Goal: Task Accomplishment & Management: Manage account settings

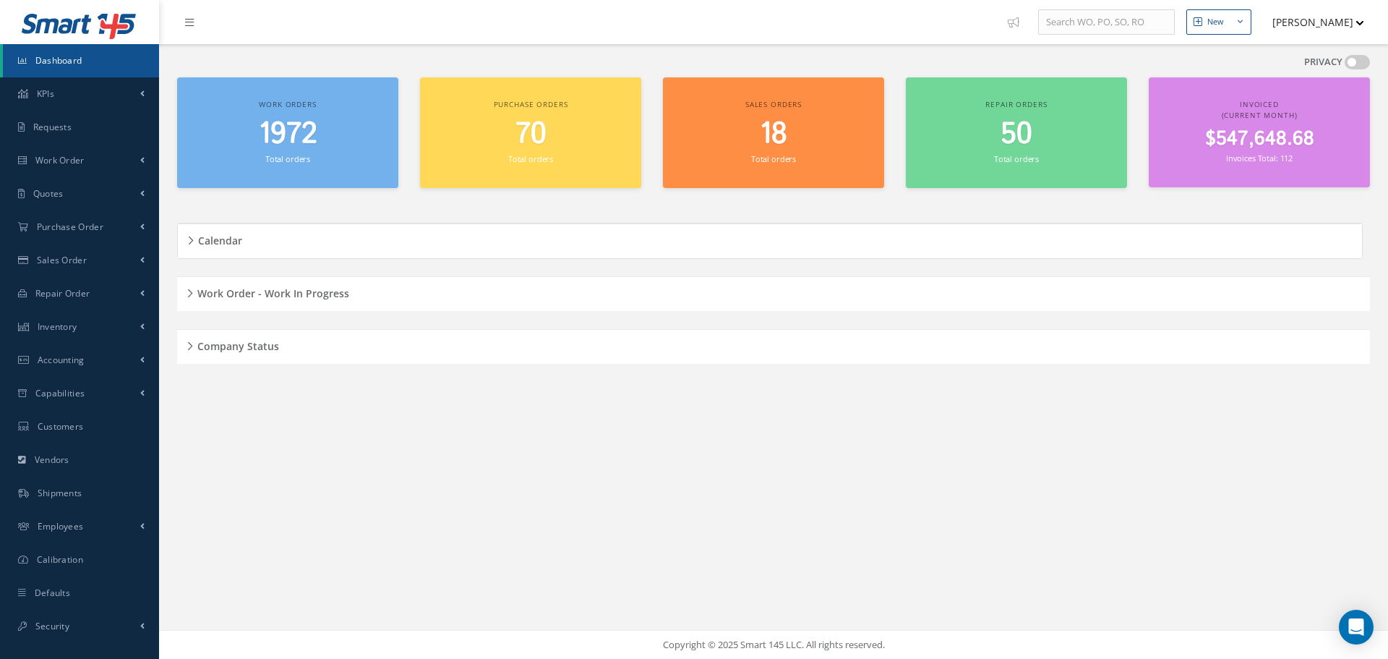
click at [187, 292] on div "Work Order - Work In Progress" at bounding box center [773, 294] width 1193 height 22
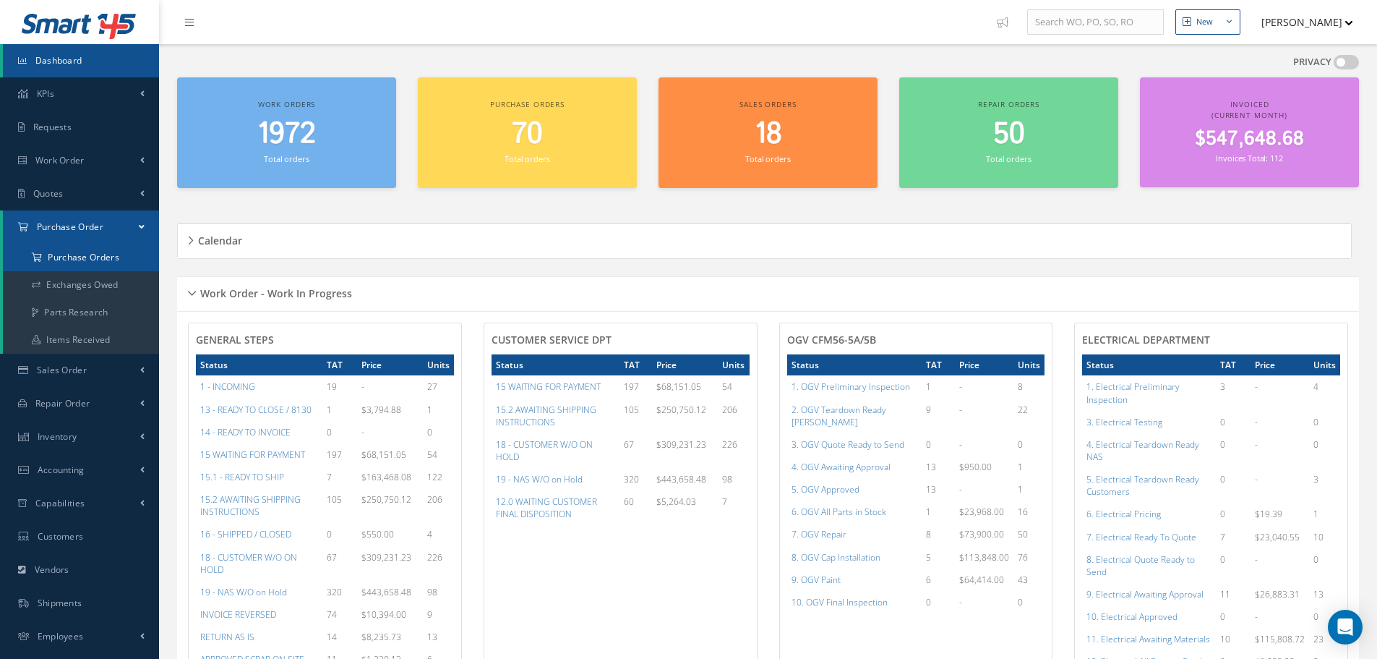
click at [76, 254] on a=1&status_id=2&status_id=3&status_id=5&collapsedFilters"] "Purchase Orders" at bounding box center [81, 257] width 156 height 27
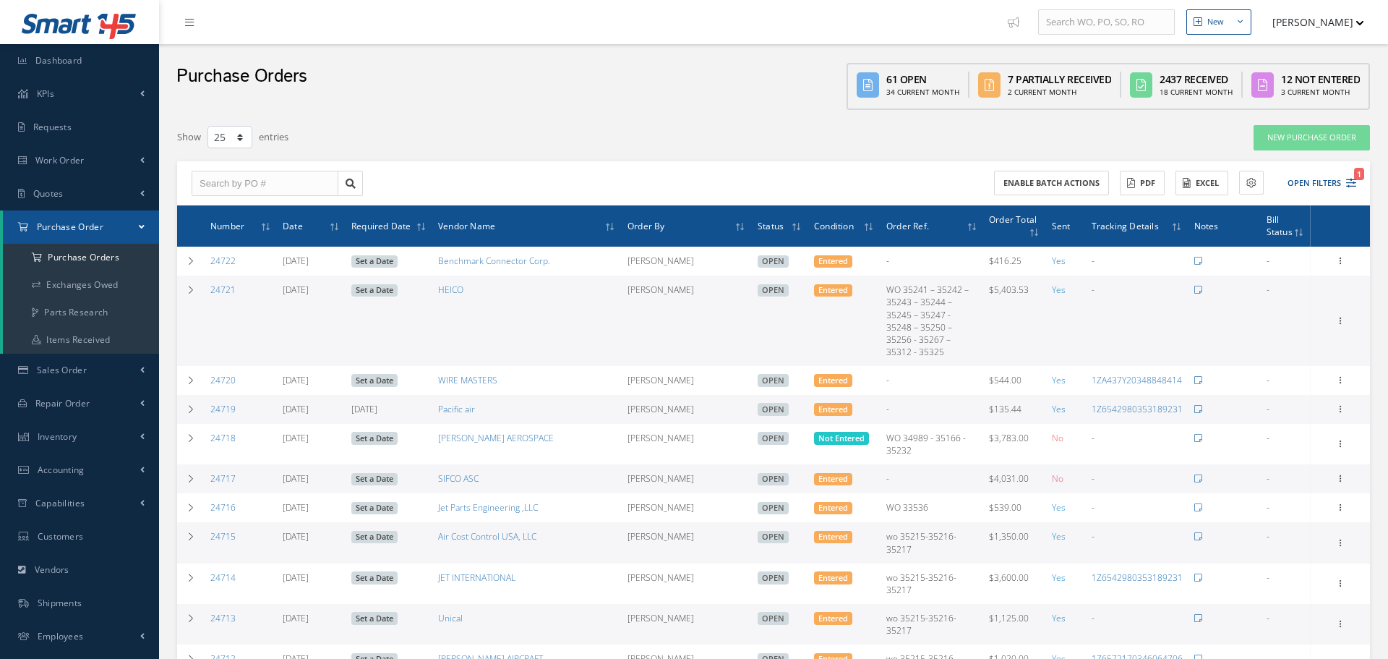
select select "25"
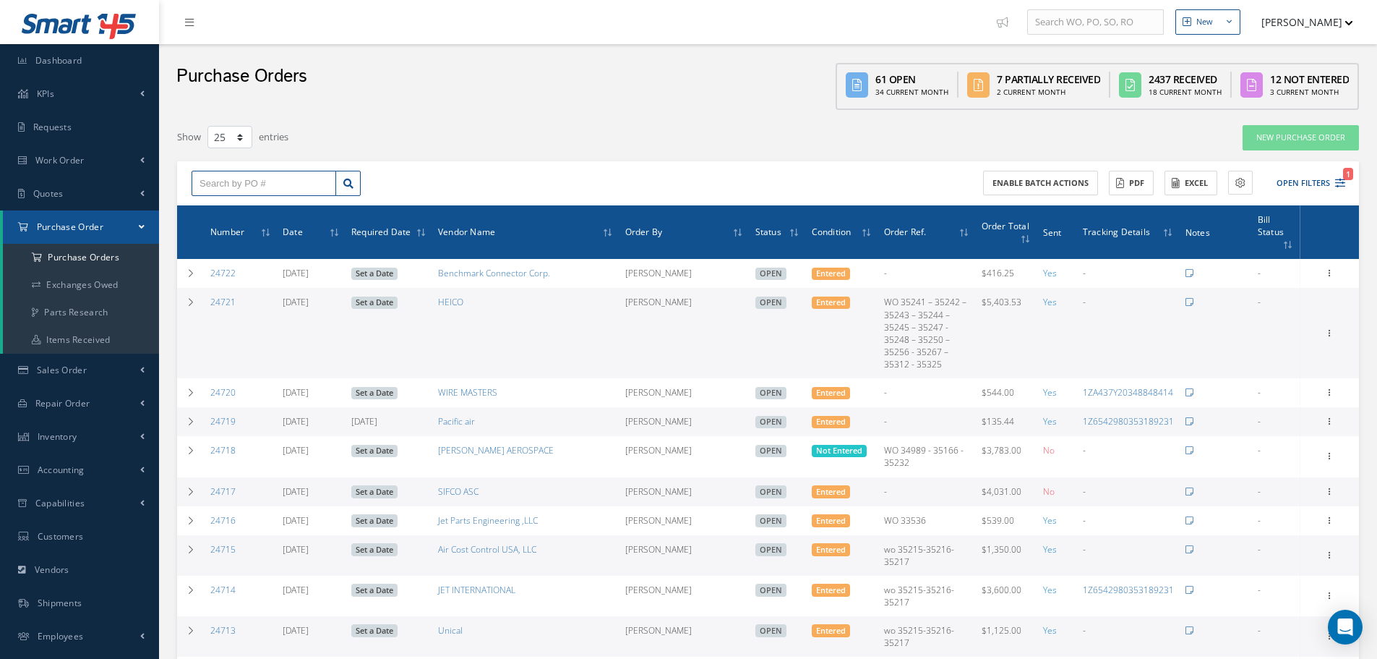
click at [234, 187] on input "text" at bounding box center [264, 184] width 145 height 26
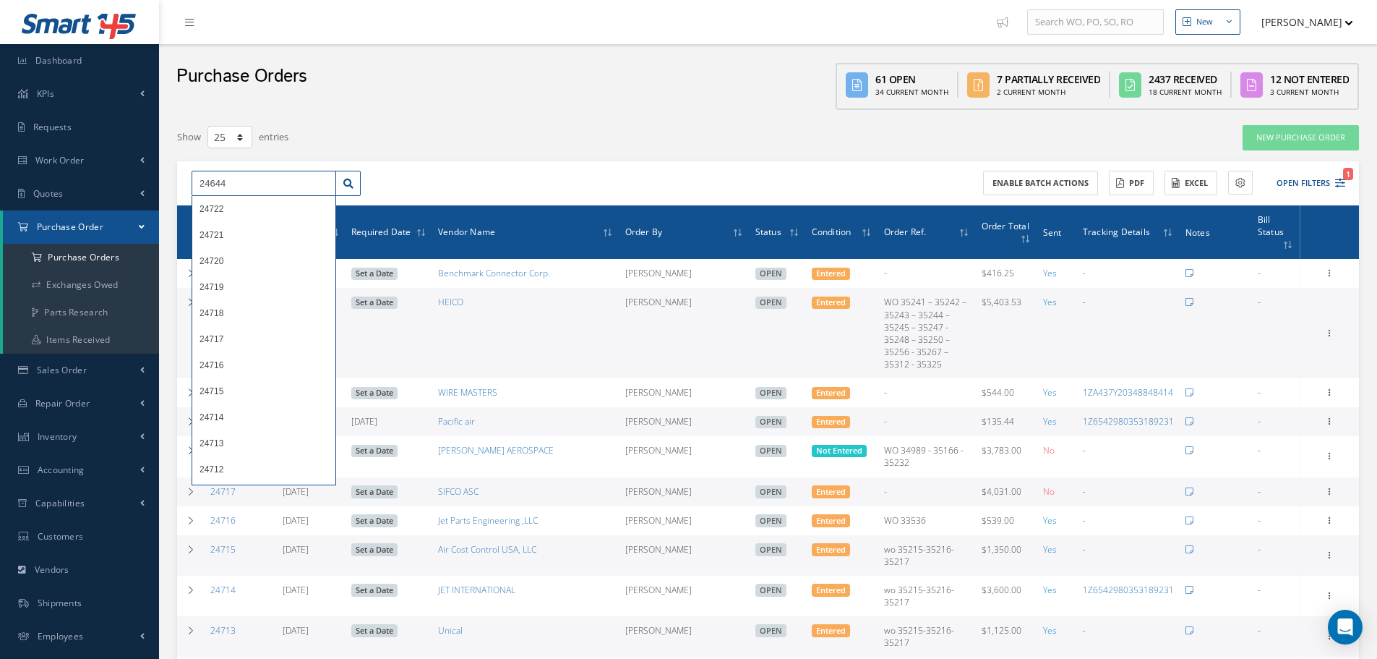
type input "24644"
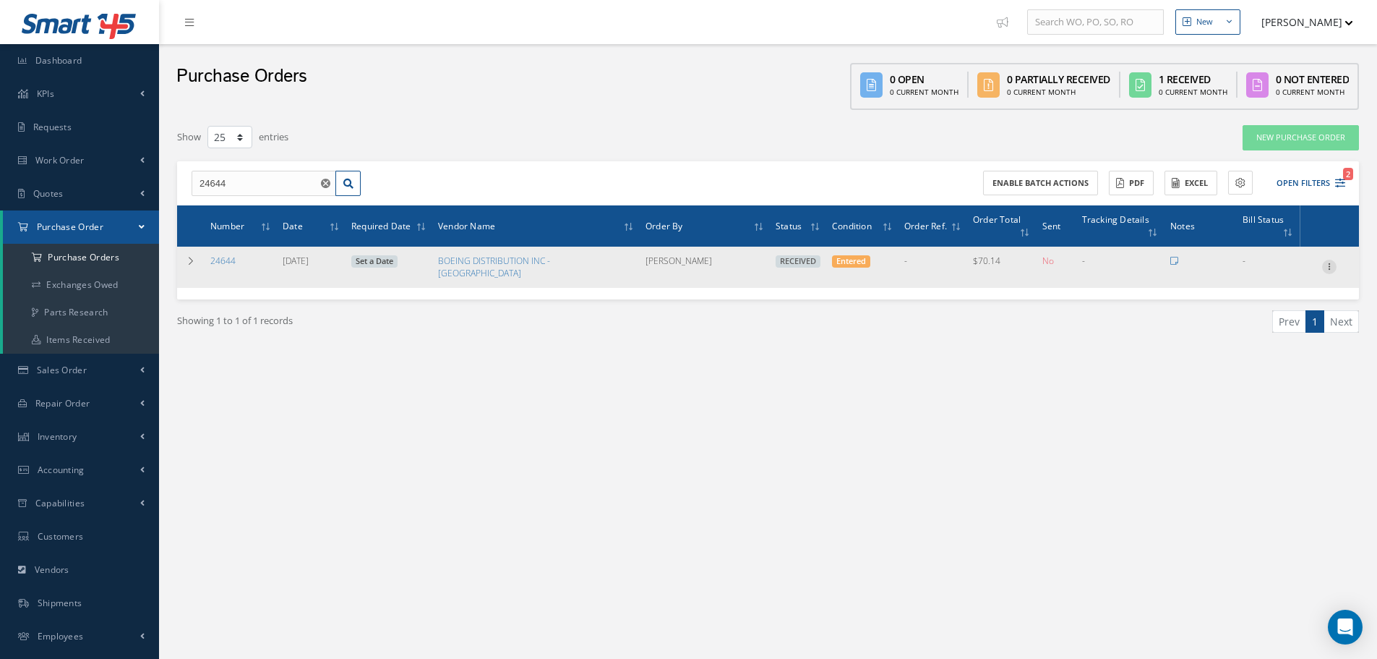
click at [1327, 260] on icon at bounding box center [1329, 266] width 14 height 12
click at [1267, 267] on link "Receiving Details" at bounding box center [1263, 276] width 114 height 19
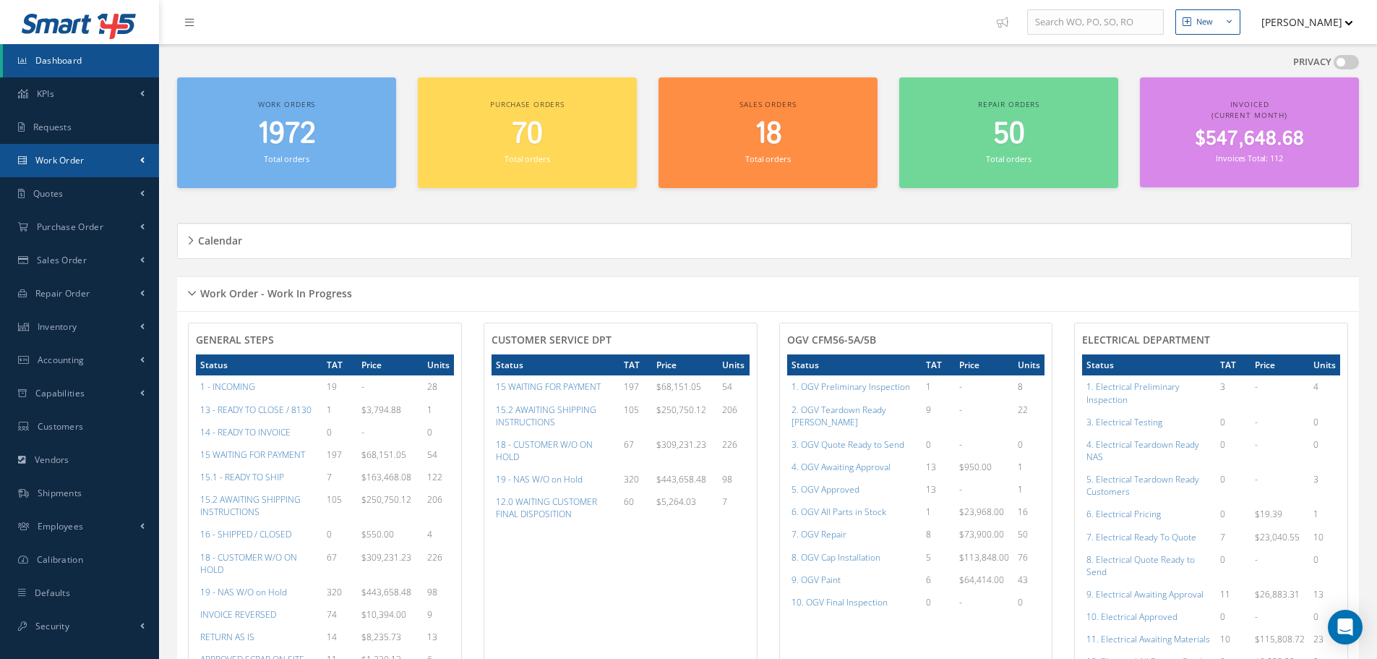
click at [78, 158] on span "Work Order" at bounding box center [59, 160] width 49 height 12
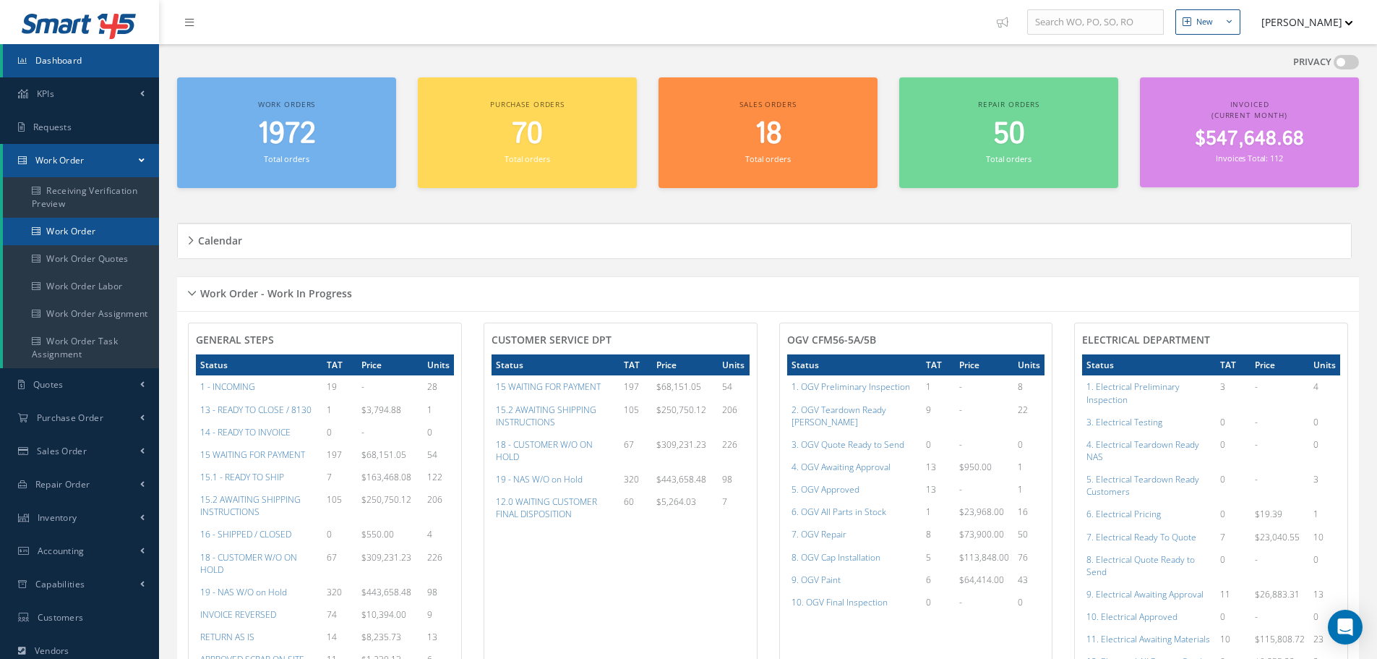
click at [60, 234] on link "Work Order" at bounding box center [81, 231] width 156 height 27
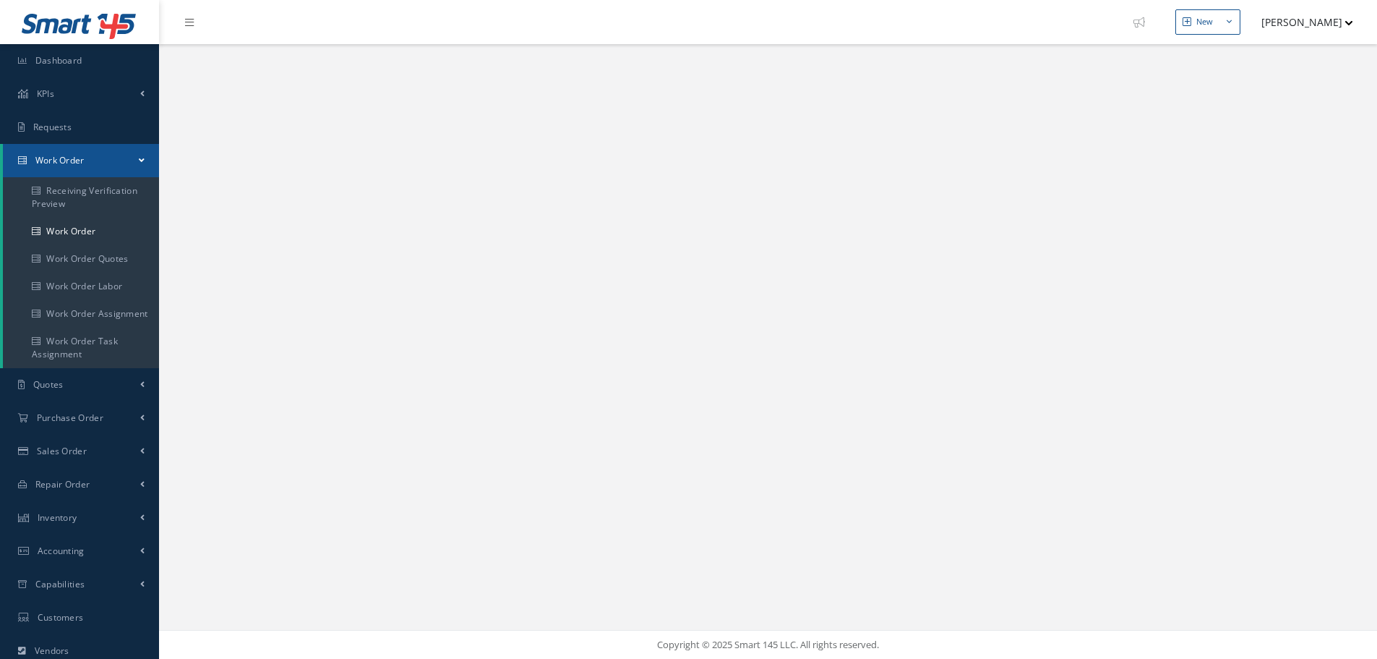
select select "25"
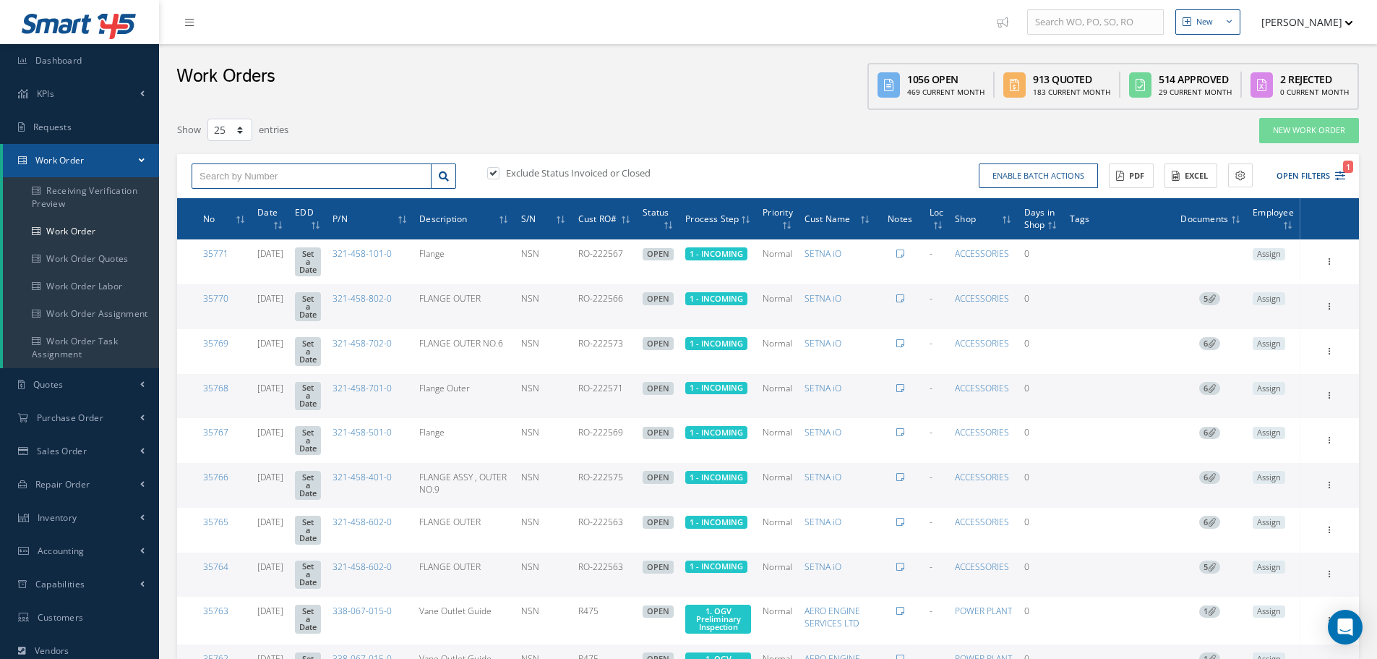
click at [254, 171] on input "text" at bounding box center [312, 176] width 240 height 26
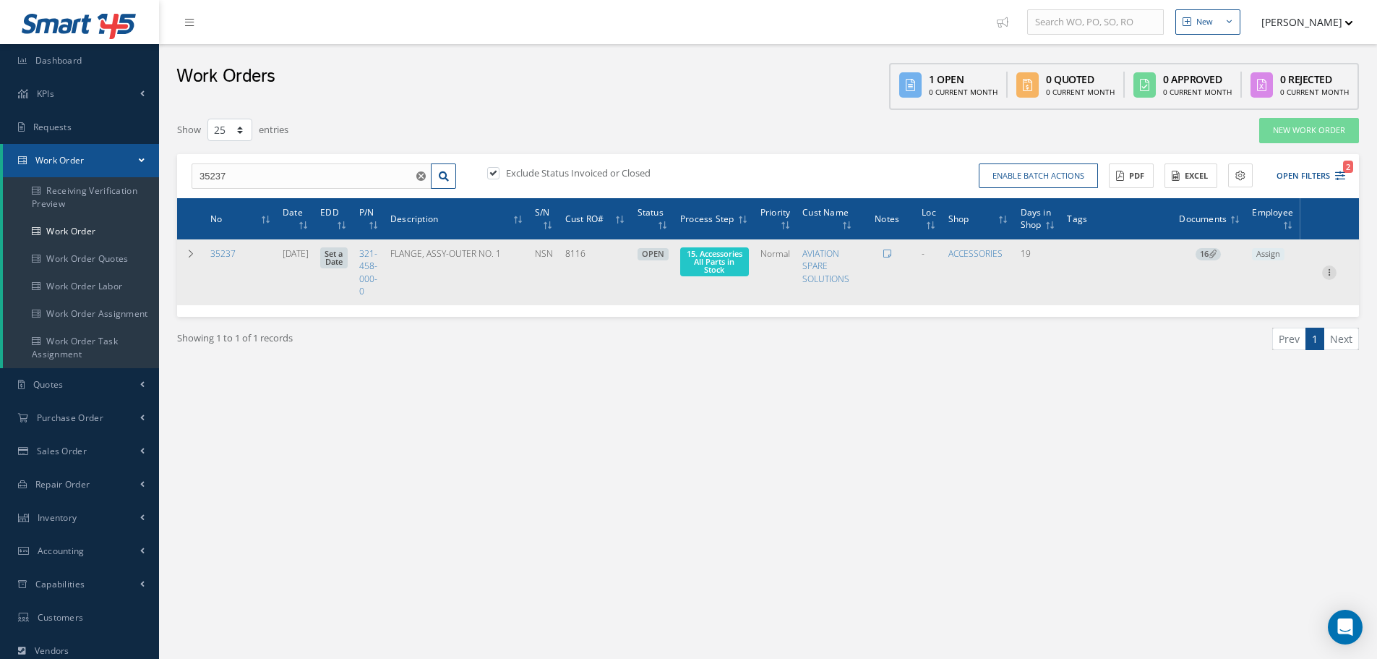
click at [1330, 269] on icon at bounding box center [1329, 271] width 14 height 12
click at [1272, 356] on link "Part Issue" at bounding box center [1263, 355] width 114 height 19
click at [710, 254] on span "Elapsed Time: 1d 27m Attached At: 08/18/2025 Attached By: Annia Camino 15. Acce…" at bounding box center [714, 261] width 69 height 29
click at [712, 257] on span "15. Accessories All Parts in Stock" at bounding box center [715, 261] width 56 height 27
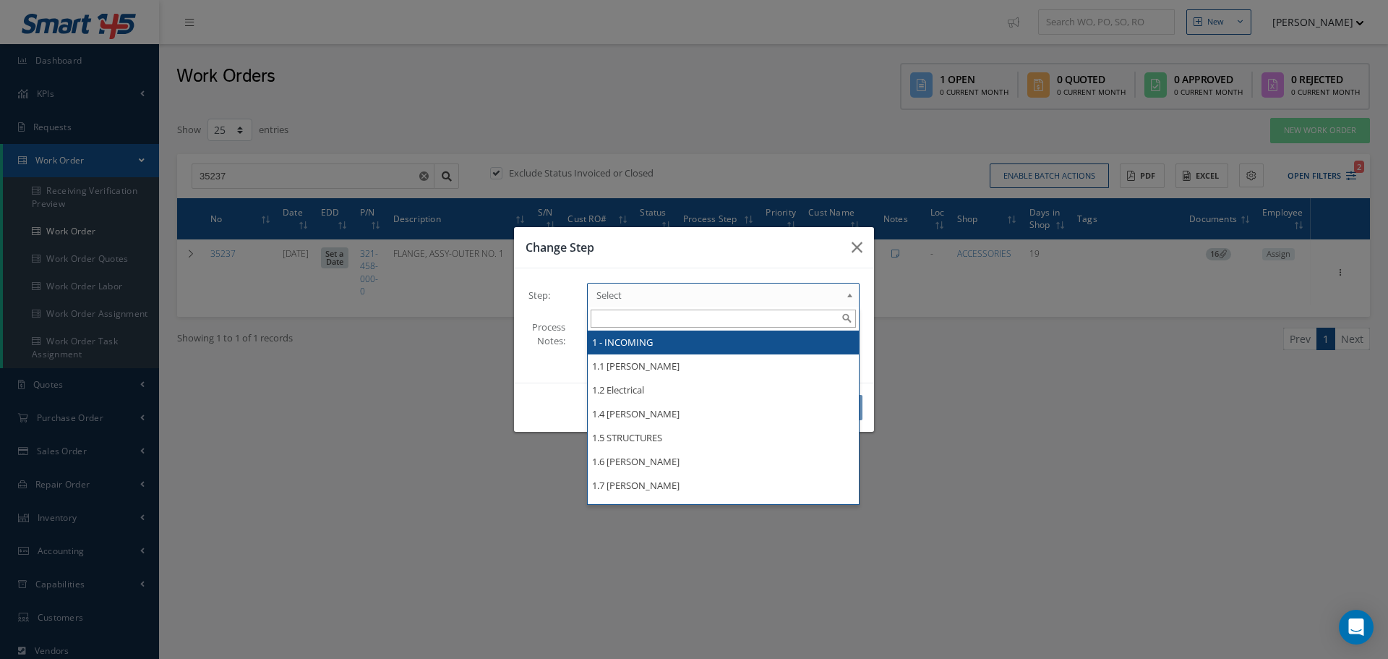
click at [851, 294] on b at bounding box center [852, 298] width 13 height 23
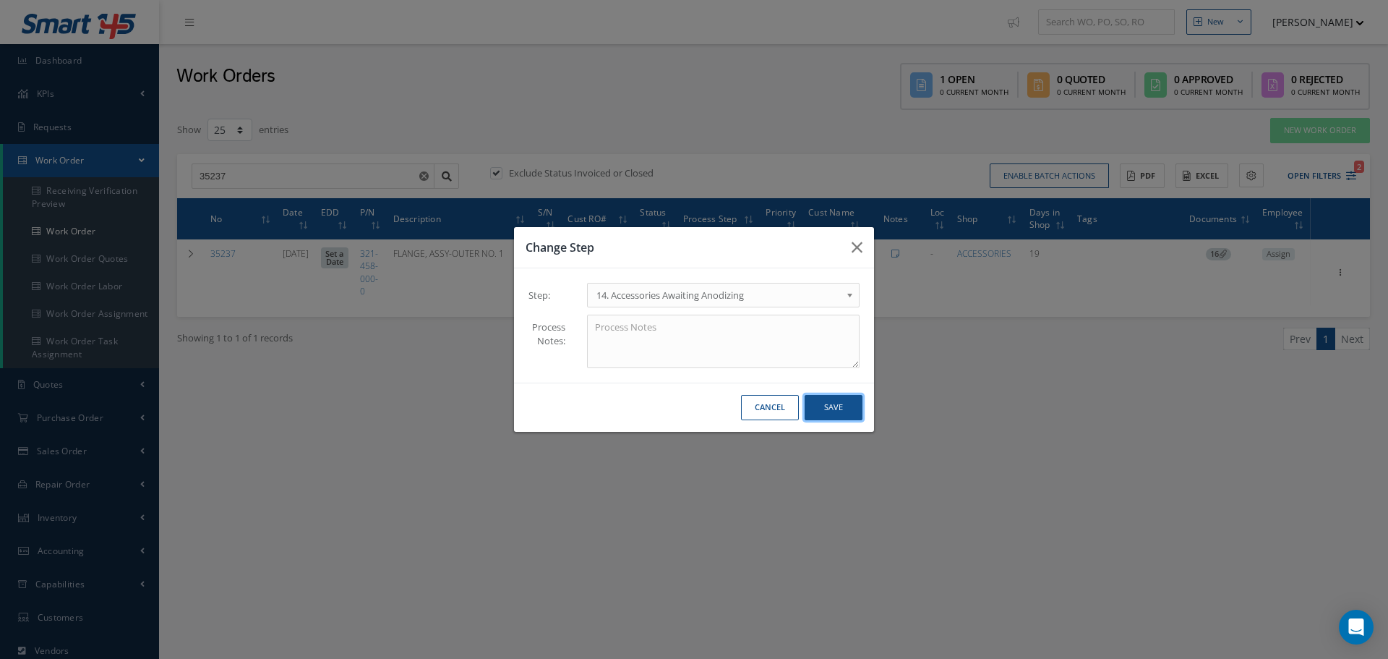
click at [835, 405] on button "Save" at bounding box center [834, 407] width 58 height 25
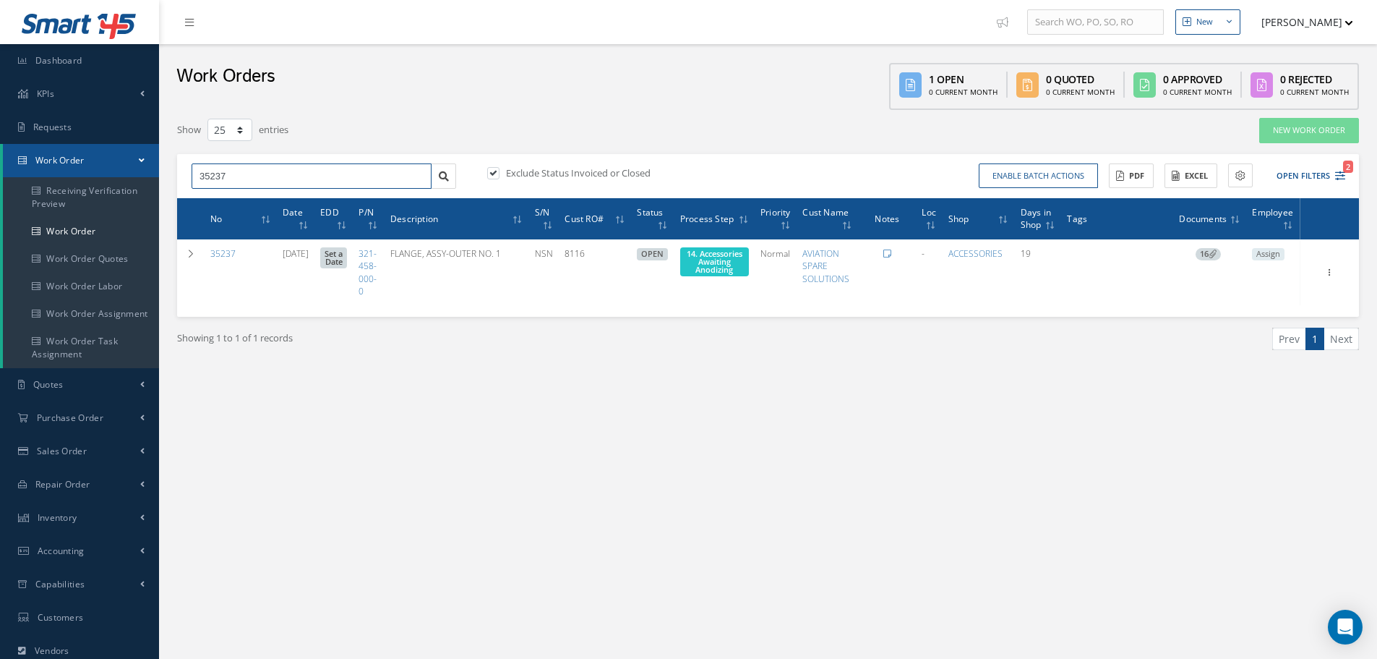
click at [241, 172] on input "35237" at bounding box center [312, 176] width 240 height 26
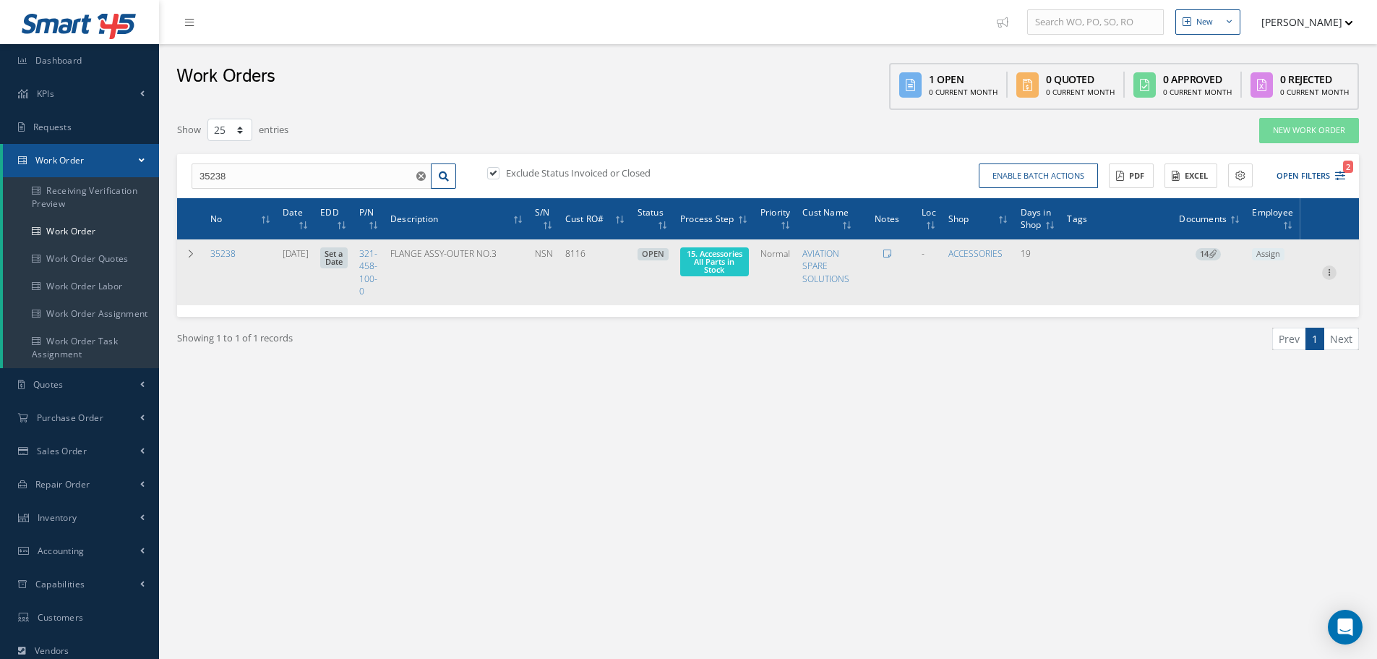
click at [1330, 272] on icon at bounding box center [1329, 271] width 14 height 12
click at [1255, 356] on link "Part Issue" at bounding box center [1263, 355] width 114 height 19
click at [719, 262] on span "15. Accessories All Parts in Stock" at bounding box center [715, 261] width 56 height 27
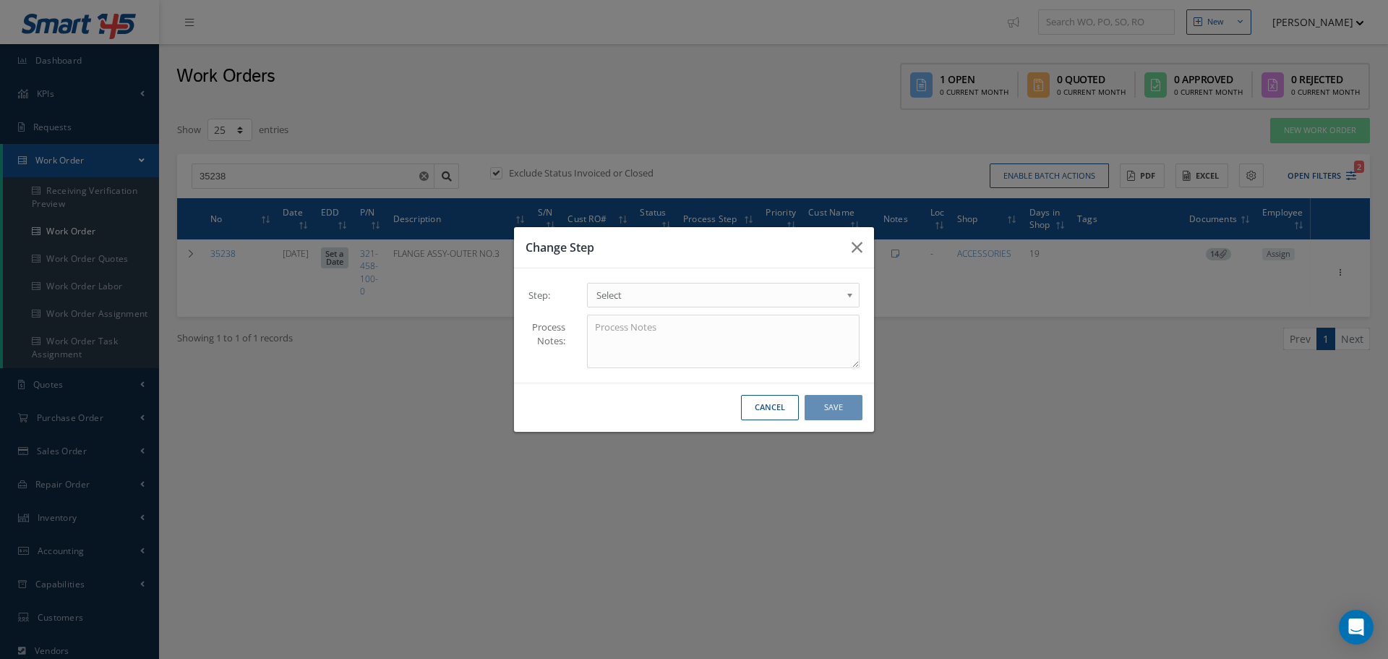
click at [851, 295] on b at bounding box center [852, 298] width 13 height 23
click at [850, 404] on button "Save" at bounding box center [834, 407] width 58 height 25
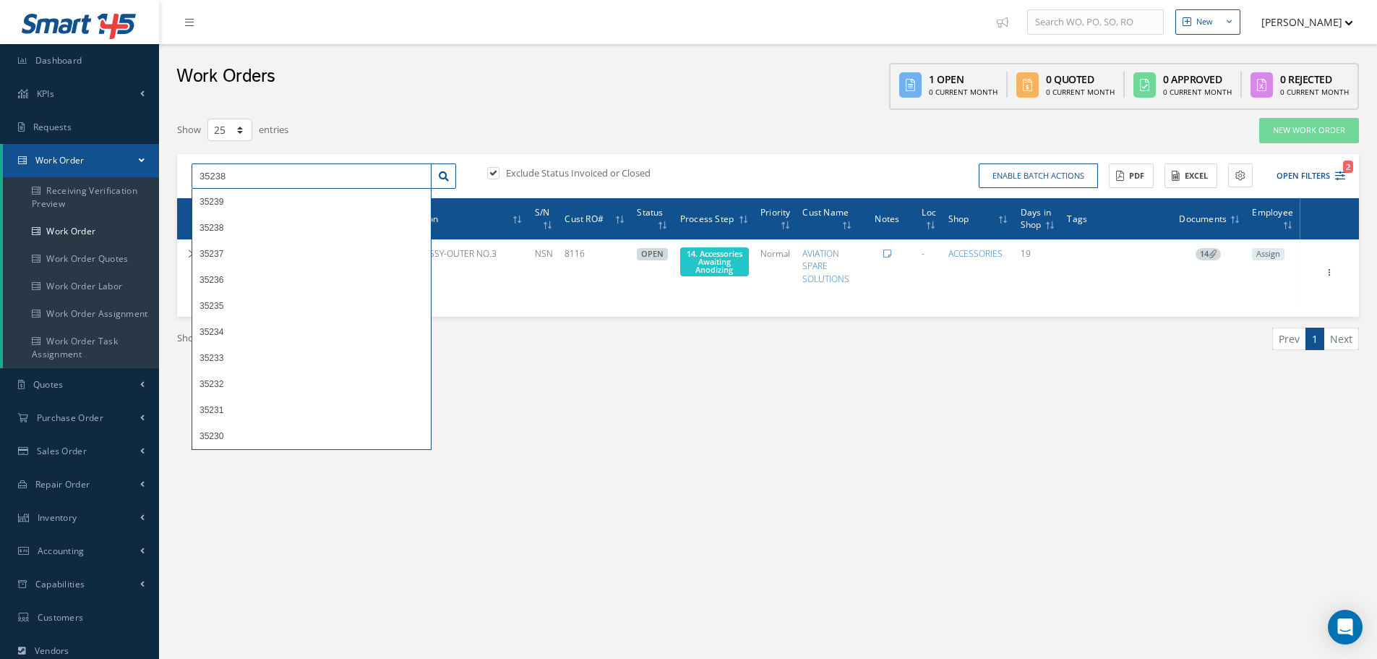
click at [237, 179] on input "35238" at bounding box center [312, 176] width 240 height 26
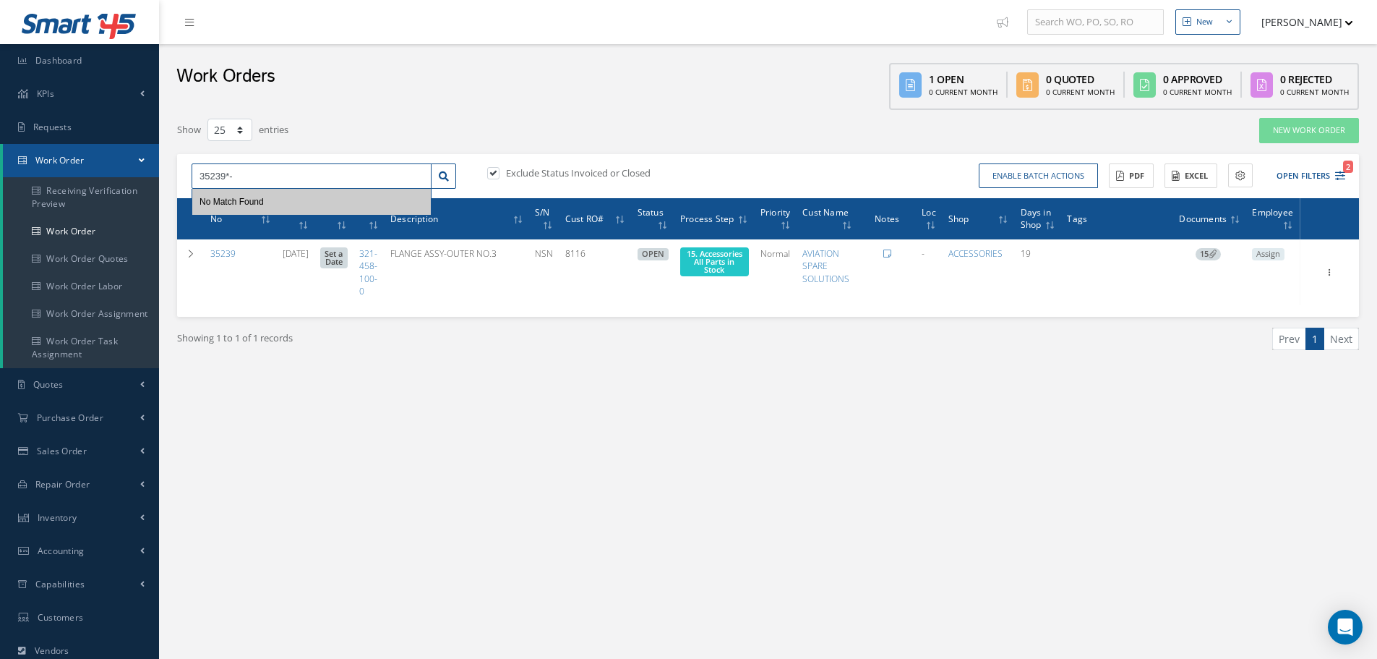
click at [250, 173] on input "35239*-" at bounding box center [312, 176] width 240 height 26
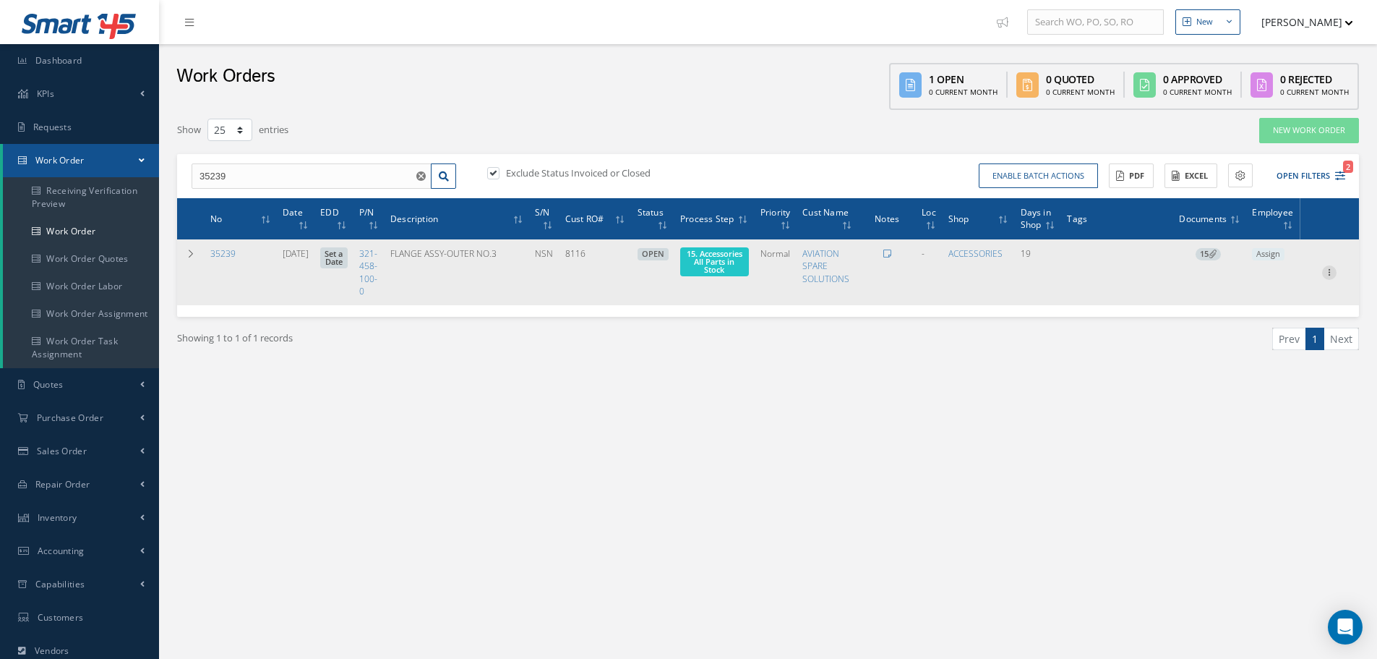
click at [1334, 273] on icon at bounding box center [1329, 271] width 14 height 12
click at [1257, 360] on link "Part Issue" at bounding box center [1263, 355] width 114 height 19
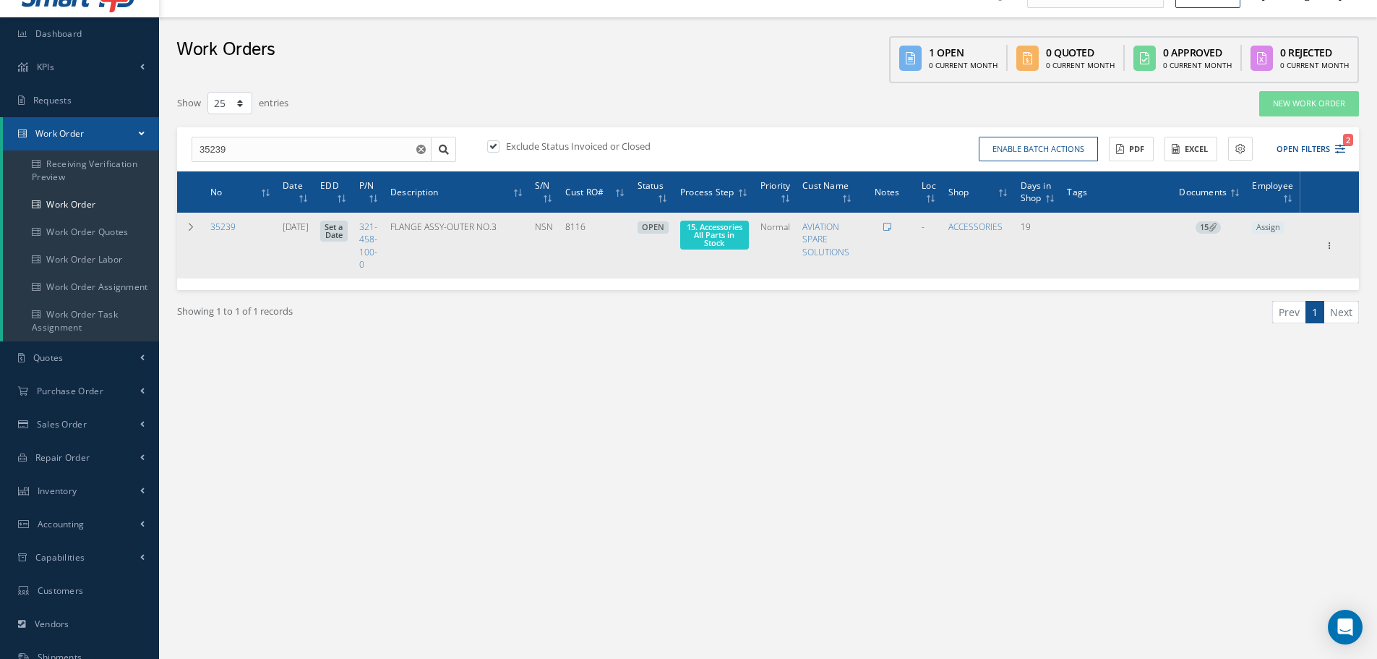
scroll to position [29, 0]
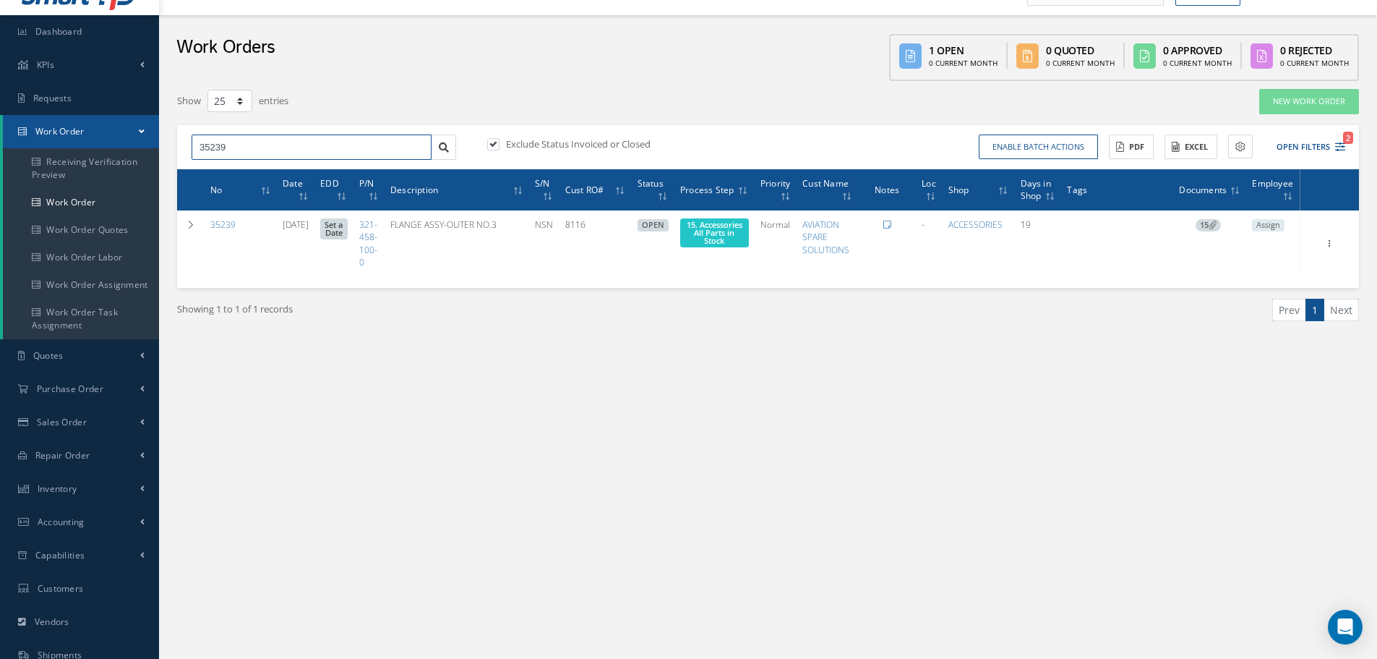
click at [243, 153] on input "35239" at bounding box center [312, 147] width 240 height 26
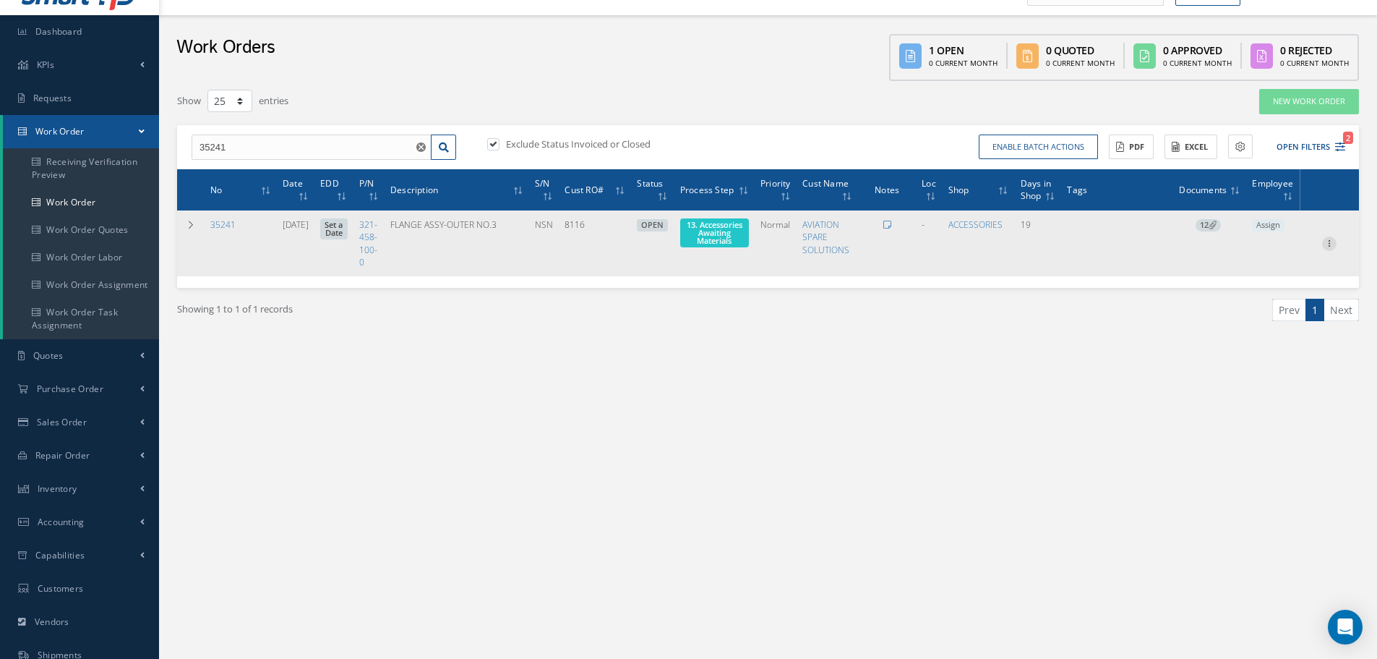
click at [1332, 244] on icon at bounding box center [1329, 242] width 14 height 12
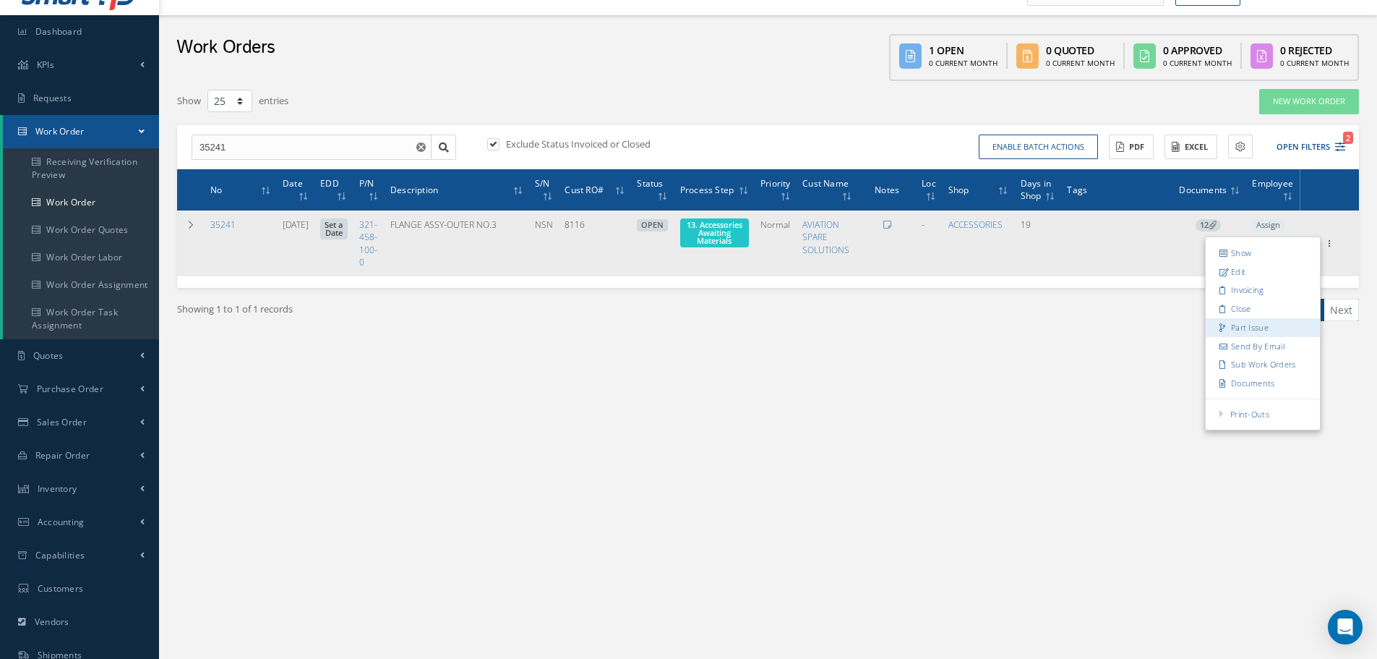
click at [1251, 331] on link "Part Issue" at bounding box center [1263, 326] width 114 height 19
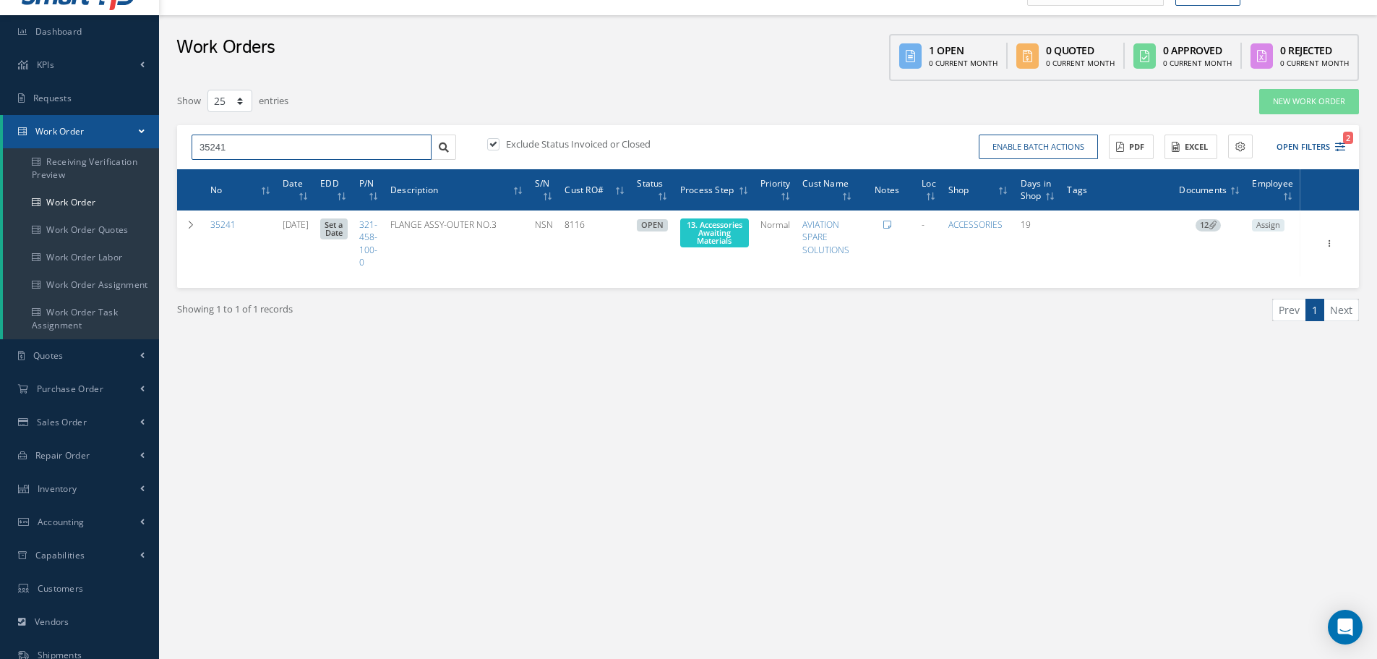
click at [244, 139] on input "35241" at bounding box center [312, 147] width 240 height 26
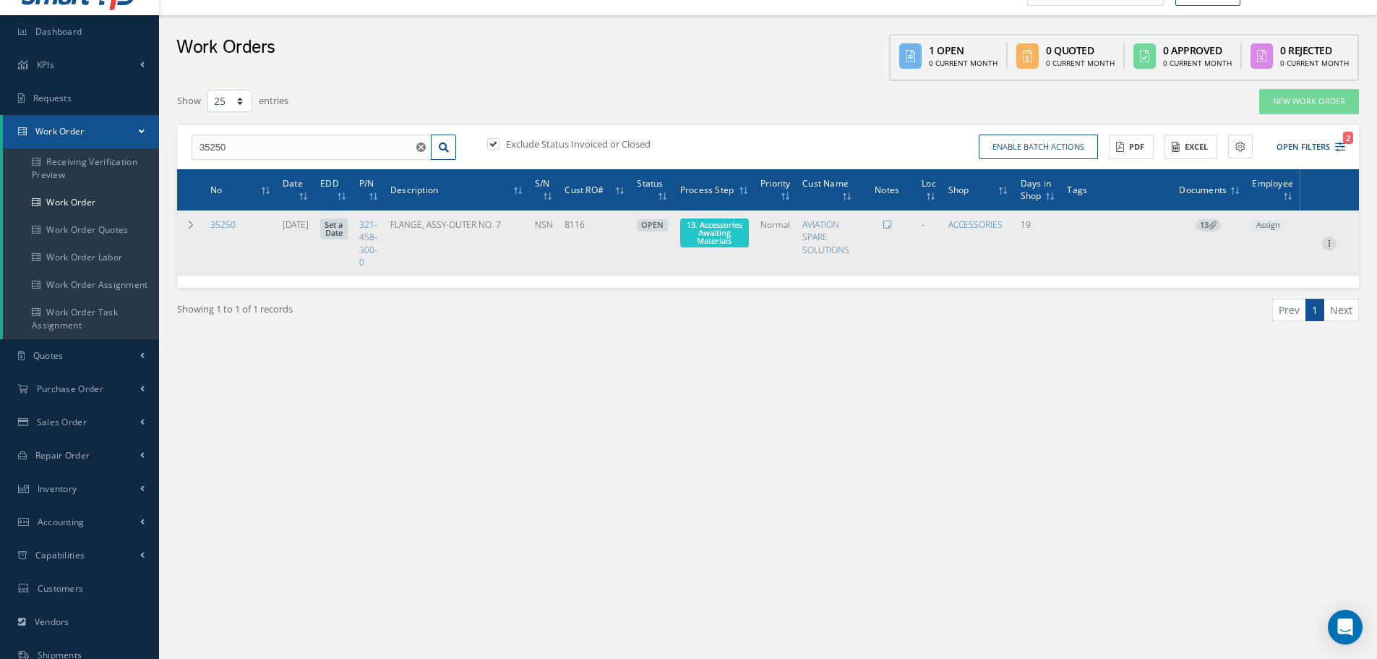
click at [1330, 244] on icon at bounding box center [1329, 242] width 14 height 12
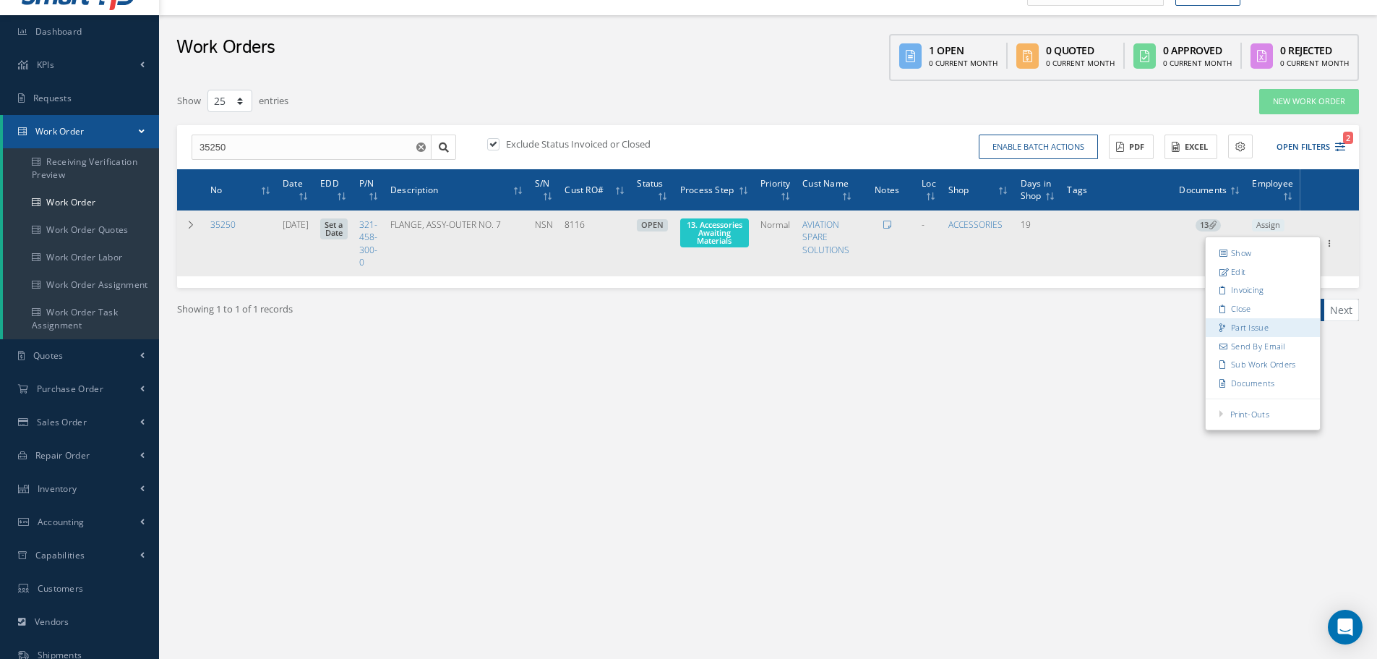
click at [1254, 326] on link "Part Issue" at bounding box center [1263, 326] width 114 height 19
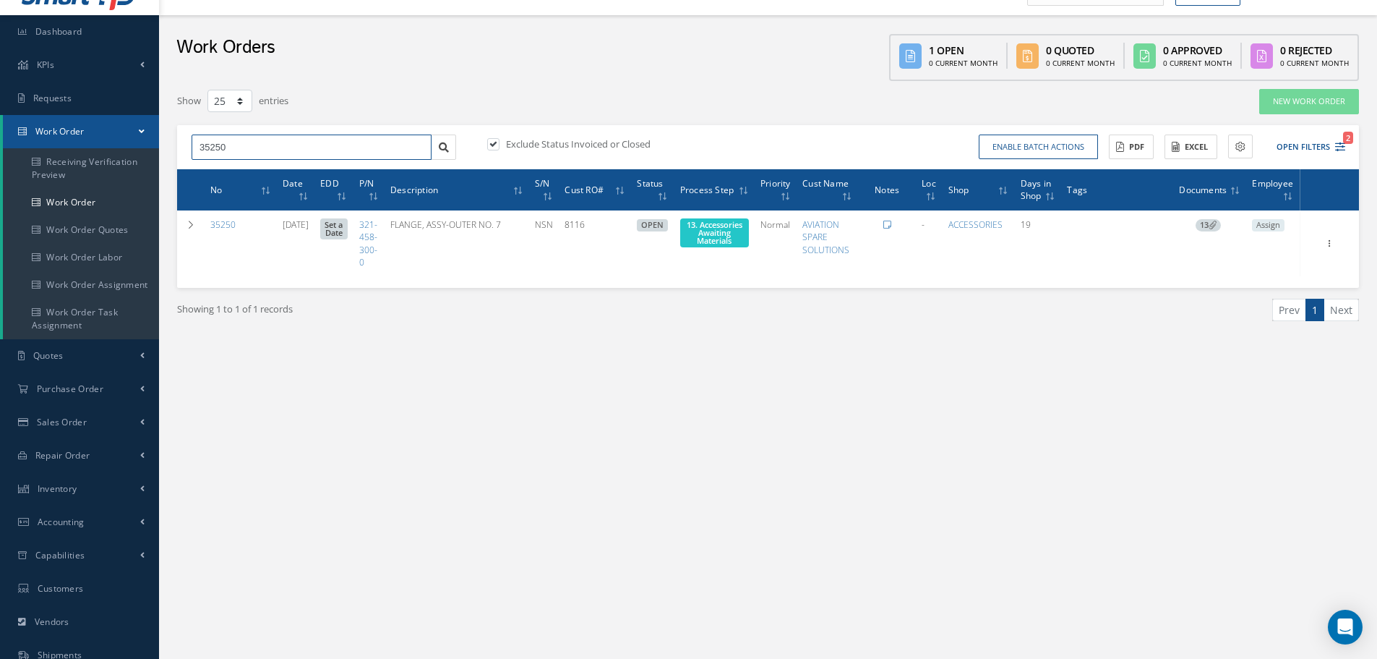
click at [241, 153] on input "35250" at bounding box center [312, 147] width 240 height 26
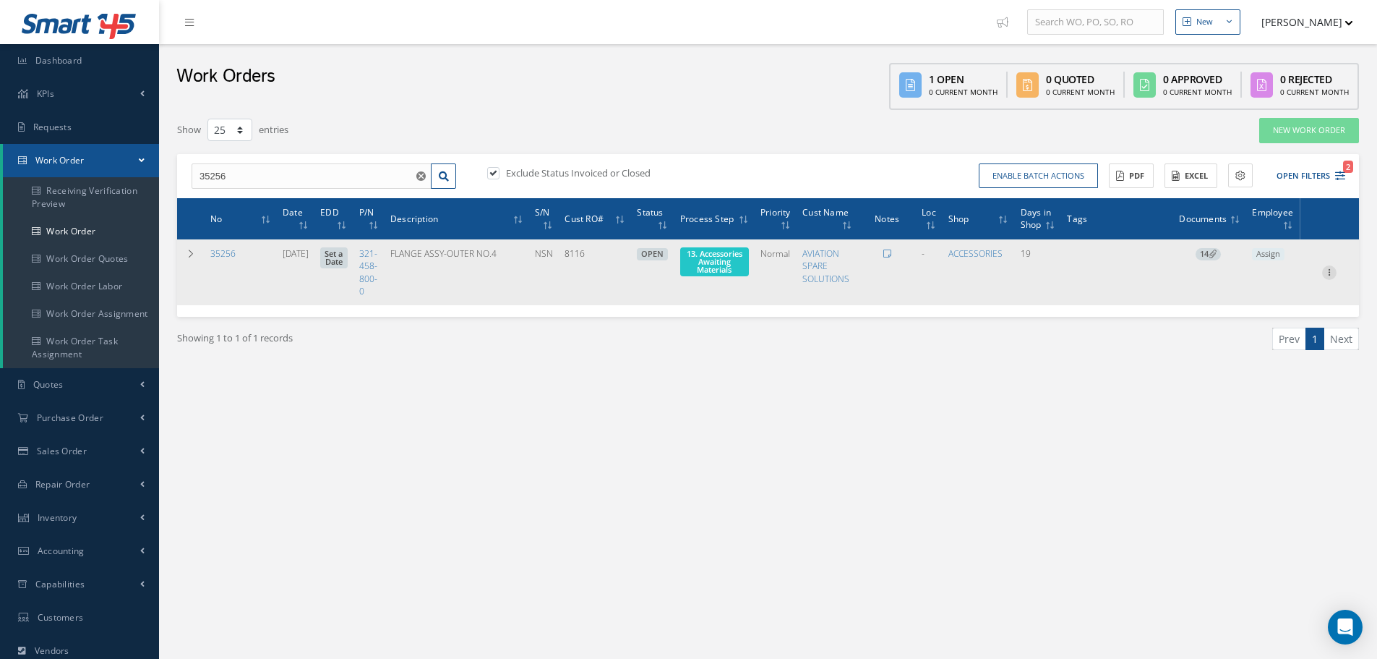
click at [1330, 275] on icon at bounding box center [1329, 271] width 14 height 12
click at [1260, 353] on link "Part Issue" at bounding box center [1263, 355] width 114 height 19
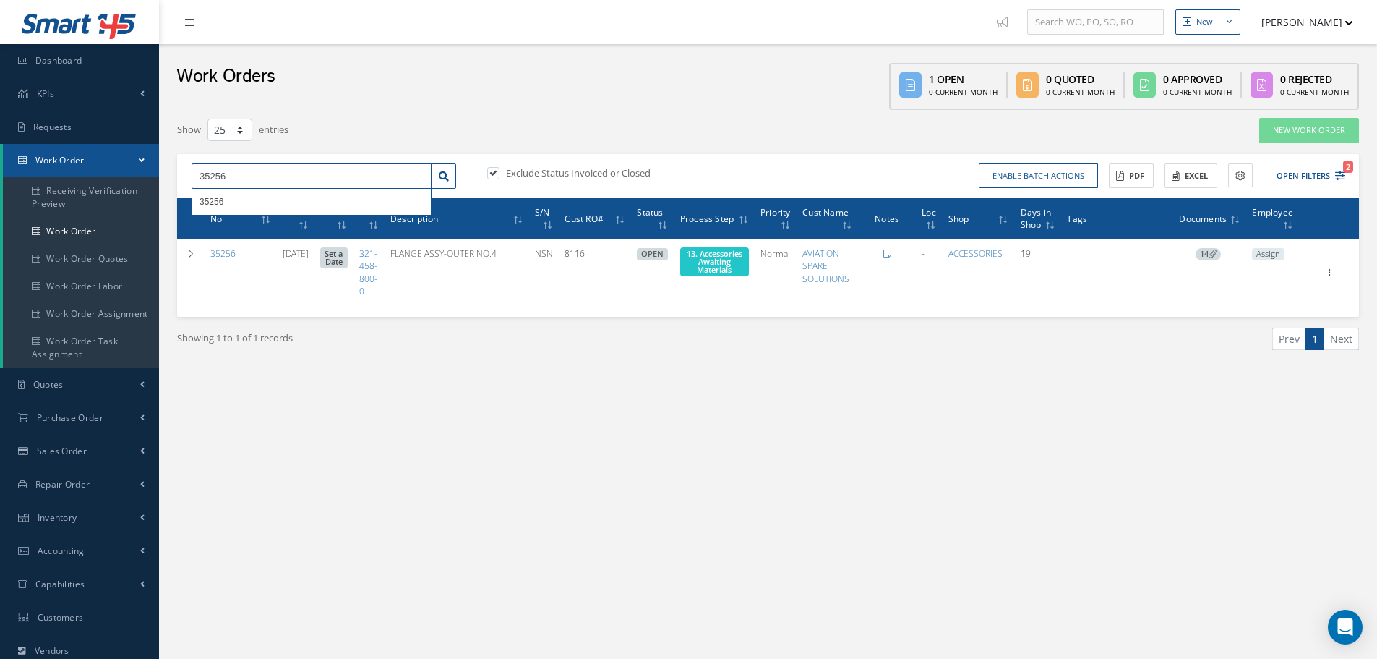
click at [273, 173] on input "35256" at bounding box center [312, 176] width 240 height 26
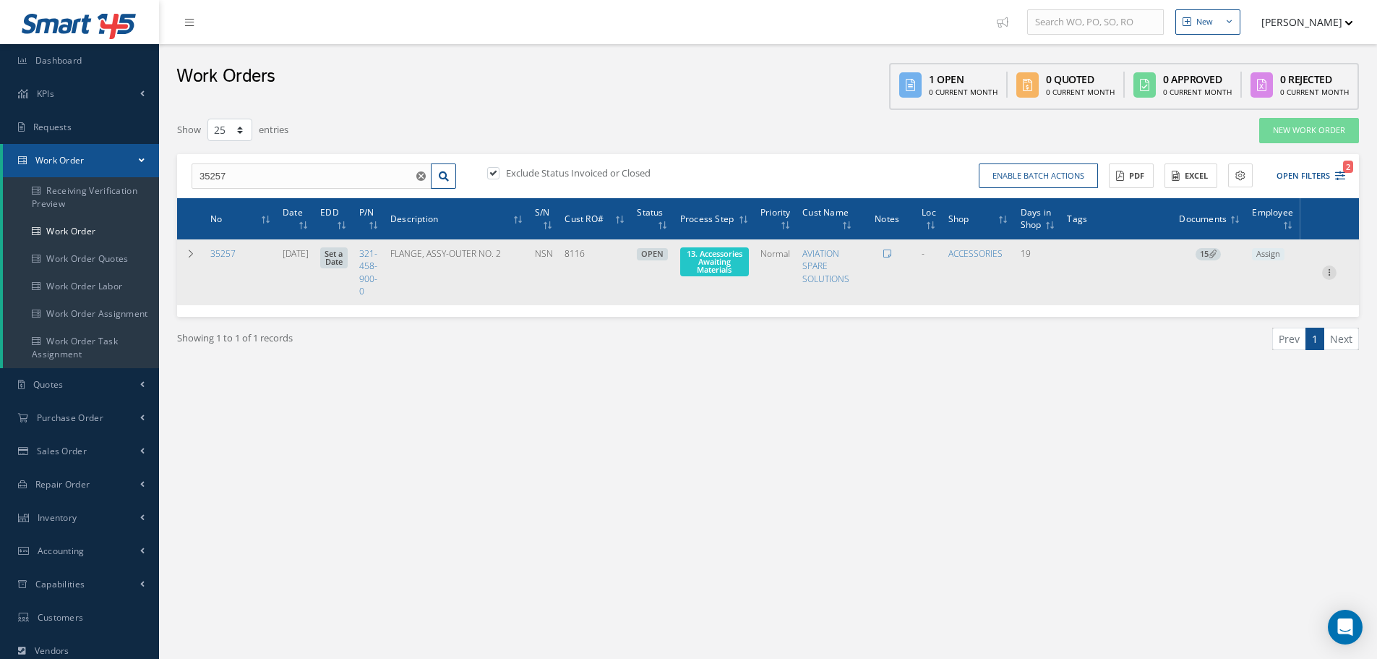
click at [1330, 271] on icon at bounding box center [1329, 271] width 14 height 12
click at [1239, 356] on link "Part Issue" at bounding box center [1263, 355] width 114 height 19
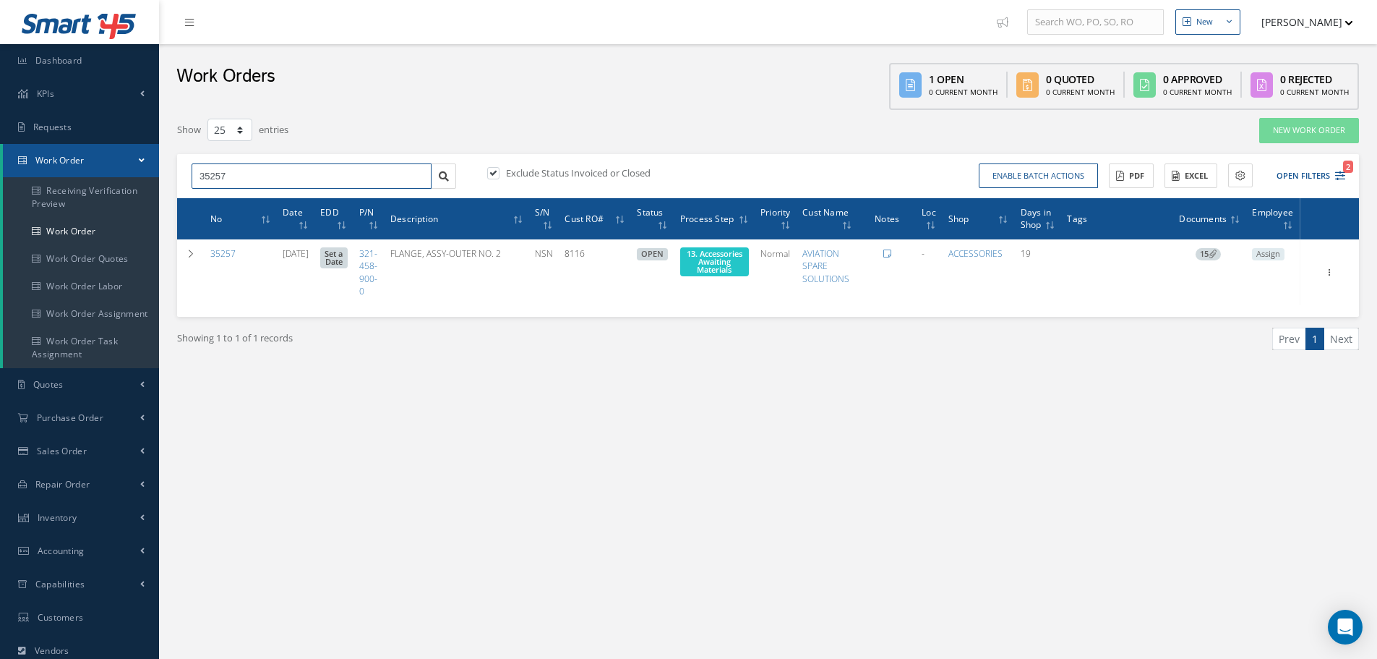
click at [266, 176] on input "35257" at bounding box center [312, 176] width 240 height 26
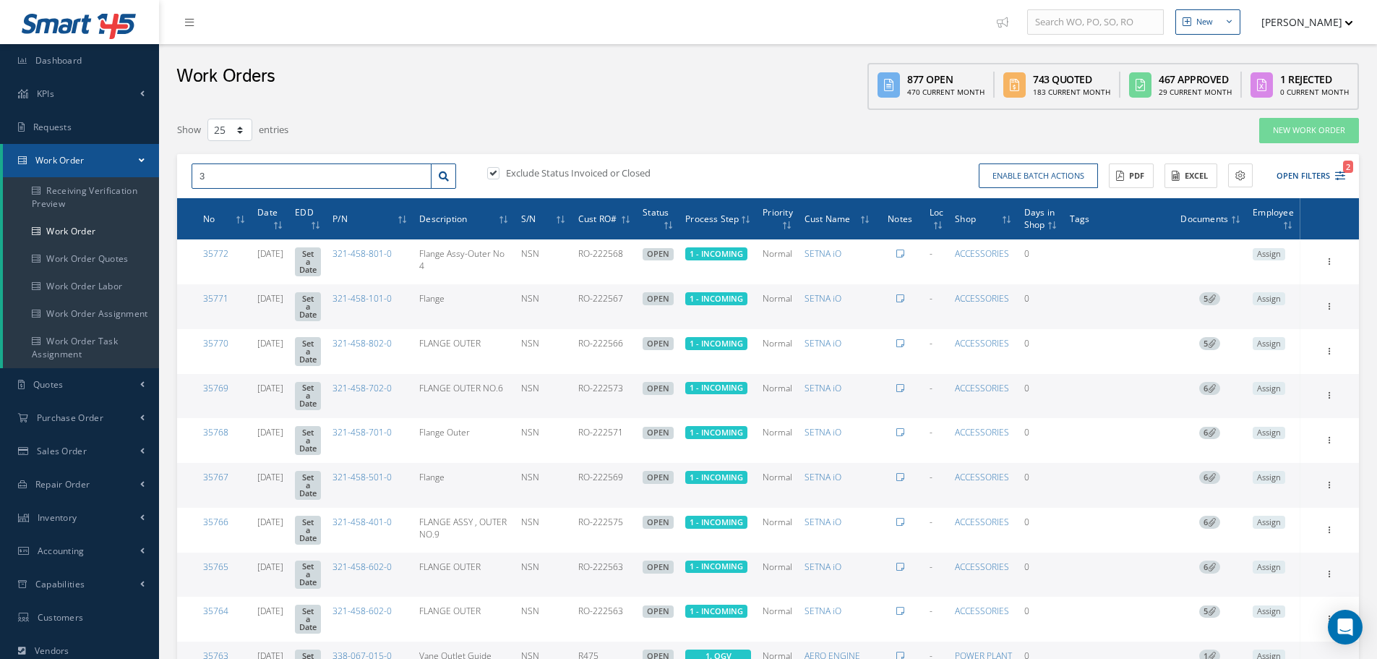
click at [228, 174] on input "3" at bounding box center [312, 176] width 240 height 26
type input "32541"
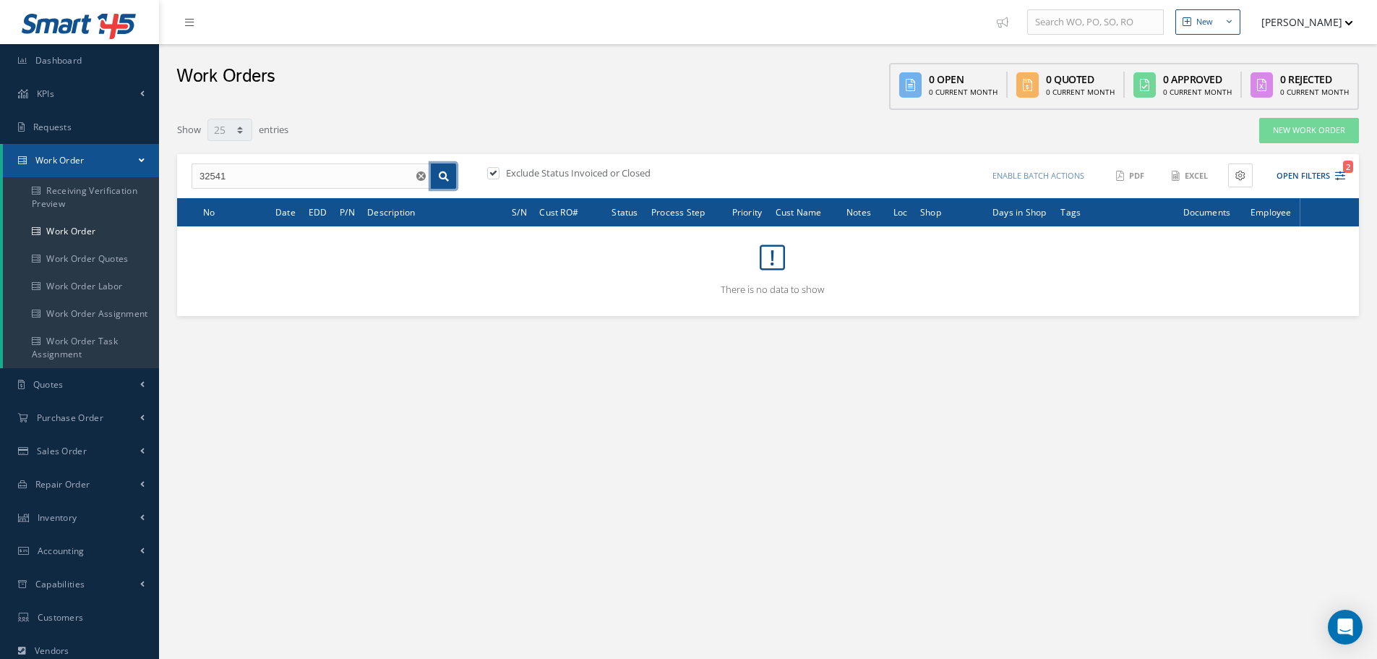
click at [449, 173] on icon at bounding box center [444, 176] width 10 height 10
click at [499, 173] on label at bounding box center [501, 172] width 4 height 13
click at [493, 173] on input "checkbox" at bounding box center [491, 173] width 9 height 9
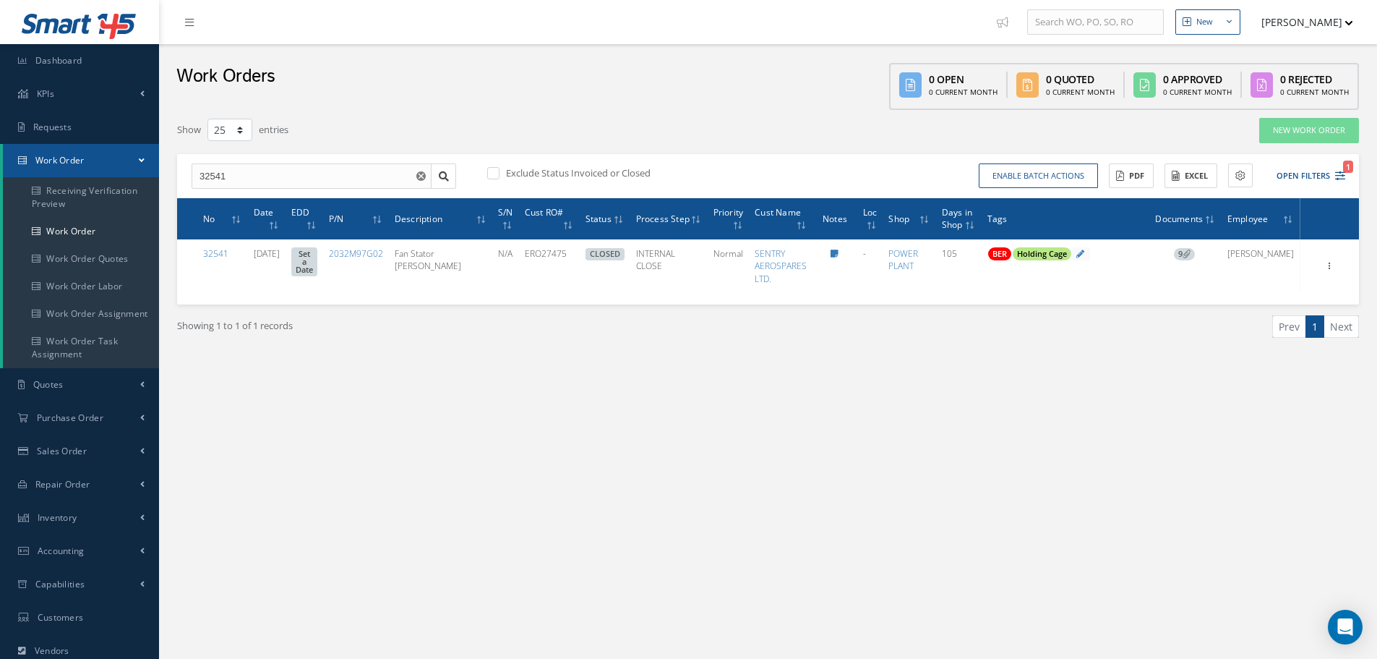
click at [499, 173] on label at bounding box center [501, 172] width 4 height 13
click at [493, 173] on input "checkbox" at bounding box center [491, 173] width 9 height 9
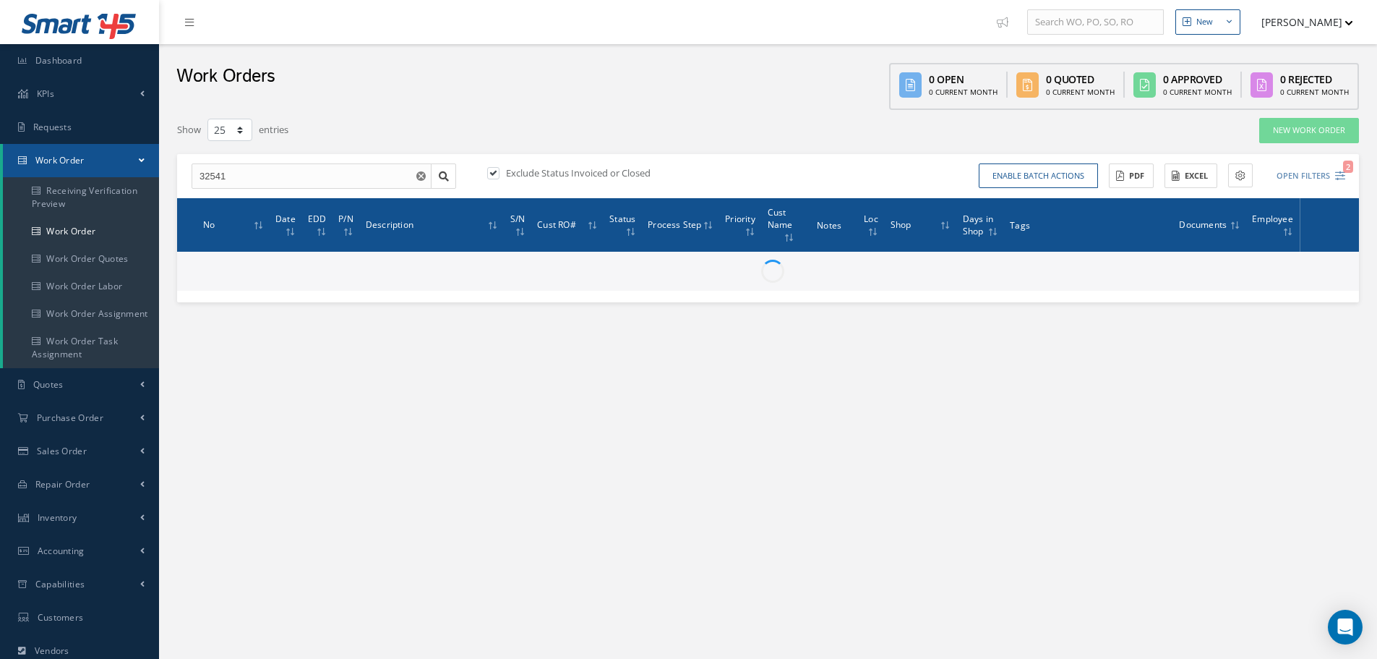
click at [499, 173] on label at bounding box center [501, 172] width 4 height 13
click at [493, 173] on input "checkbox" at bounding box center [491, 173] width 9 height 9
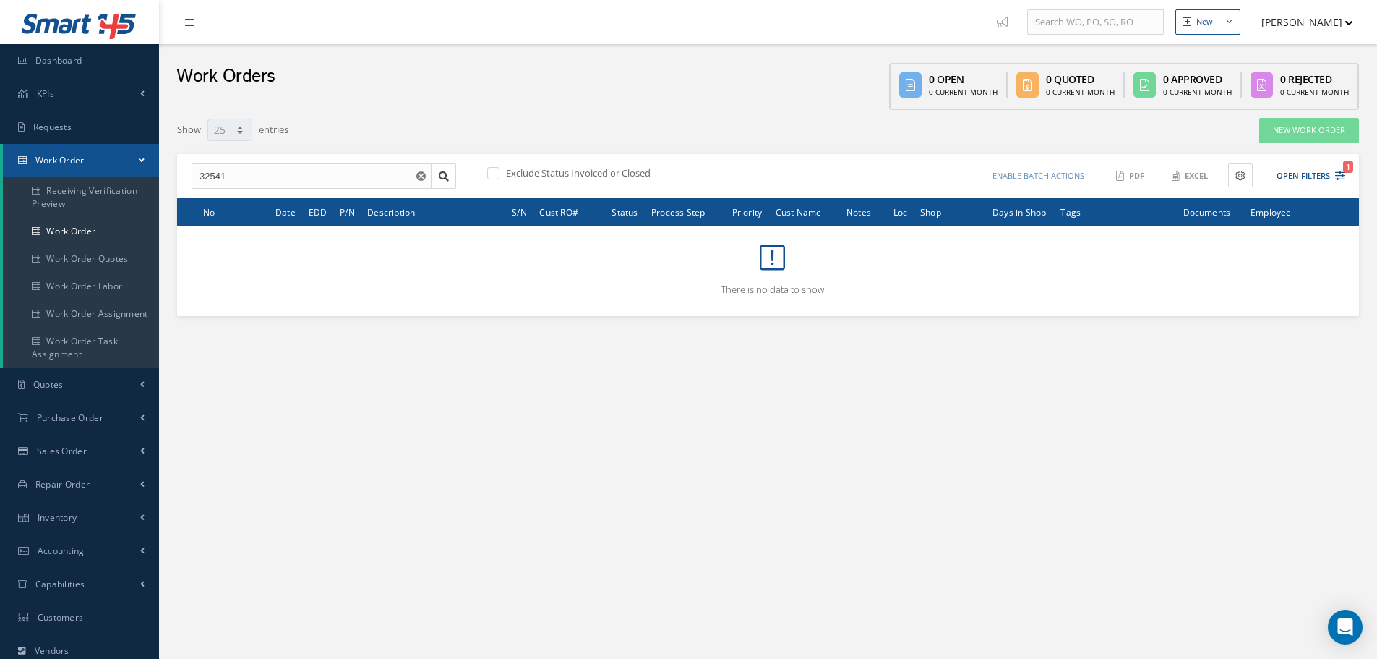
click at [499, 173] on label at bounding box center [501, 172] width 4 height 13
click at [492, 173] on input "checkbox" at bounding box center [491, 173] width 9 height 9
click at [499, 173] on label at bounding box center [501, 172] width 4 height 13
click at [492, 173] on input "checkbox" at bounding box center [491, 173] width 9 height 9
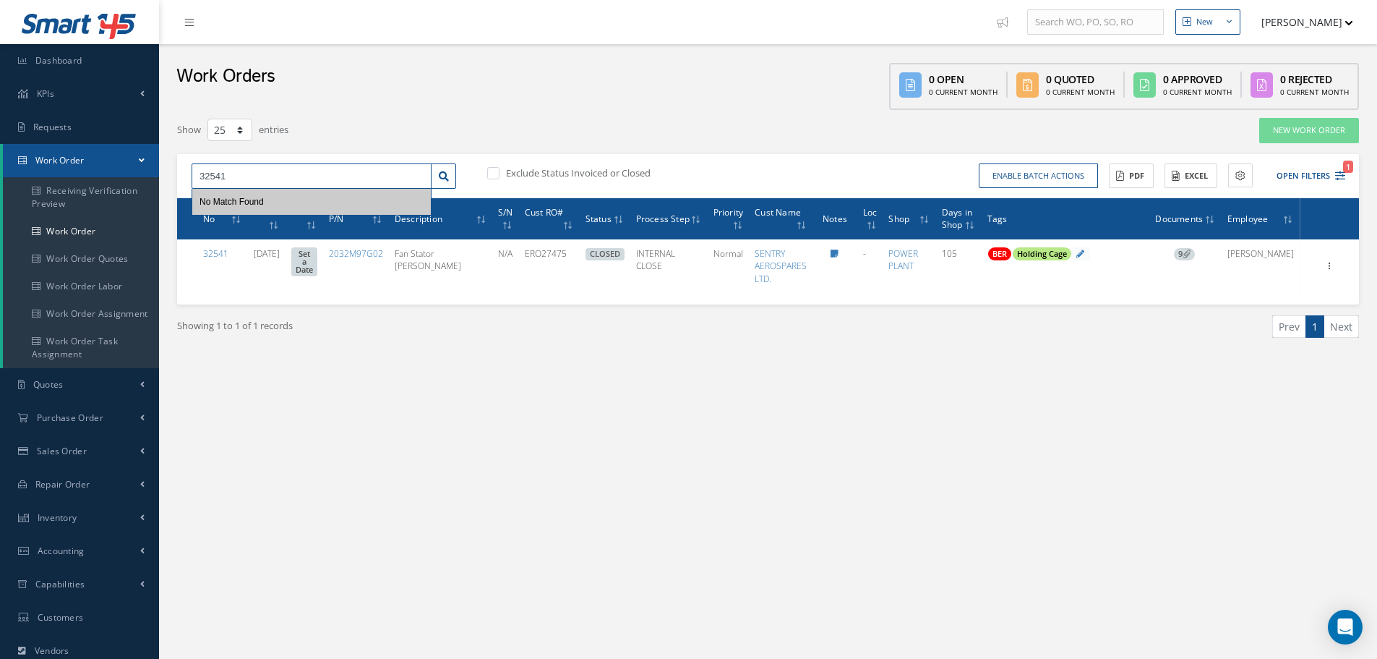
click at [257, 174] on input "32541" at bounding box center [312, 176] width 240 height 26
click at [499, 175] on label at bounding box center [501, 172] width 4 height 13
click at [494, 175] on input "checkbox" at bounding box center [491, 173] width 9 height 9
checkbox input "true"
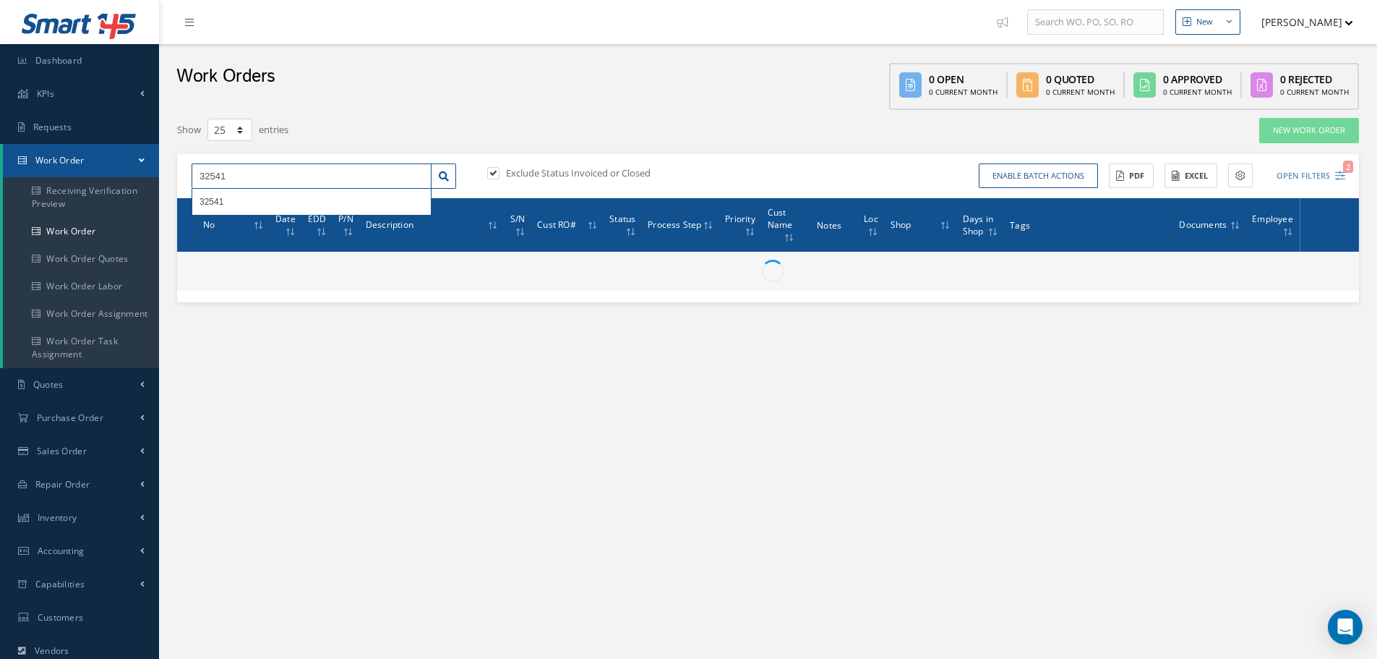
click at [268, 181] on input "32541" at bounding box center [312, 176] width 240 height 26
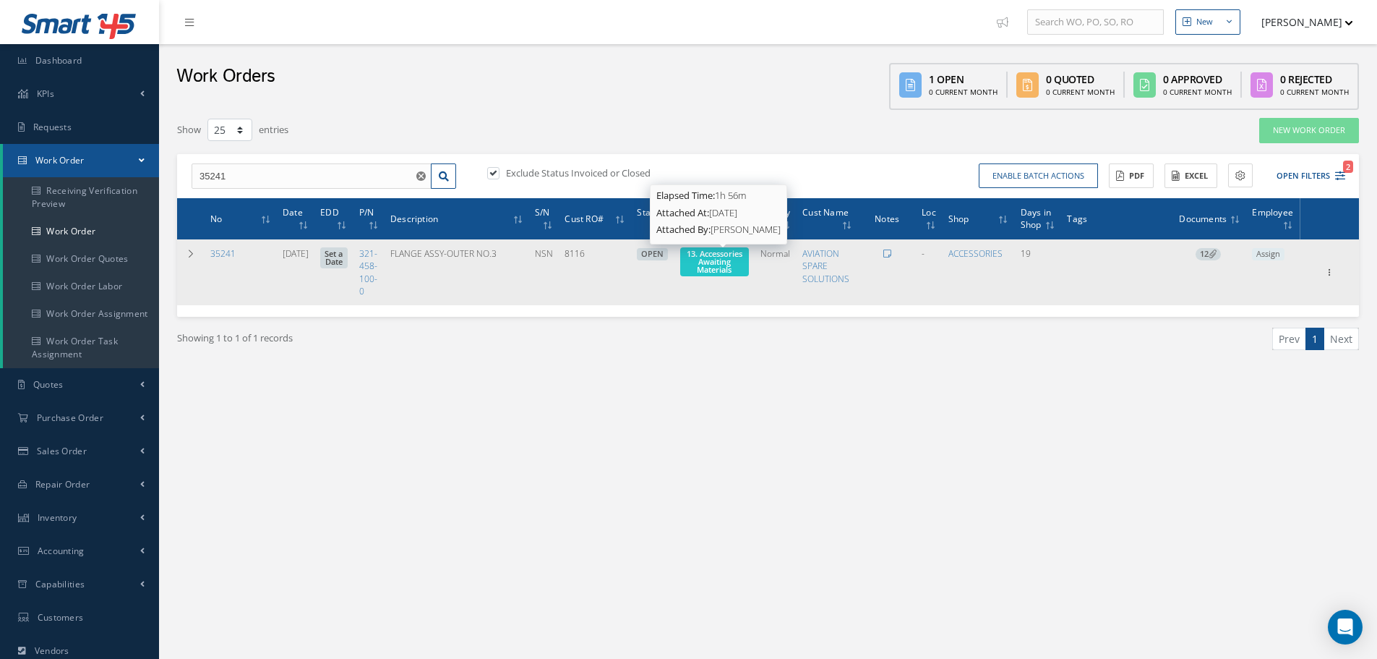
click at [729, 265] on span "13. Accessories Awaiting Materials" at bounding box center [715, 261] width 56 height 27
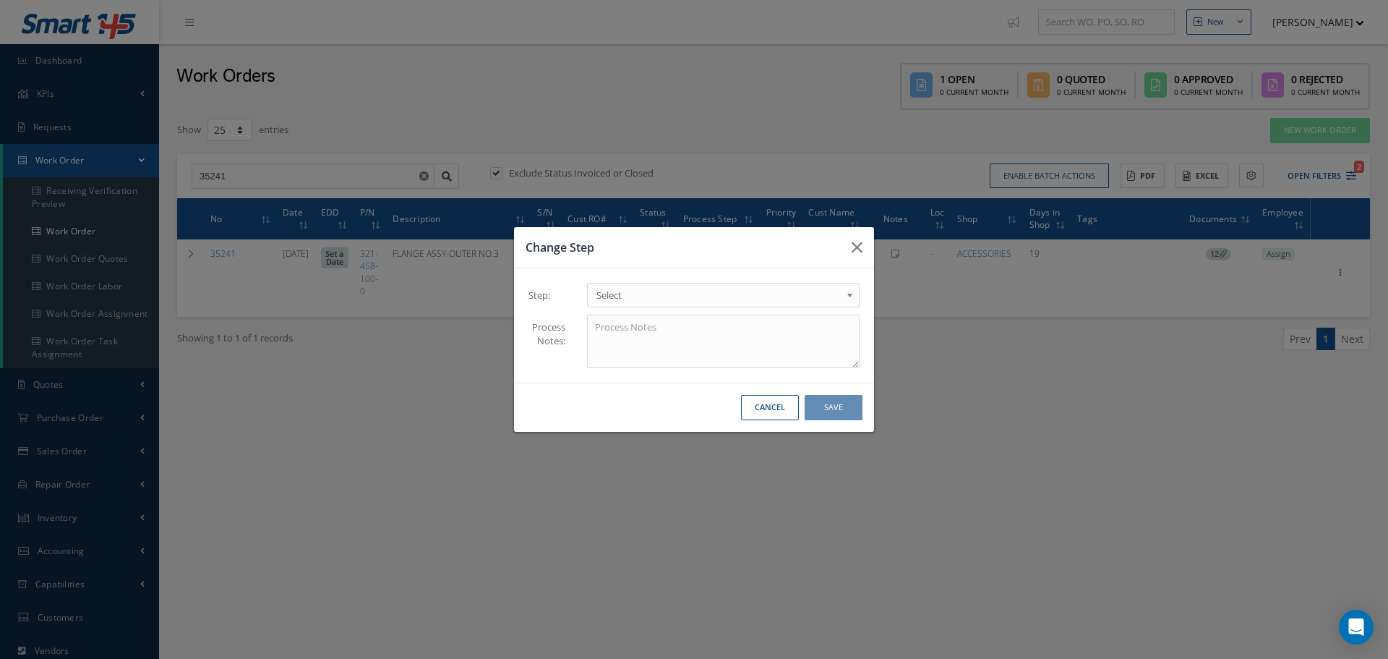
click at [848, 296] on b at bounding box center [852, 298] width 13 height 23
click at [843, 404] on button "Save" at bounding box center [834, 407] width 58 height 25
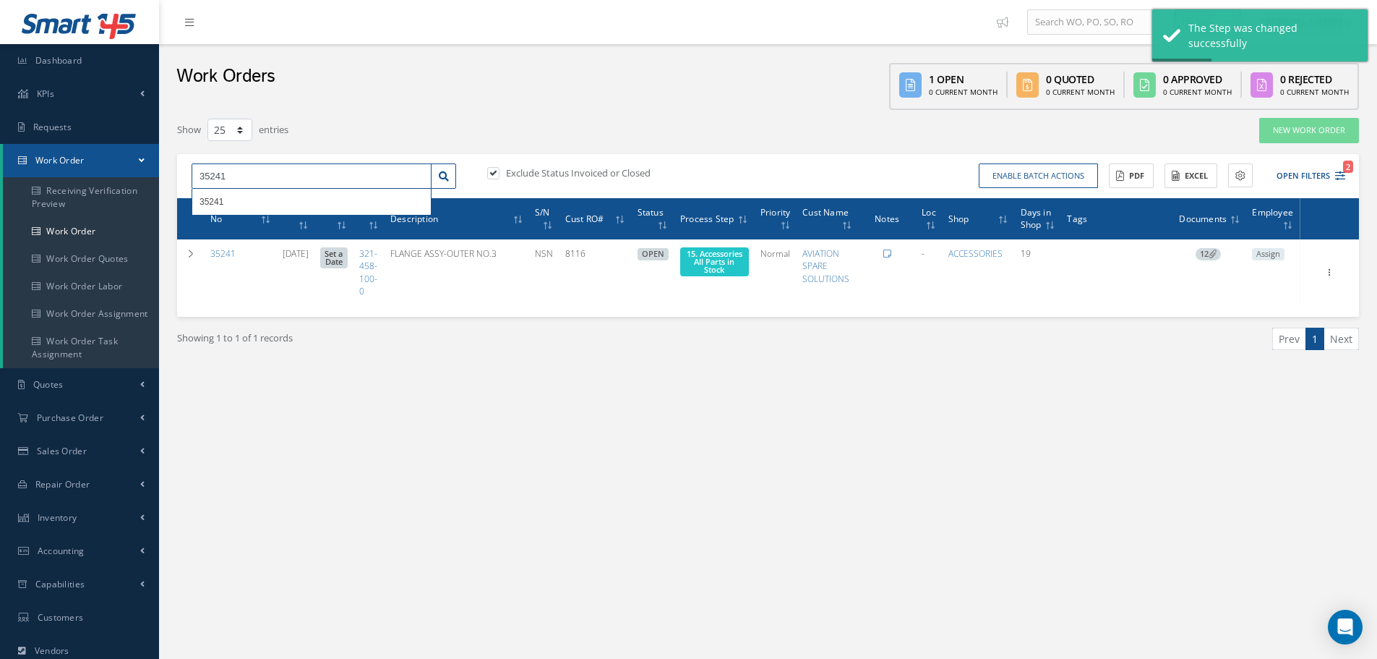
click at [243, 179] on input "35241" at bounding box center [312, 176] width 240 height 26
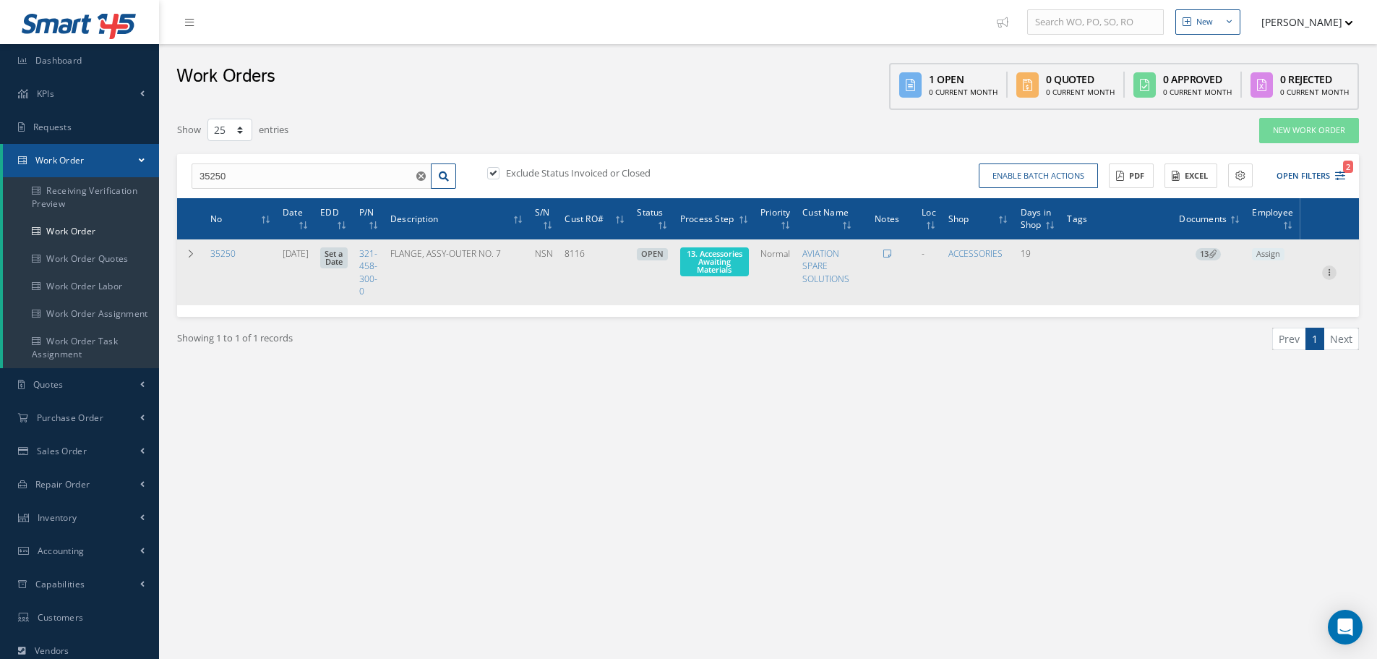
click at [1331, 270] on icon at bounding box center [1329, 271] width 14 height 12
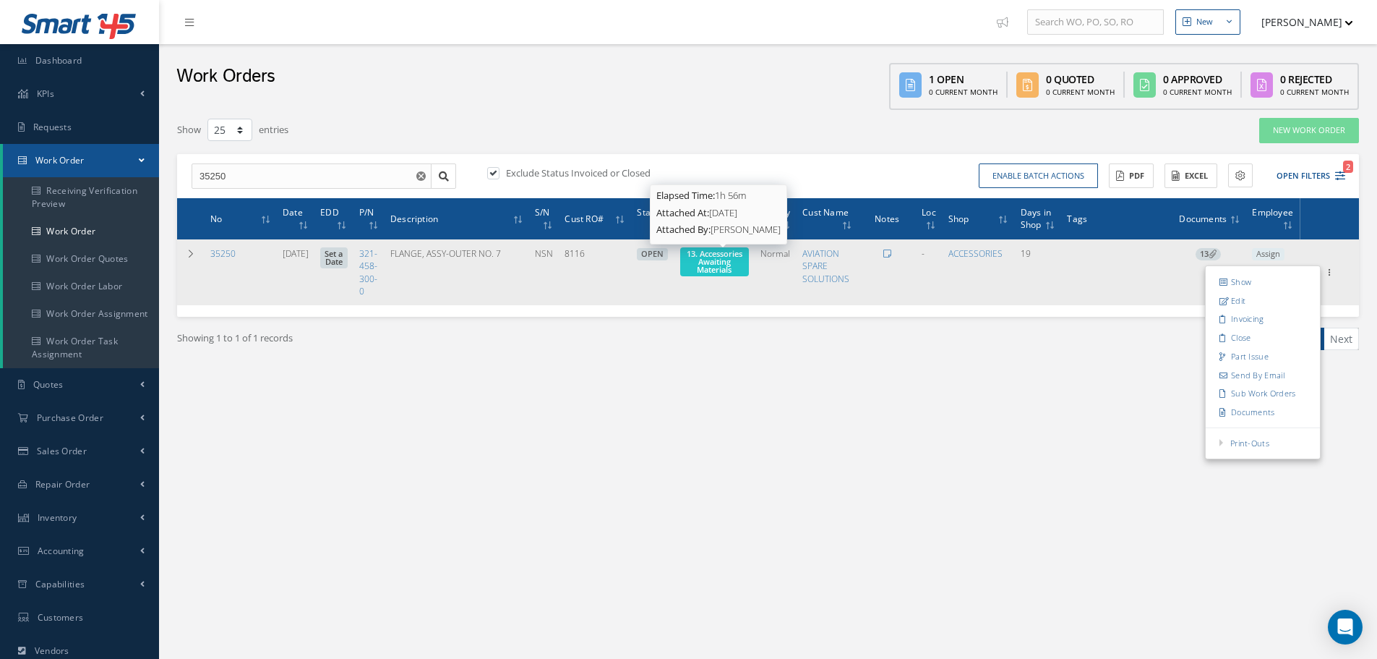
click at [722, 269] on span "13. Accessories Awaiting Materials" at bounding box center [715, 261] width 56 height 27
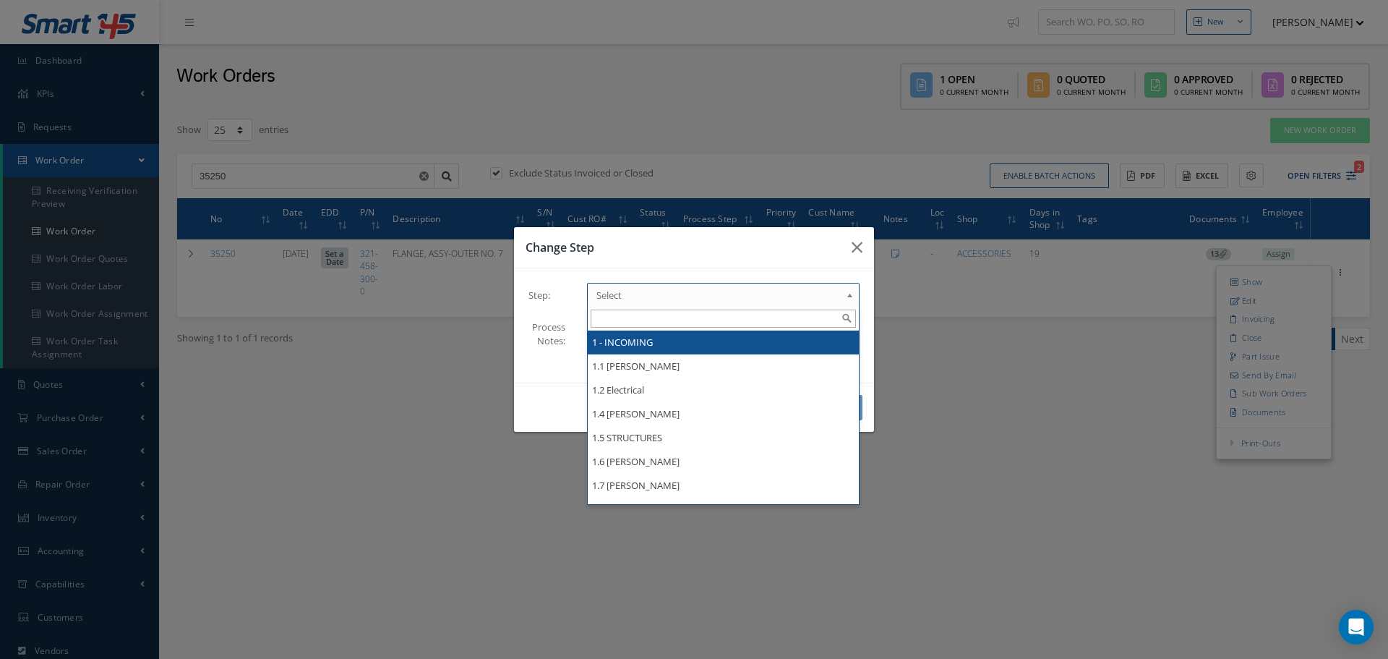
click at [850, 296] on b at bounding box center [852, 298] width 13 height 23
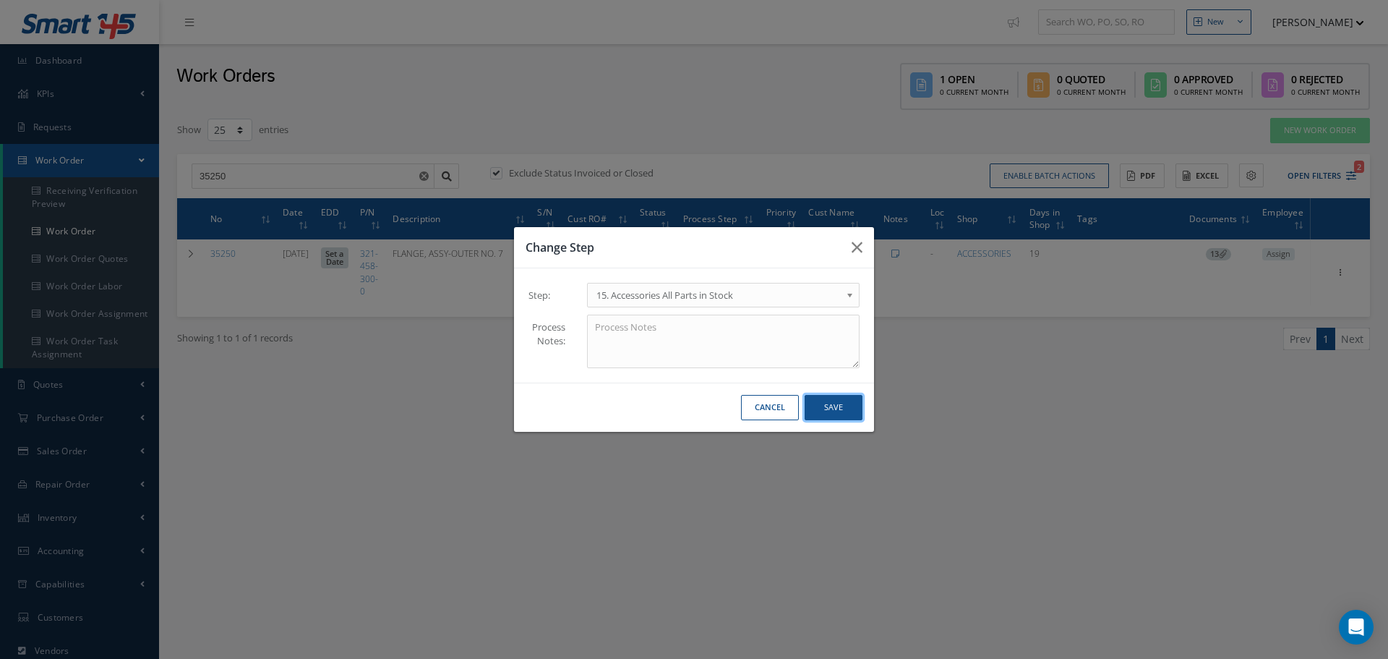
click at [830, 411] on button "Save" at bounding box center [834, 407] width 58 height 25
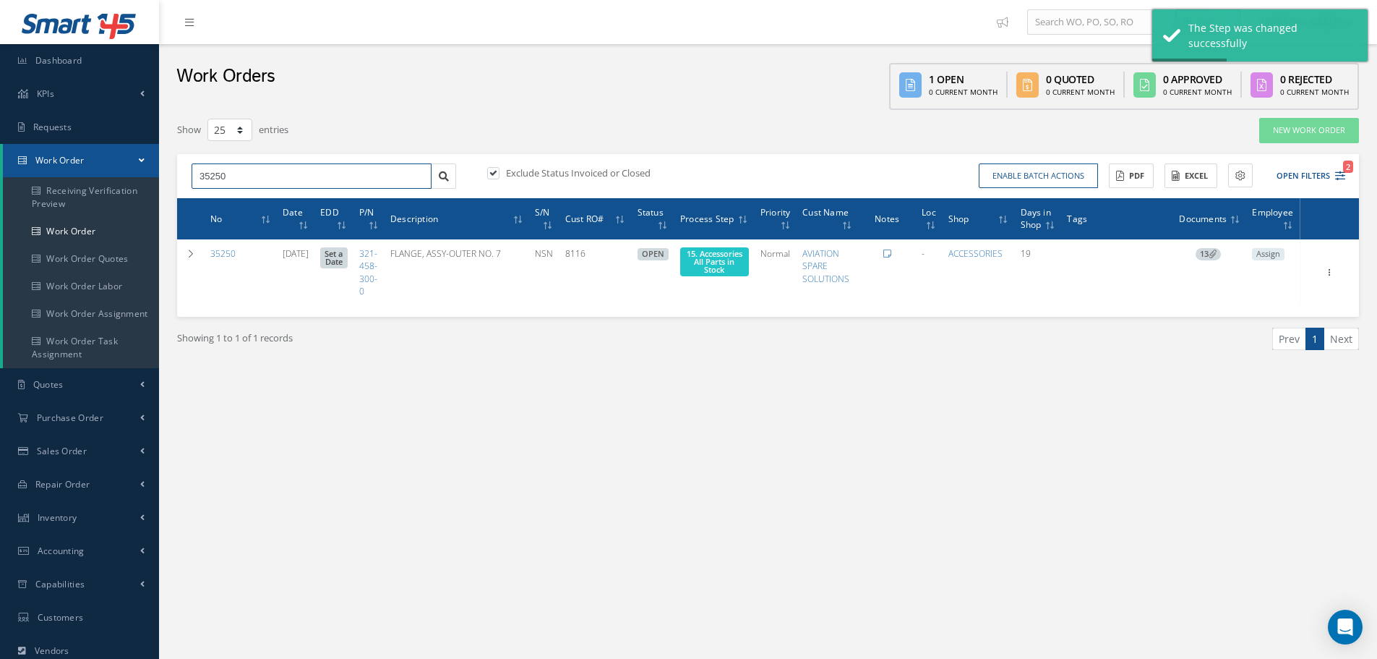
click at [242, 174] on input "35250" at bounding box center [312, 176] width 240 height 26
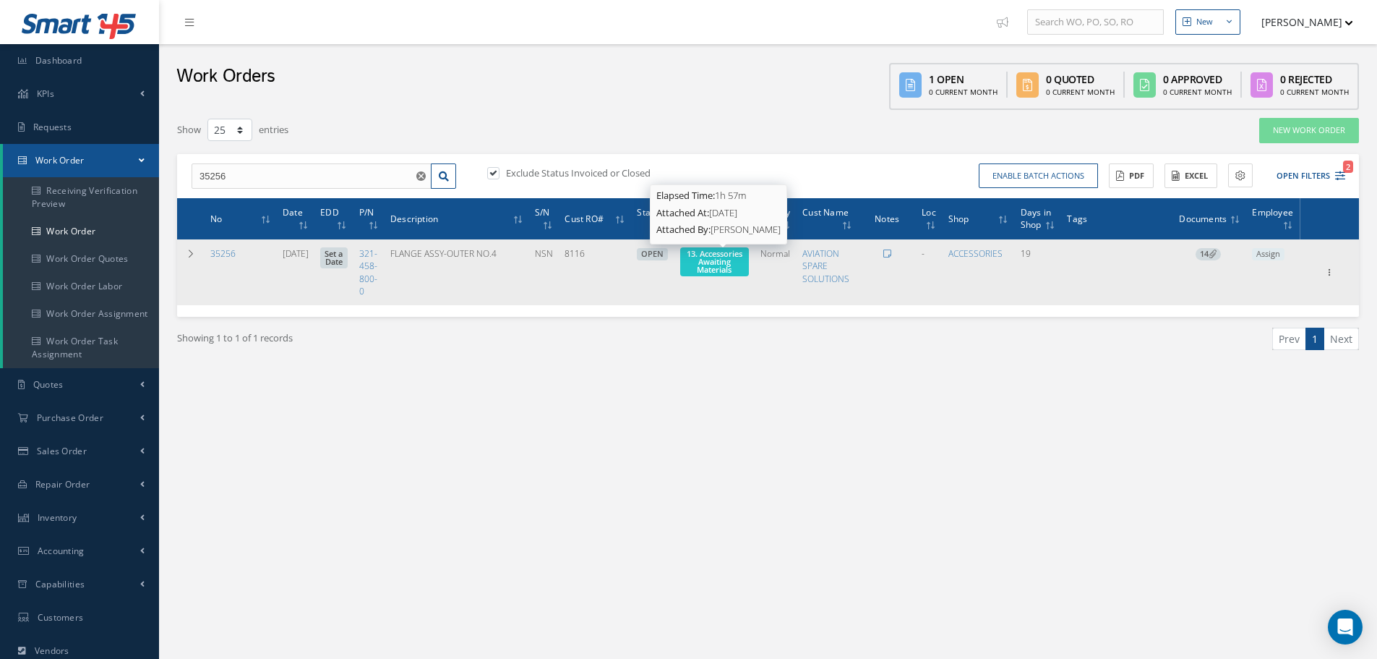
click at [716, 266] on span "13. Accessories Awaiting Materials" at bounding box center [715, 261] width 56 height 27
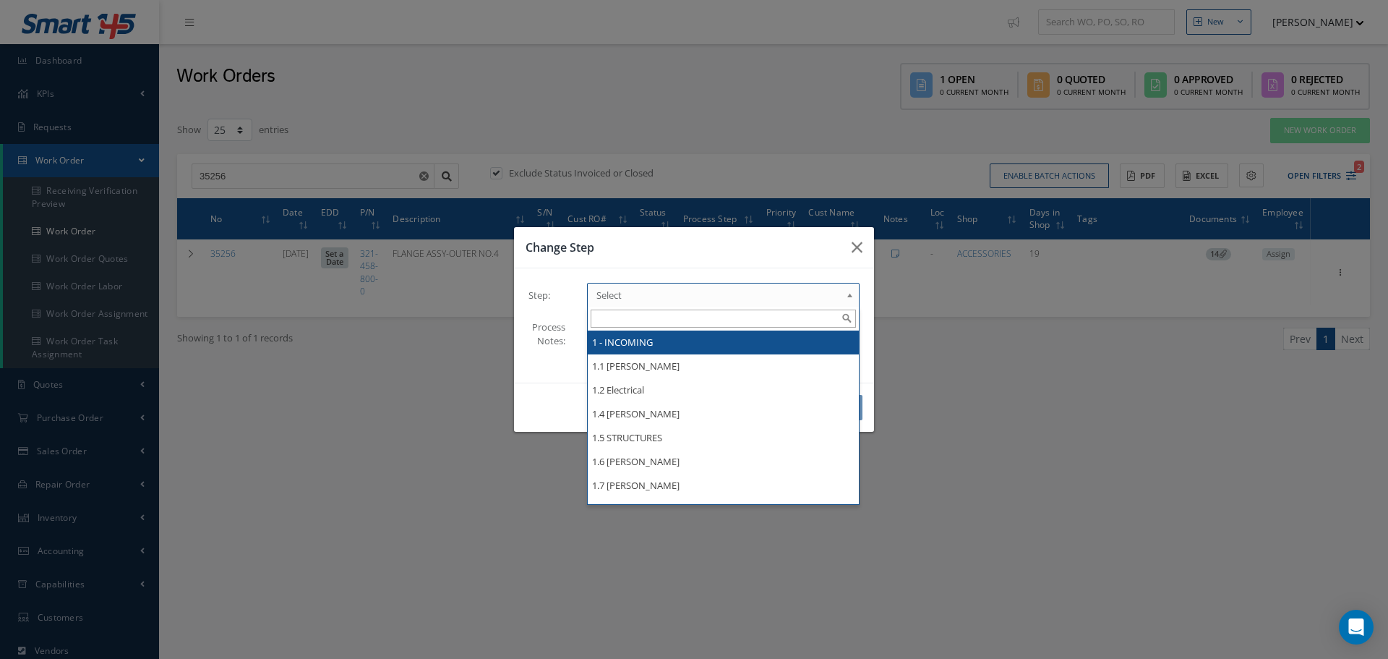
click at [850, 294] on b at bounding box center [852, 298] width 13 height 23
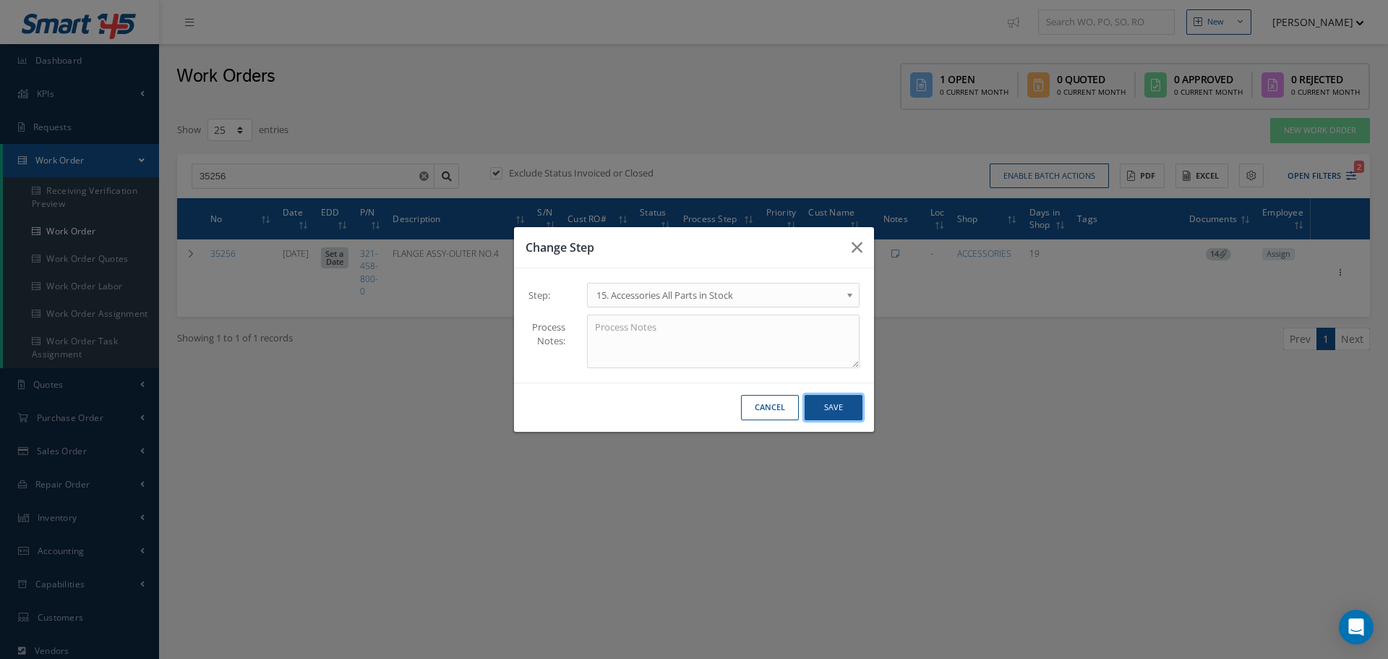
click at [834, 413] on button "Save" at bounding box center [834, 407] width 58 height 25
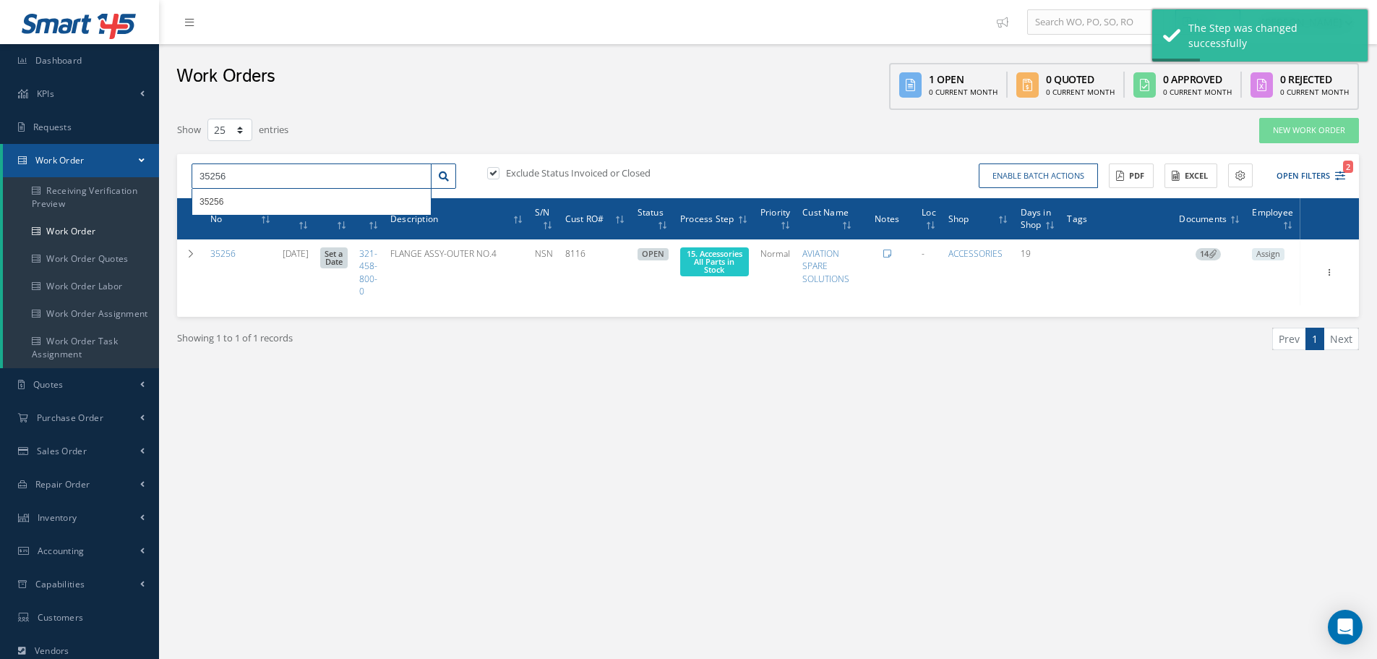
click at [246, 173] on input "35256" at bounding box center [312, 176] width 240 height 26
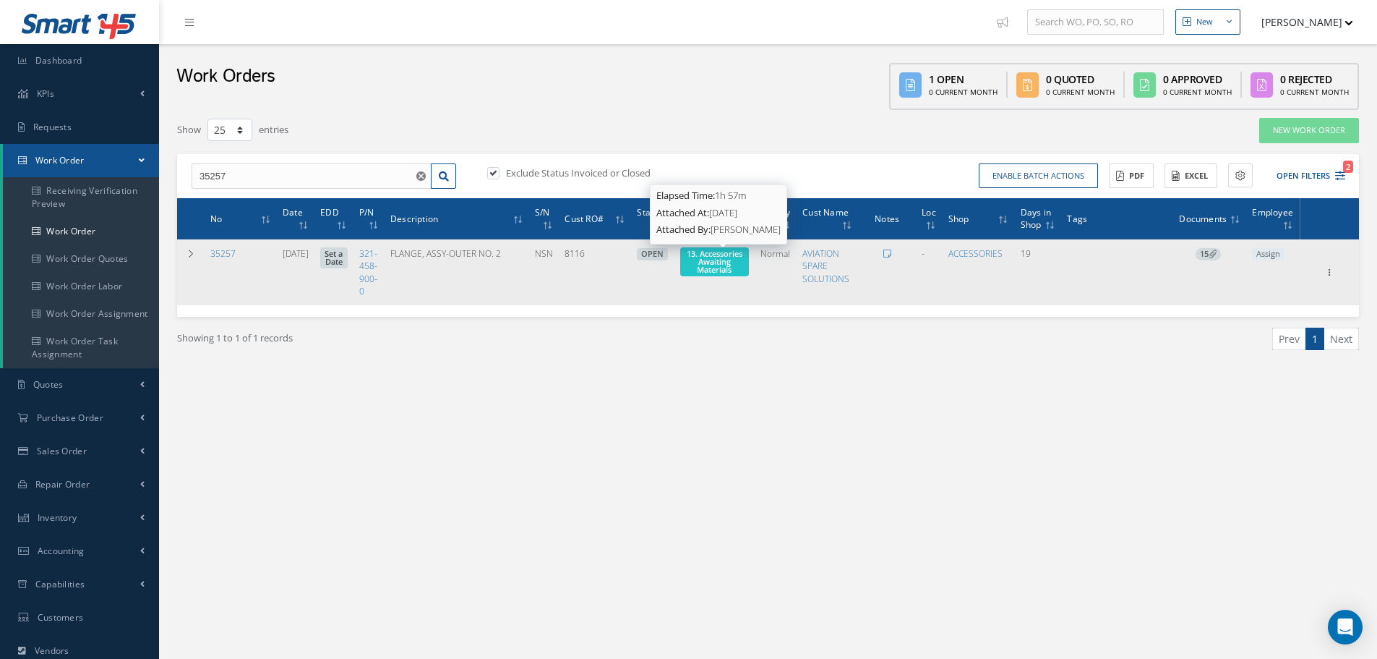
click at [721, 266] on span "13. Accessories Awaiting Materials" at bounding box center [715, 261] width 56 height 27
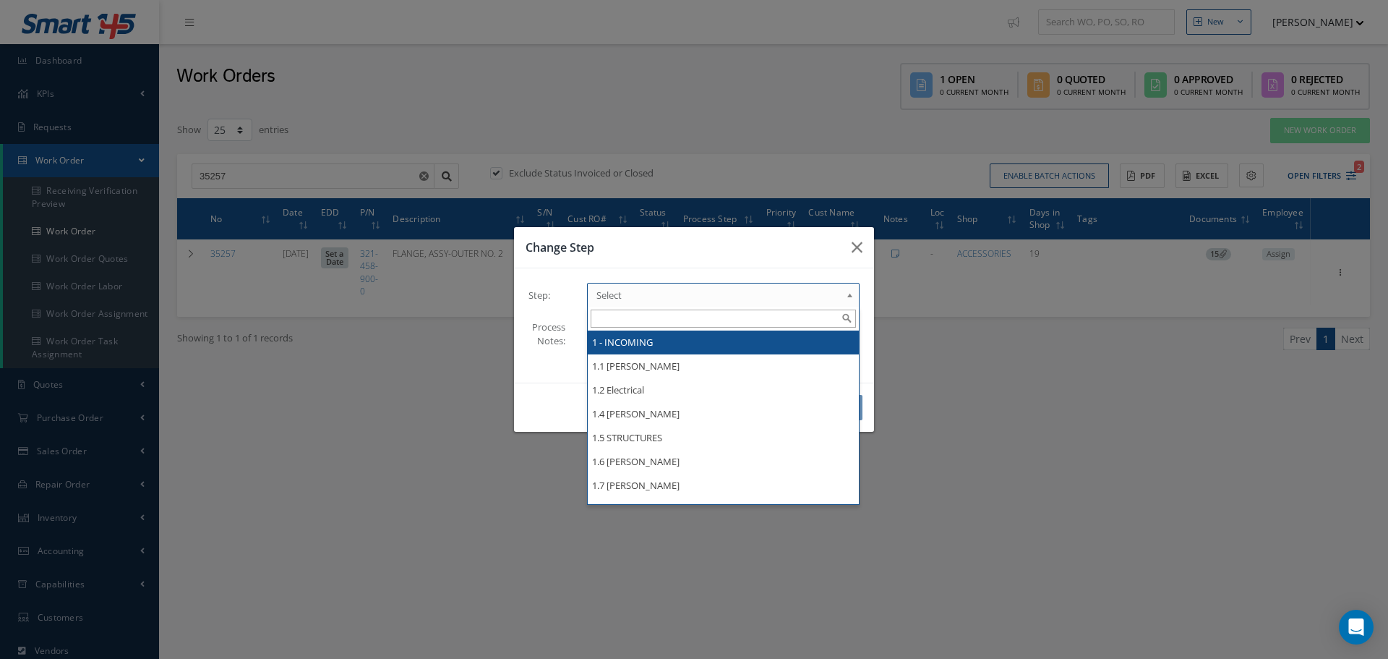
click at [850, 297] on b at bounding box center [852, 298] width 13 height 23
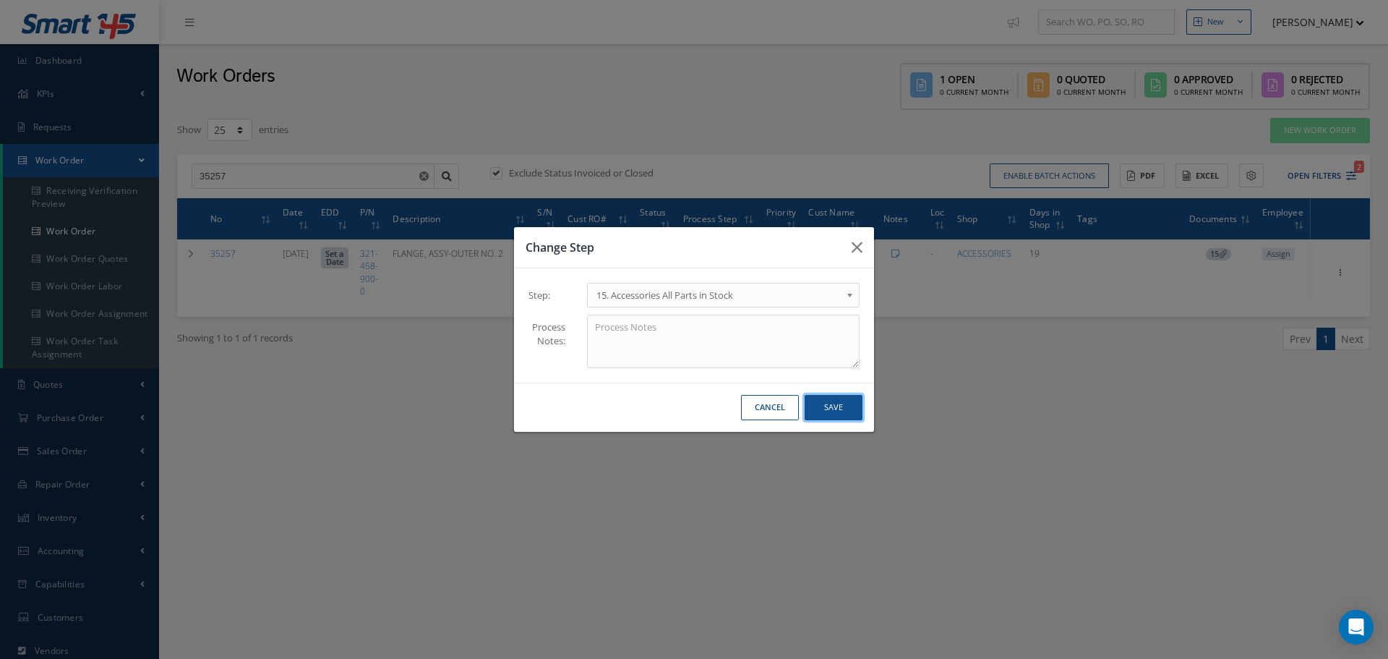
click at [843, 409] on button "Save" at bounding box center [834, 407] width 58 height 25
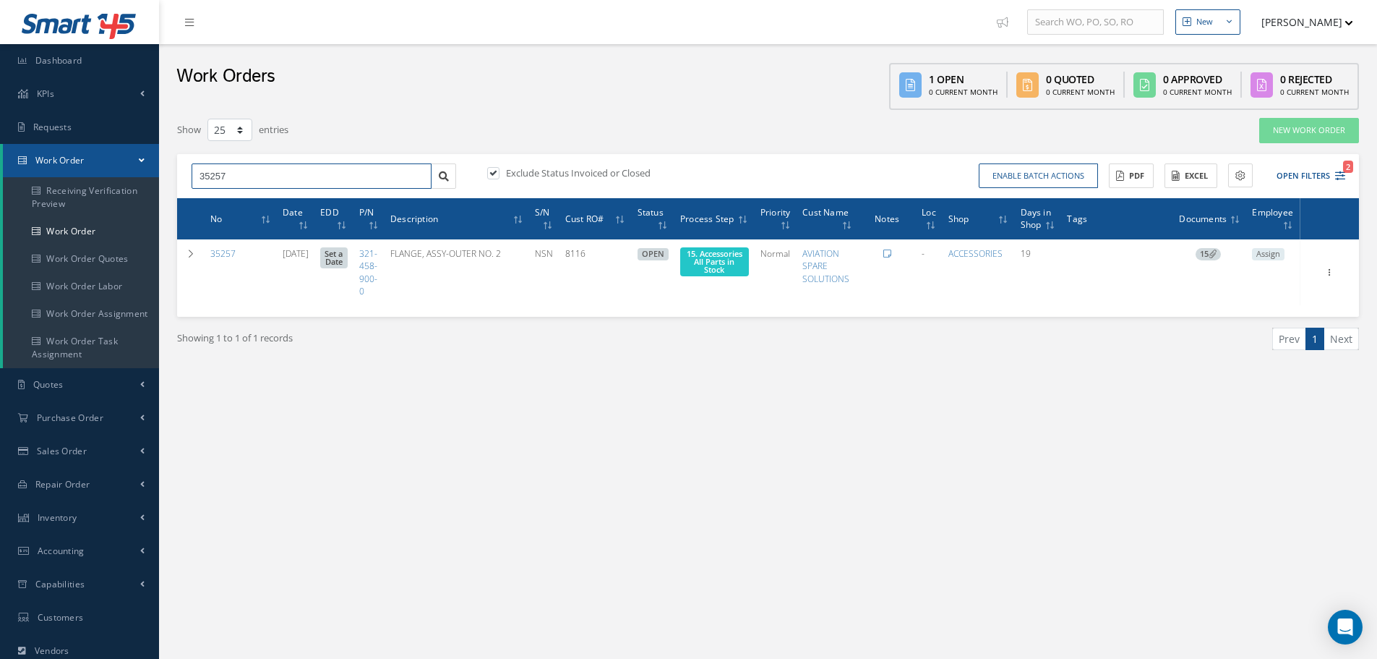
click at [251, 174] on input "35257" at bounding box center [312, 176] width 240 height 26
type input "34779"
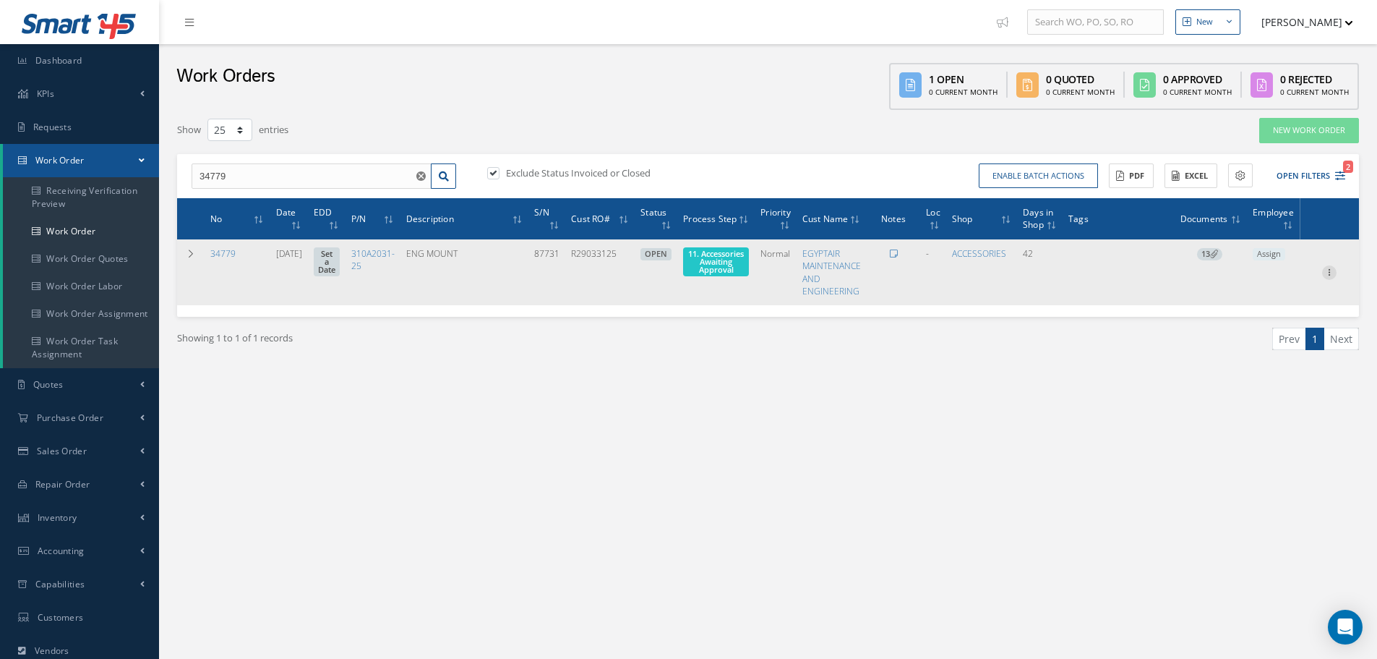
click at [1331, 273] on icon at bounding box center [1329, 271] width 14 height 12
click at [1252, 355] on link "Part Issue" at bounding box center [1263, 355] width 114 height 19
click at [1330, 266] on icon at bounding box center [1329, 271] width 14 height 12
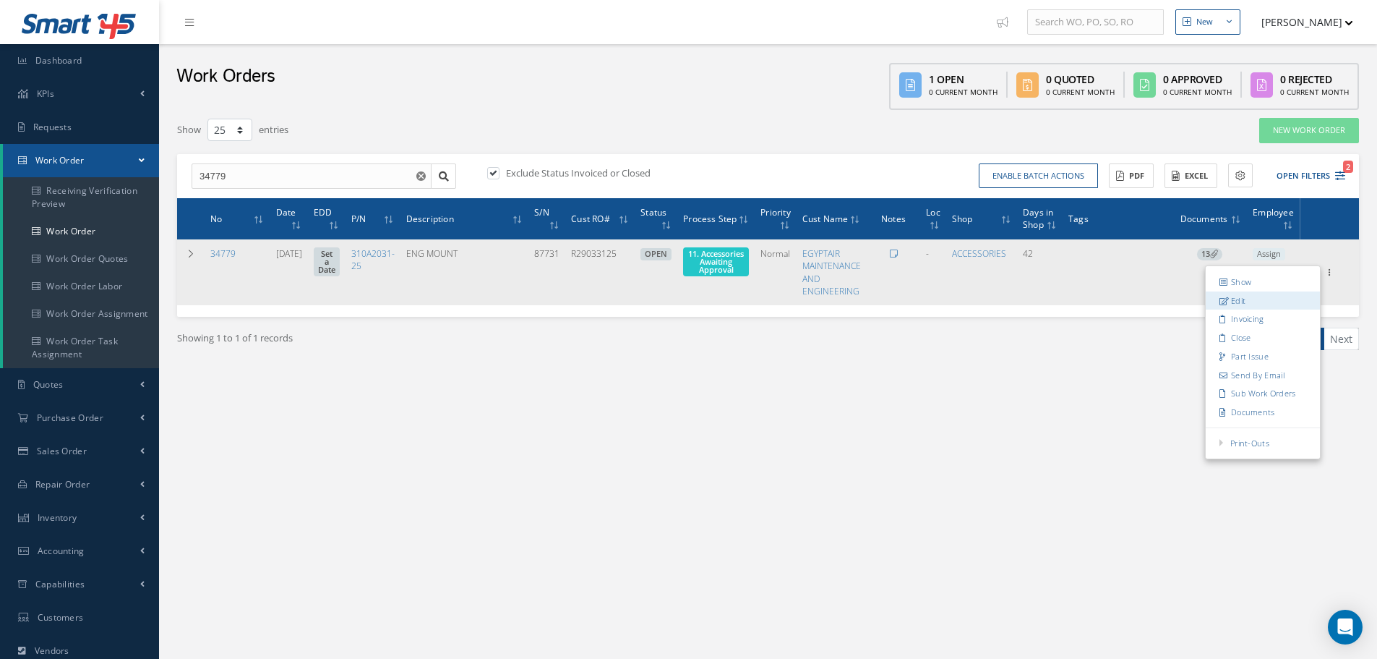
click at [1246, 302] on link "Edit" at bounding box center [1263, 300] width 114 height 19
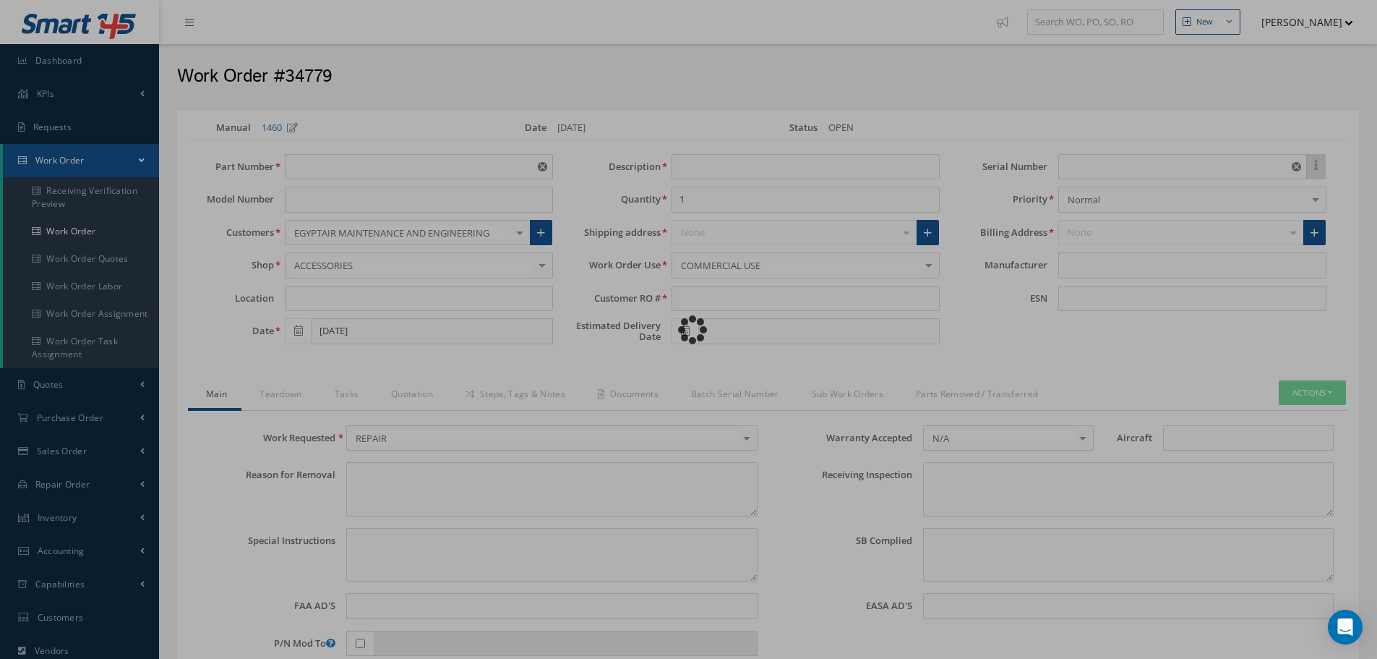
type input "310A2031-25"
type input "07/08/2025"
type input "ENG MOUNT"
type input "R29033125"
type input "87731"
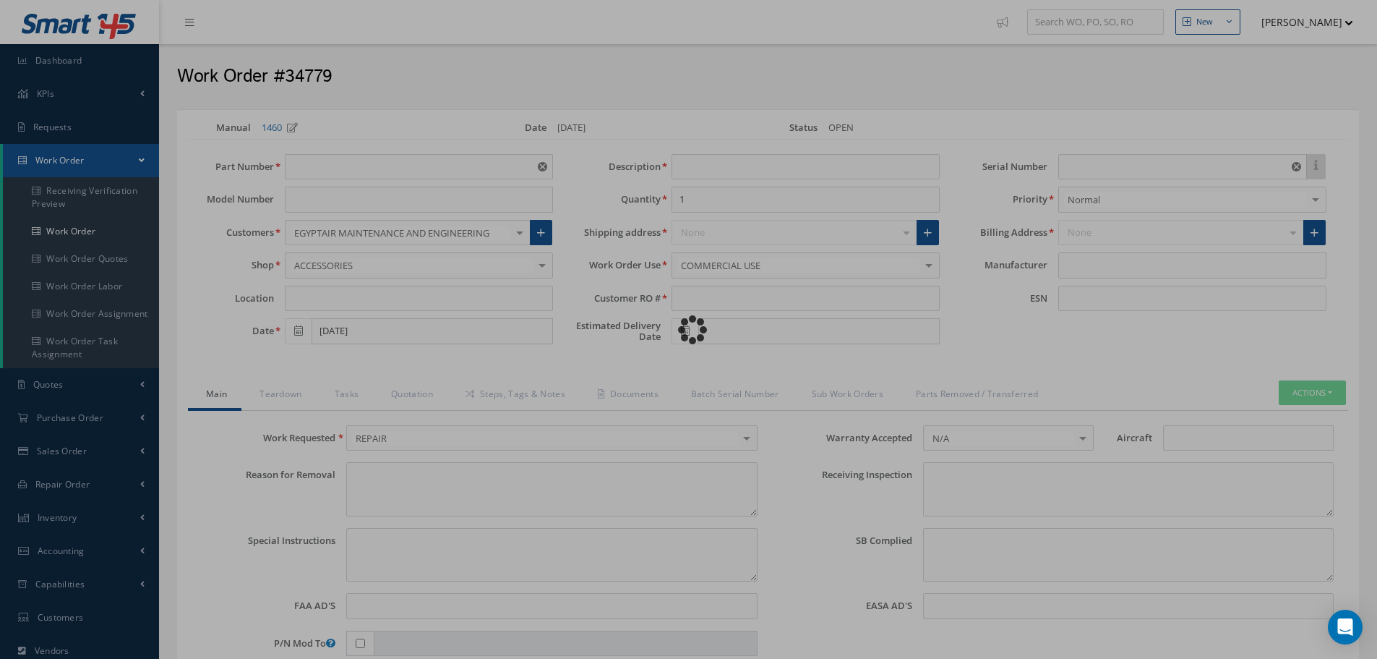
type input "804547"
type textarea "NONE"
type textarea "PLEASE SEE R.O. FOR DETAILS"
type textarea "NO VISUAL DAMAGE"
type textarea "None performed"
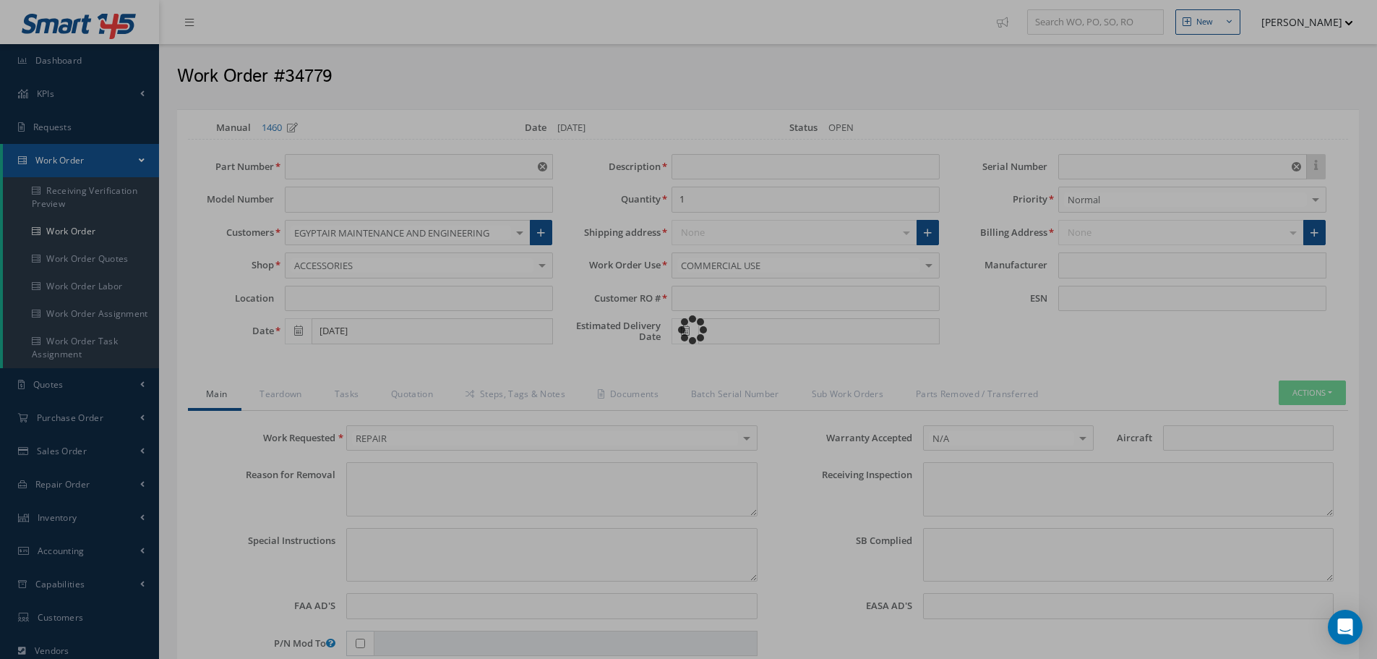
type textarea "Article was xxxxx in reference with the following Technical Standard : BOEING C…"
type textarea "Article has been approved to return to service."
type input "BOEING"
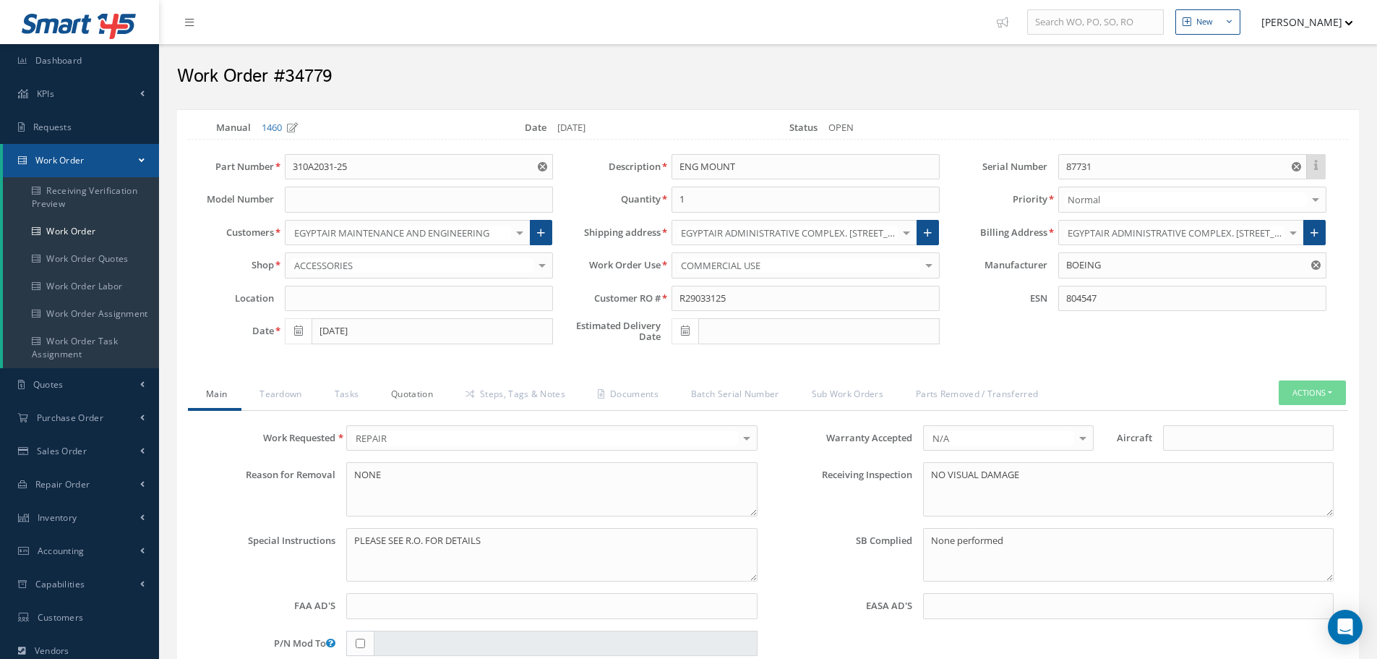
drag, startPoint x: 409, startPoint y: 395, endPoint x: 428, endPoint y: 395, distance: 18.8
click at [411, 395] on link "Quotation" at bounding box center [410, 395] width 74 height 30
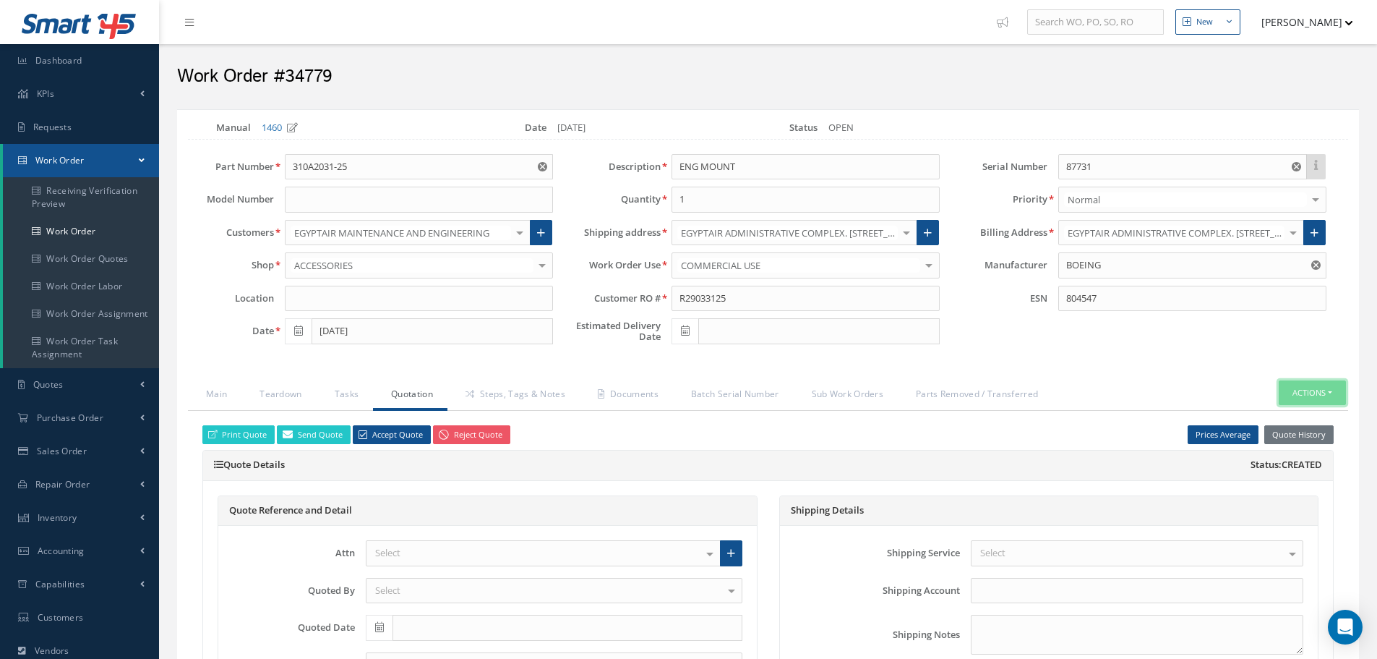
click at [1332, 390] on button "Actions" at bounding box center [1312, 392] width 67 height 25
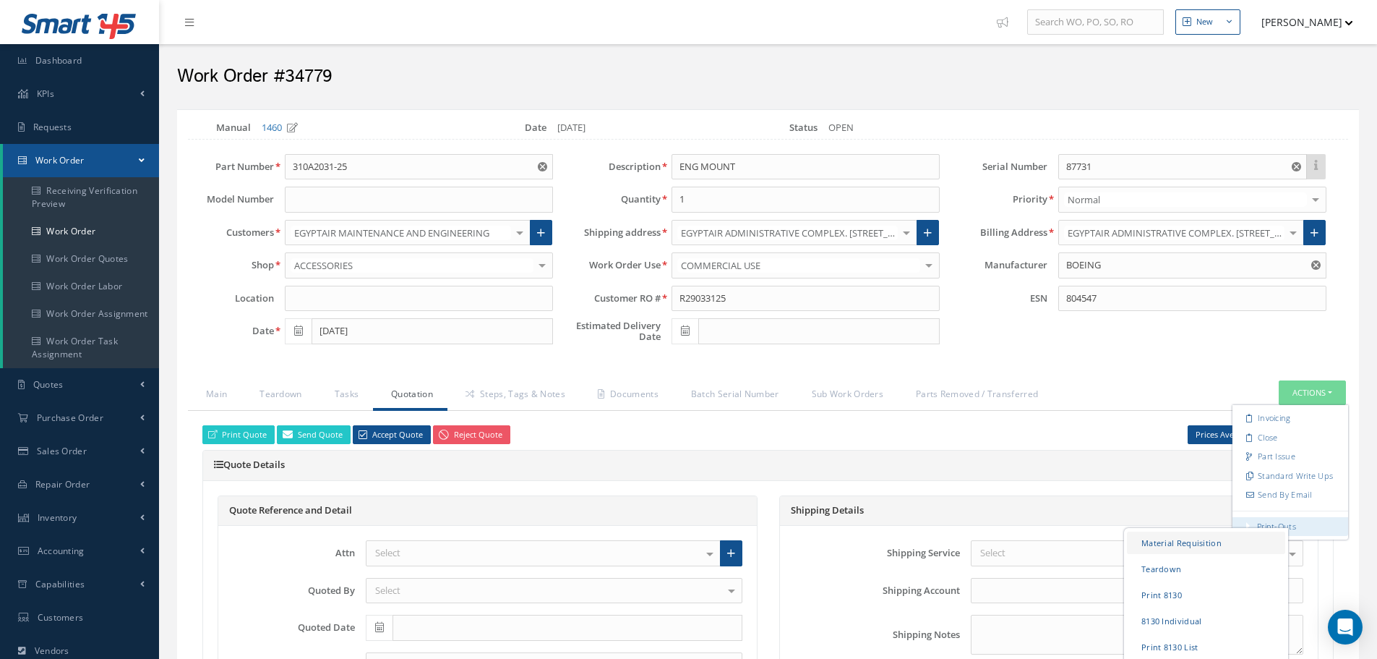
click at [1202, 540] on link "Material Requisition" at bounding box center [1206, 542] width 158 height 22
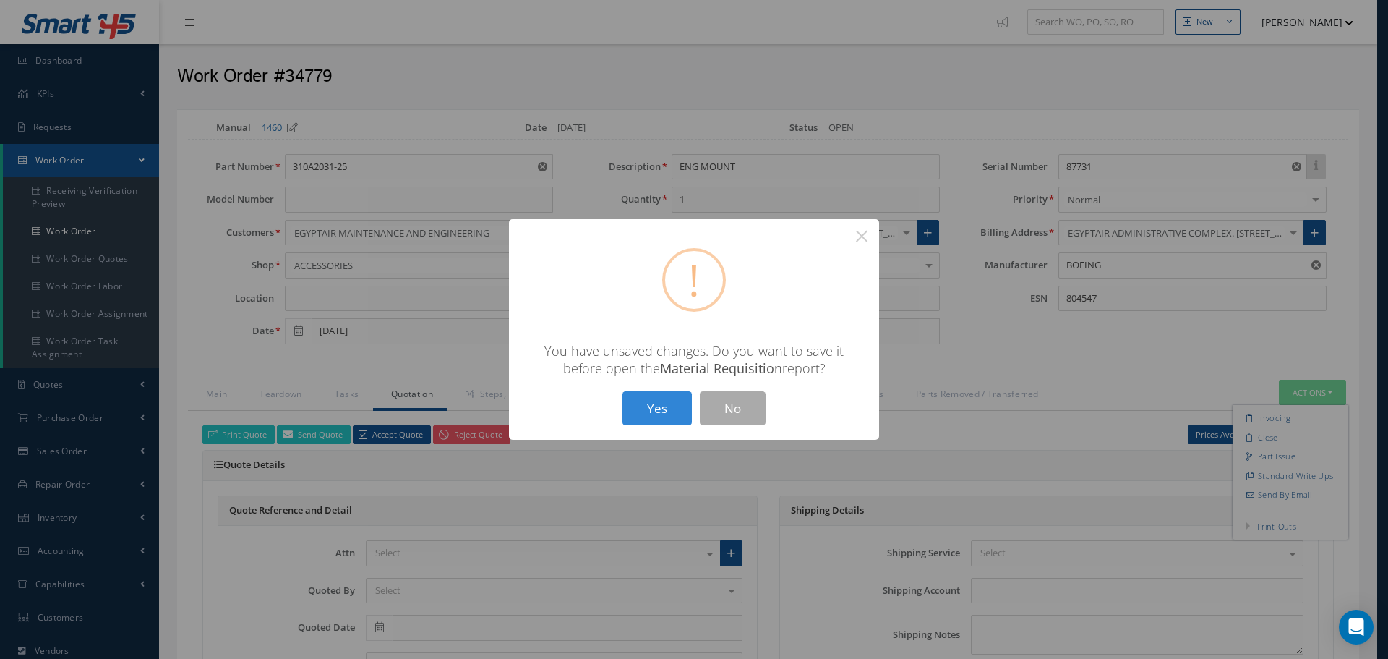
click at [656, 407] on button "Yes" at bounding box center [656, 408] width 69 height 34
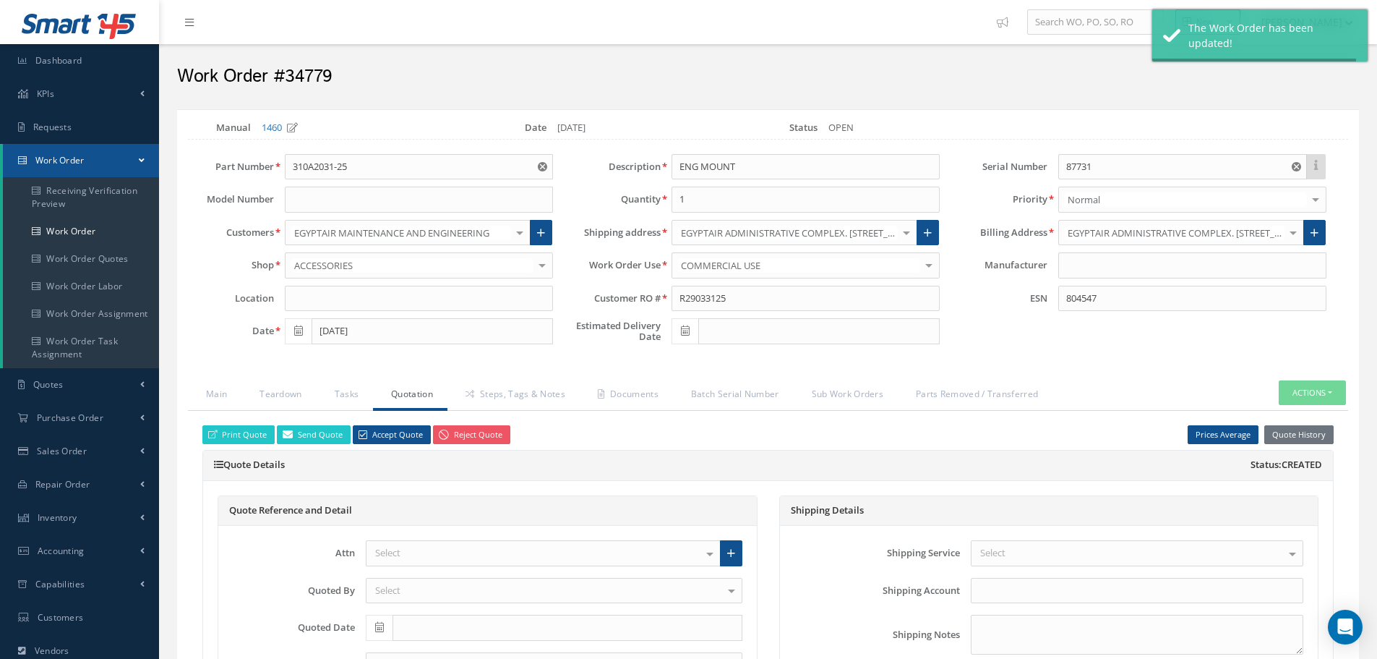
type input "BOEING"
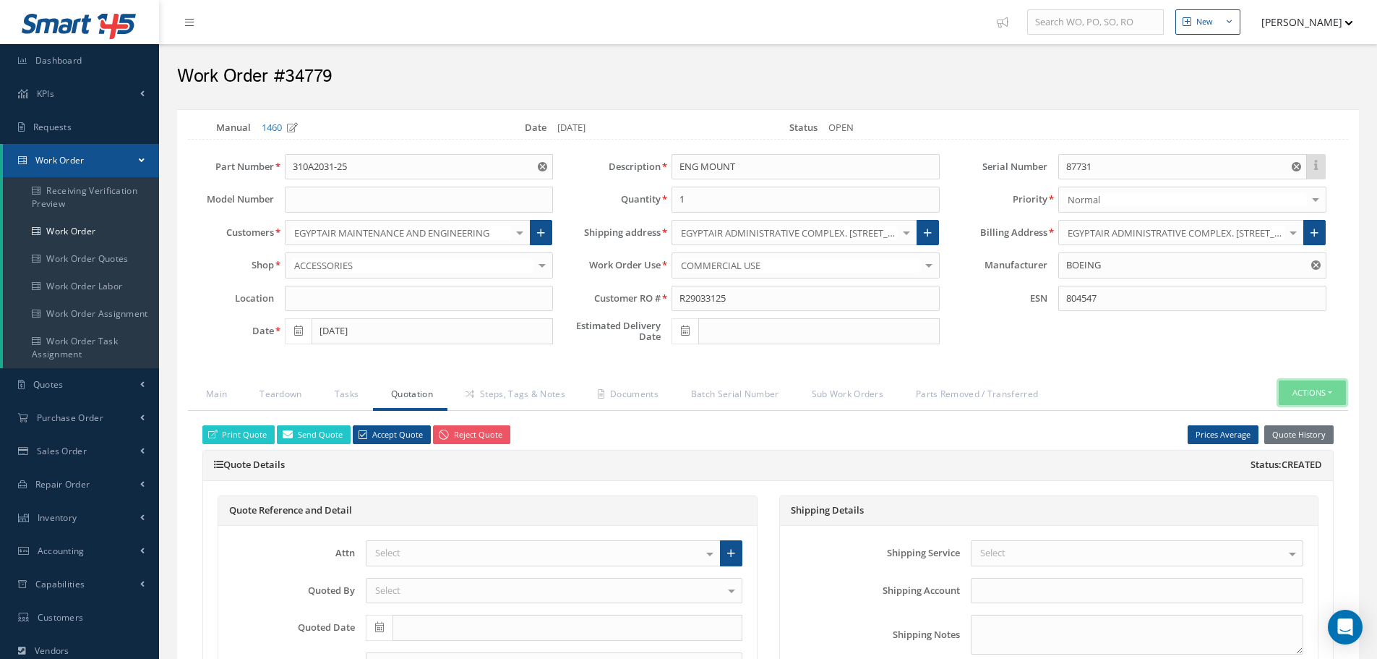
click at [1332, 393] on button "Actions" at bounding box center [1312, 392] width 67 height 25
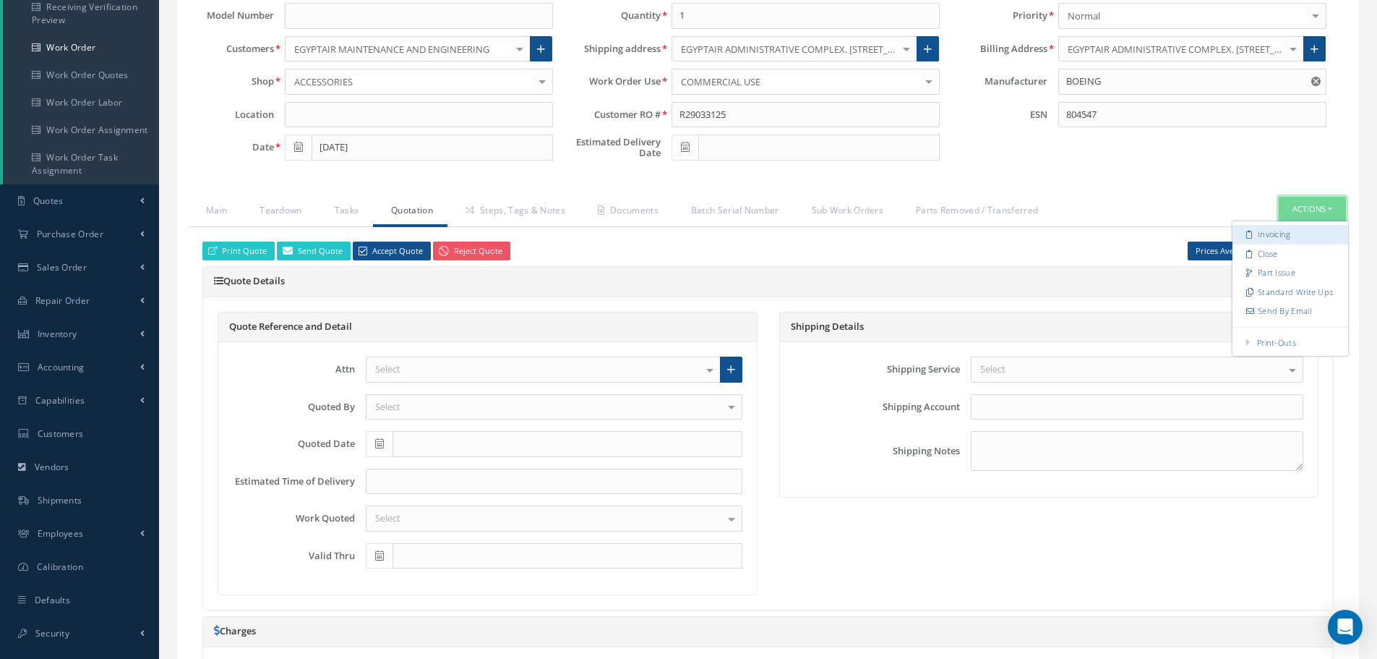
scroll to position [217, 0]
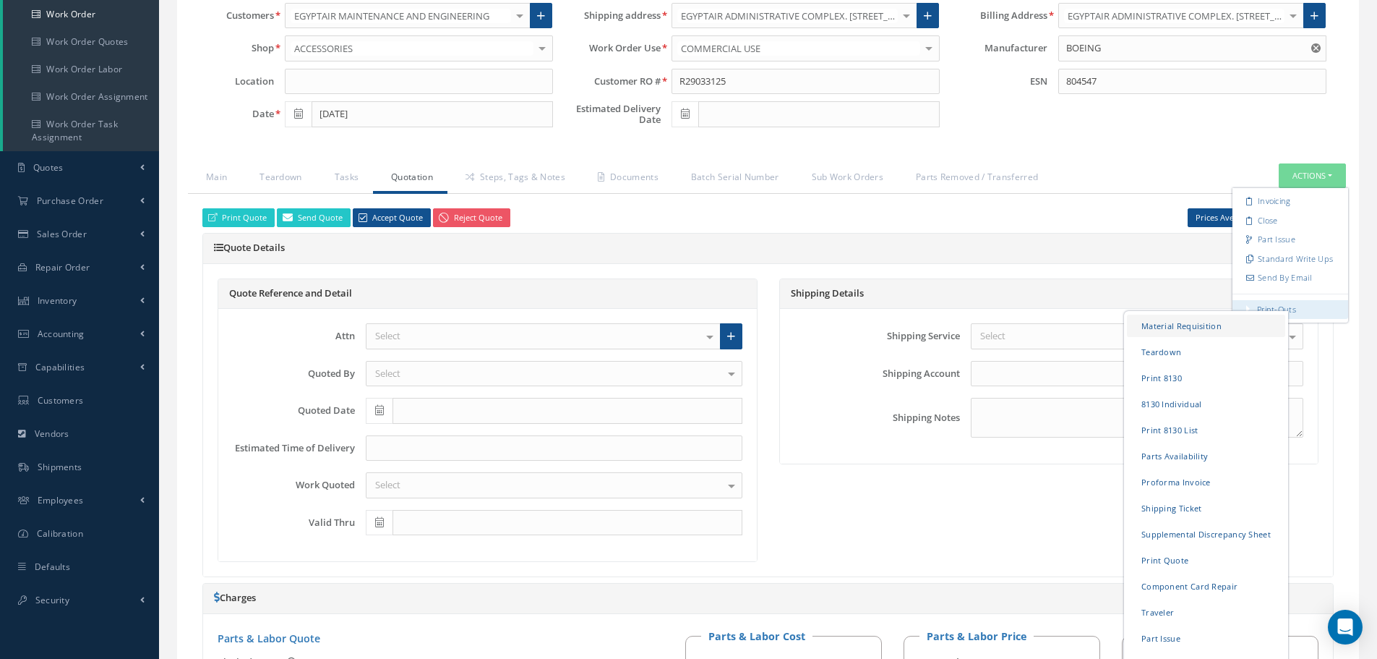
click at [1152, 318] on link "Material Requisition" at bounding box center [1206, 325] width 158 height 22
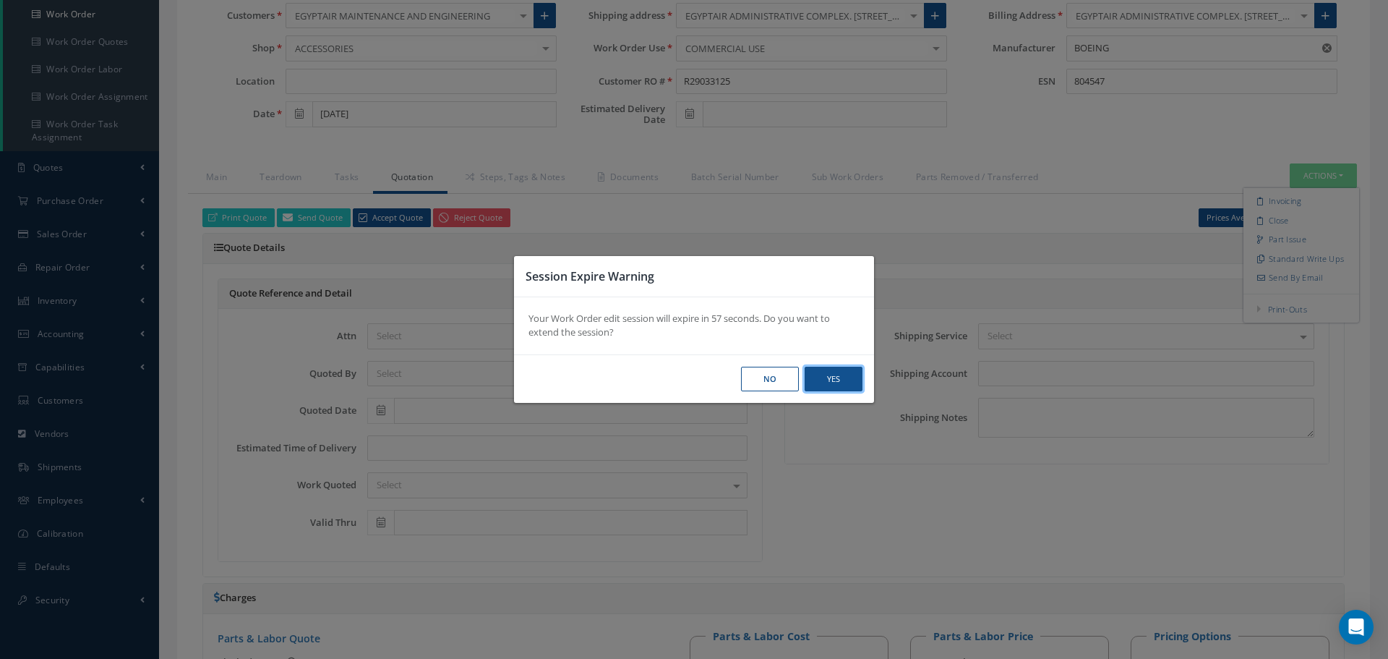
click at [0, 0] on button "Yes" at bounding box center [0, 0] width 0 height 0
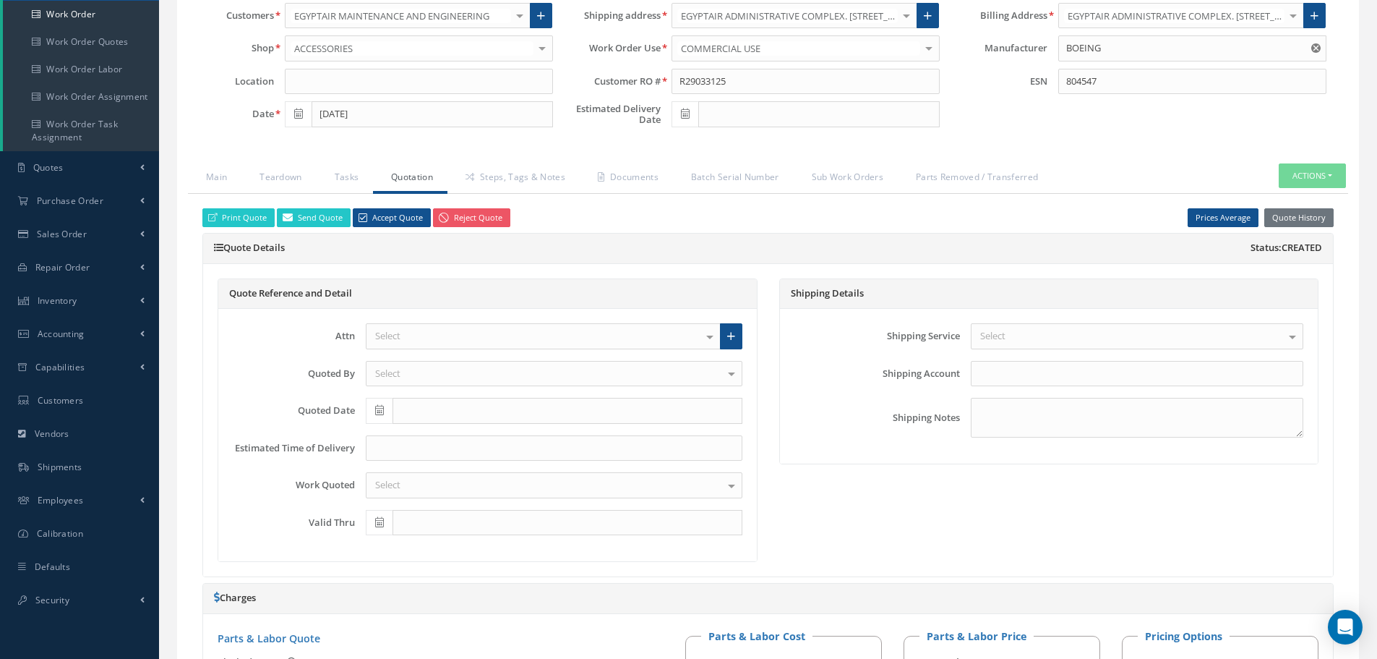
select select "25"
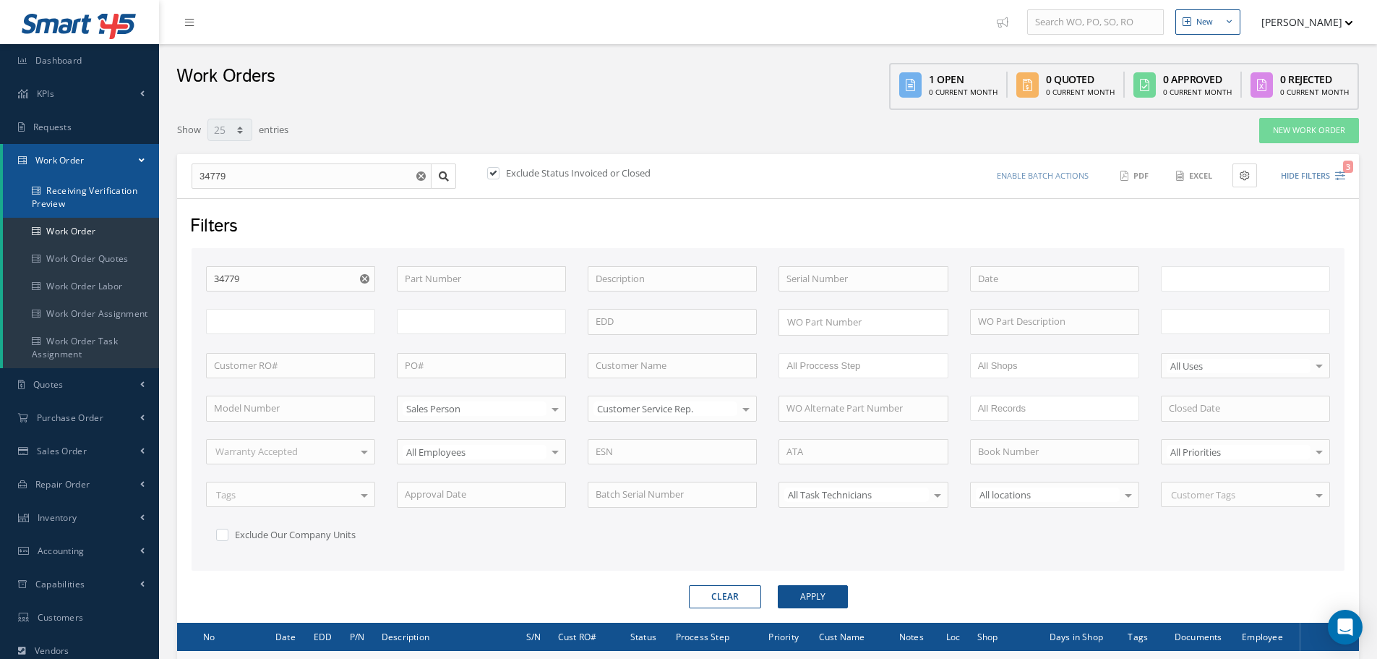
type input "All Work Request"
type input "All Work Performed"
type input "All Status"
type input "WO Part Status"
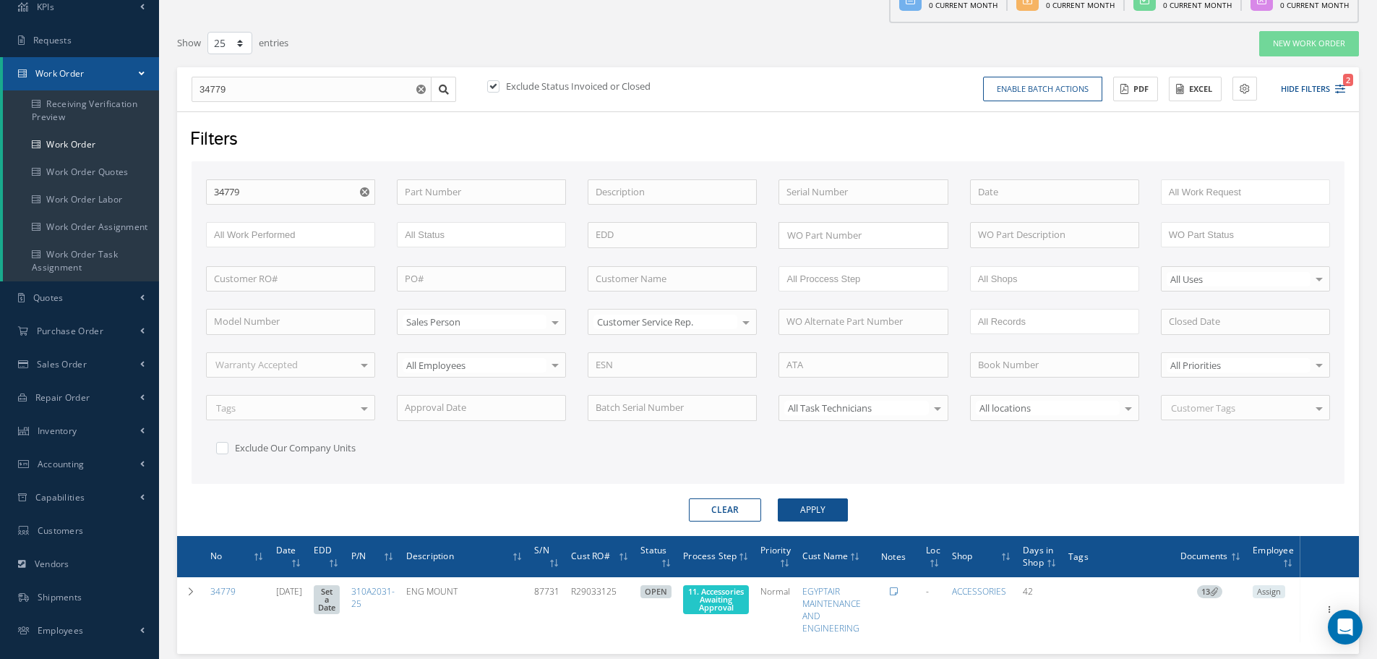
scroll to position [181, 0]
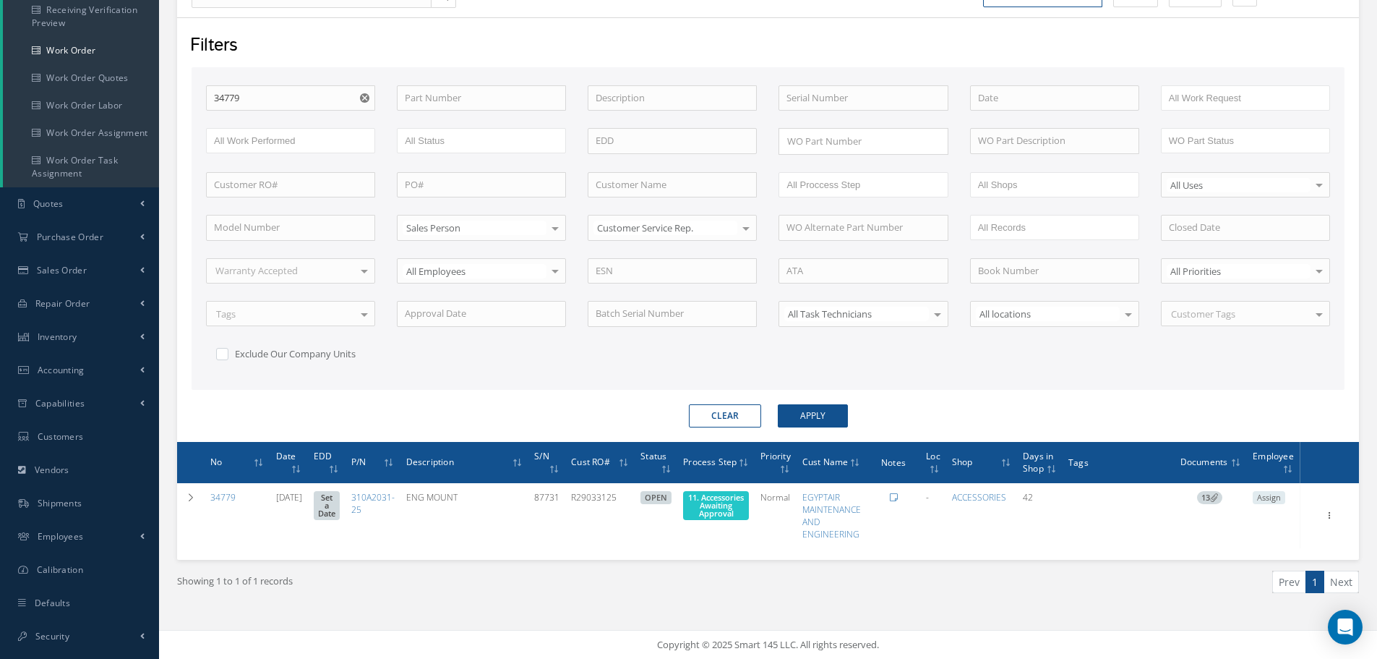
click at [362, 95] on use "Reset" at bounding box center [364, 97] width 9 height 9
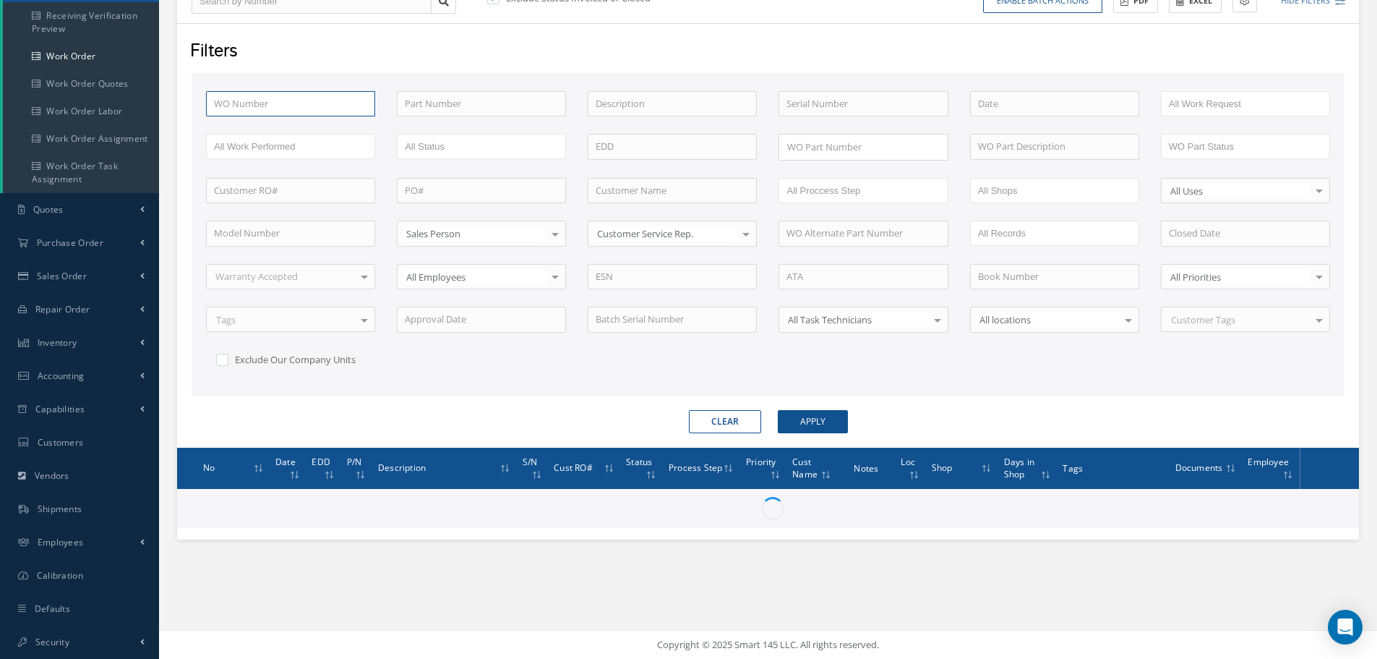
click at [289, 101] on input "text" at bounding box center [290, 104] width 169 height 26
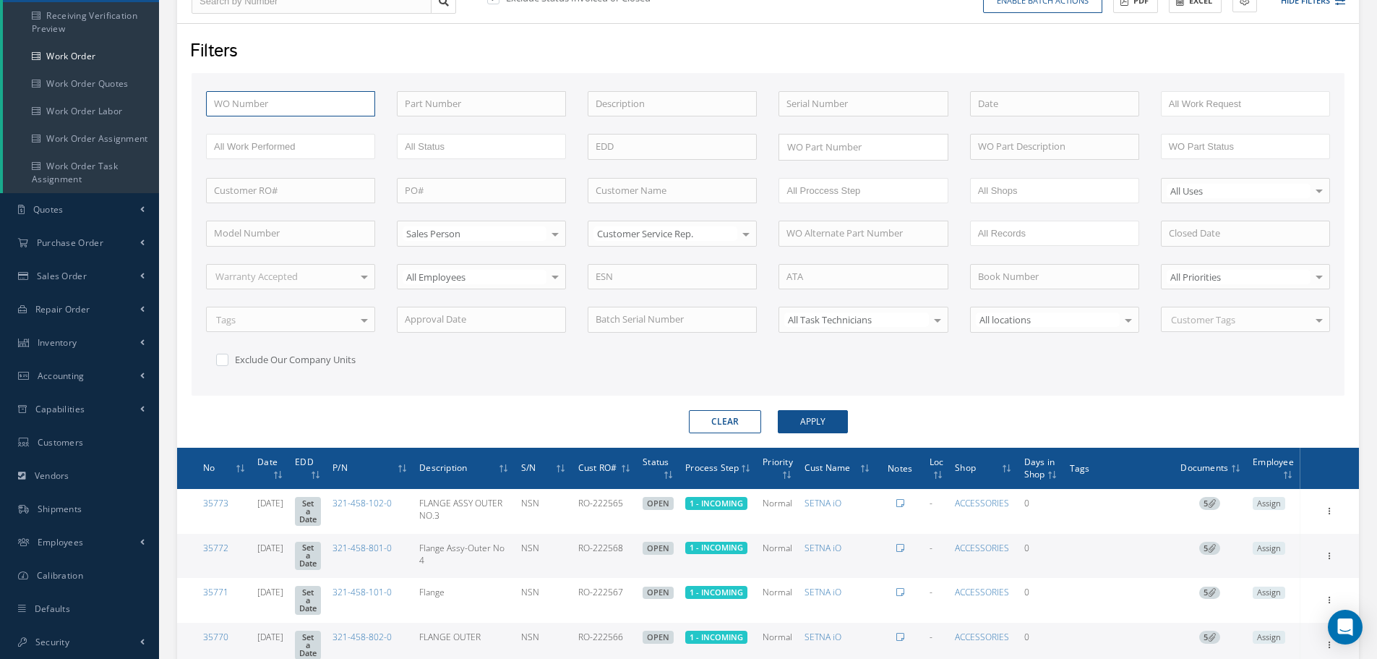
type input "3"
type input "34"
type input "348"
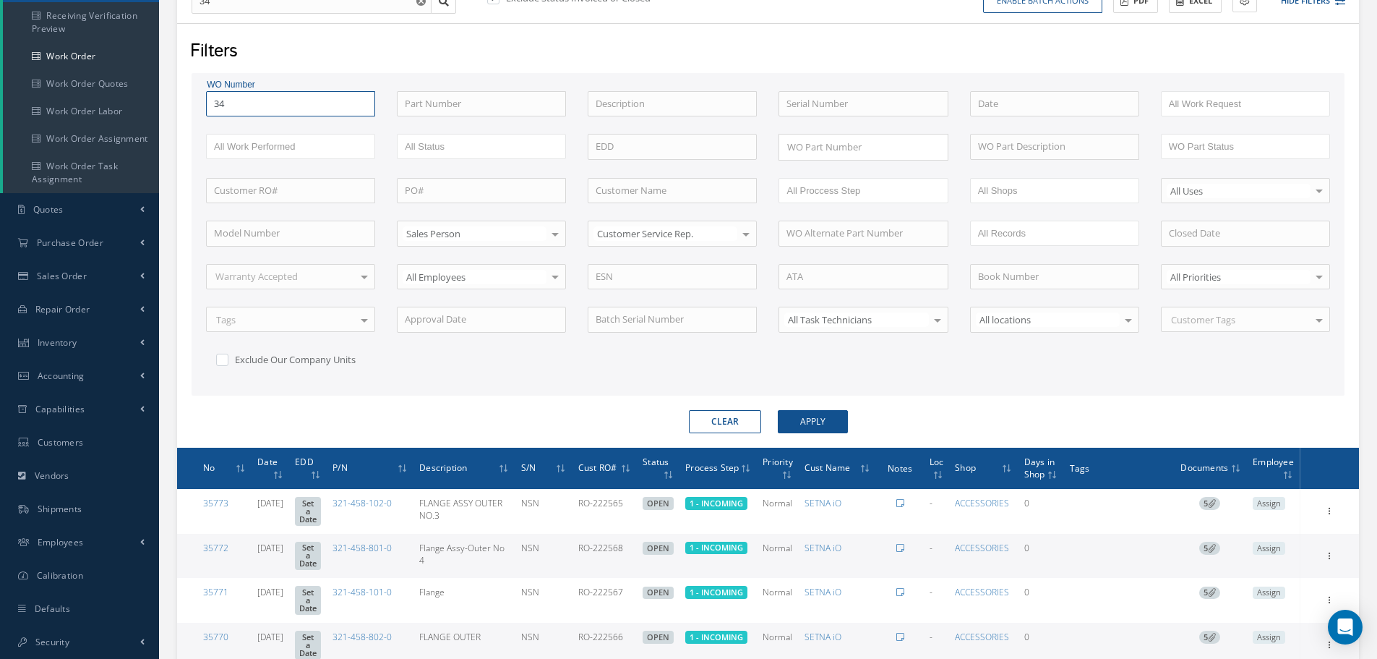
type input "348"
type input "3485"
type input "34851"
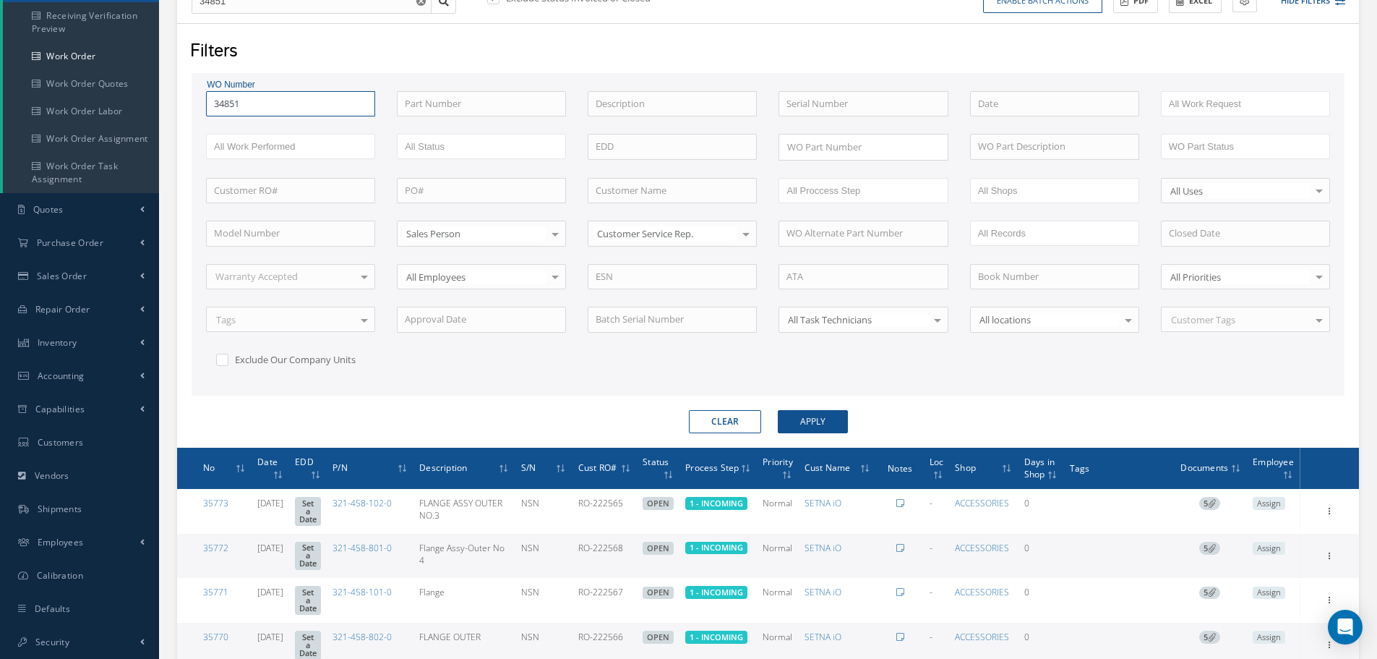
click at [778, 410] on button "Apply" at bounding box center [813, 421] width 70 height 23
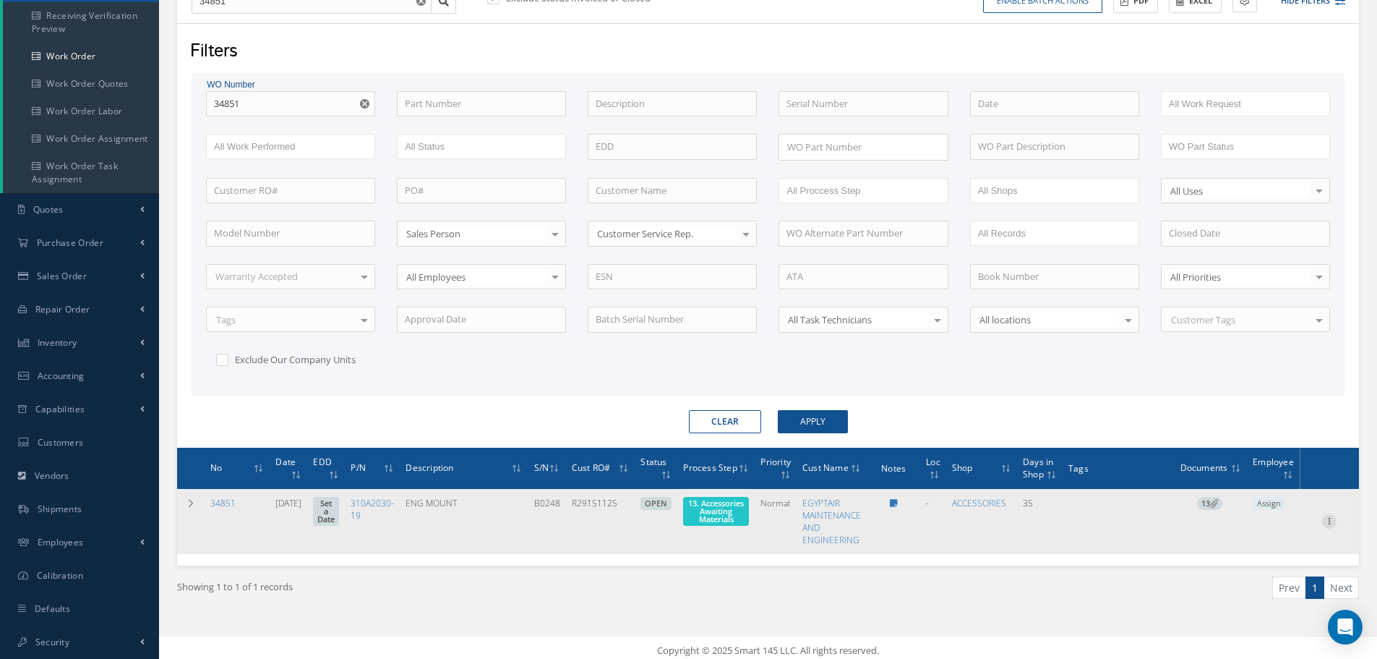
click at [1330, 523] on icon at bounding box center [1329, 520] width 14 height 12
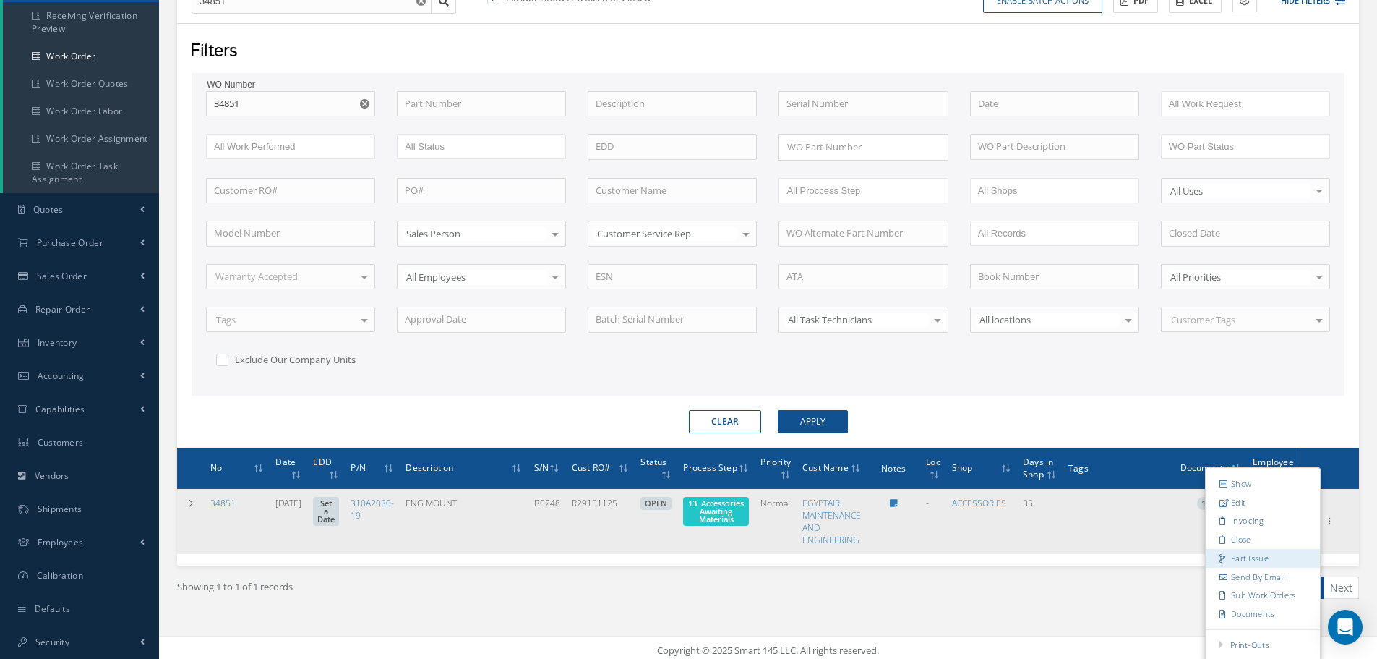
click at [1255, 559] on link "Part Issue" at bounding box center [1263, 558] width 114 height 19
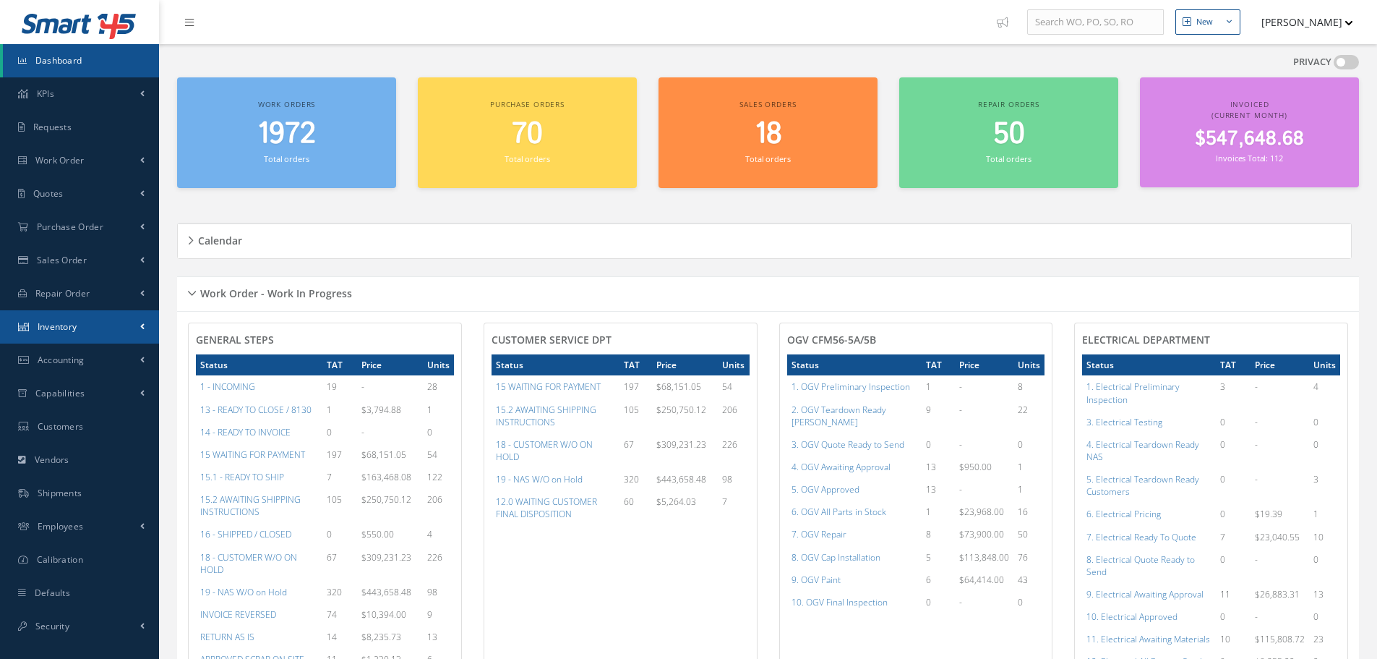
click at [64, 324] on span "Inventory" at bounding box center [58, 326] width 40 height 12
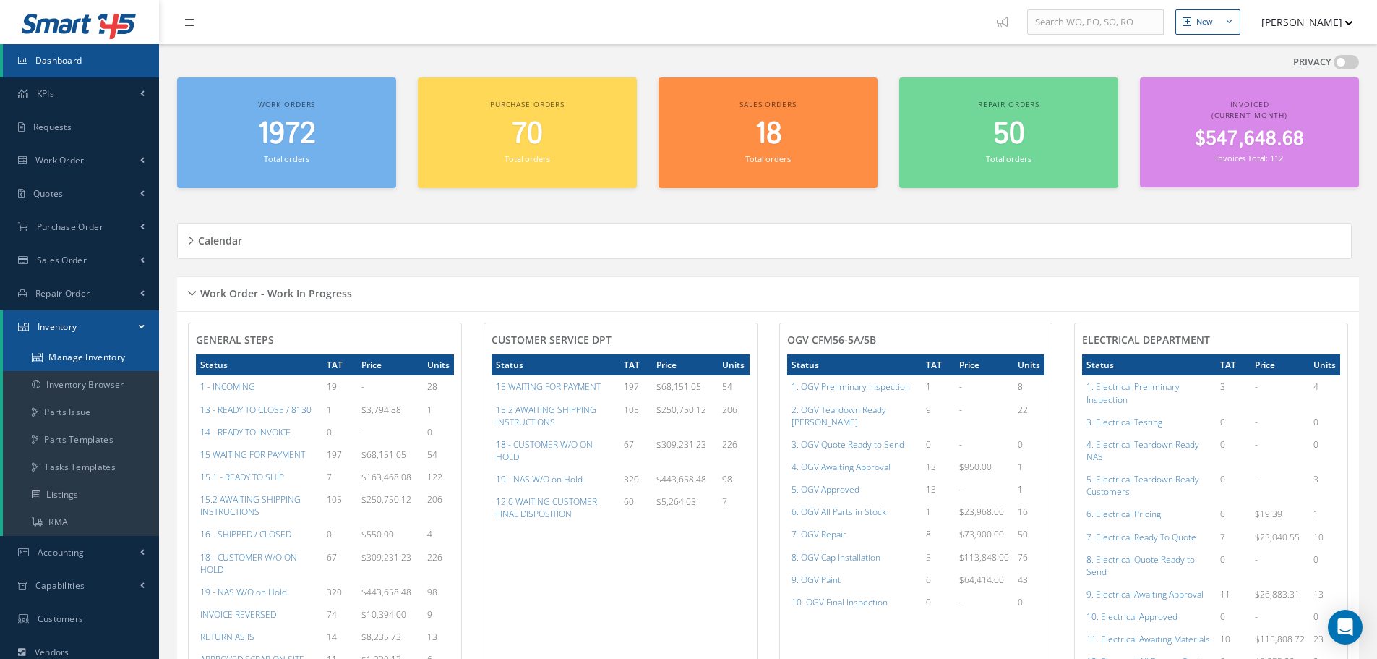
click at [69, 359] on link "Manage Inventory" at bounding box center [81, 356] width 156 height 27
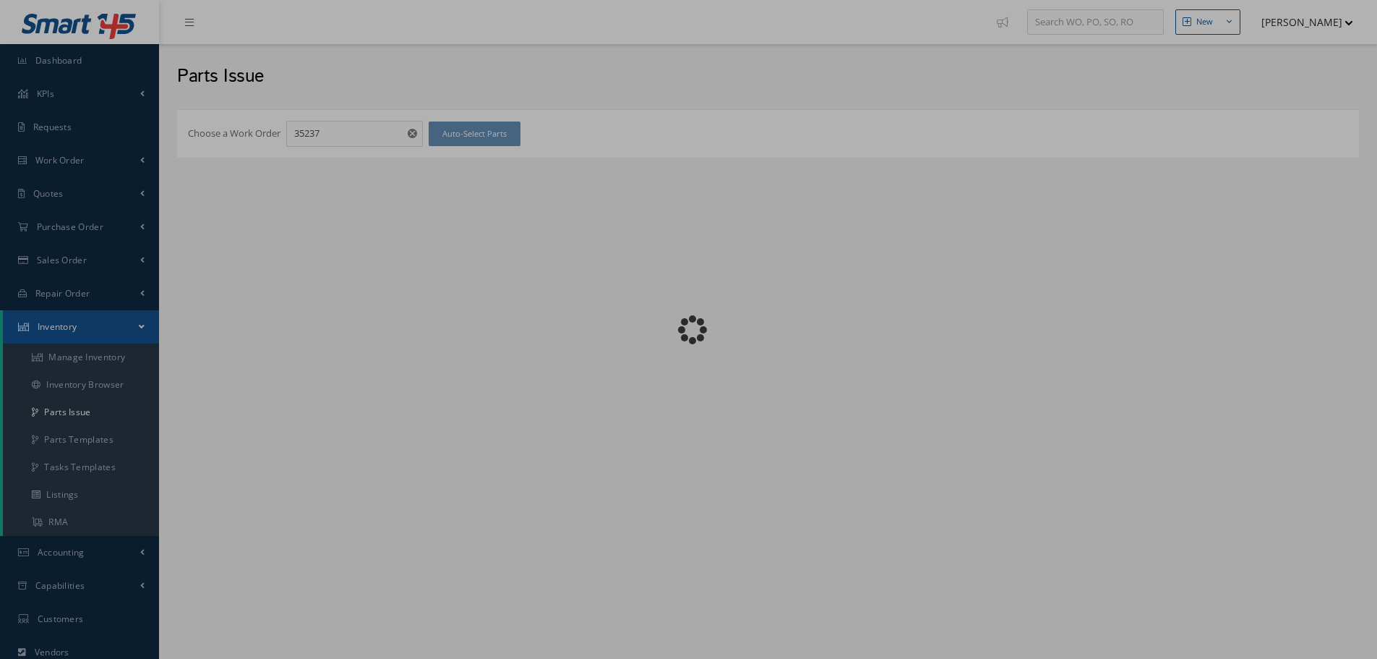
checkbox input "false"
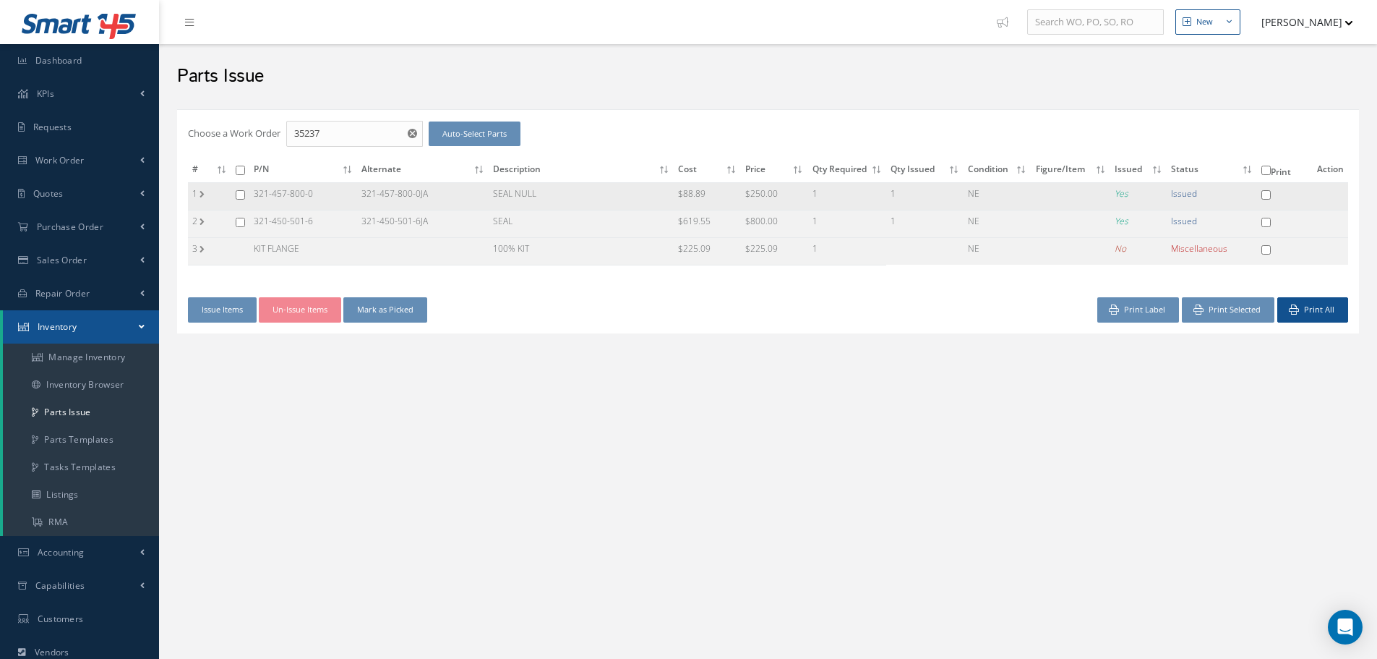
click at [240, 194] on input "checkbox" at bounding box center [240, 194] width 9 height 9
checkbox input "true"
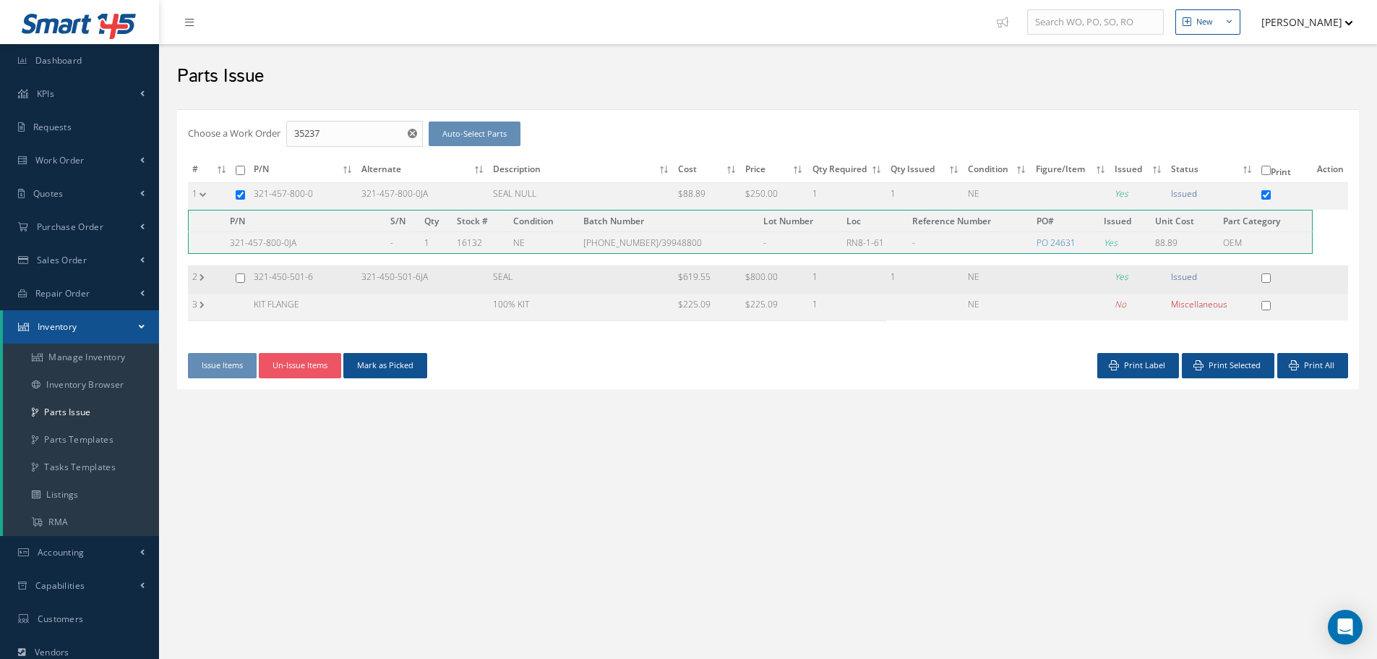
click at [240, 275] on input "checkbox" at bounding box center [240, 277] width 9 height 9
checkbox input "true"
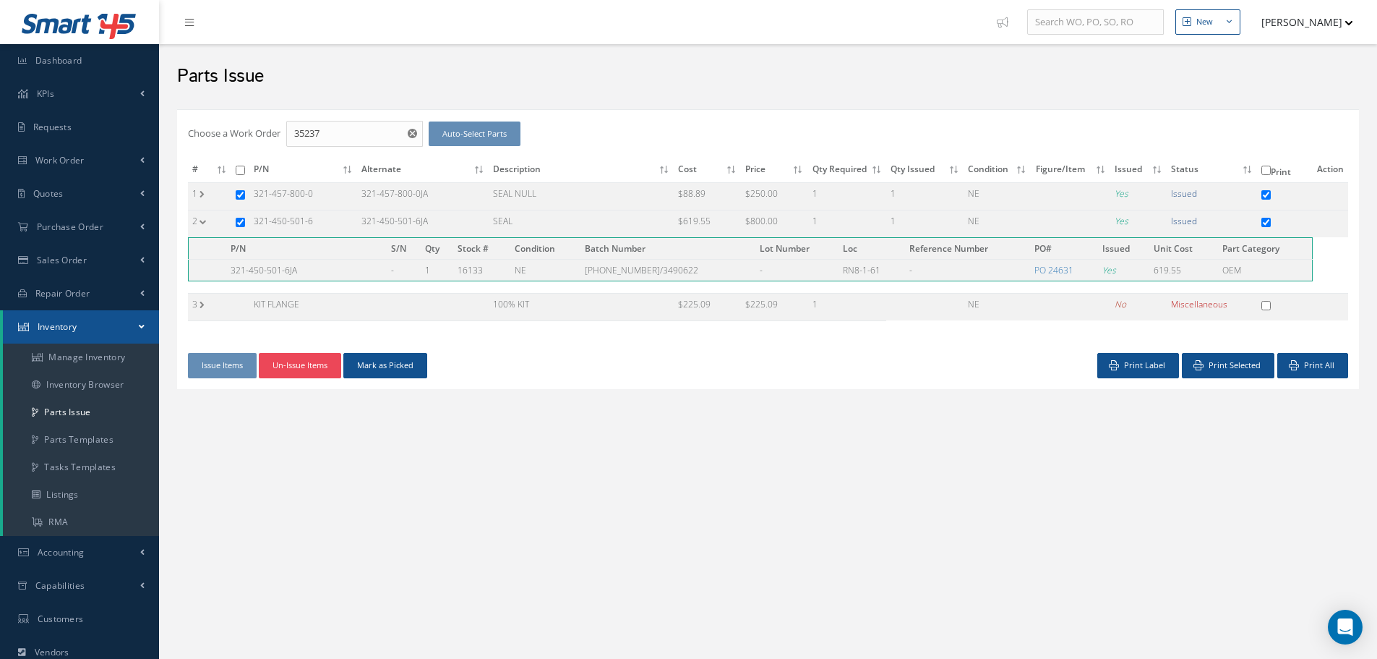
click at [283, 360] on button "Un-Issue Items" at bounding box center [300, 365] width 82 height 25
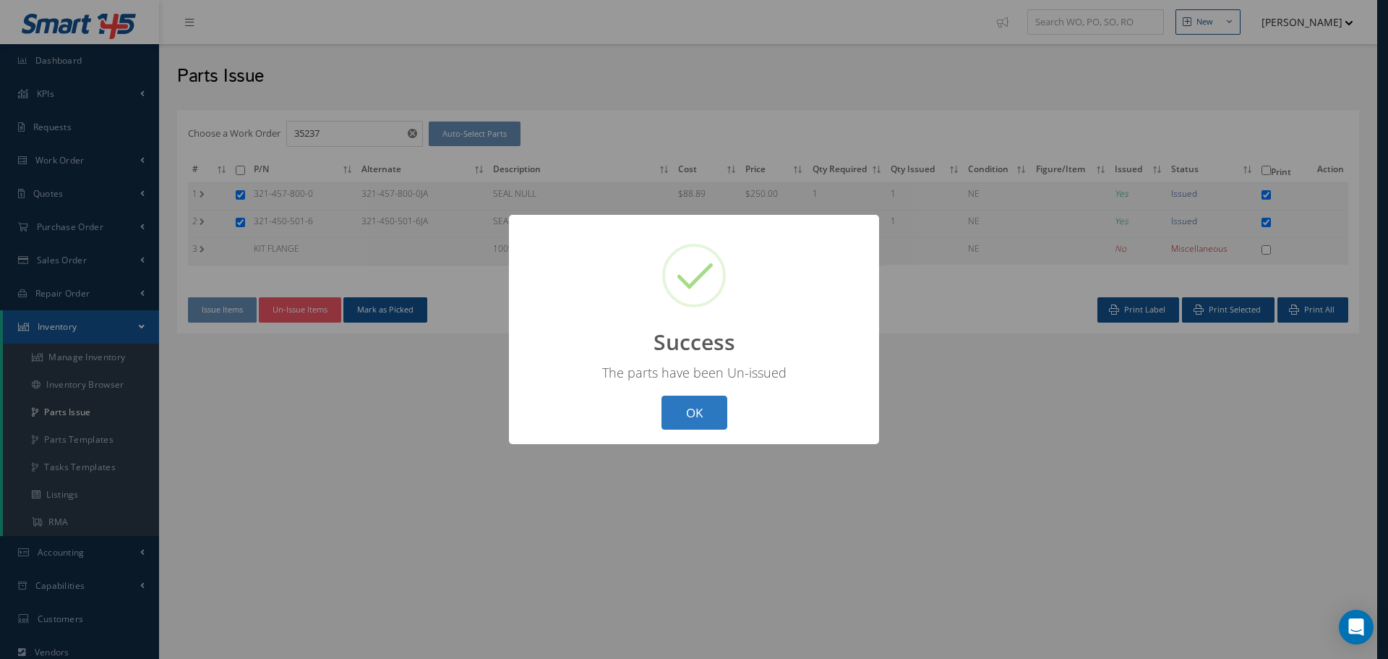
click at [710, 414] on button "OK" at bounding box center [695, 412] width 66 height 34
checkbox input "false"
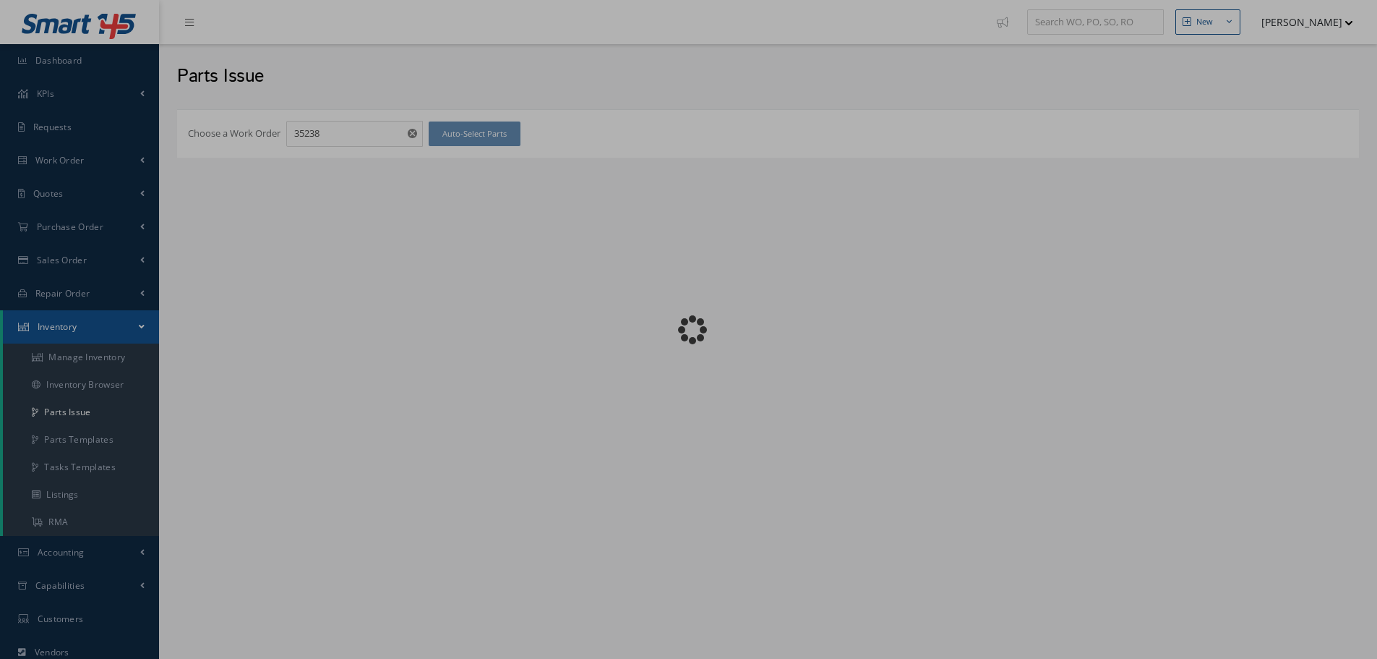
checkbox input "false"
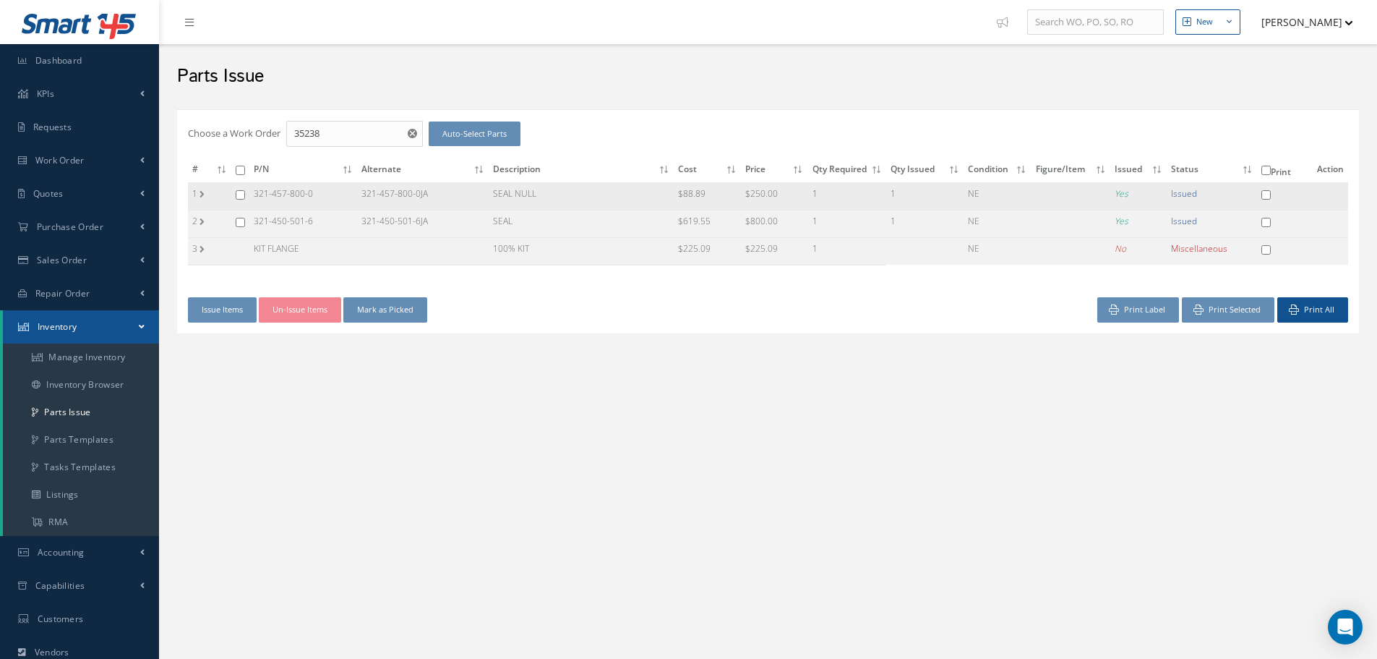
click at [241, 192] on input "checkbox" at bounding box center [240, 194] width 9 height 9
checkbox input "true"
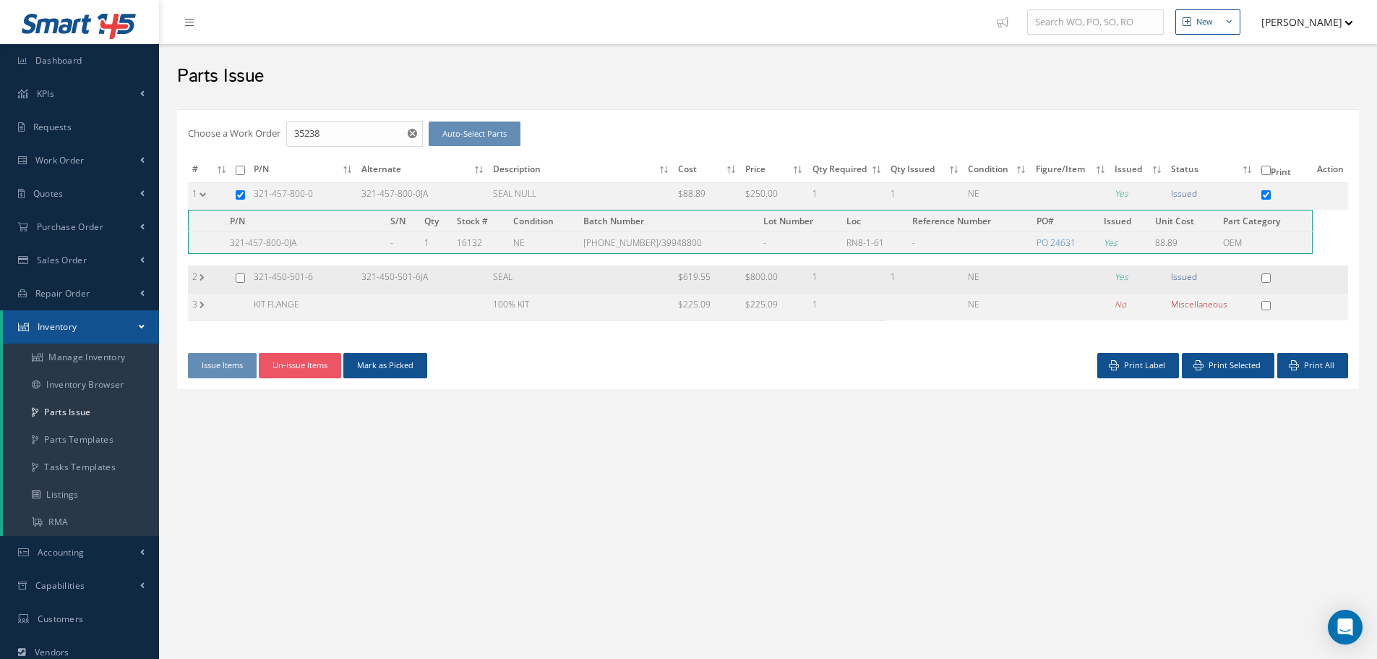
click at [240, 278] on input "checkbox" at bounding box center [240, 277] width 9 height 9
checkbox input "true"
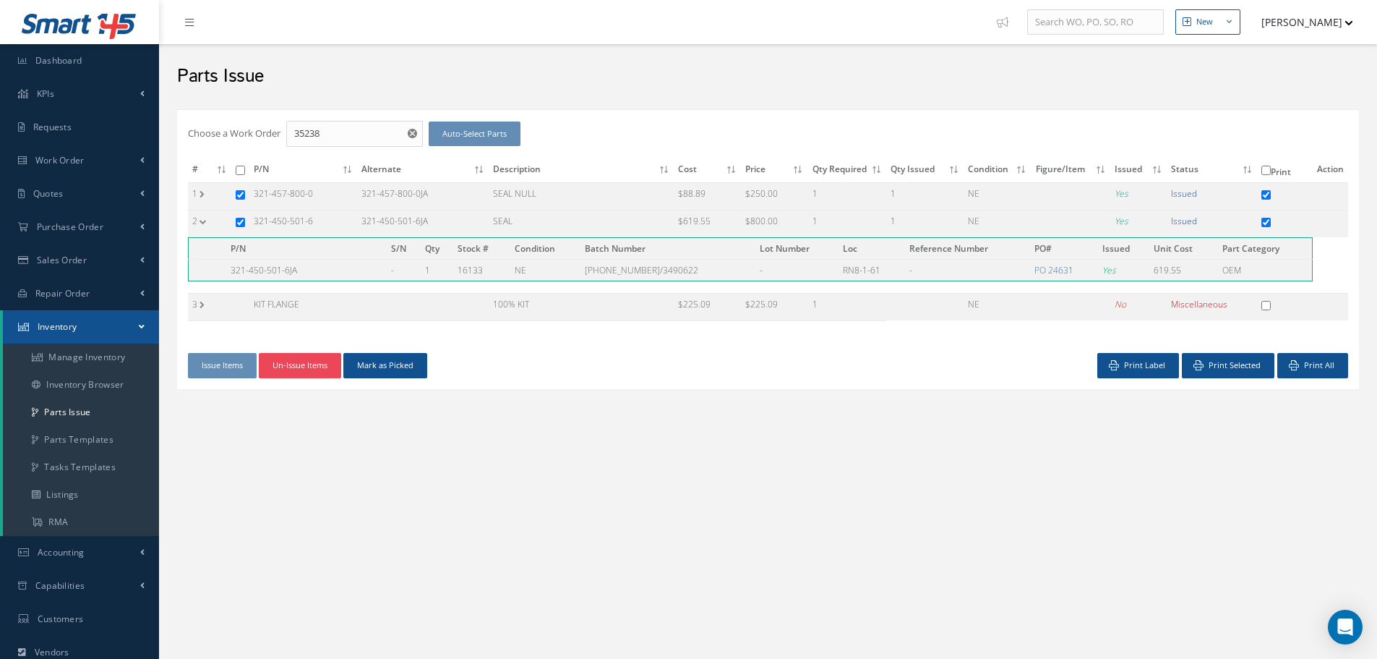
click at [308, 363] on button "Un-Issue Items" at bounding box center [300, 365] width 82 height 25
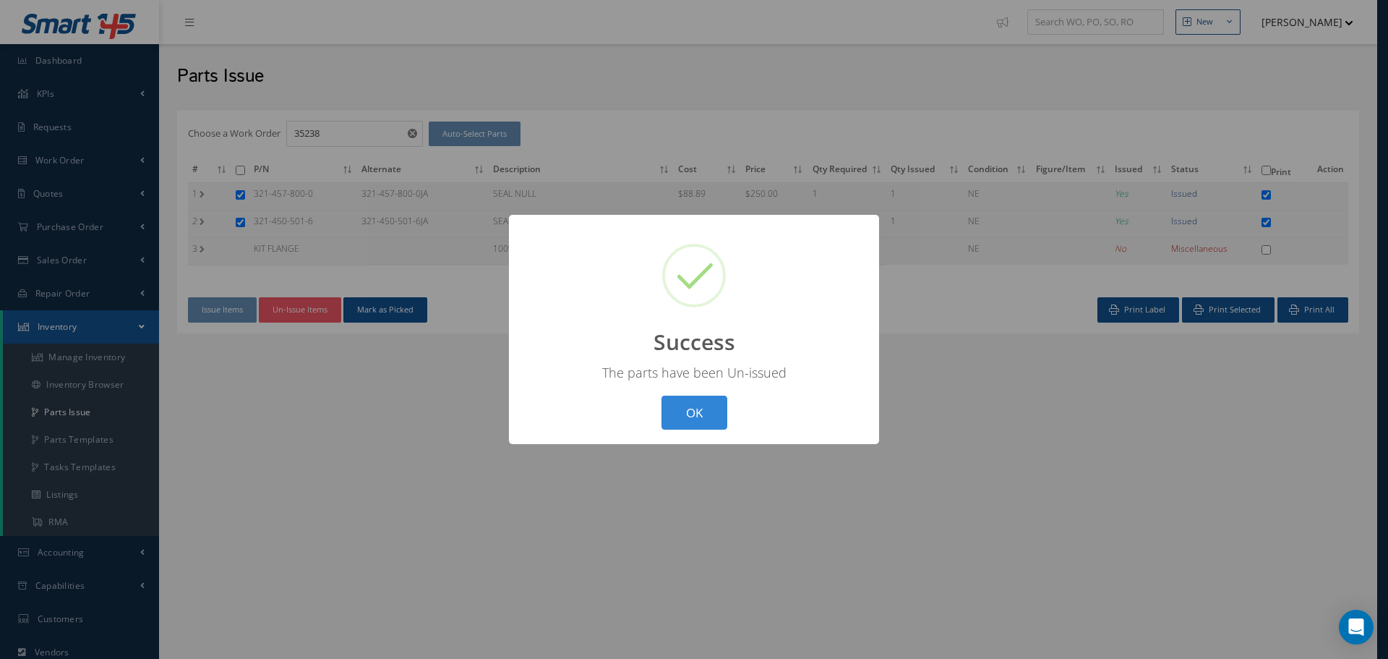
click at [693, 409] on button "OK" at bounding box center [695, 412] width 66 height 34
checkbox input "false"
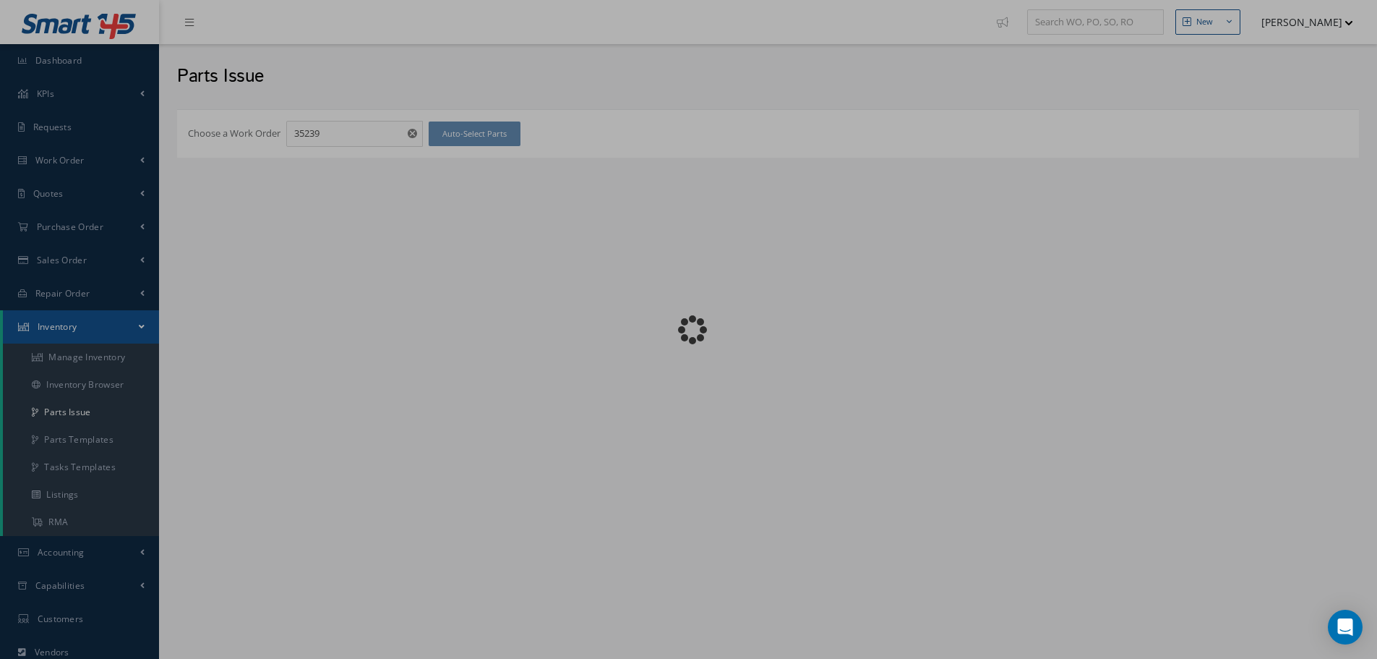
checkbox input "false"
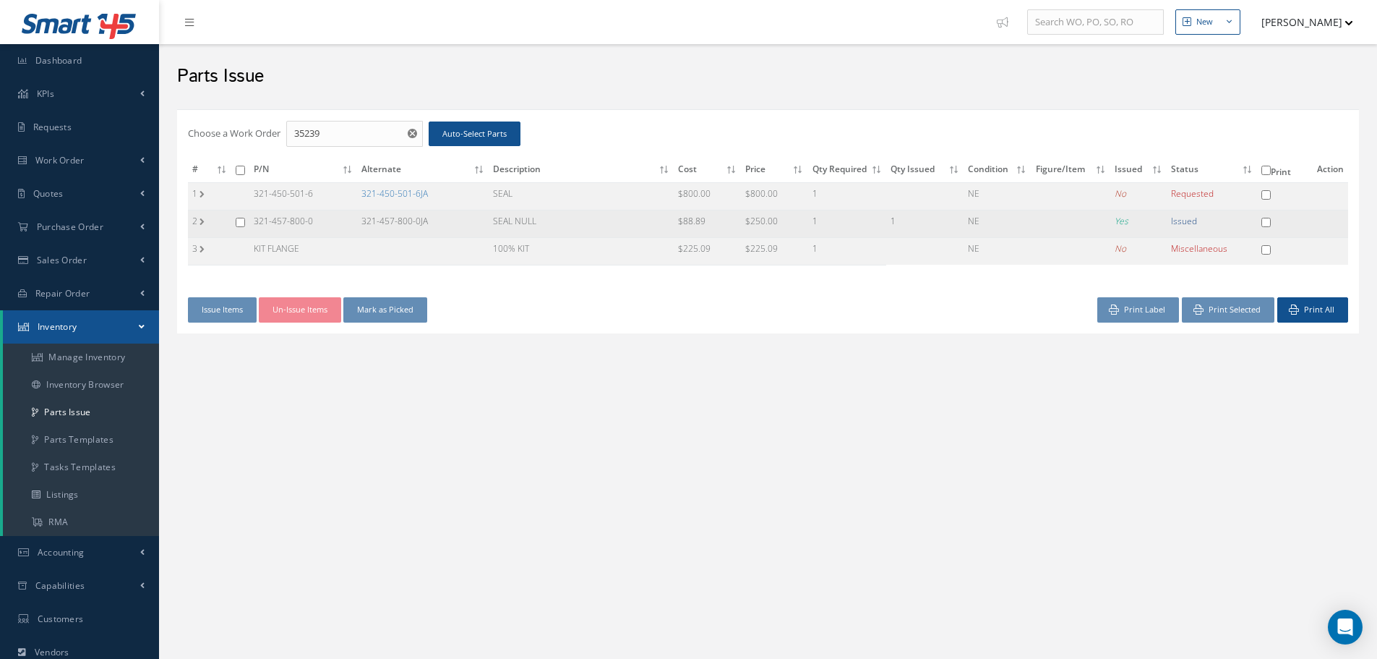
click at [237, 222] on input "checkbox" at bounding box center [240, 222] width 9 height 9
checkbox input "true"
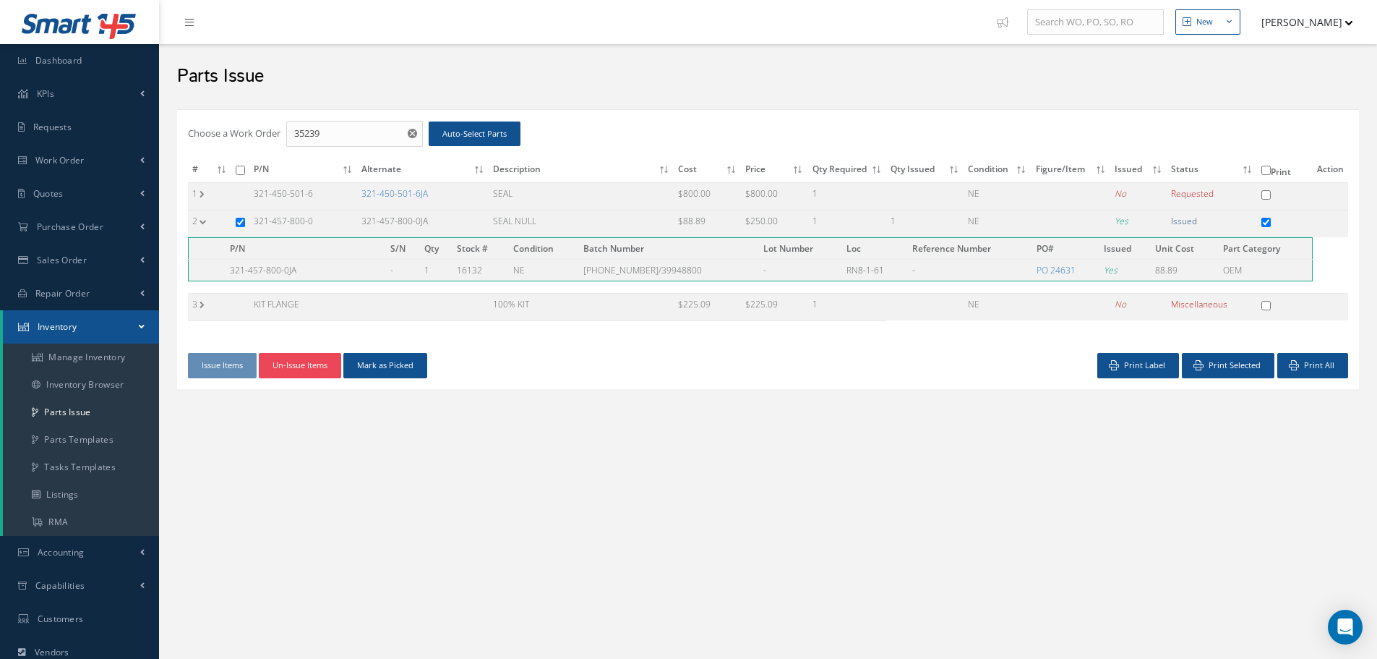
click at [287, 361] on button "Un-Issue Items" at bounding box center [300, 365] width 82 height 25
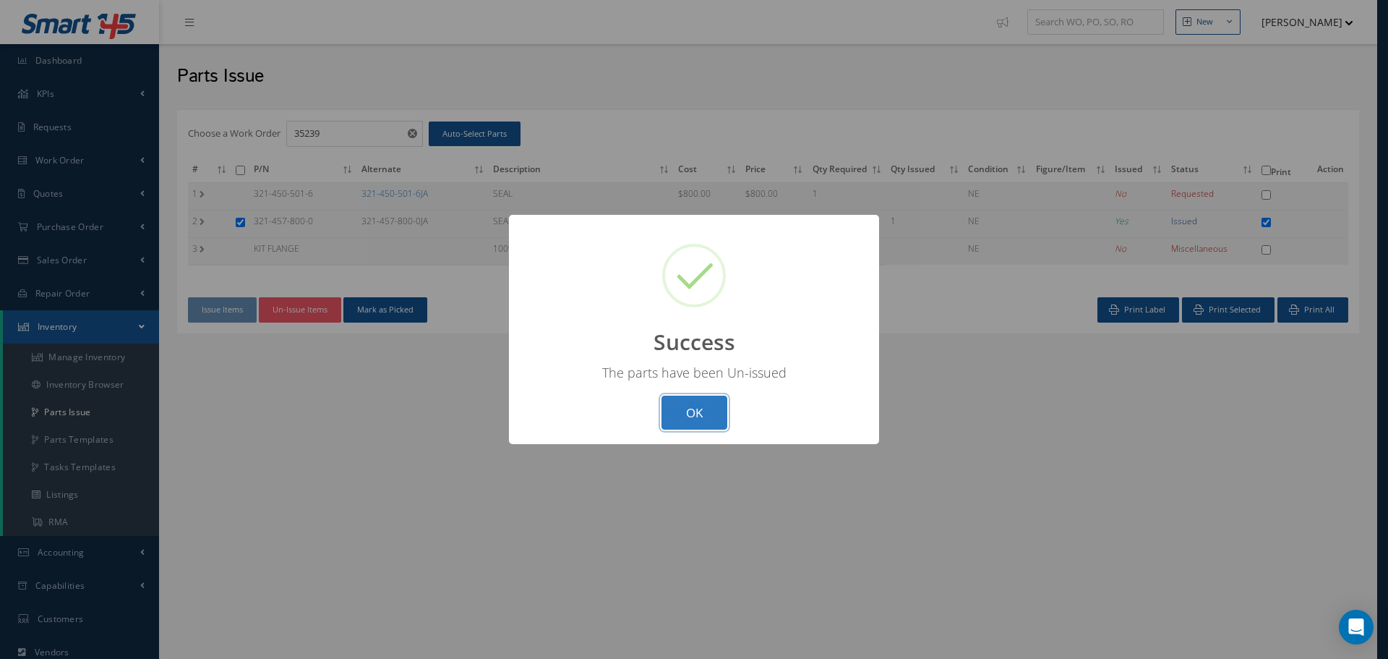
click at [705, 406] on button "OK" at bounding box center [695, 412] width 66 height 34
checkbox input "false"
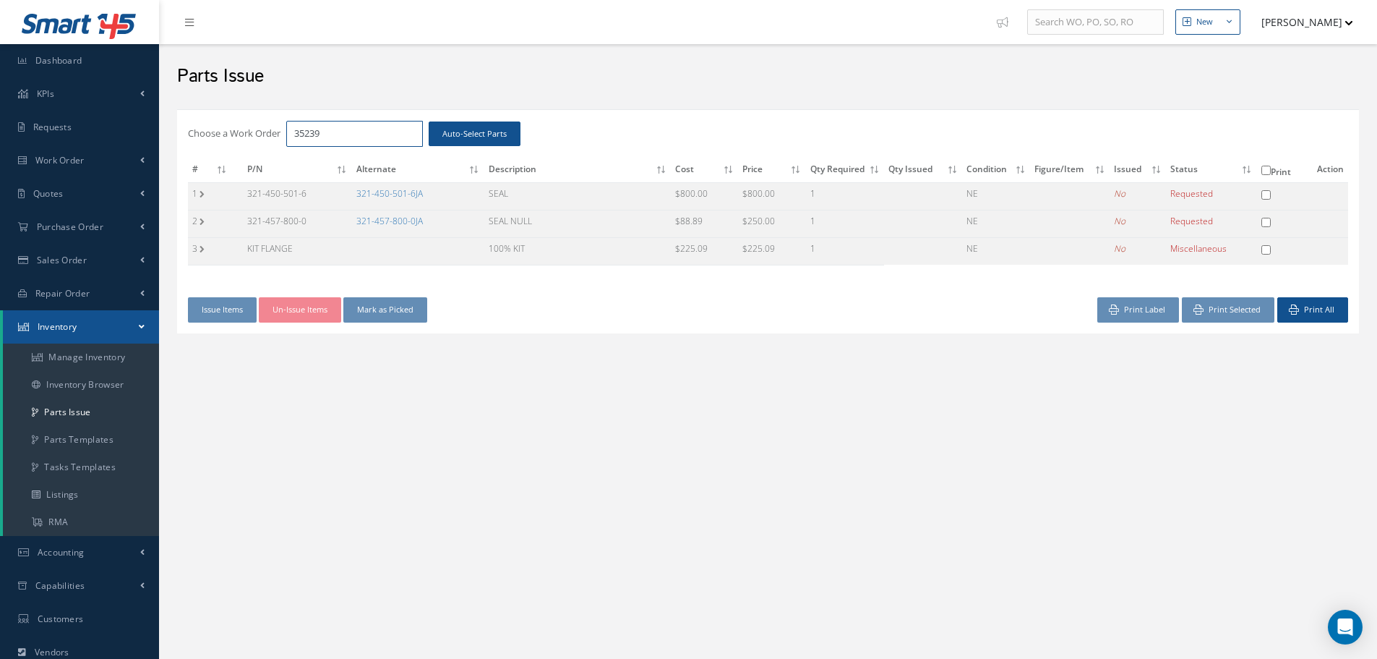
click at [336, 133] on input "35239" at bounding box center [354, 134] width 137 height 26
type input "35240"
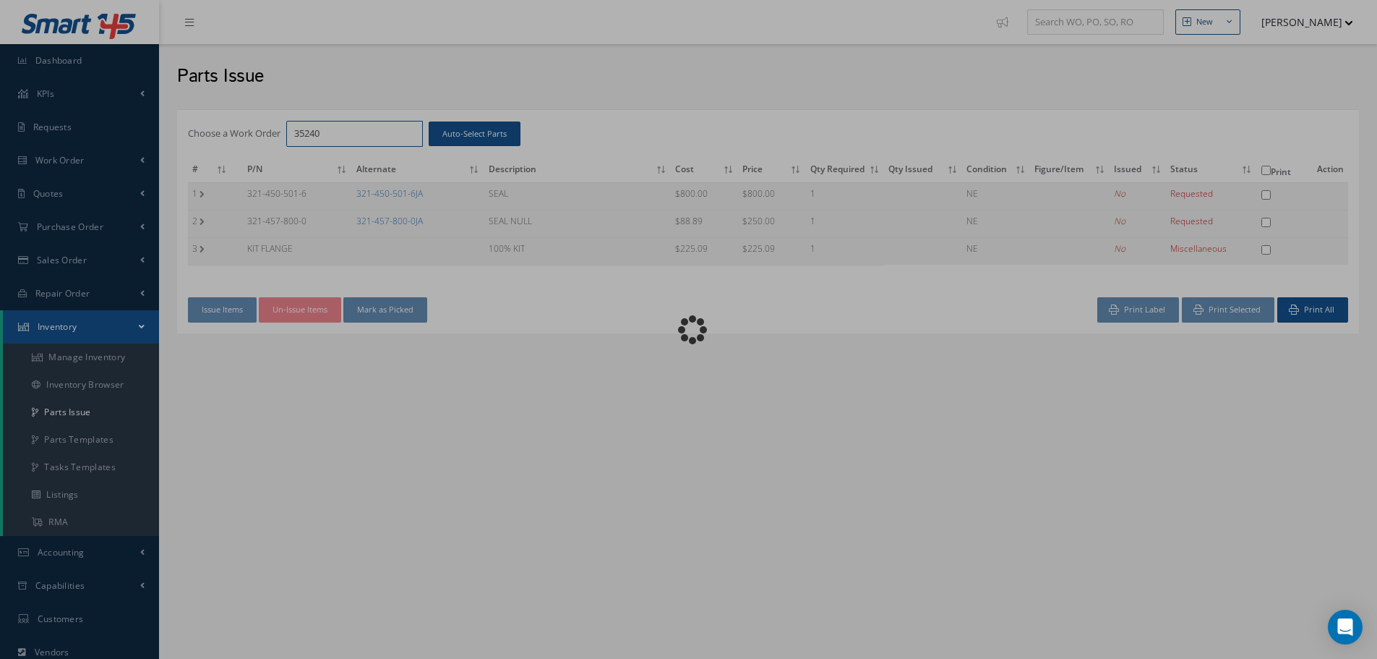
checkbox input "false"
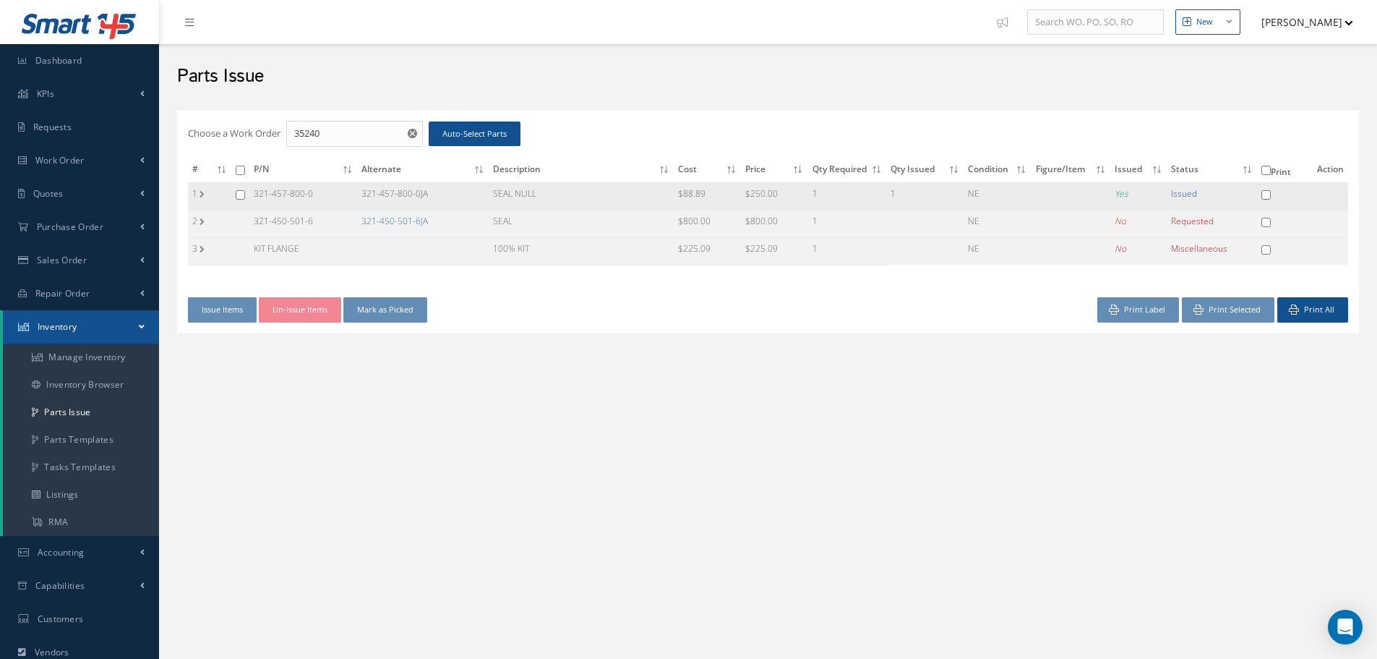
click at [238, 194] on input "checkbox" at bounding box center [240, 194] width 9 height 9
checkbox input "true"
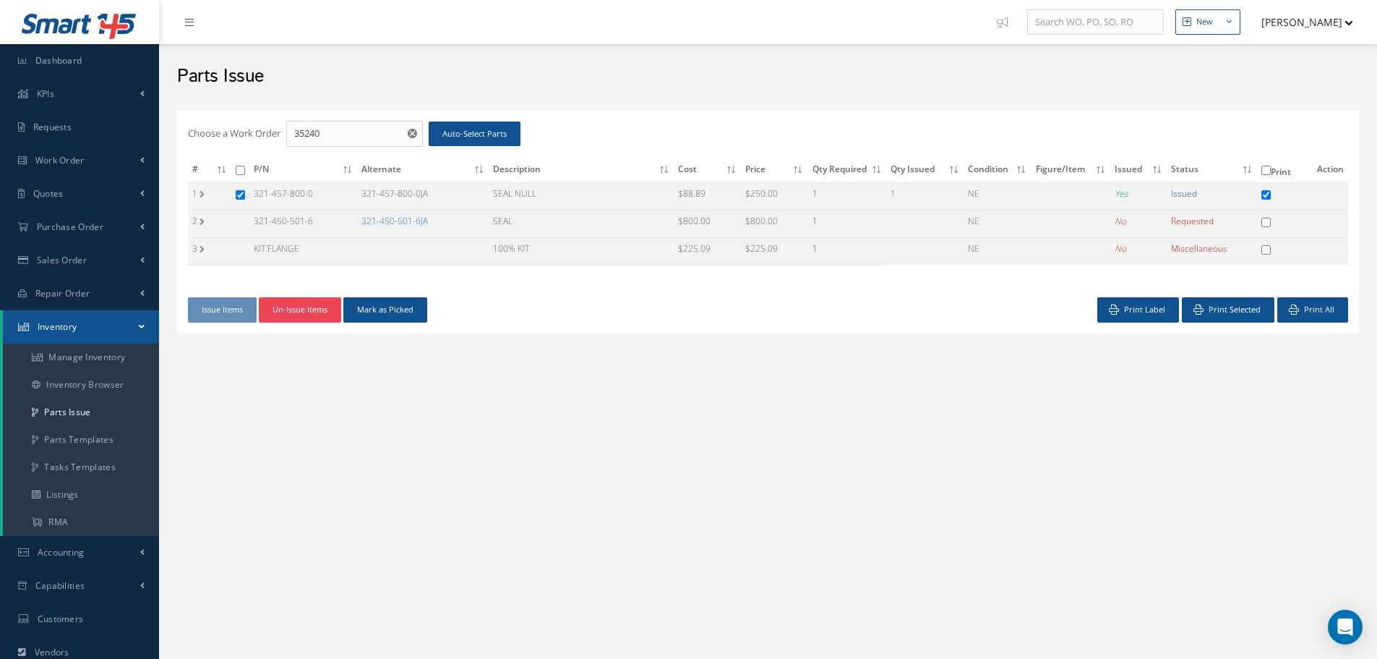
click at [296, 311] on button "Un-Issue Items" at bounding box center [300, 309] width 82 height 25
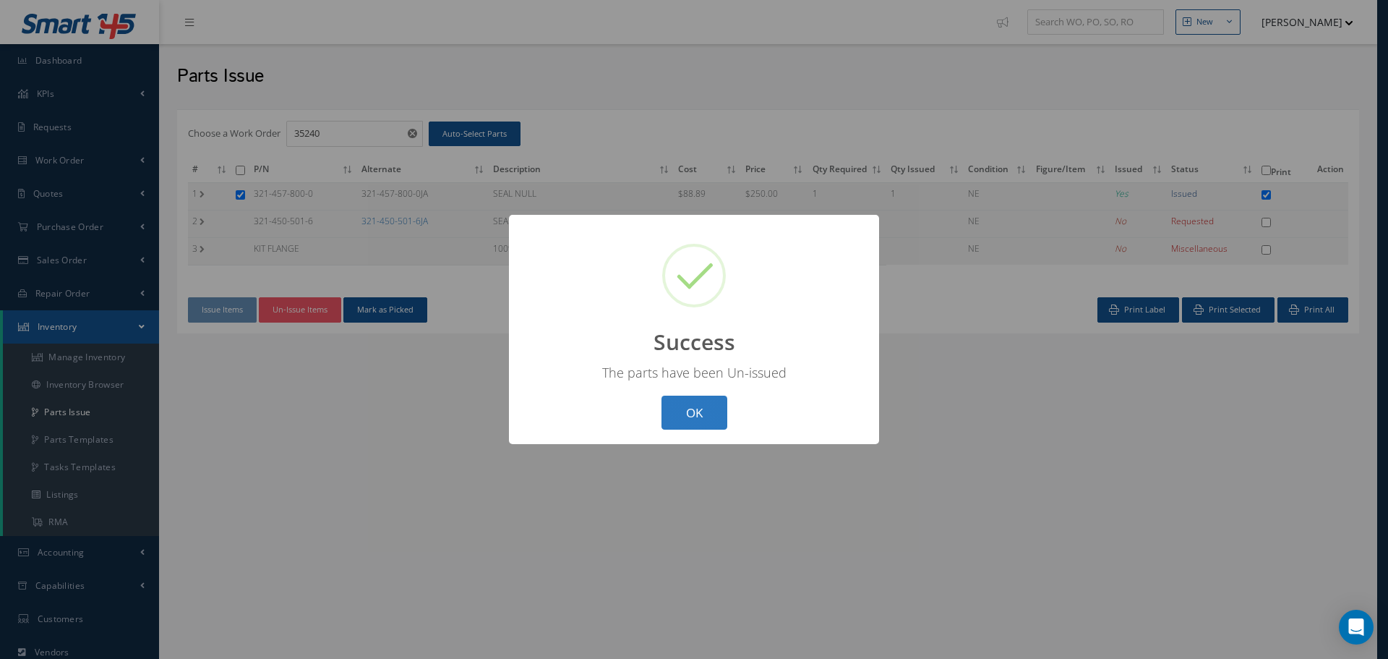
click at [711, 414] on button "OK" at bounding box center [695, 412] width 66 height 34
checkbox input "false"
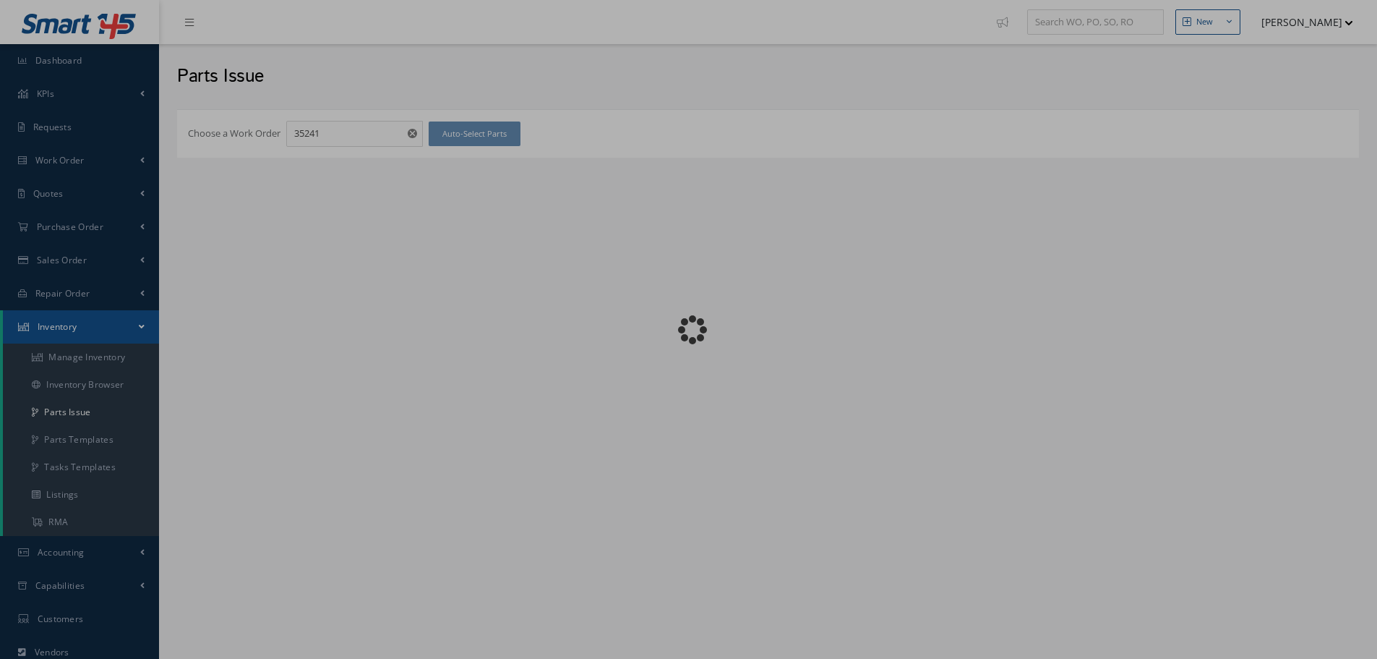
checkbox input "false"
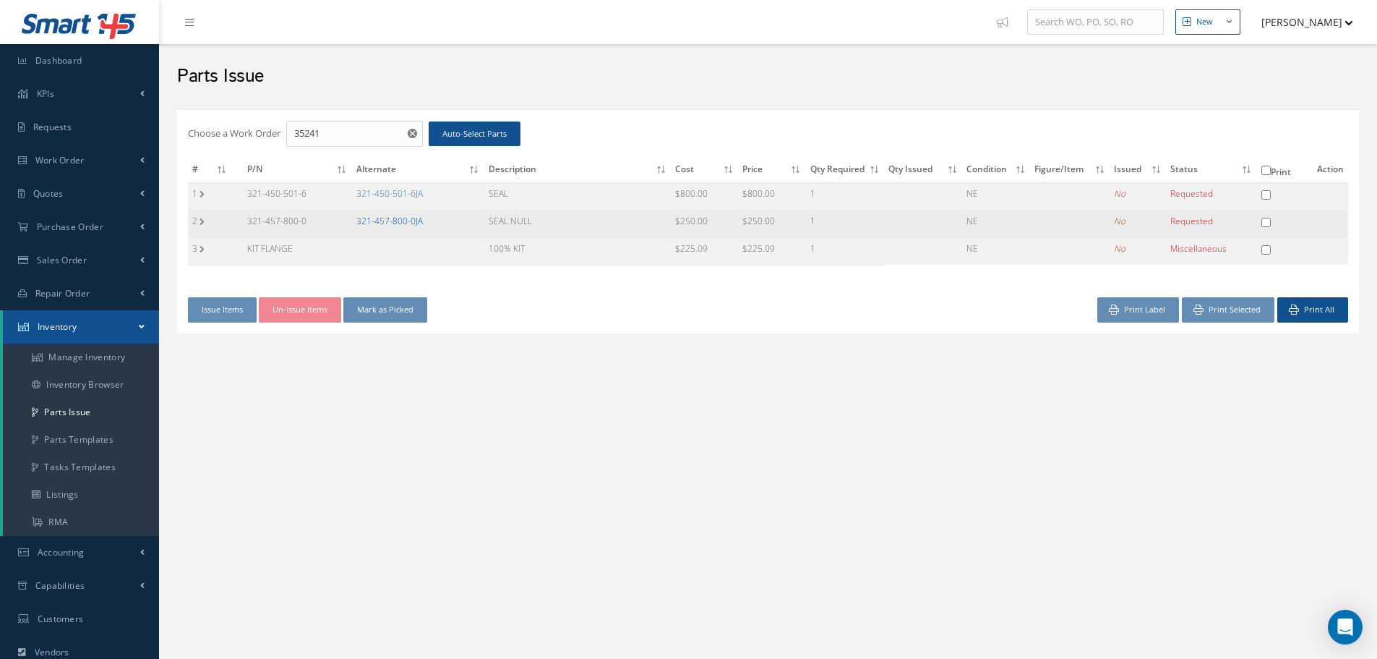
click at [392, 221] on link "321-457-800-0JA" at bounding box center [389, 221] width 67 height 12
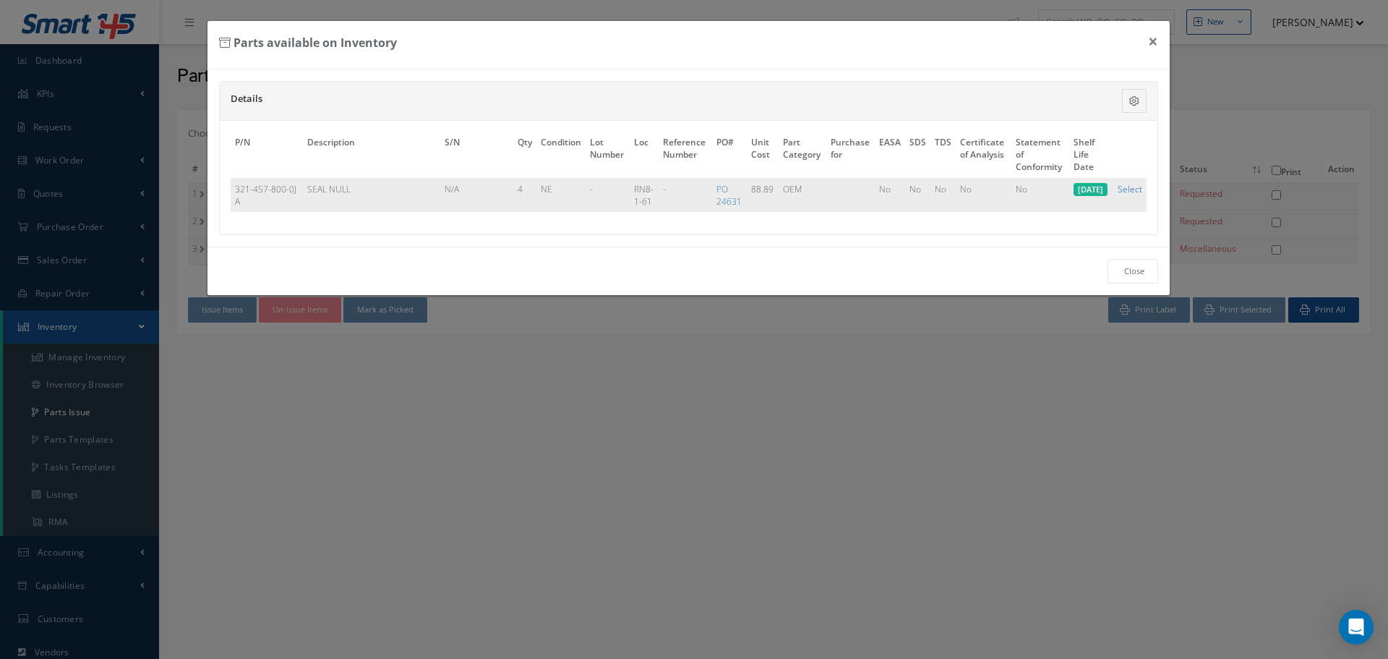
click at [1130, 193] on link "Select" at bounding box center [1130, 189] width 25 height 12
checkbox input "true"
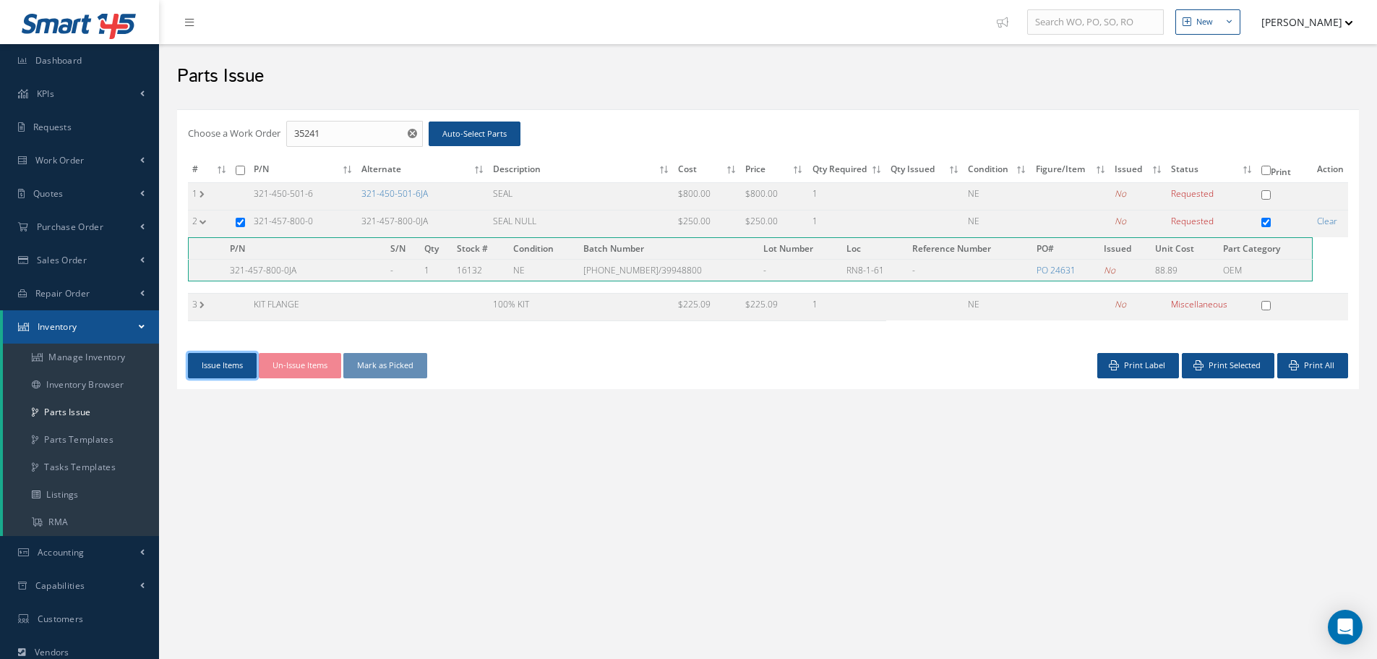
click at [217, 365] on button "Issue Items" at bounding box center [222, 365] width 69 height 25
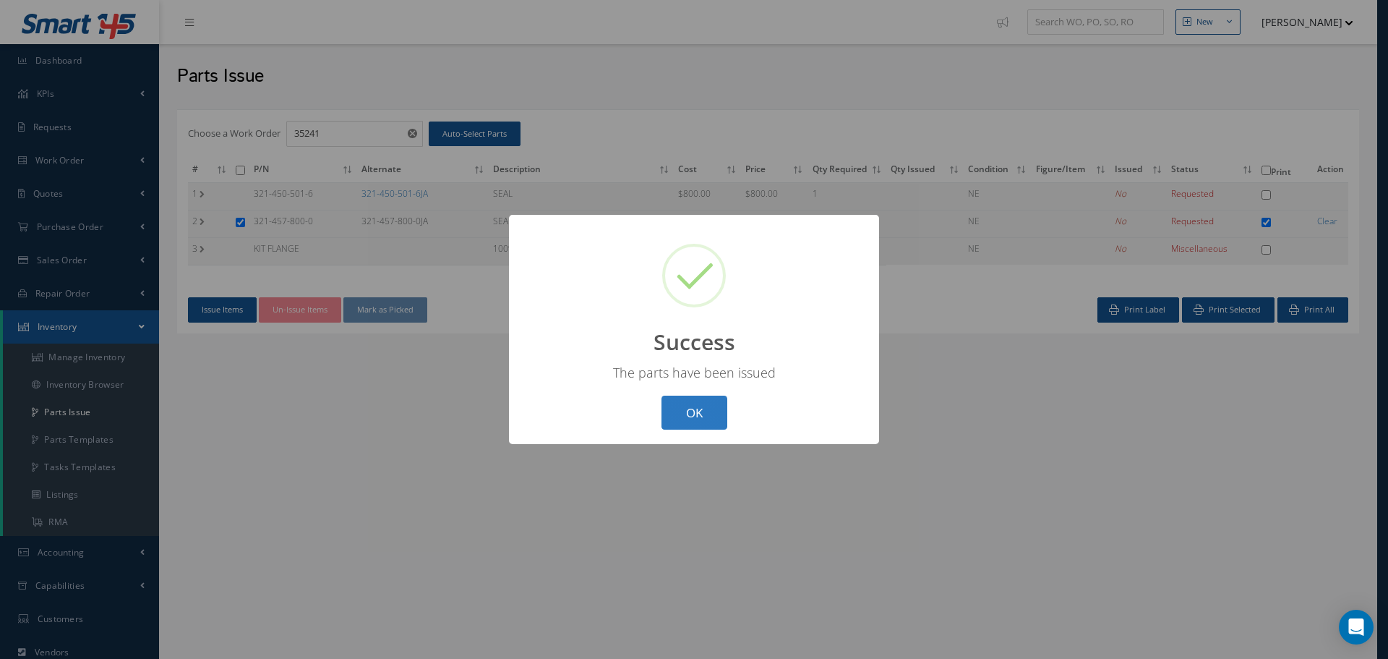
click at [699, 404] on button "OK" at bounding box center [695, 412] width 66 height 34
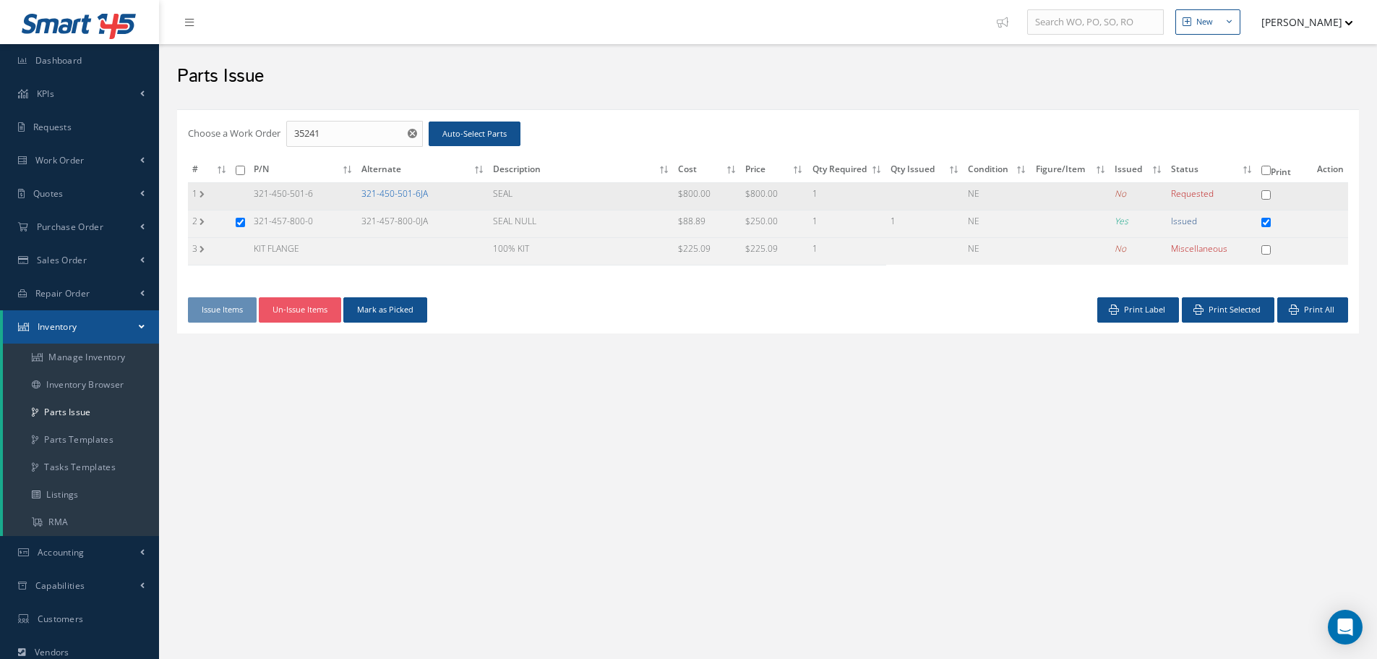
click at [388, 192] on link "321-450-501-6JA" at bounding box center [394, 193] width 67 height 12
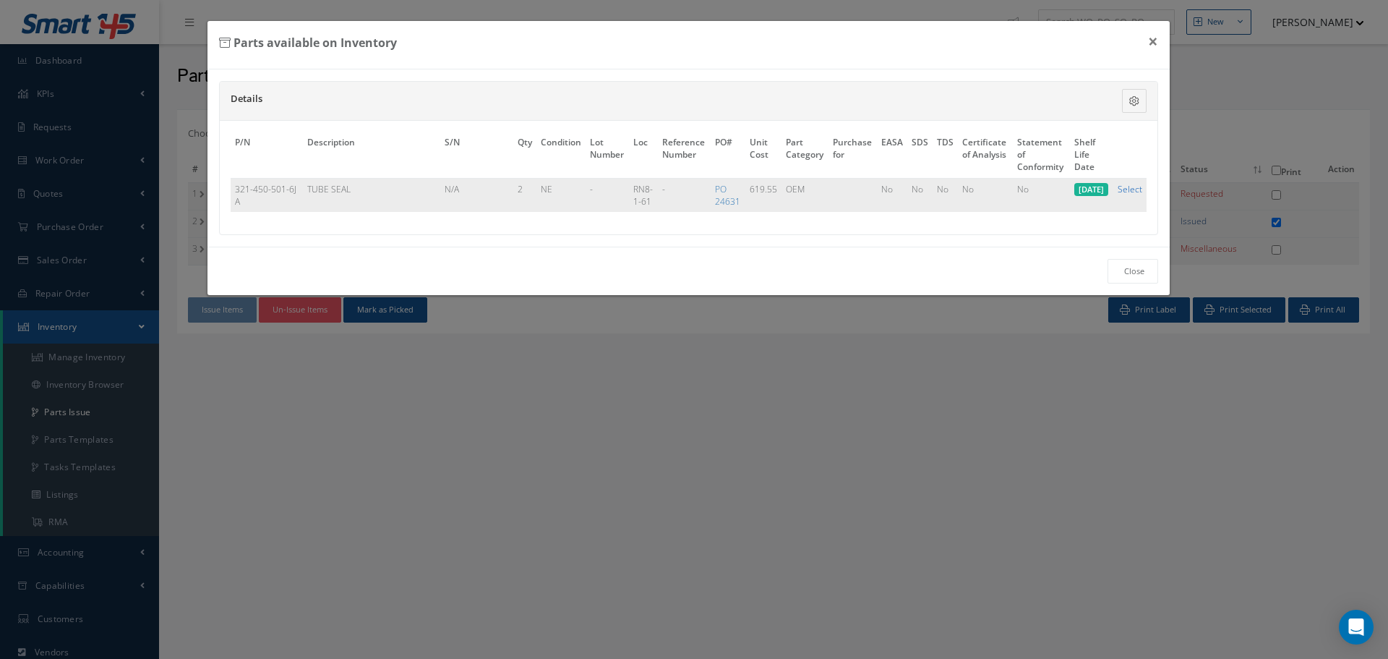
click at [1130, 191] on link "Select" at bounding box center [1130, 189] width 25 height 12
checkbox input "true"
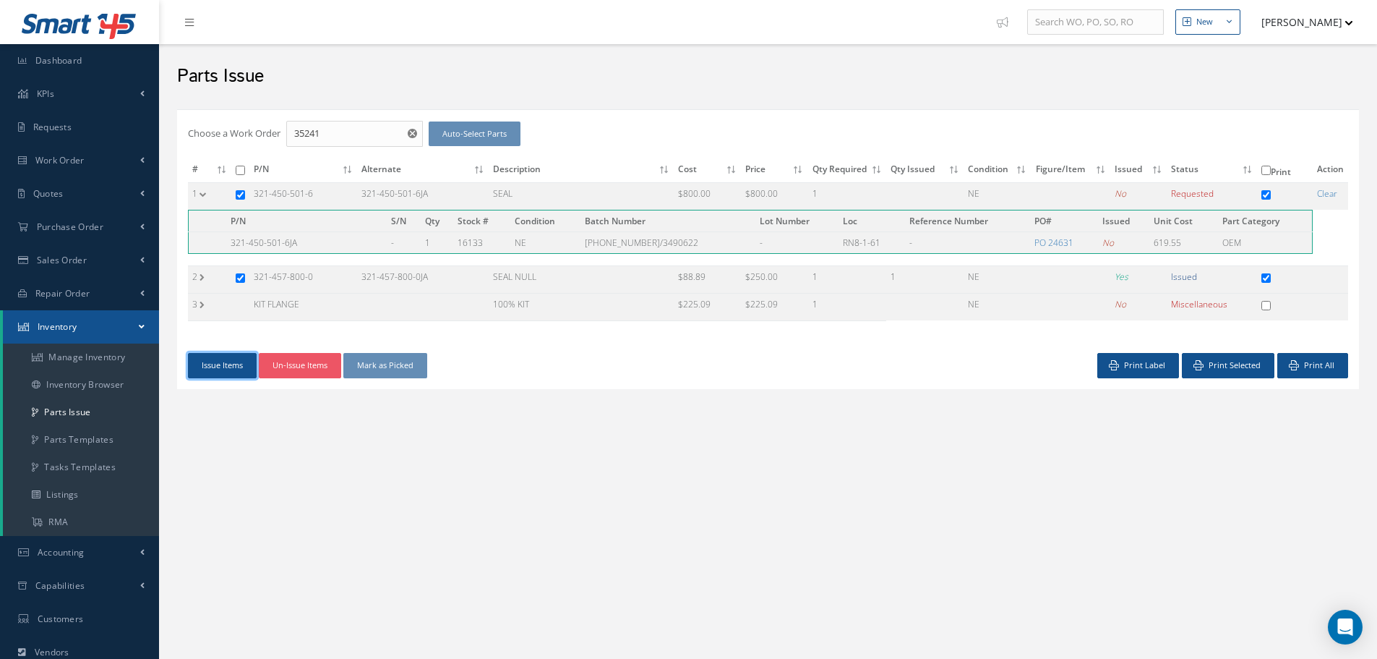
click at [222, 362] on button "Issue Items" at bounding box center [222, 365] width 69 height 25
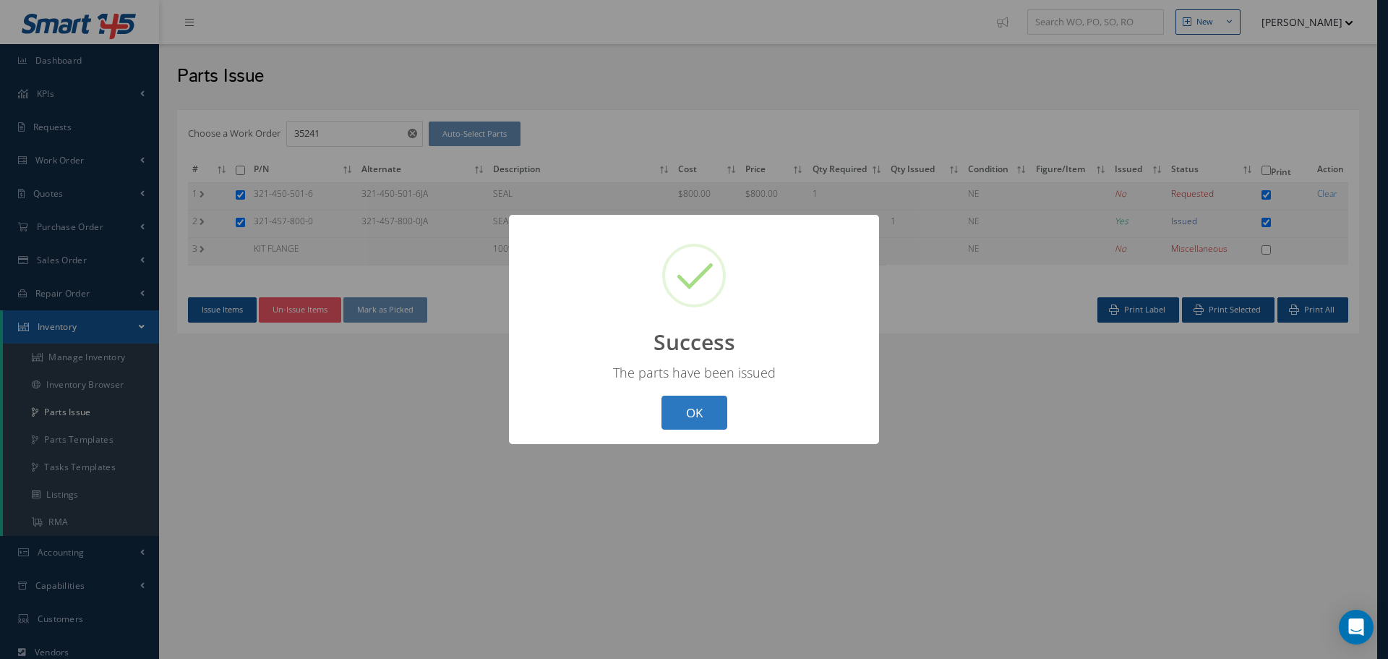
click at [703, 411] on button "OK" at bounding box center [695, 412] width 66 height 34
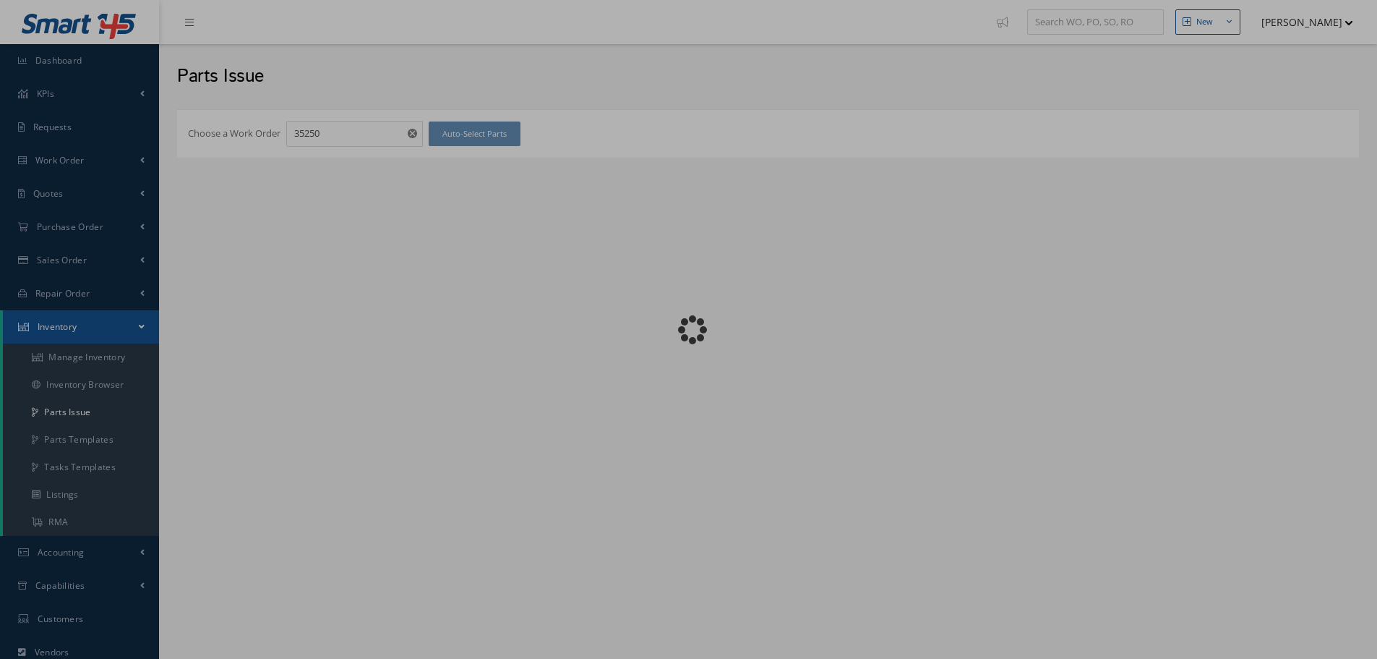
checkbox input "false"
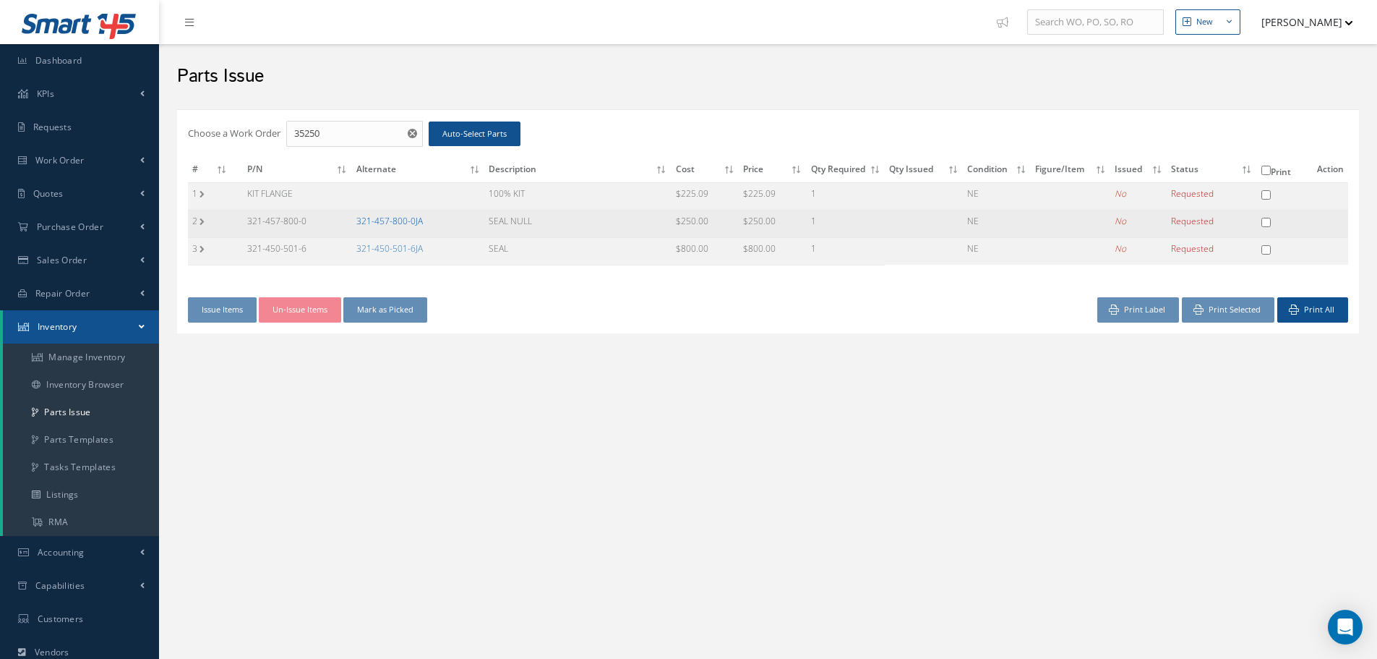
click at [401, 221] on link "321-457-800-0JA" at bounding box center [389, 221] width 67 height 12
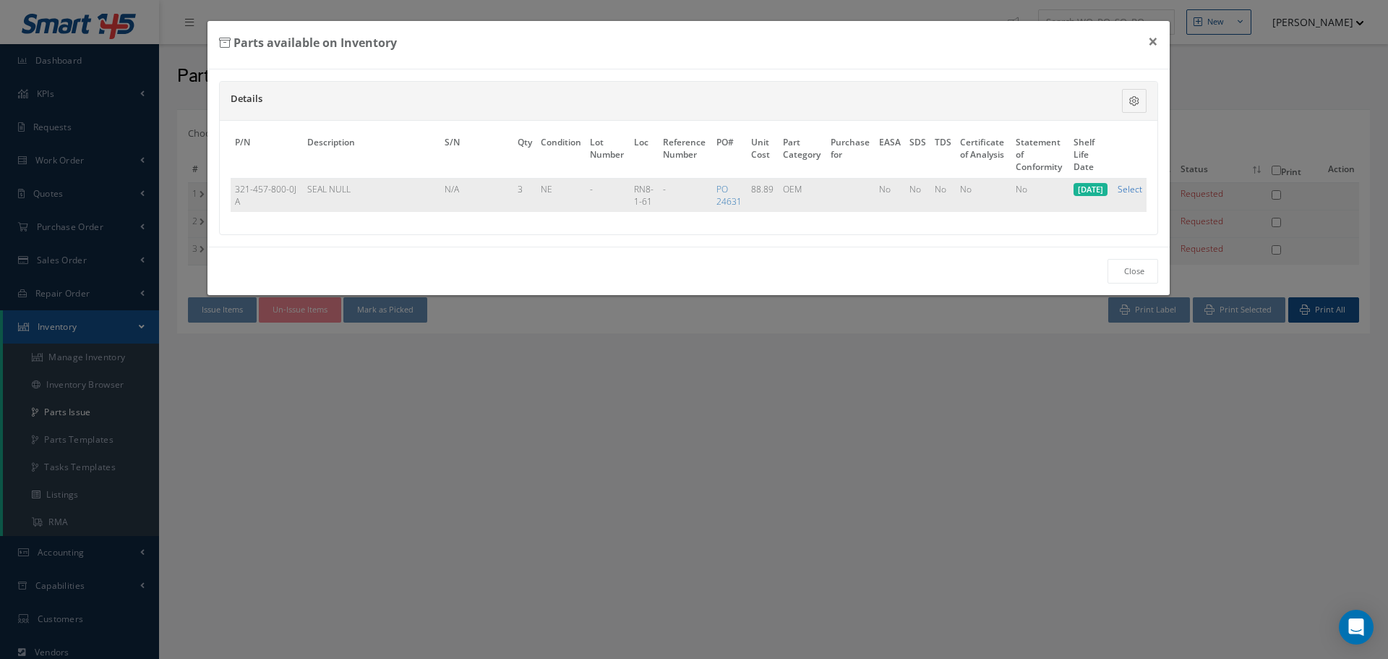
click at [1131, 187] on link "Select" at bounding box center [1130, 189] width 25 height 12
checkbox input "true"
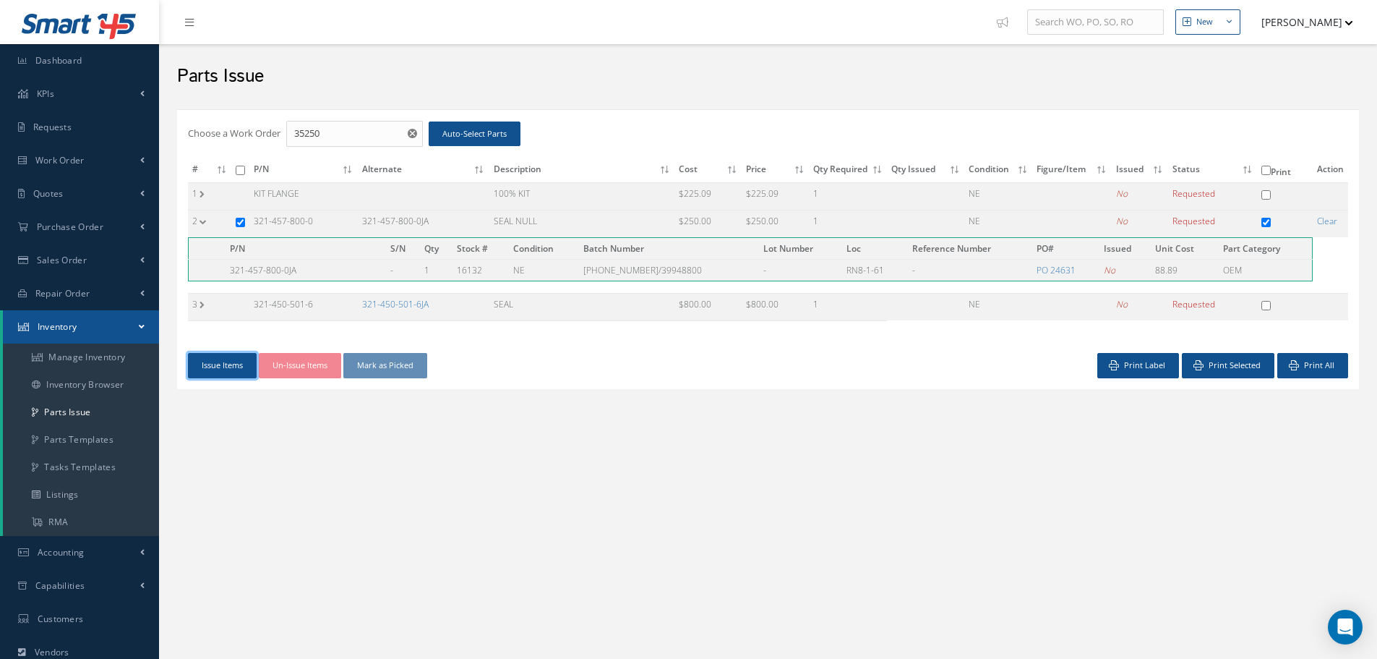
click at [230, 370] on button "Issue Items" at bounding box center [222, 365] width 69 height 25
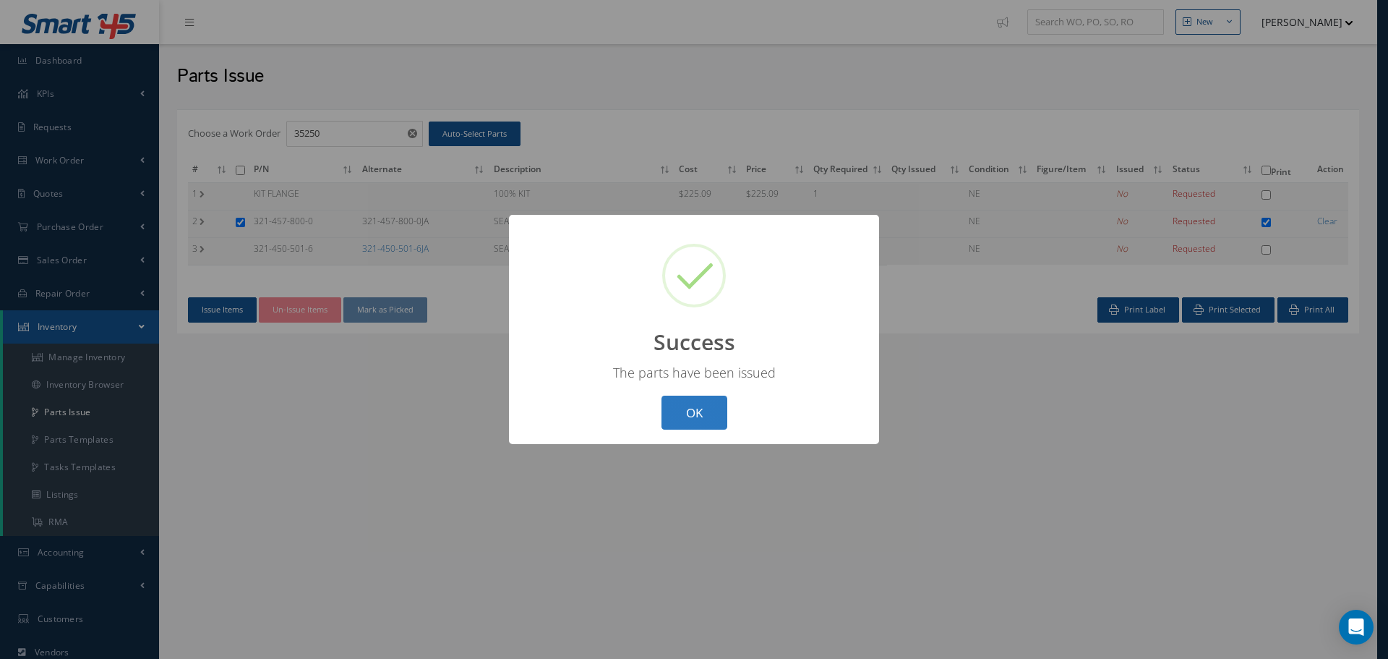
click at [716, 410] on button "OK" at bounding box center [695, 412] width 66 height 34
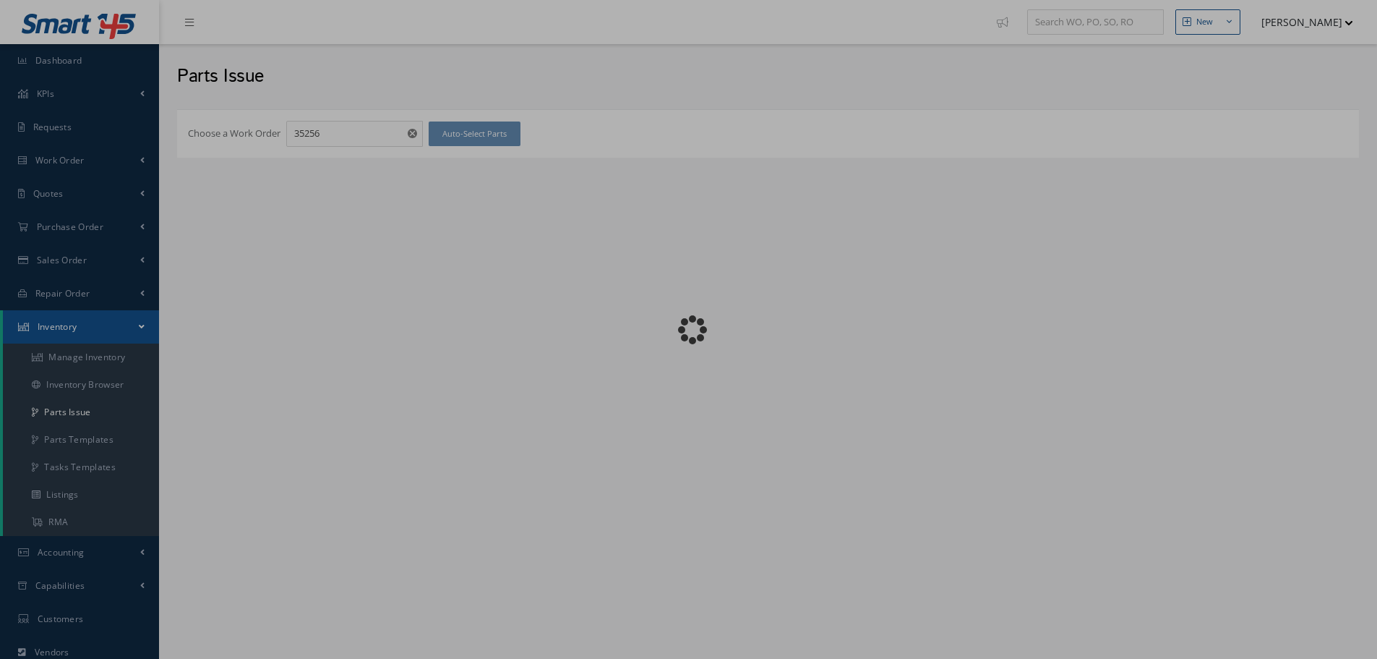
checkbox input "false"
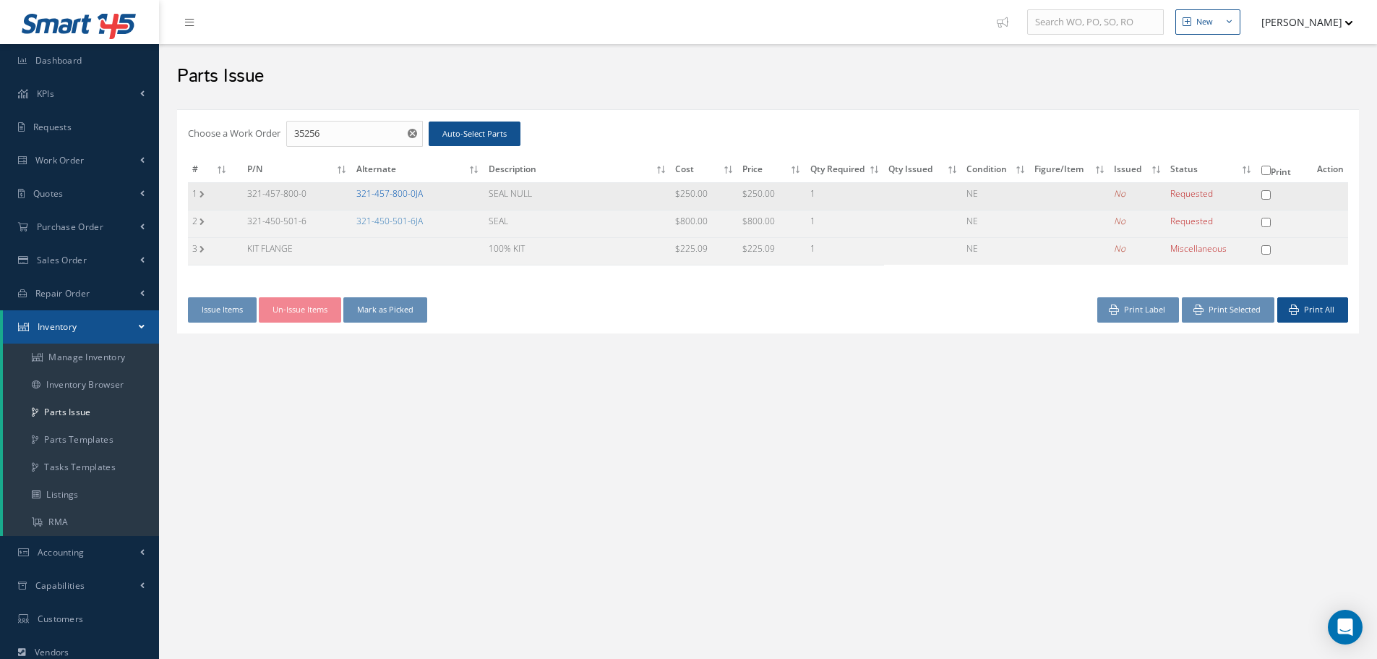
click at [401, 196] on link "321-457-800-0JA" at bounding box center [389, 193] width 67 height 12
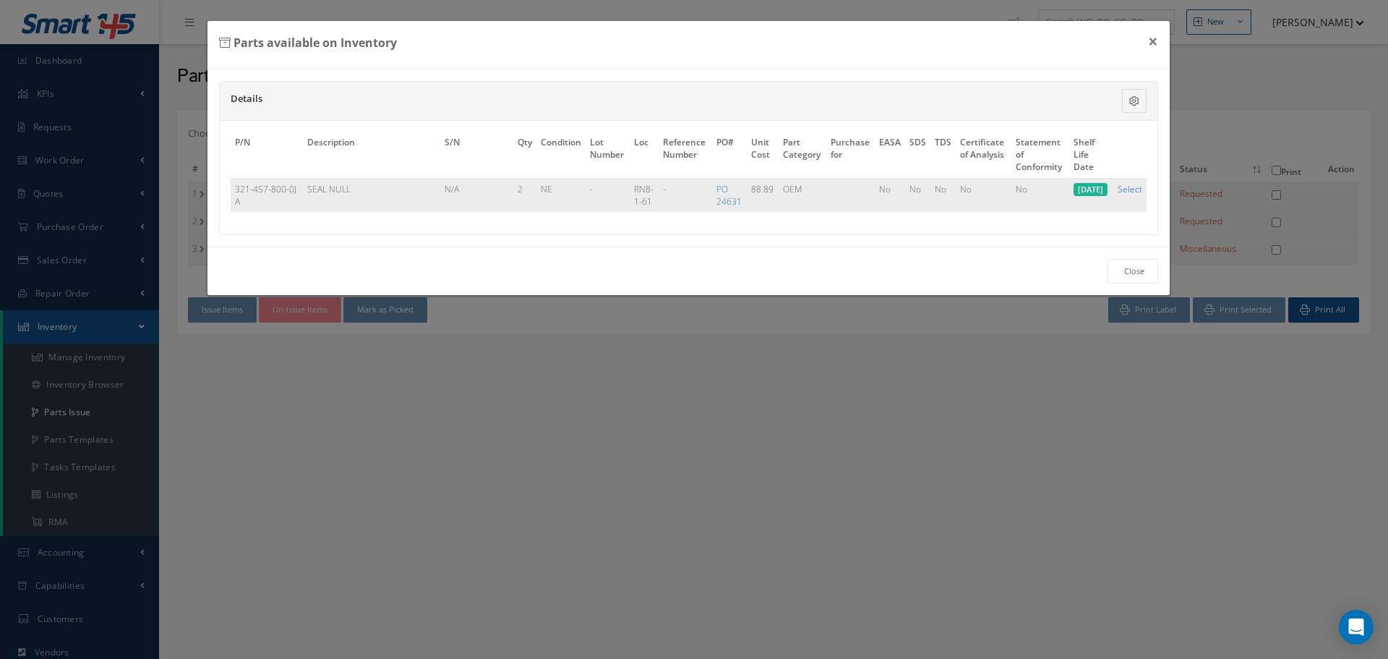
click at [1126, 183] on link "Select" at bounding box center [1130, 189] width 25 height 12
checkbox input "true"
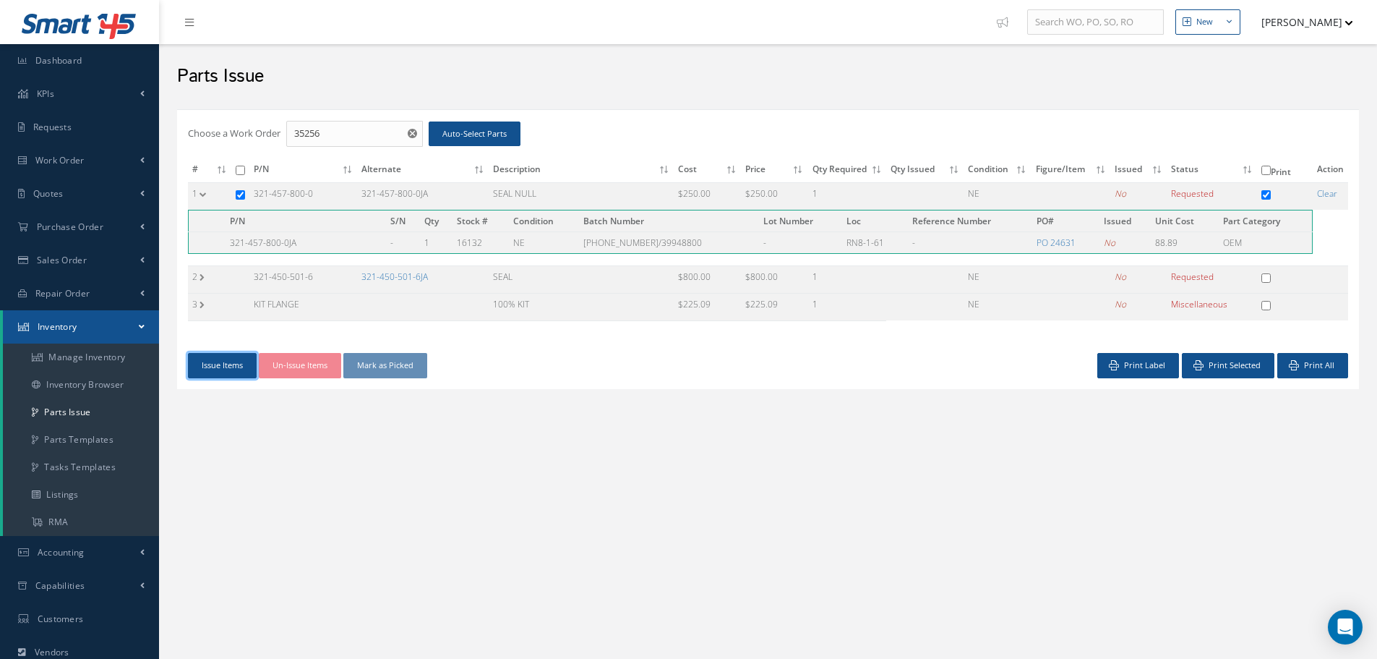
click at [222, 361] on button "Issue Items" at bounding box center [222, 365] width 69 height 25
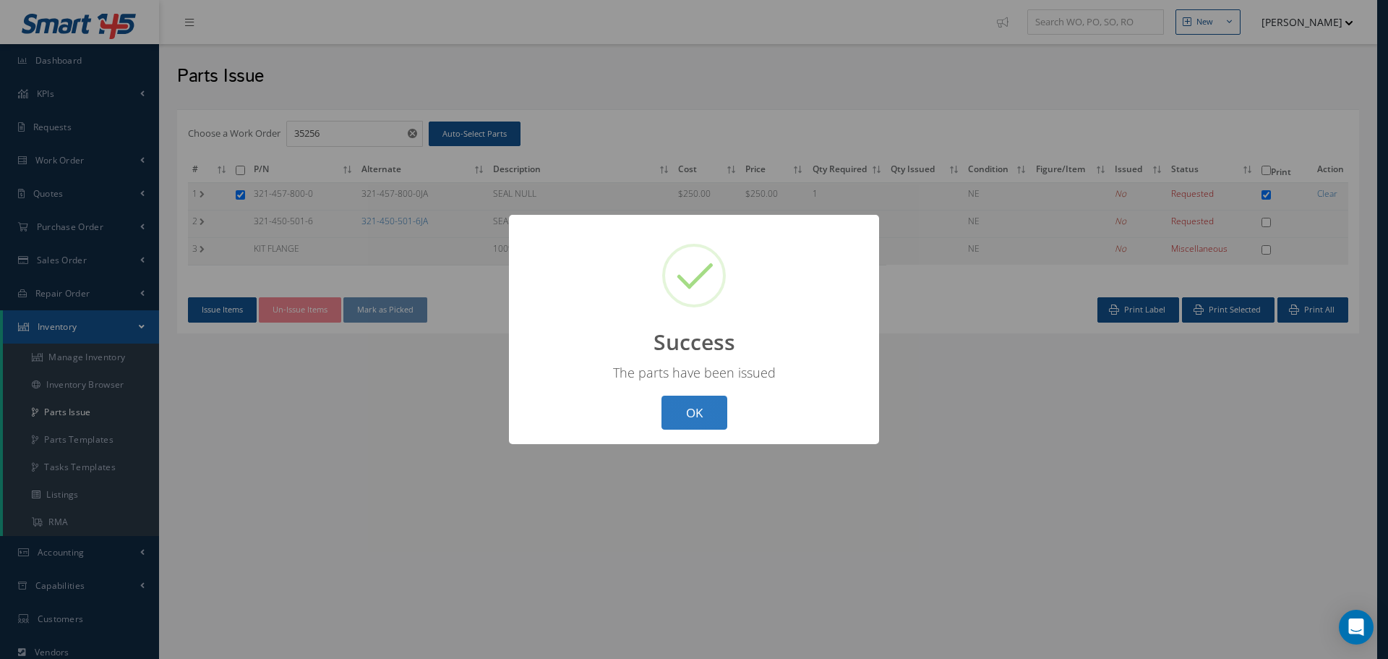
click at [685, 407] on button "OK" at bounding box center [695, 412] width 66 height 34
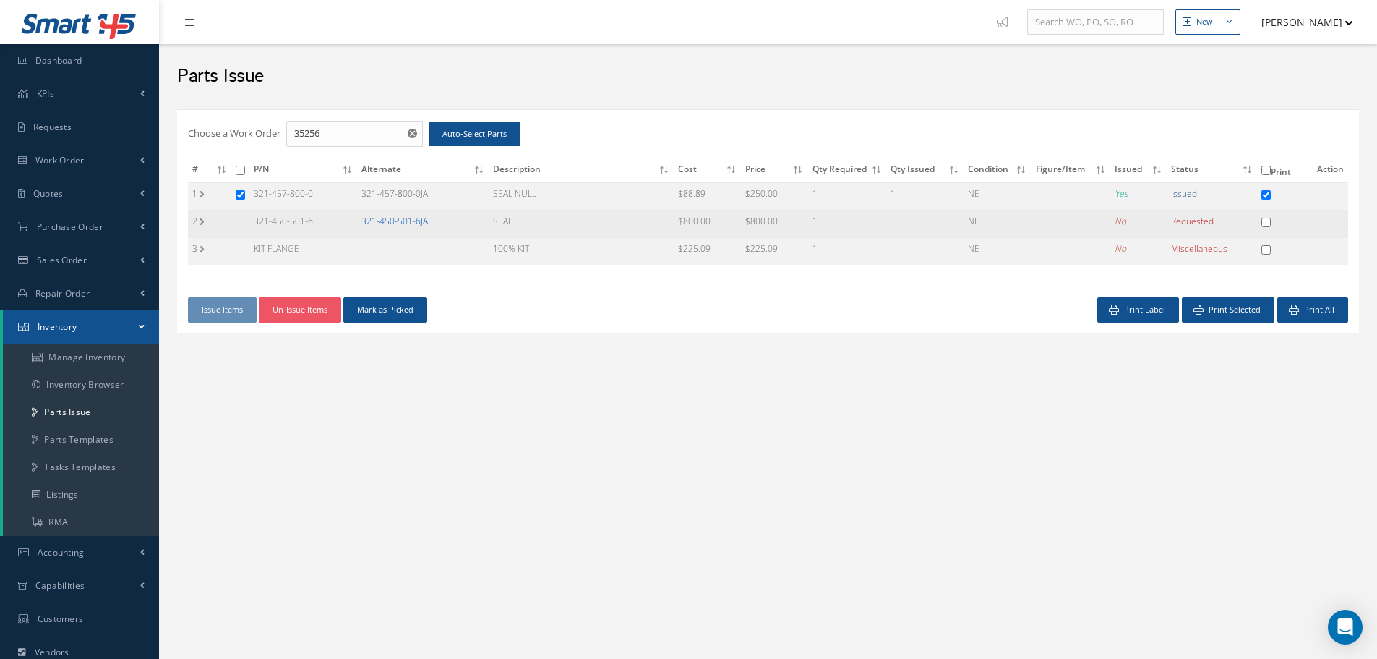
click at [403, 224] on link "321-450-501-6JA" at bounding box center [394, 221] width 67 height 12
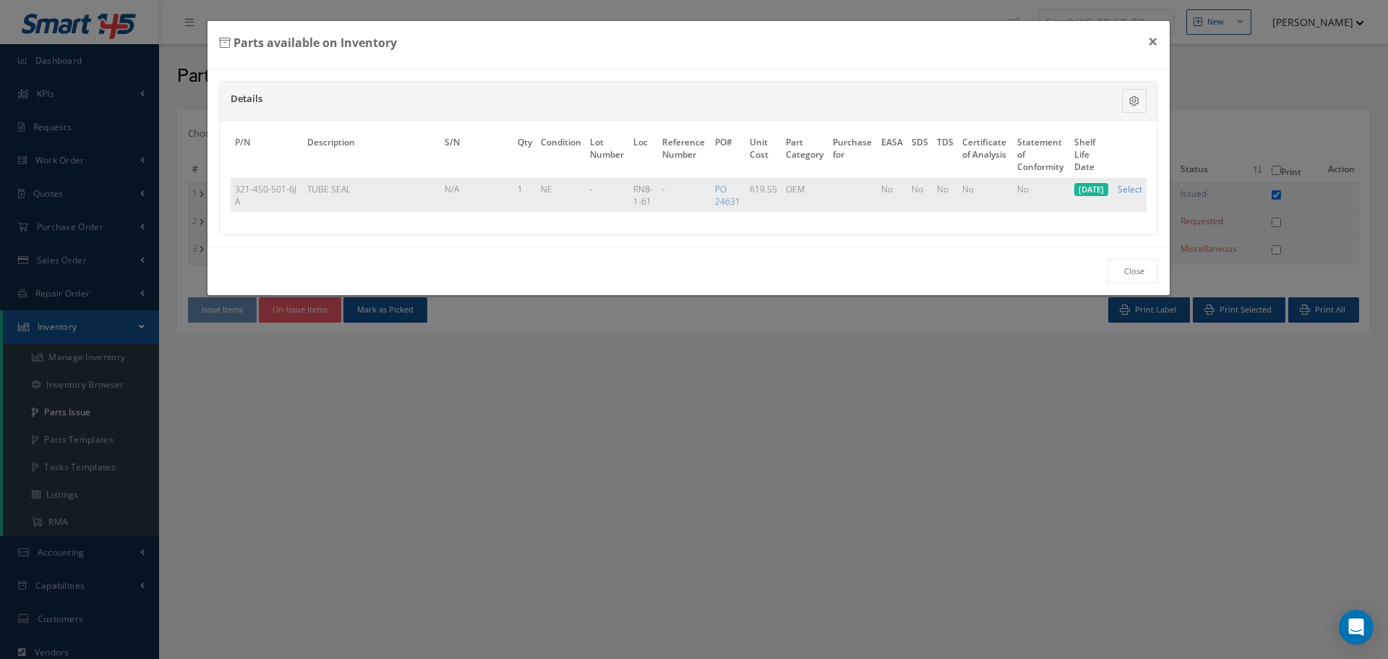
click at [1129, 187] on link "Select" at bounding box center [1130, 189] width 25 height 12
checkbox input "true"
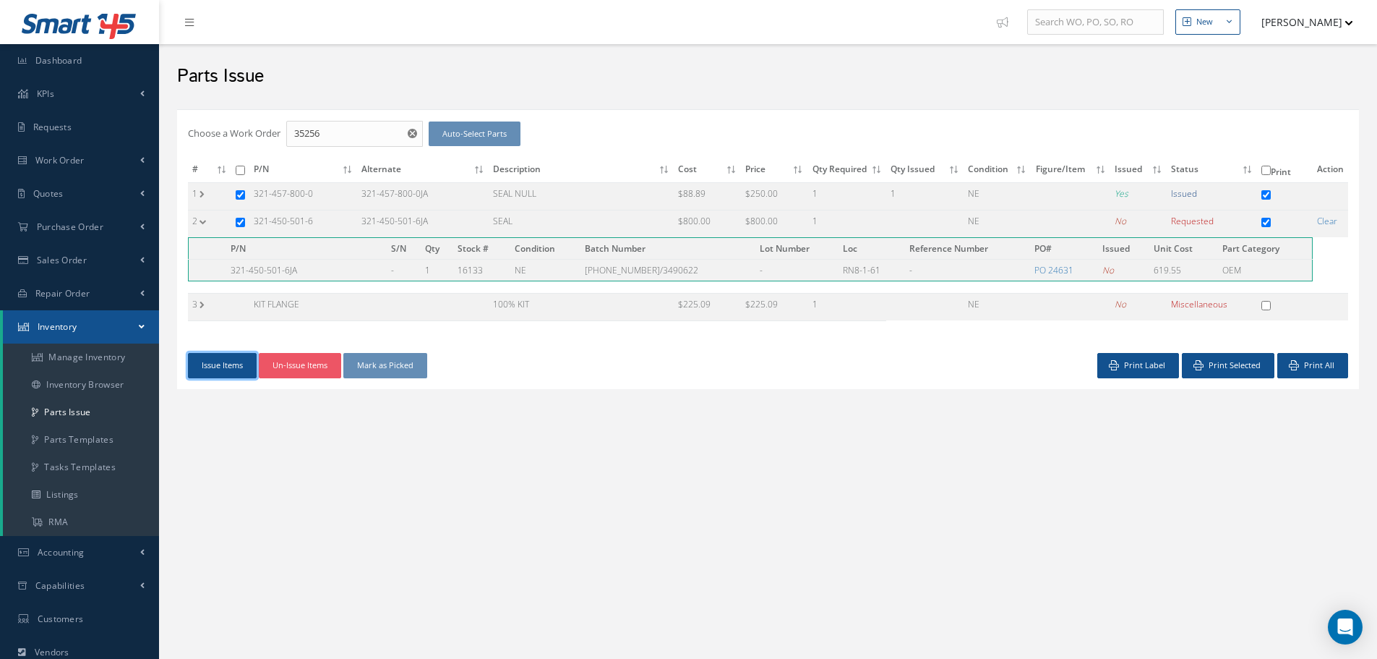
click at [226, 364] on button "Issue Items" at bounding box center [222, 365] width 69 height 25
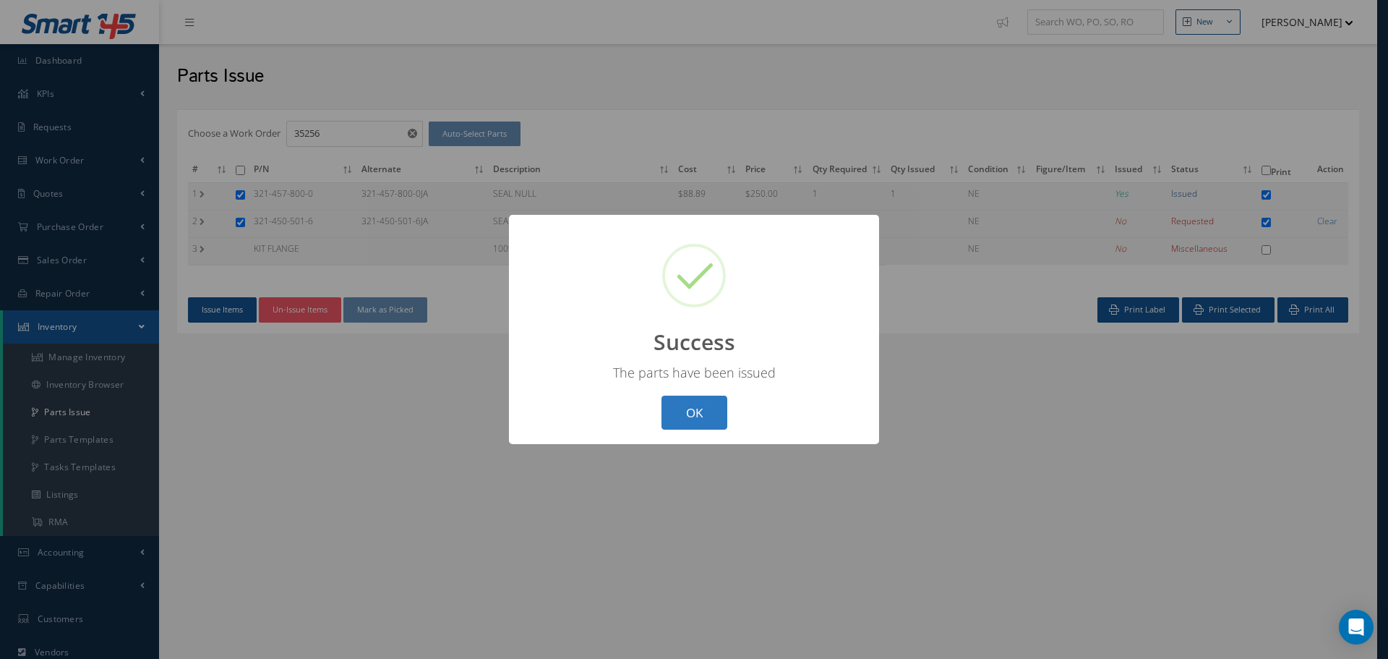
click at [680, 412] on button "OK" at bounding box center [695, 412] width 66 height 34
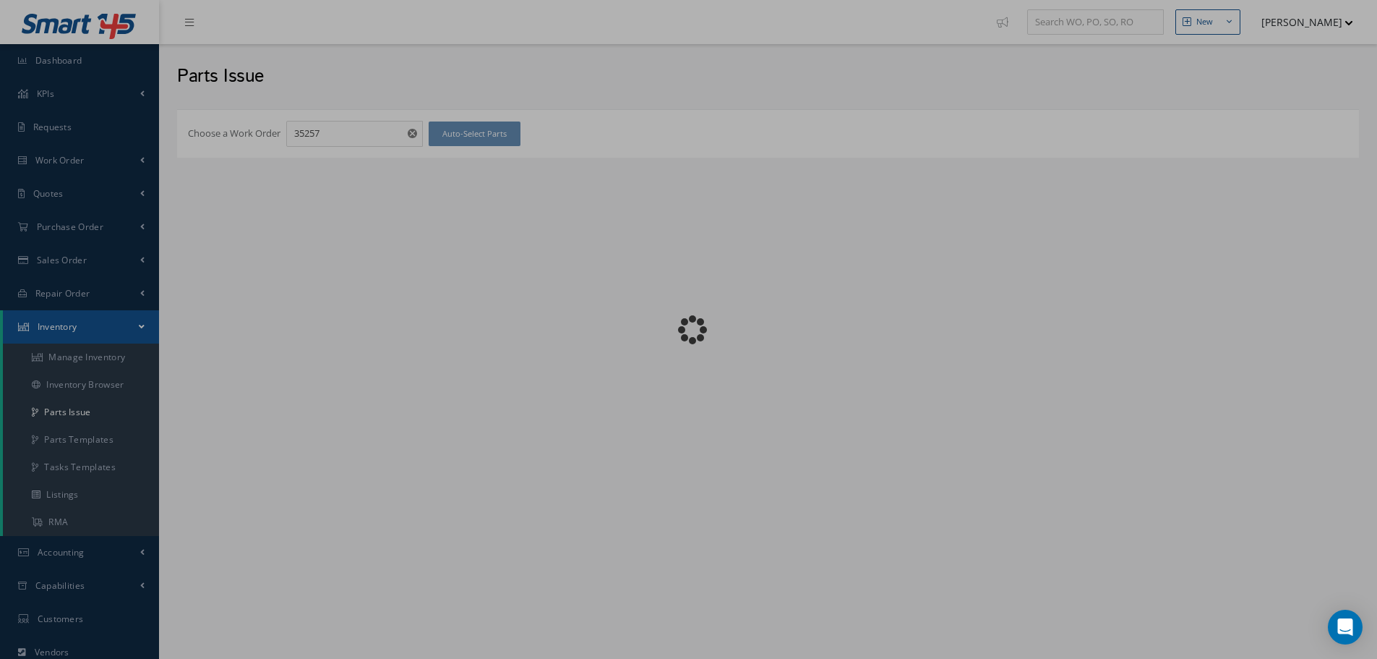
checkbox input "false"
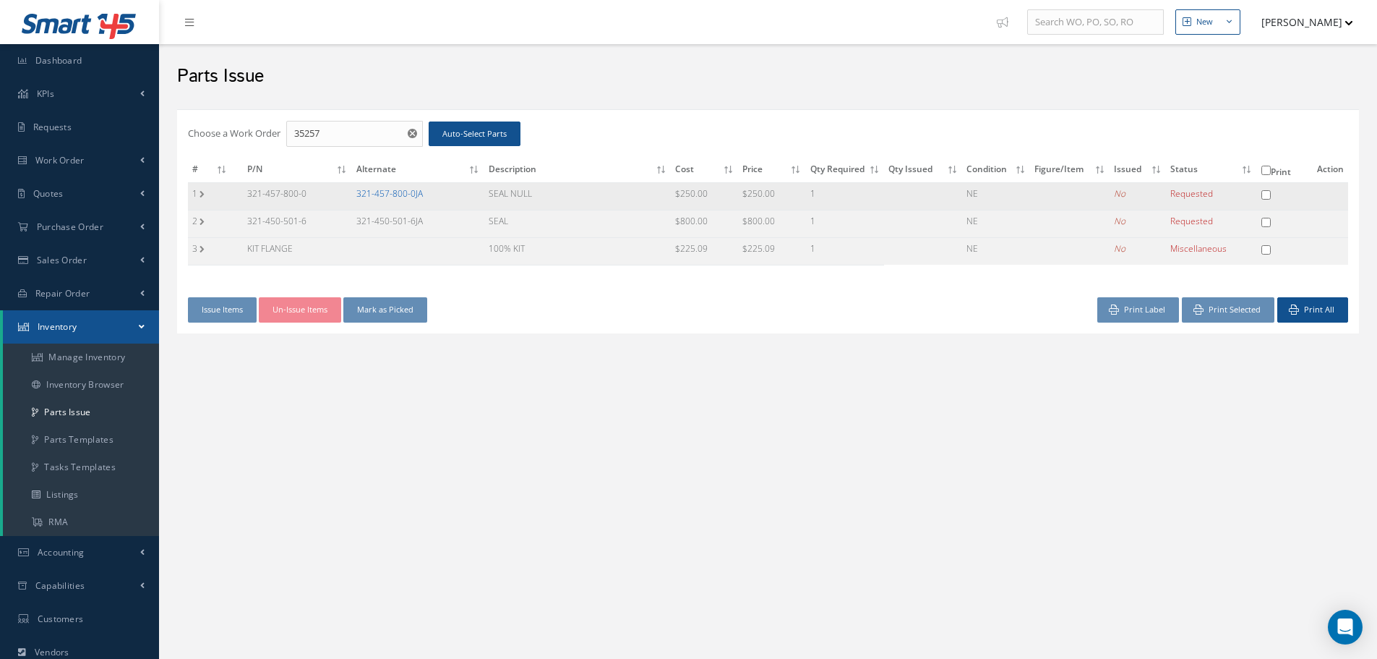
click at [393, 189] on link "321-457-800-0JA" at bounding box center [389, 193] width 67 height 12
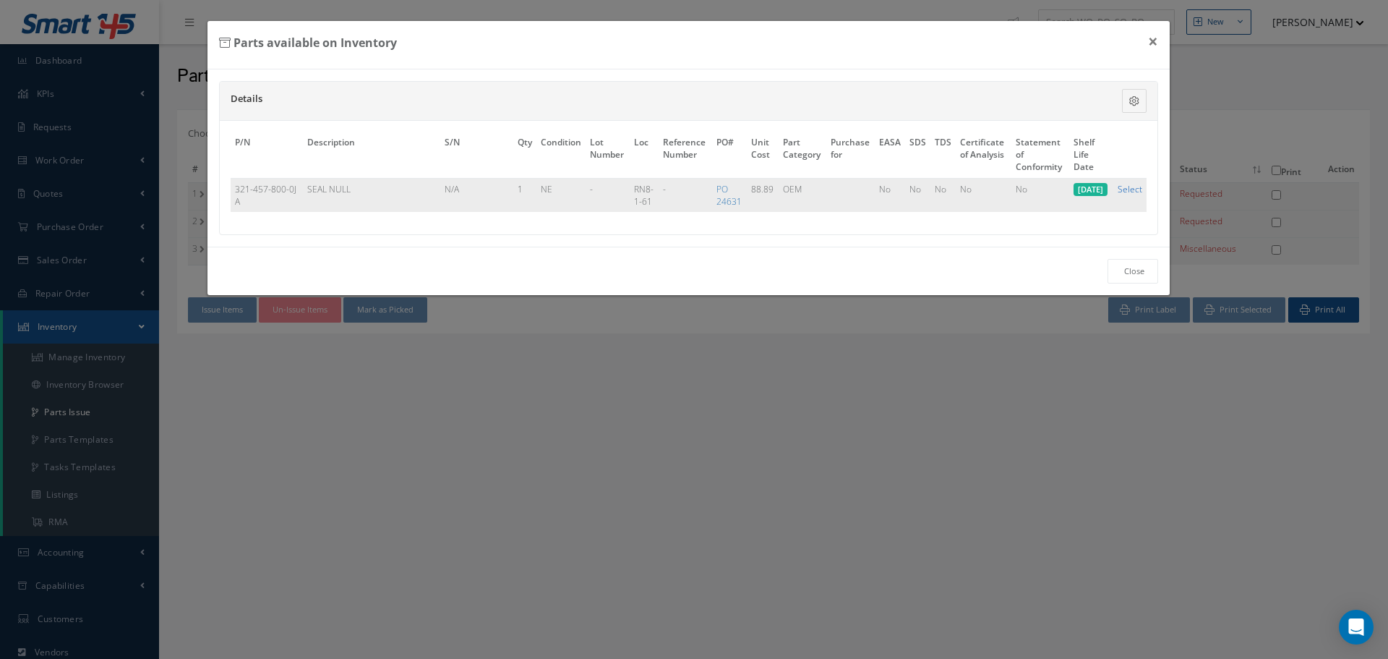
click at [1131, 189] on link "Select" at bounding box center [1130, 189] width 25 height 12
checkbox input "true"
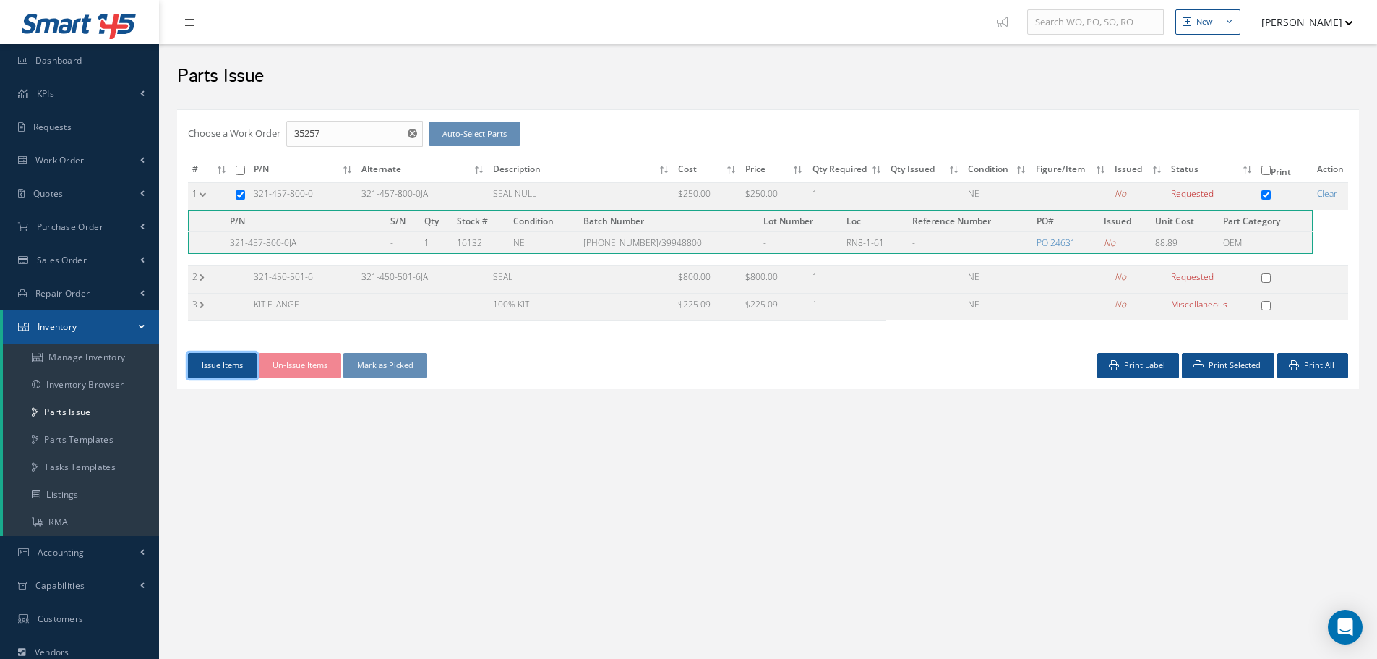
click at [223, 361] on button "Issue Items" at bounding box center [222, 365] width 69 height 25
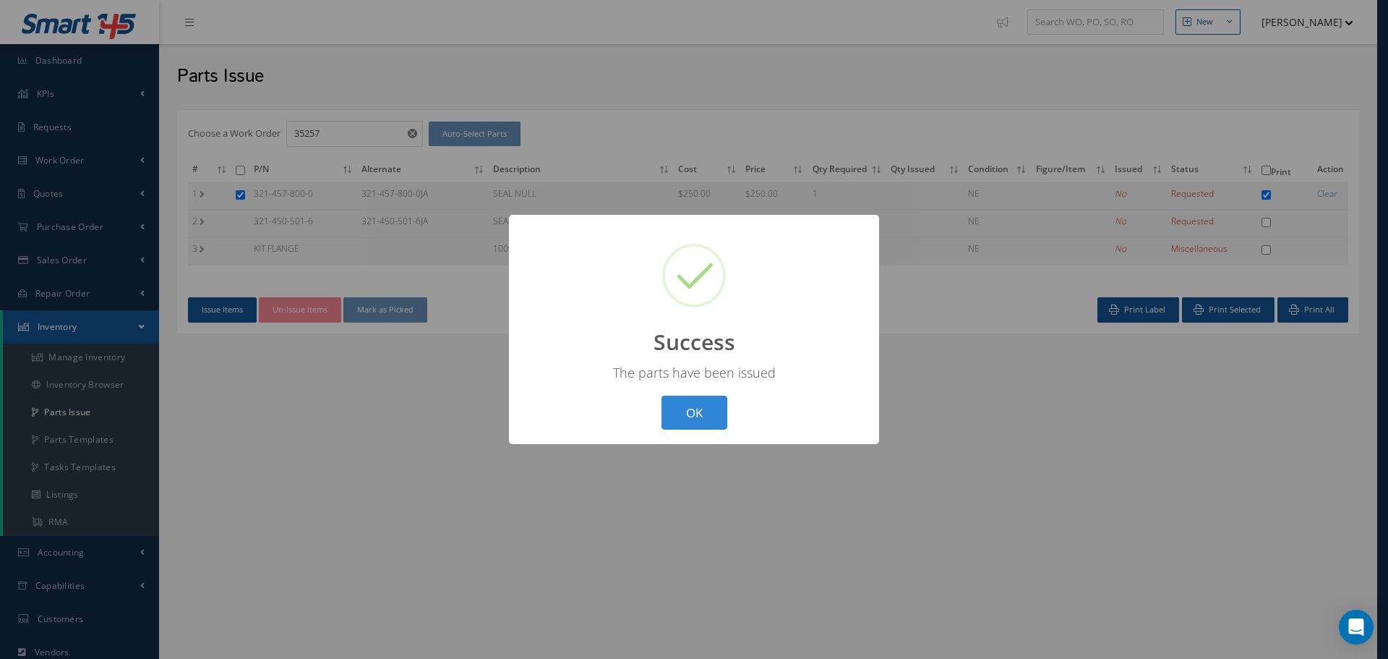
click at [698, 409] on button "OK" at bounding box center [695, 412] width 66 height 34
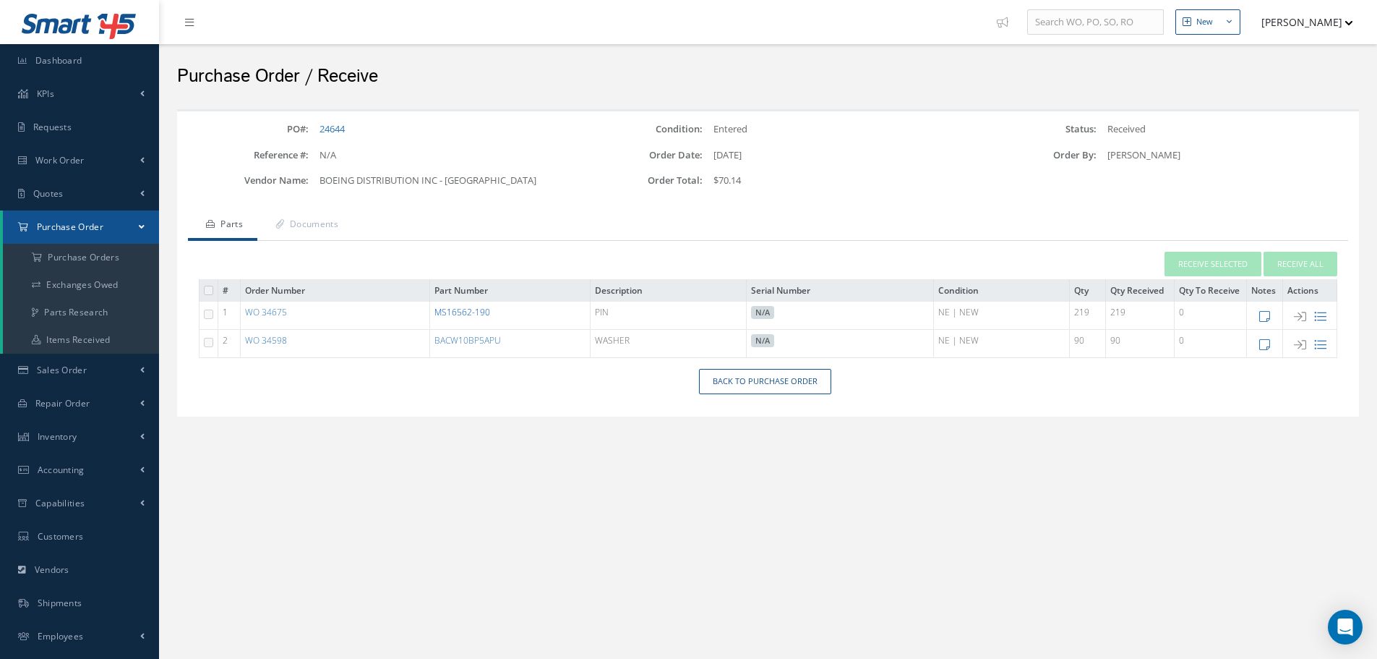
click at [475, 313] on link "MS16562-190" at bounding box center [463, 312] width 56 height 12
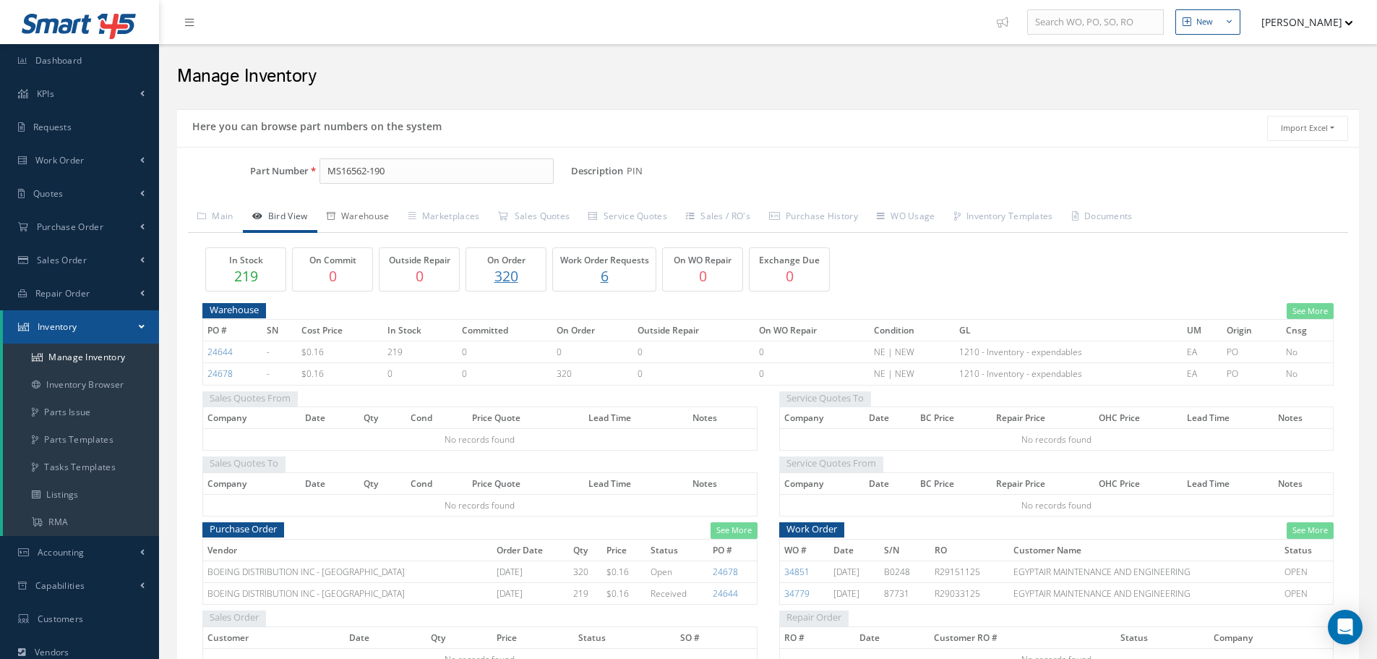
click at [372, 213] on link "Warehouse" at bounding box center [358, 217] width 82 height 30
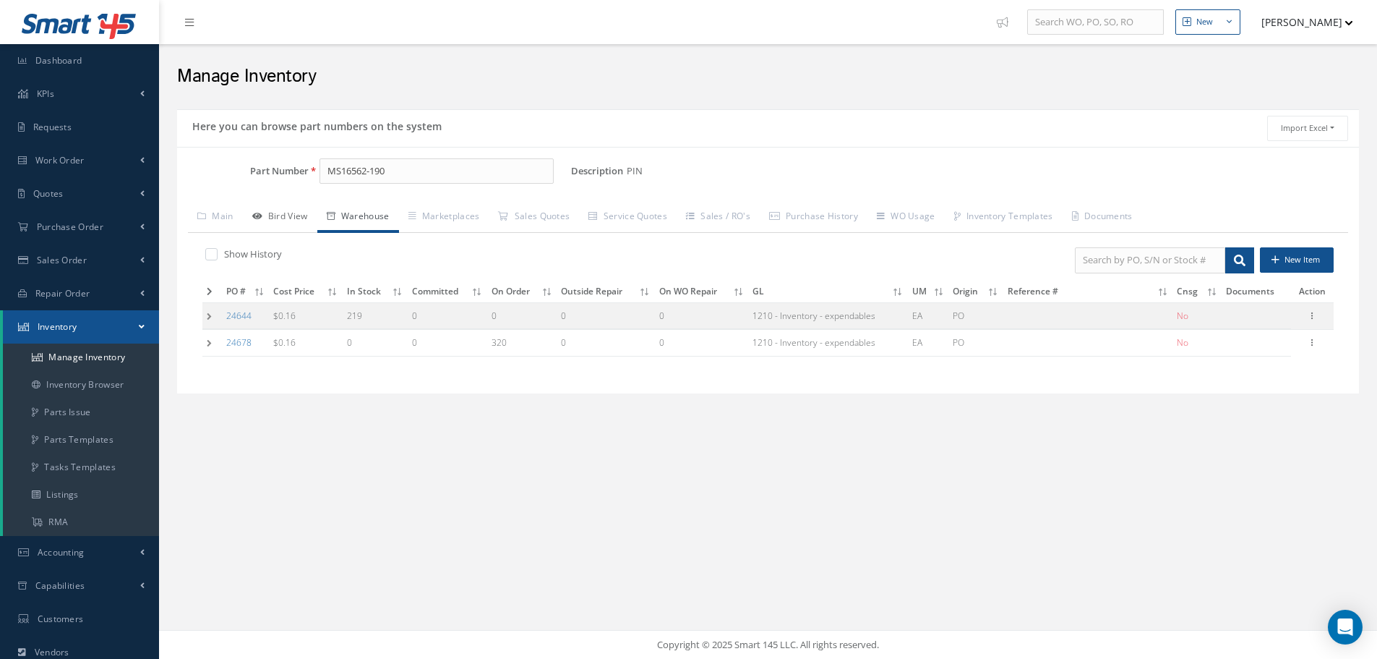
click at [289, 219] on link "Bird View" at bounding box center [280, 217] width 74 height 30
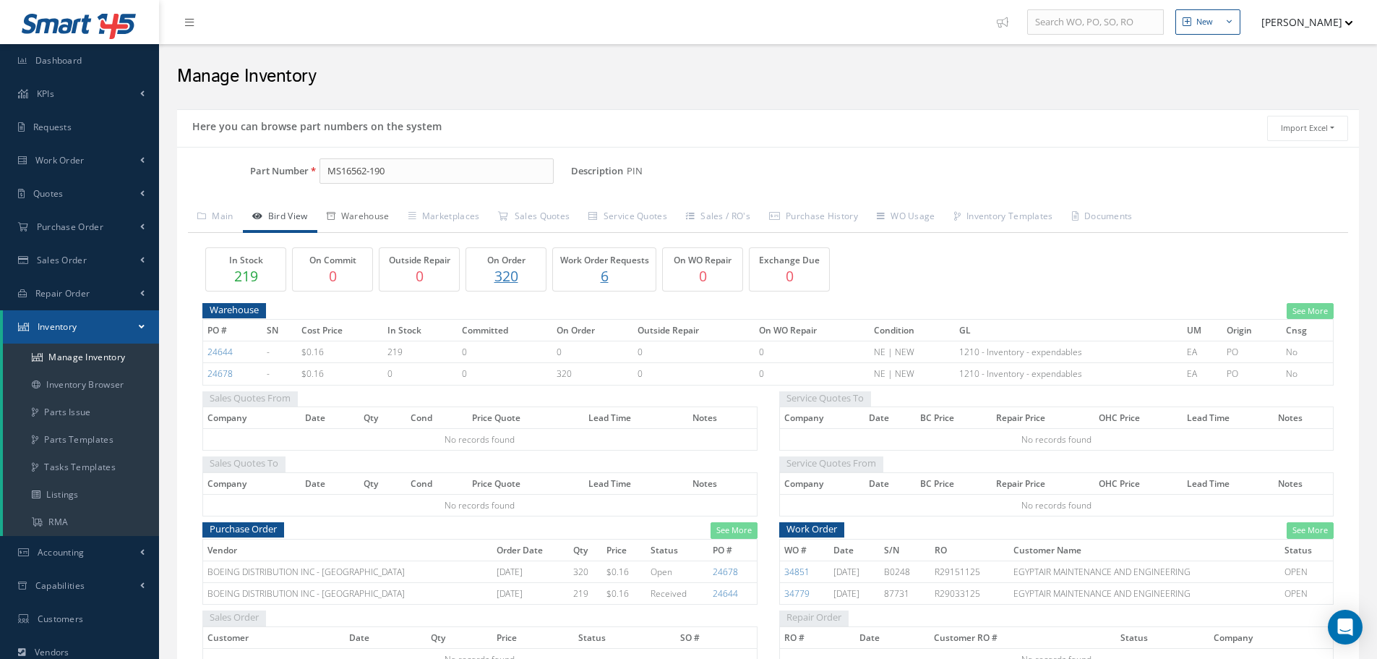
click at [374, 213] on link "Warehouse" at bounding box center [358, 217] width 82 height 30
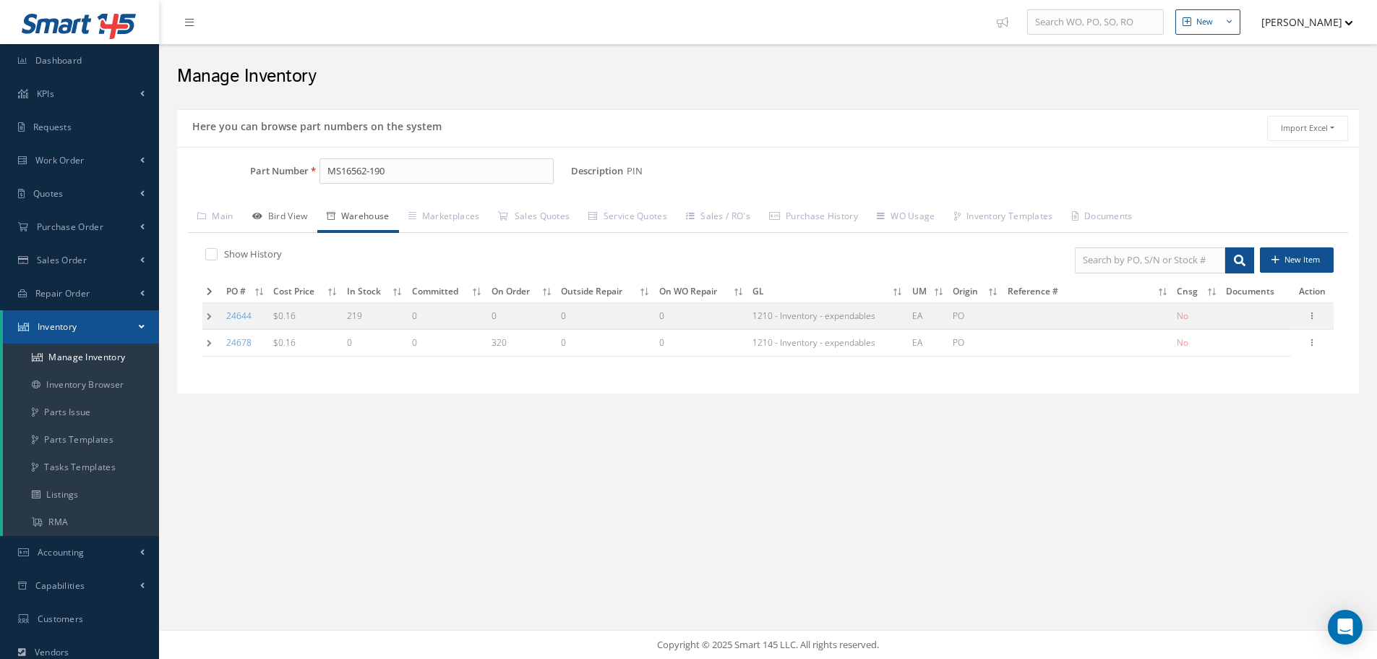
click at [289, 215] on link "Bird View" at bounding box center [280, 217] width 74 height 30
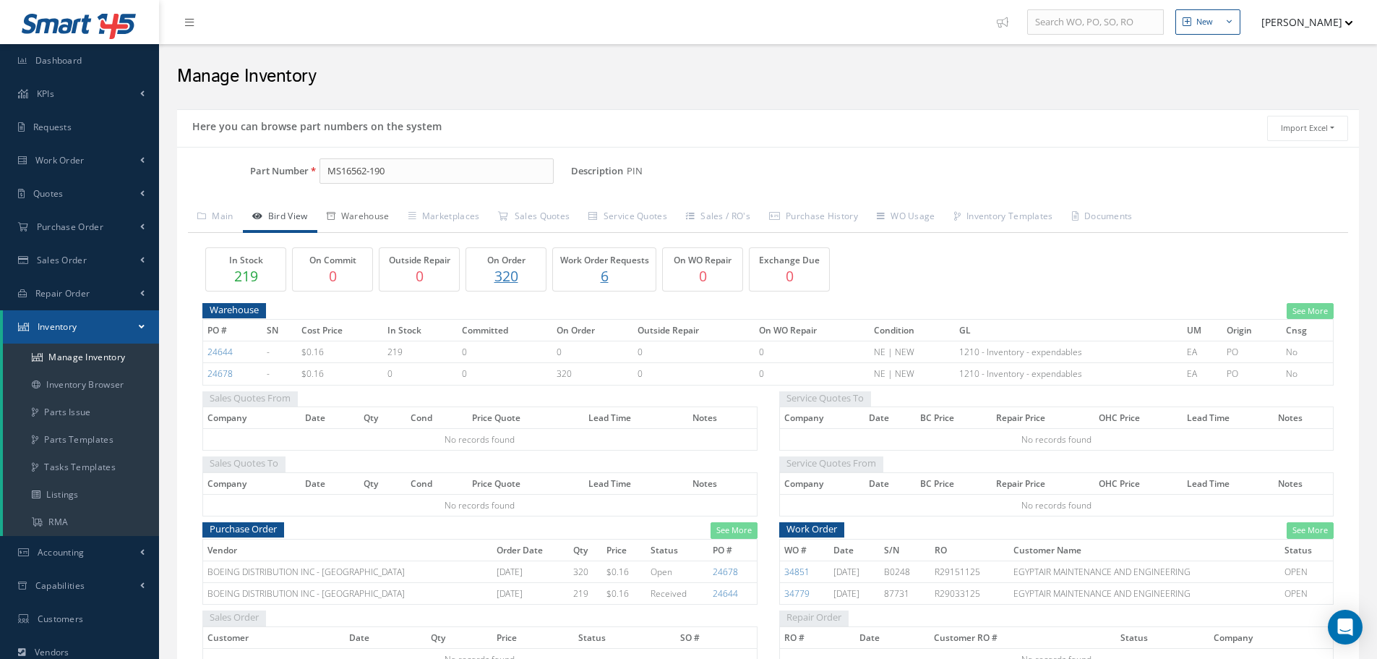
click at [378, 212] on link "Warehouse" at bounding box center [358, 217] width 82 height 30
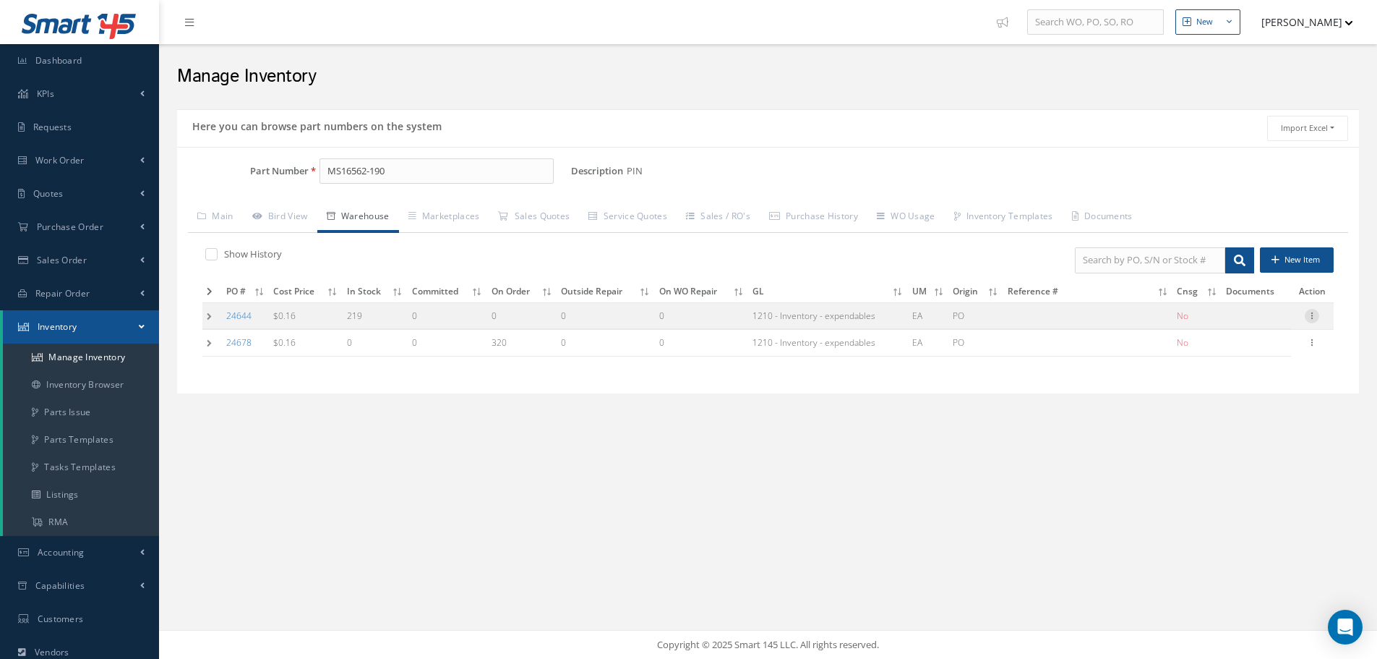
click at [1312, 312] on icon at bounding box center [1312, 315] width 14 height 12
click at [1268, 324] on link "Edit" at bounding box center [1246, 325] width 114 height 19
type input "0.16"
type input "08/18/2025"
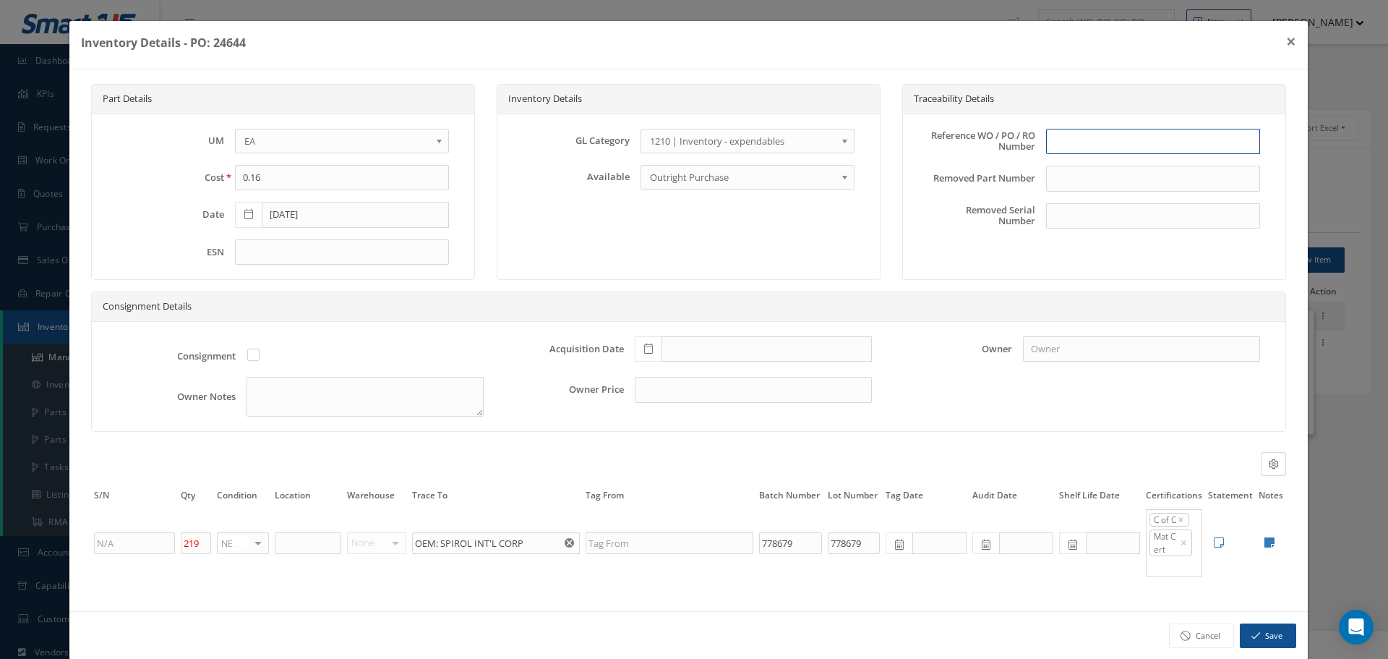
click at [1092, 142] on input "text" at bounding box center [1153, 142] width 214 height 26
type input "p"
click at [1085, 184] on input at bounding box center [1153, 179] width 214 height 26
type input "`"
click at [1108, 150] on input "text" at bounding box center [1153, 142] width 214 height 26
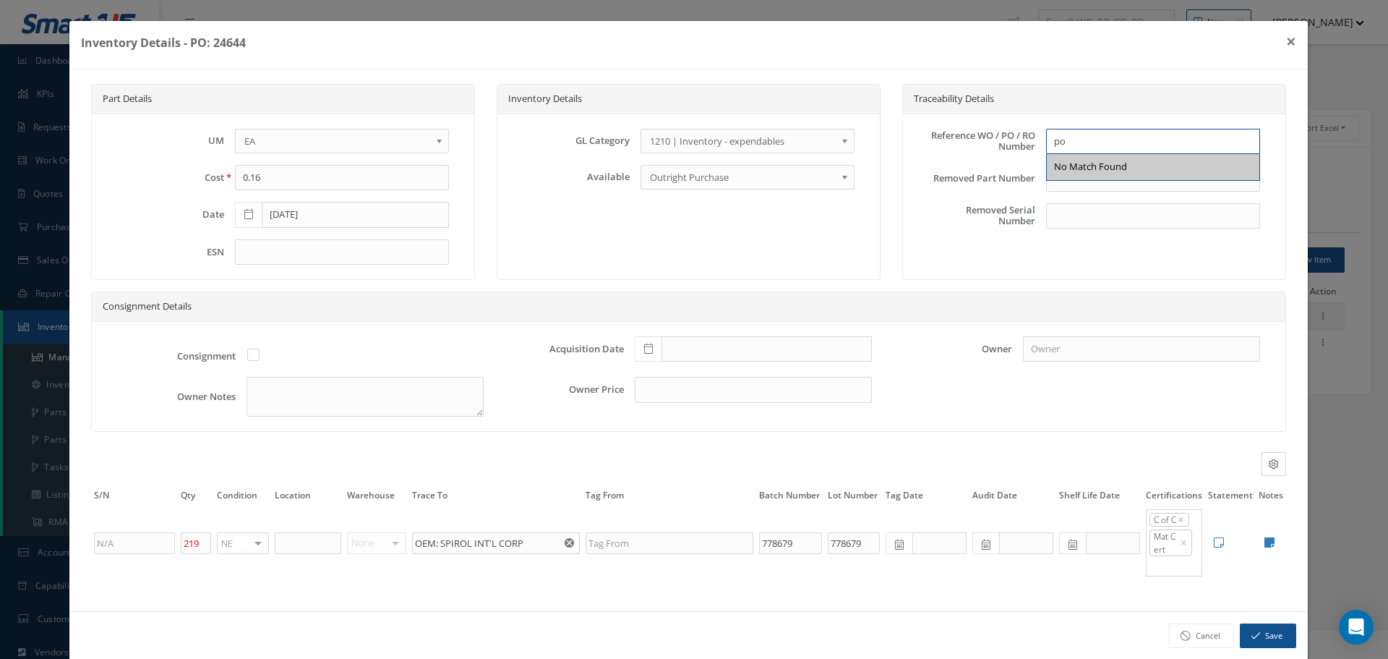
type input "p"
type input "PO 24644"
click at [644, 347] on icon at bounding box center [648, 348] width 9 height 10
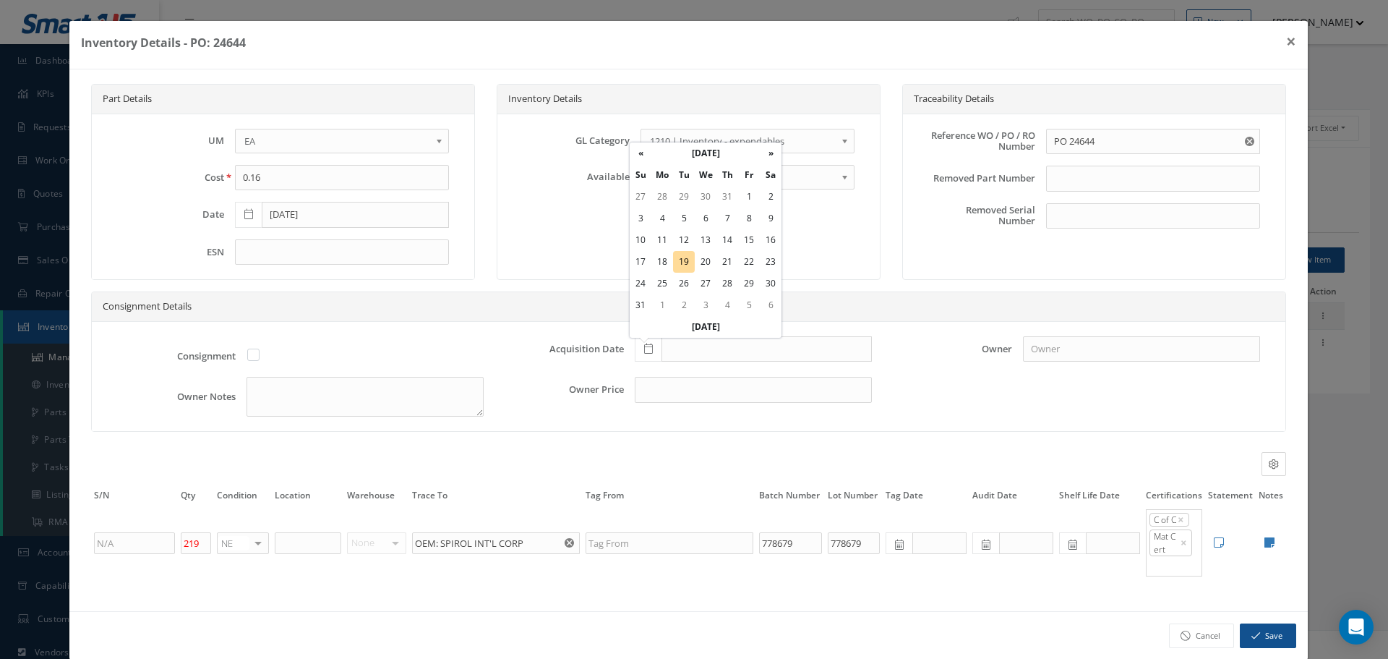
click at [666, 257] on td "18" at bounding box center [662, 262] width 22 height 22
type input "08/18/2025"
click at [1265, 542] on icon at bounding box center [1270, 542] width 10 height 12
type textarea "CNTRL No. 2024GM1RLT CAGE CODE: 28505 OEM C OF C BOEING MATERIAL CERT"
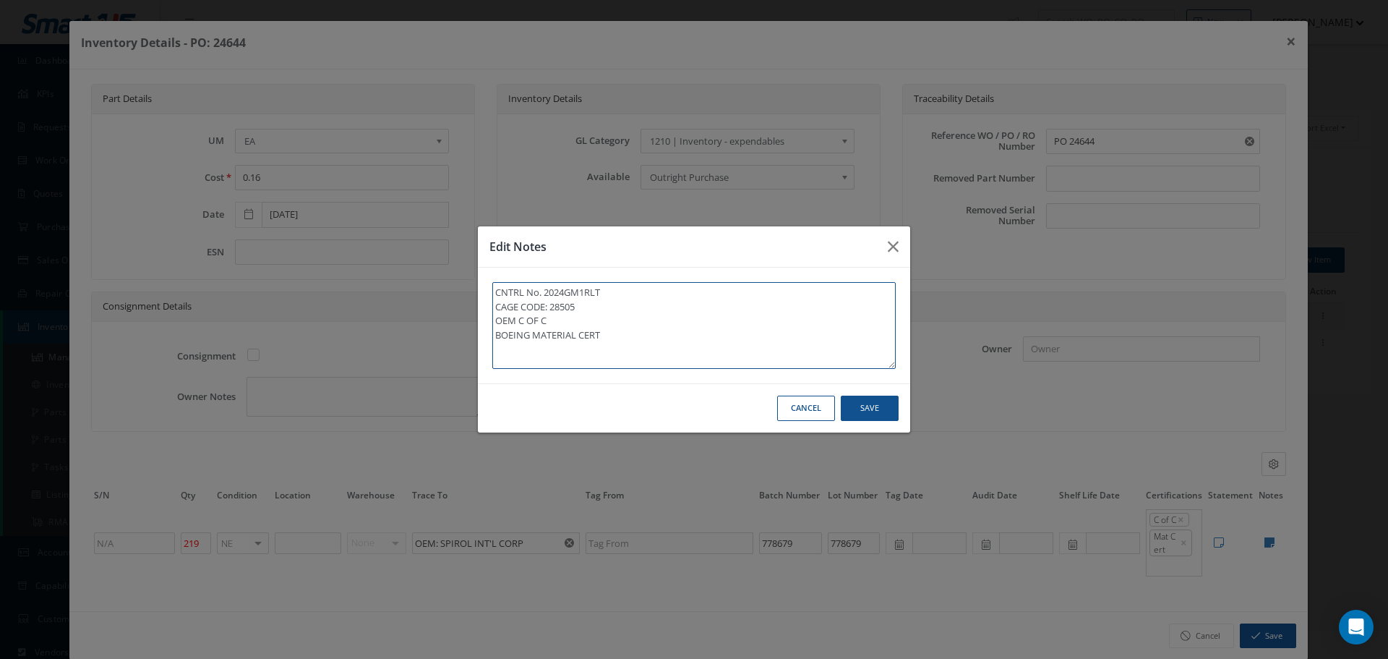
click at [656, 346] on textarea "CNTRL No. 2024GM1RLT CAGE CODE: 28505 OEM C OF C BOEING MATERIAL CERT" at bounding box center [693, 325] width 403 height 87
type textarea "CNTRL No. 2024GM1RLT CAGE CODE: 28505 OEM C OF C BOEING MATERIAL CERT"
type textarea "CNTRL No. 2024GM1RLT CAGE CODE: 28505 OEM C OF C BOEING MATERIAL CERT *"
type textarea "CNTRL No. 2024GM1RLT CAGE CODE: 28505 OEM C OF C BOEING MATERIAL CERT **"
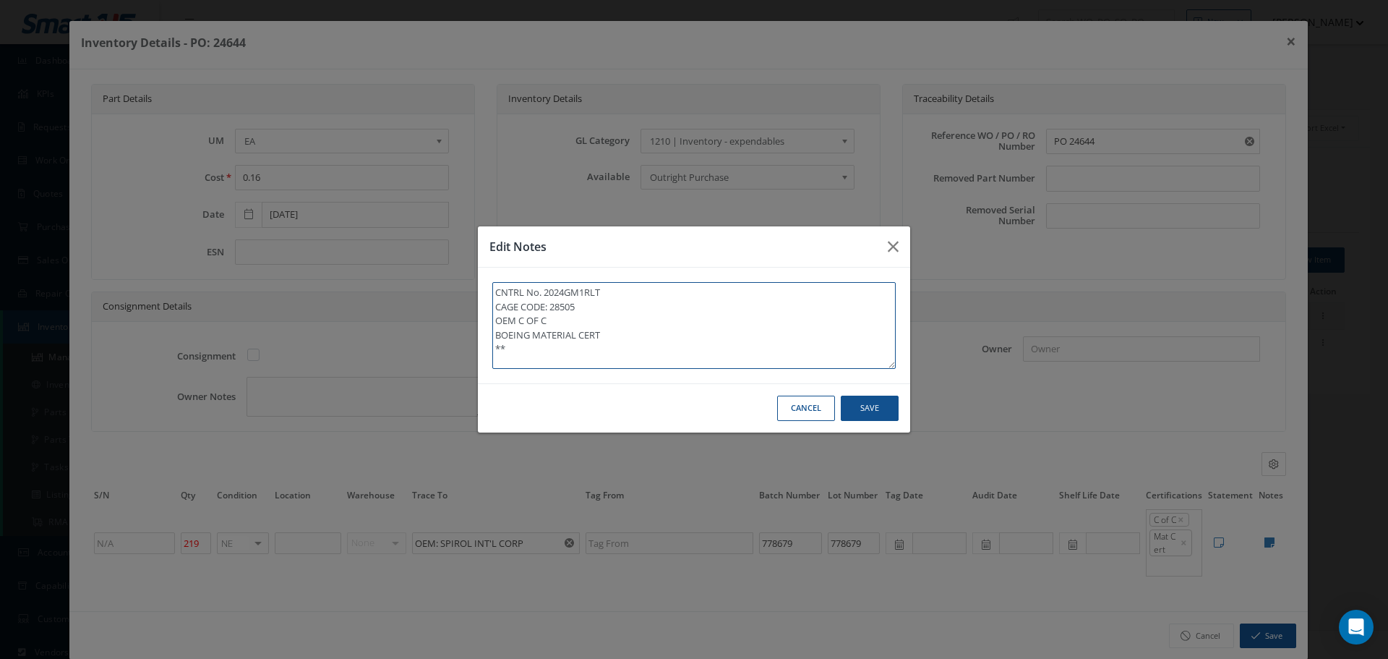
type textarea "CNTRL No. 2024GM1RLT CAGE CODE: 28505 OEM C OF C BOEING MATERIAL CERT **"
type textarea "CNTRL No. 2024GM1RLT CAGE CODE: 28505 OEM C OF C BOEING MATERIAL CERT ** R"
type textarea "CNTRL No. 2024GM1RLT CAGE CODE: 28505 OEM C OF C BOEING MATERIAL CERT ** RE"
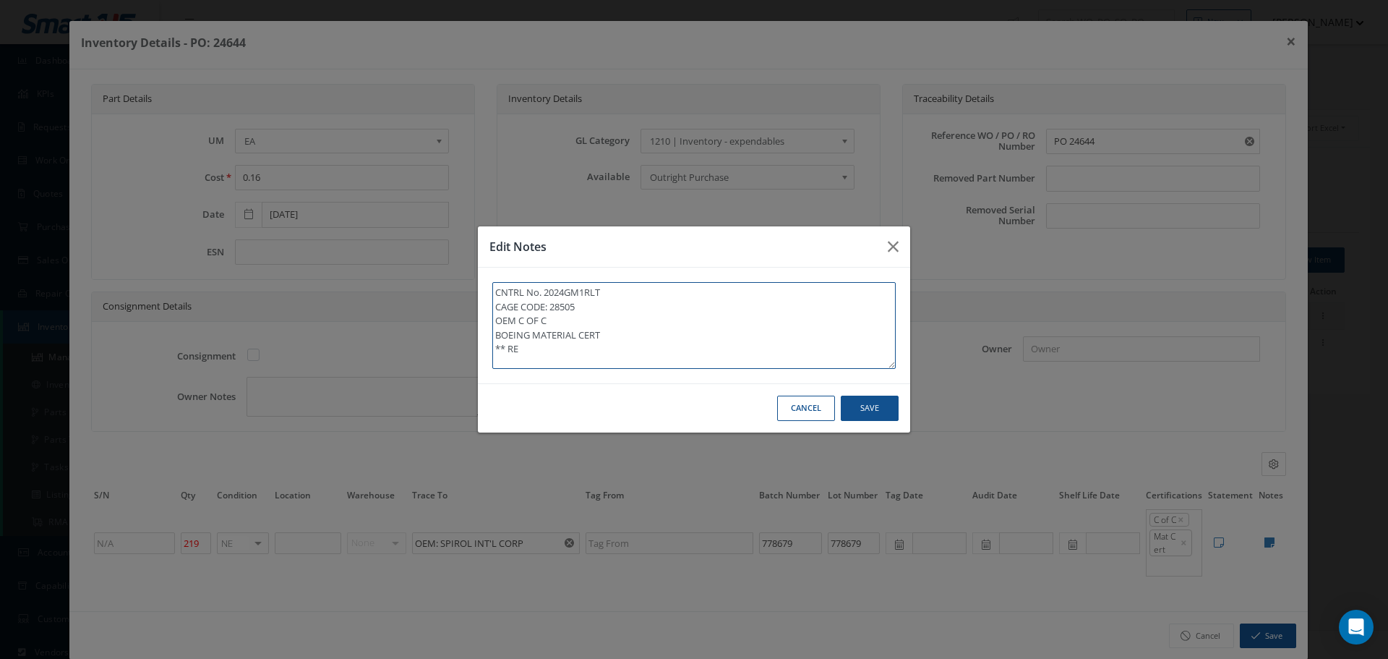
type textarea "CNTRL No. 2024GM1RLT CAGE CODE: 28505 OEM C OF C BOEING MATERIAL CERT ** REC"
type textarea "CNTRL No. 2024GM1RLT CAGE CODE: 28505 OEM C OF C BOEING MATERIAL CERT ** RECE"
type textarea "CNTRL No. 2024GM1RLT CAGE CODE: 28505 OEM C OF C BOEING MATERIAL CERT ** RECEI"
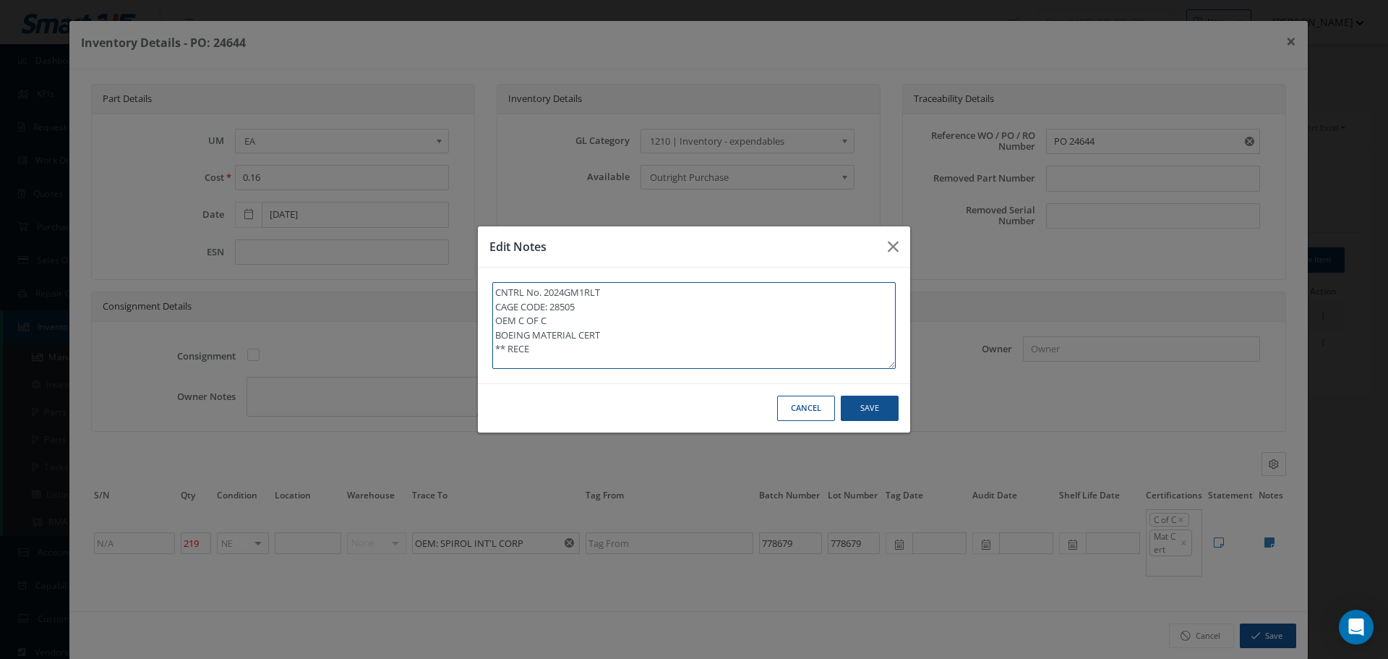
type textarea "CNTRL No. 2024GM1RLT CAGE CODE: 28505 OEM C OF C BOEING MATERIAL CERT ** RECEI"
type textarea "CNTRL No. 2024GM1RLT CAGE CODE: 28505 OEM C OF C BOEING MATERIAL CERT ** RECEIV"
type textarea "CNTRL No. 2024GM1RLT CAGE CODE: 28505 OEM C OF C BOEING MATERIAL CERT ** RECEIVE"
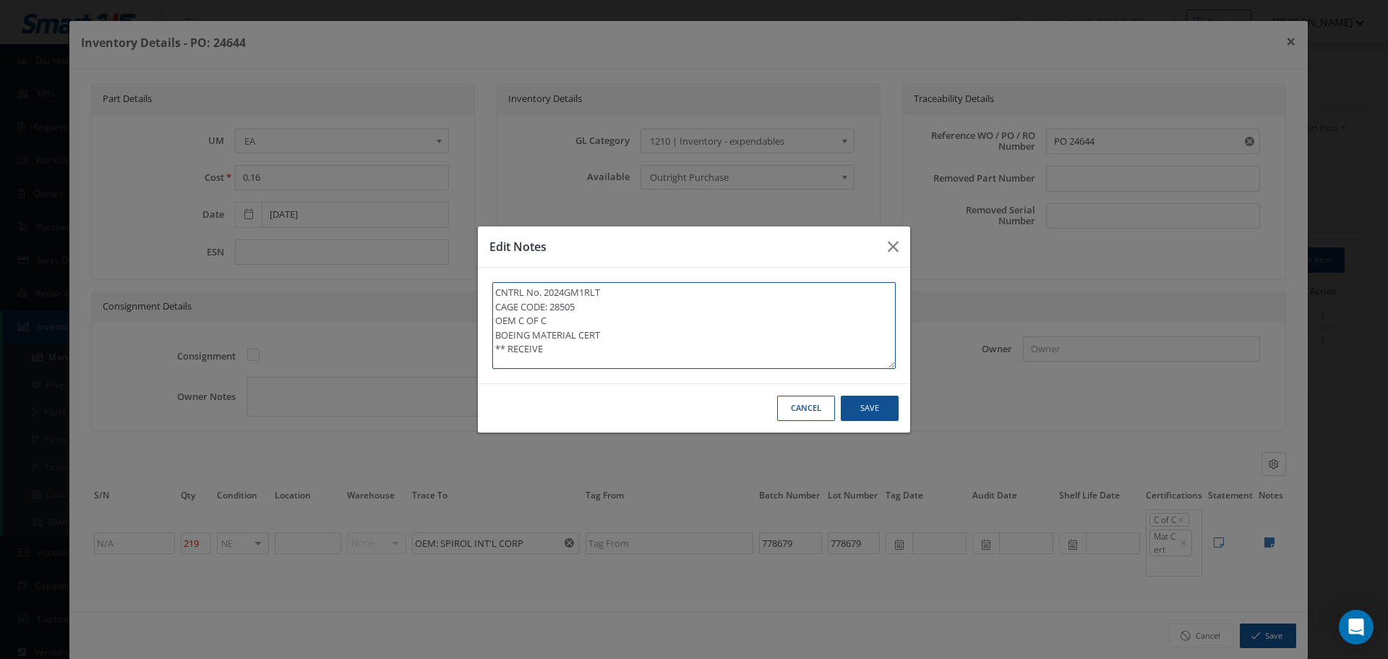
type textarea "CNTRL No. 2024GM1RLT CAGE CODE: 28505 OEM C OF C BOEING MATERIAL CERT ** RECEIV…"
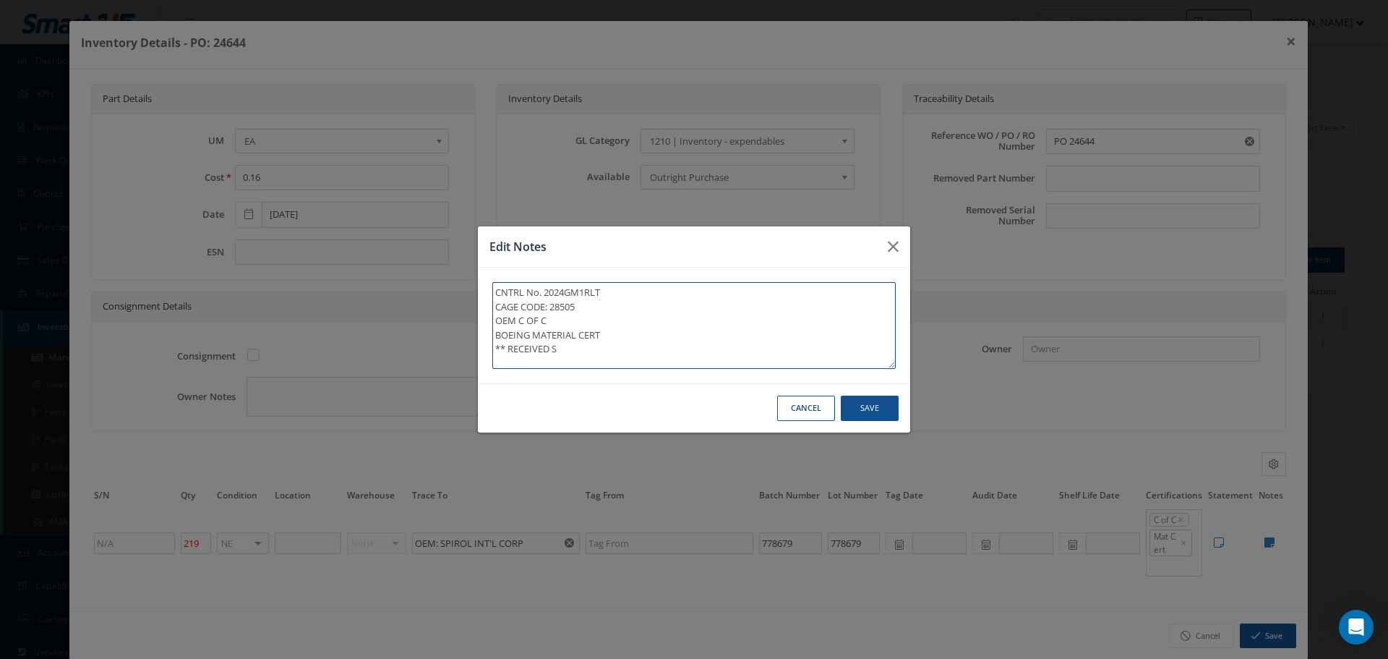
type textarea "CNTRL No. 2024GM1RLT CAGE CODE: 28505 OEM C OF C BOEING MATERIAL CERT ** RECEIV…"
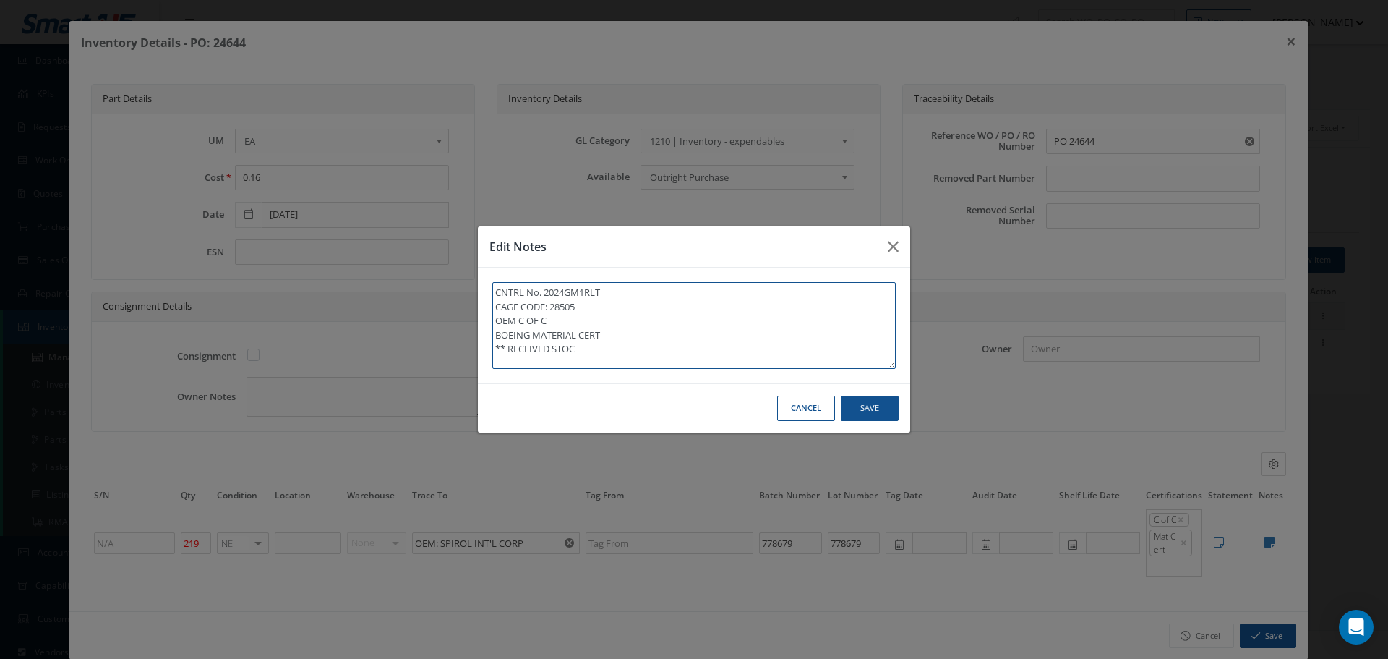
type textarea "CNTRL No. 2024GM1RLT CAGE CODE: 28505 OEM C OF C BOEING MATERIAL CERT ** RECEIV…"
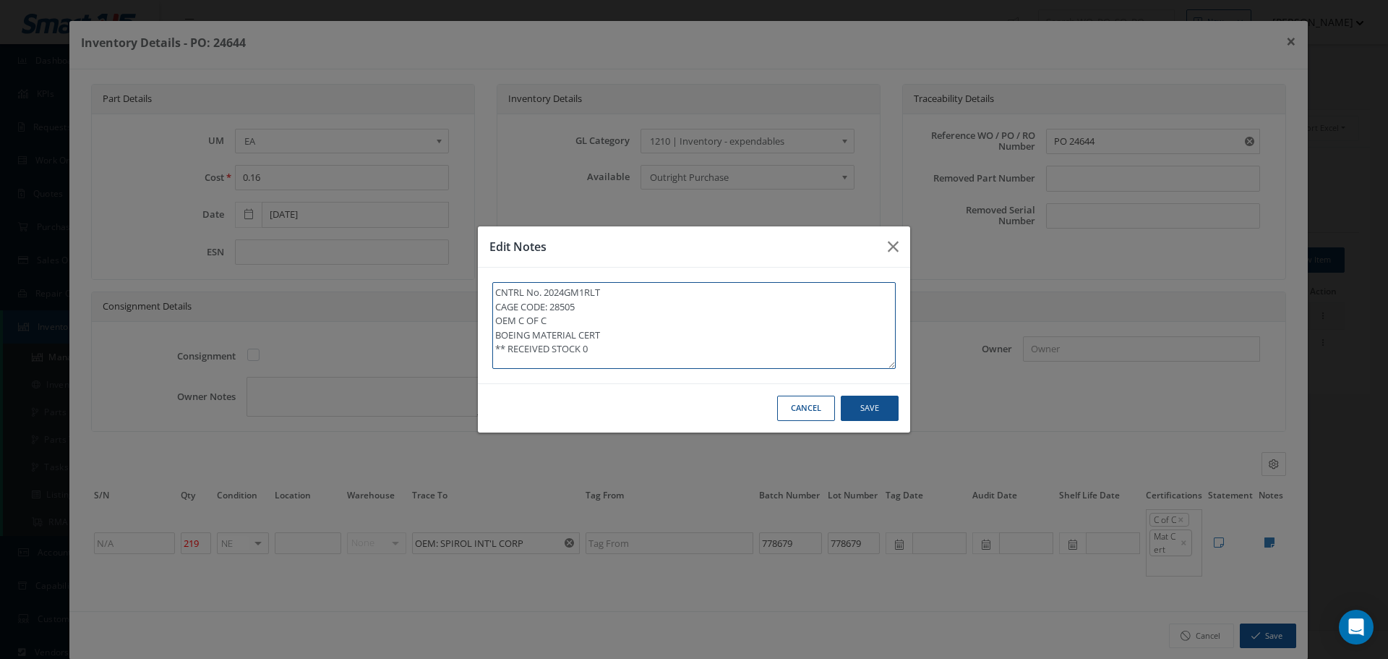
type textarea "CNTRL No. 2024GM1RLT CAGE CODE: 28505 OEM C OF C BOEING MATERIAL CERT ** RECEIV…"
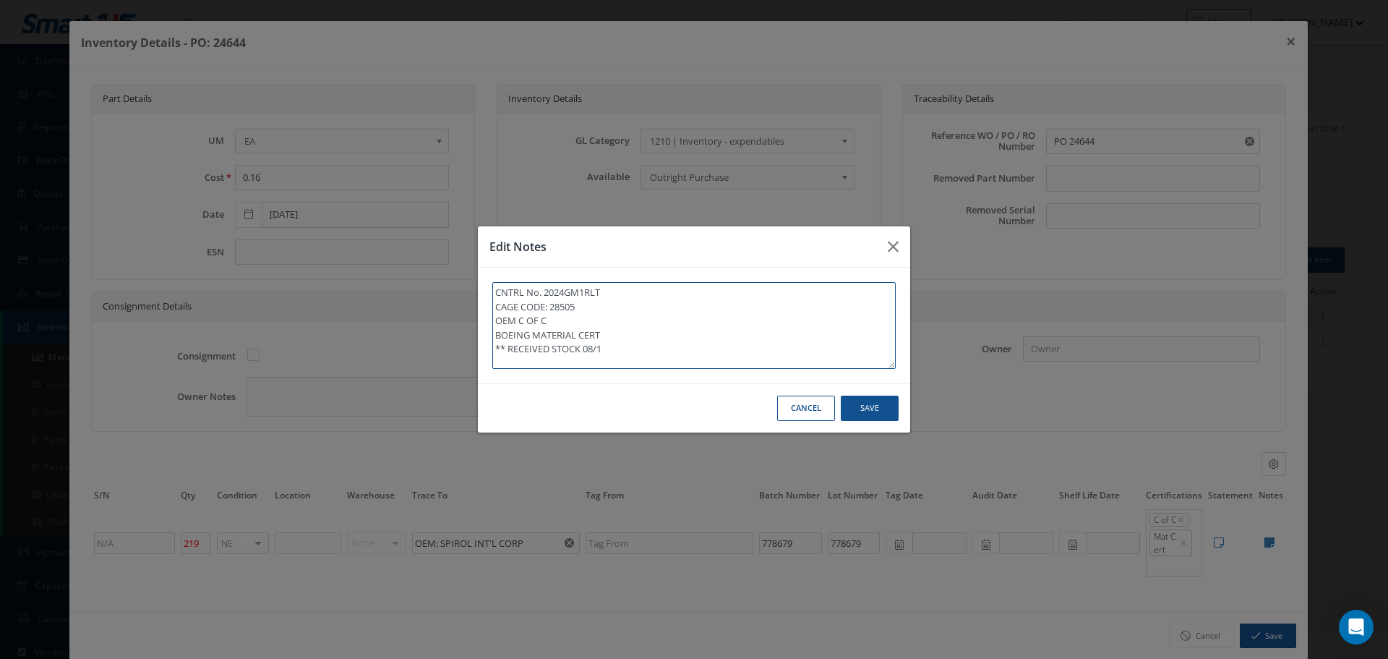
type textarea "CNTRL No. 2024GM1RLT CAGE CODE: 28505 OEM C OF C BOEING MATERIAL CERT ** RECEIV…"
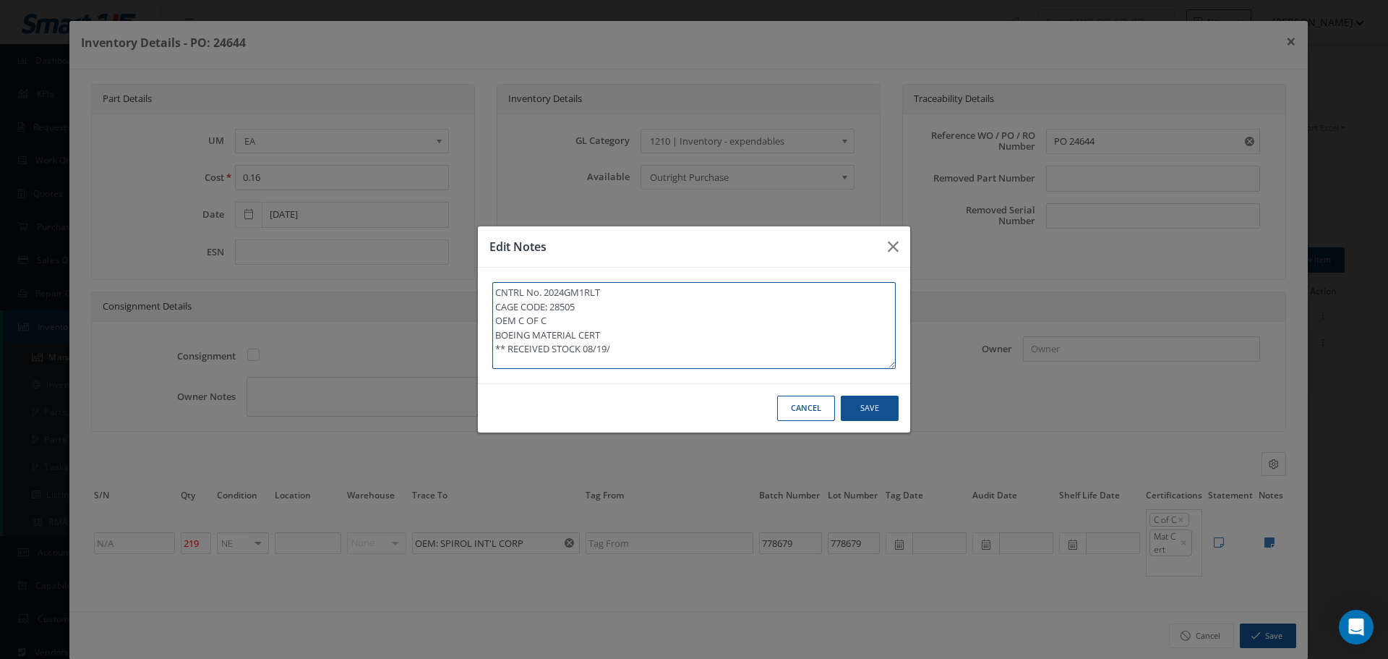
type textarea "CNTRL No. 2024GM1RLT CAGE CODE: 28505 OEM C OF C BOEING MATERIAL CERT ** RECEIV…"
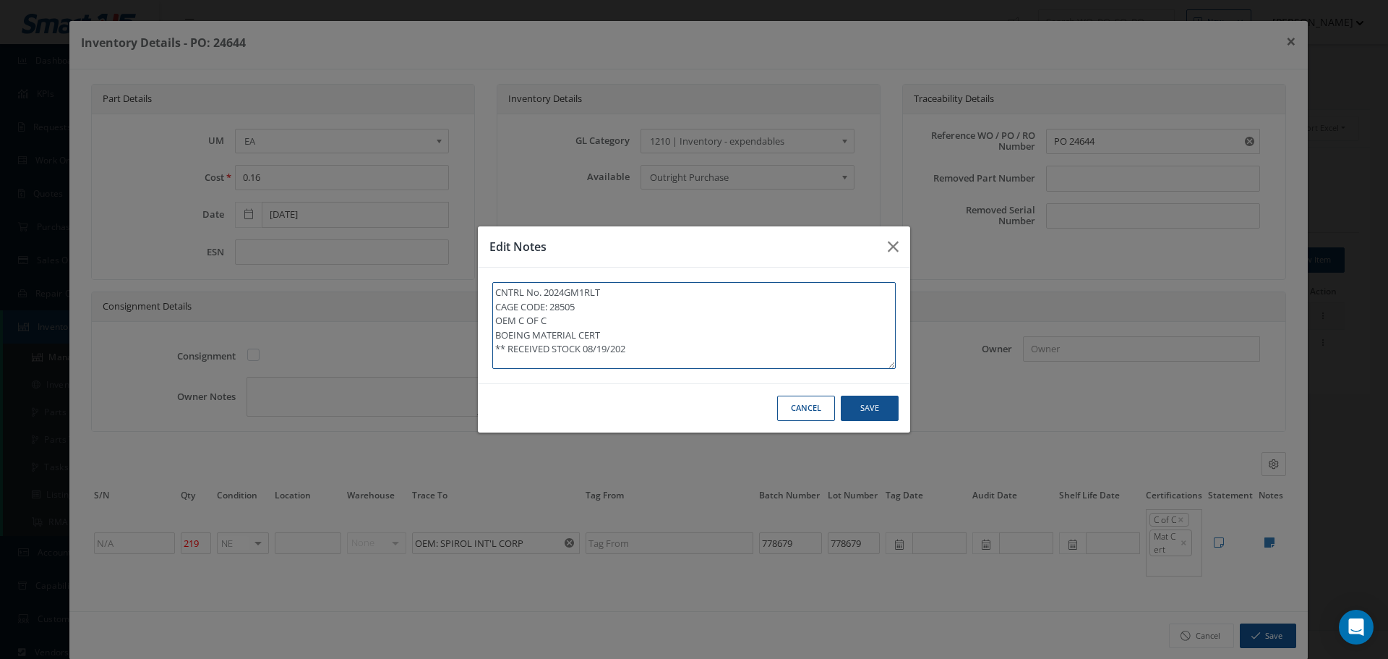
type textarea "CNTRL No. 2024GM1RLT CAGE CODE: 28505 OEM C OF C BOEING MATERIAL CERT ** RECEIV…"
drag, startPoint x: 495, startPoint y: 348, endPoint x: 644, endPoint y: 356, distance: 149.9
click at [644, 356] on textarea "CNTRL No. 2024GM1RLT CAGE CODE: 28505 OEM C OF C BOEING MATERIAL CERT ** RECEIV…" at bounding box center [693, 325] width 403 height 87
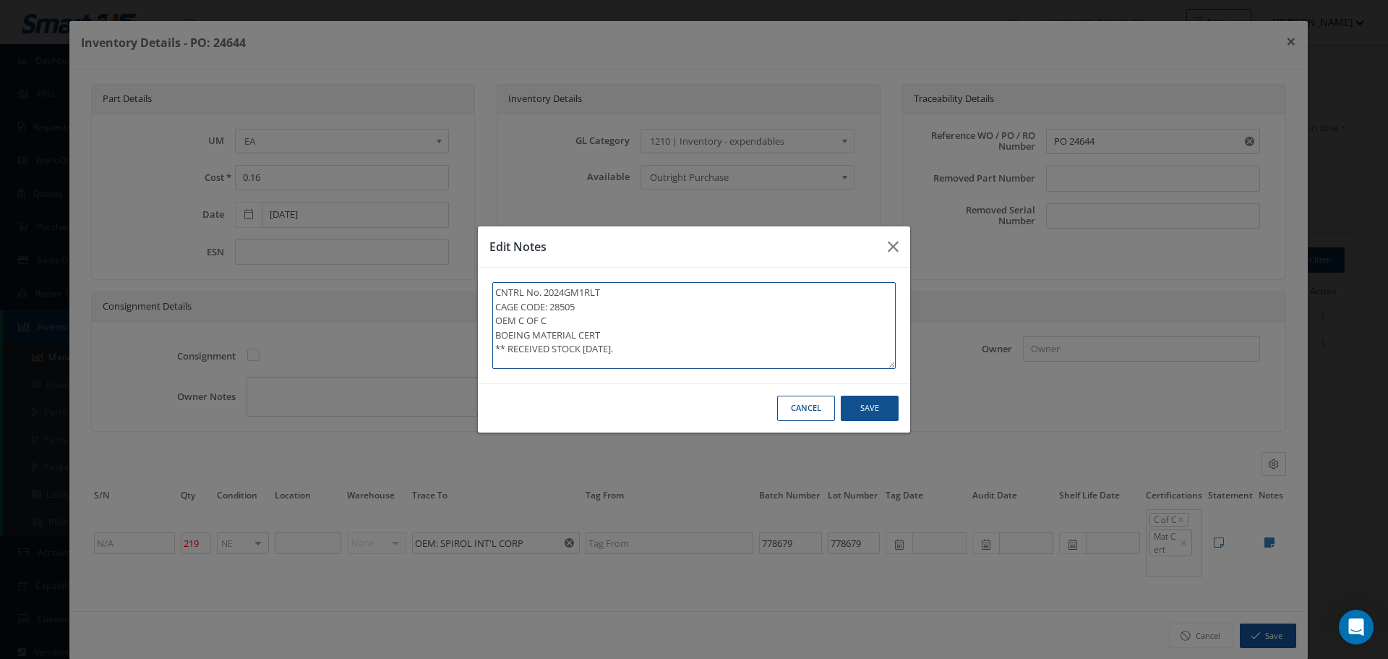
type textarea "CNTRL No. 2024GM1RLT CAGE CODE: 28505 OEM C OF C BOEING MATERIAL CERT ** RECEIV…"
click at [0, 0] on button "Save" at bounding box center [0, 0] width 0 height 0
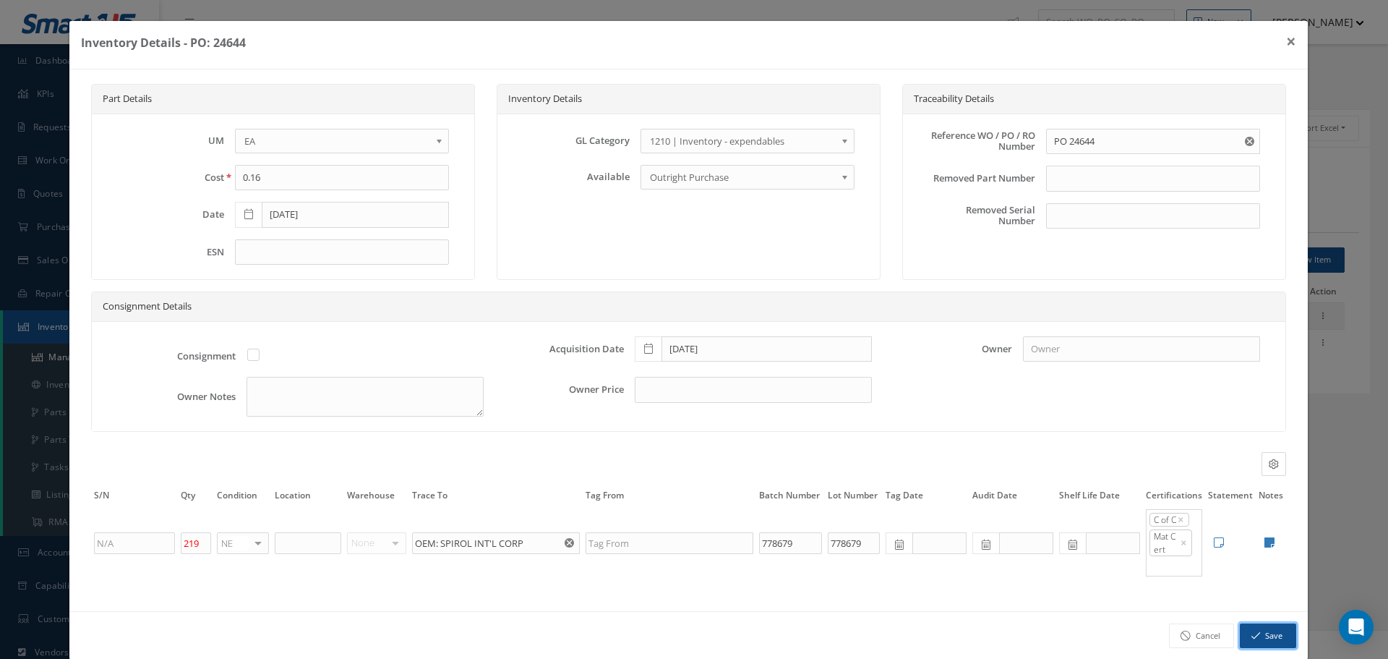
click at [1251, 631] on button "Save" at bounding box center [1268, 635] width 56 height 25
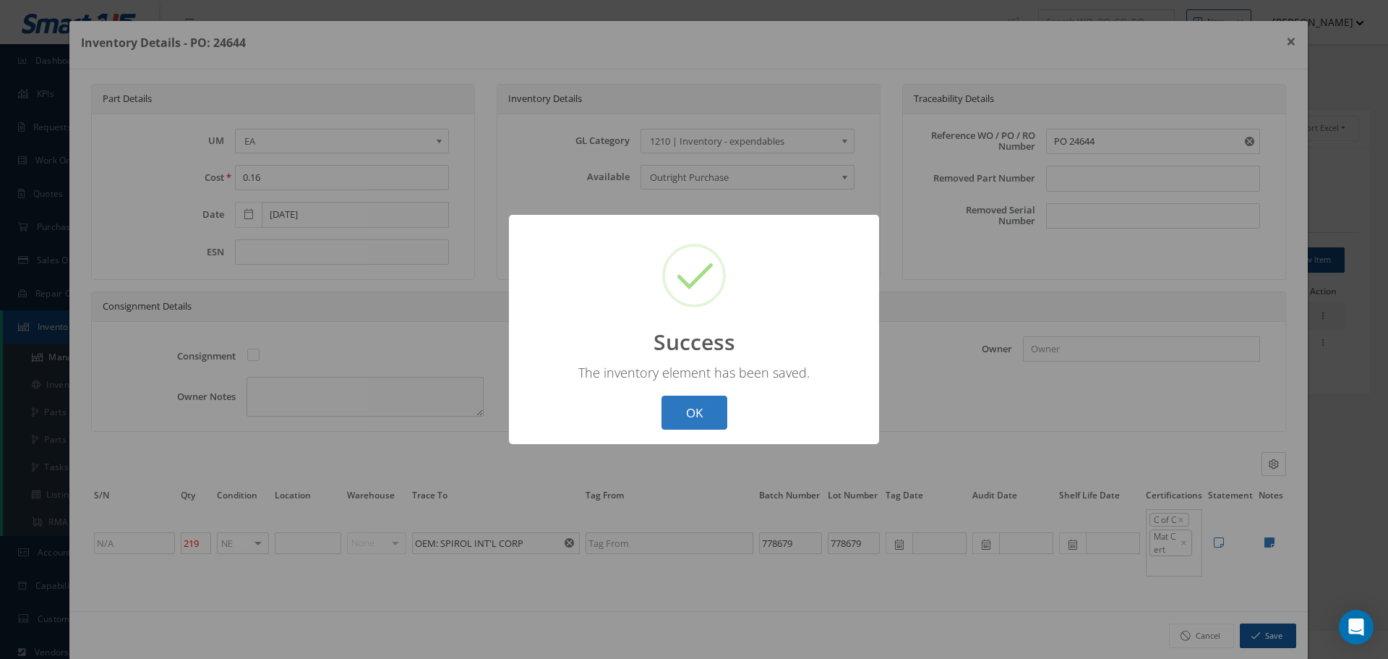
click at [687, 416] on button "OK" at bounding box center [695, 412] width 66 height 34
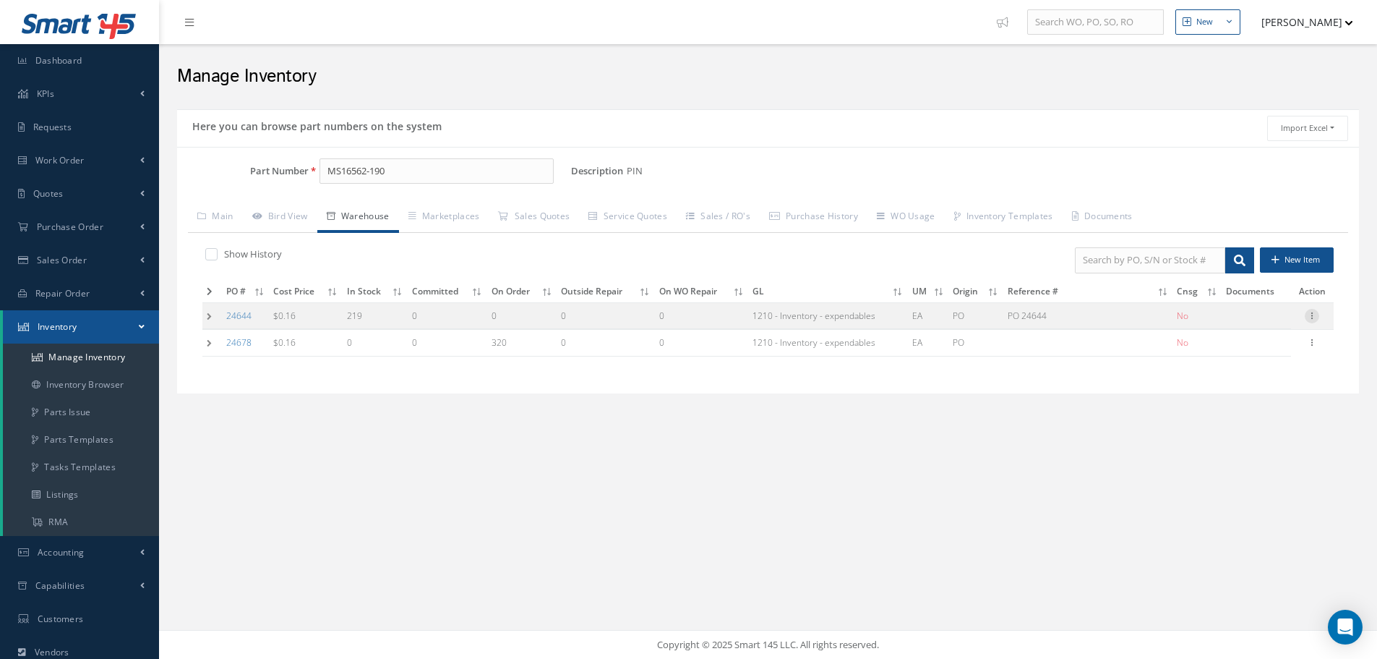
click at [1311, 314] on icon at bounding box center [1312, 315] width 14 height 12
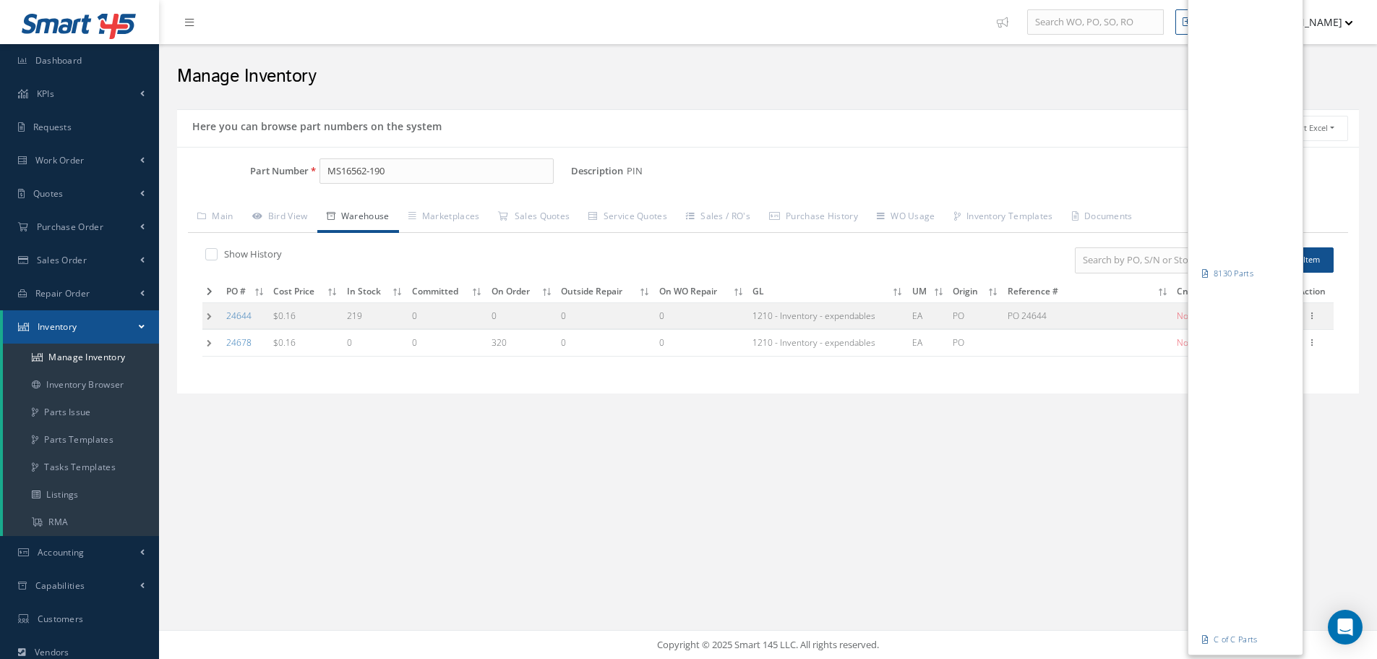
click at [1143, 375] on div "Show History New Item PO # Cost Price In Stock Committed On Order Outside Repai…" at bounding box center [768, 308] width 1160 height 150
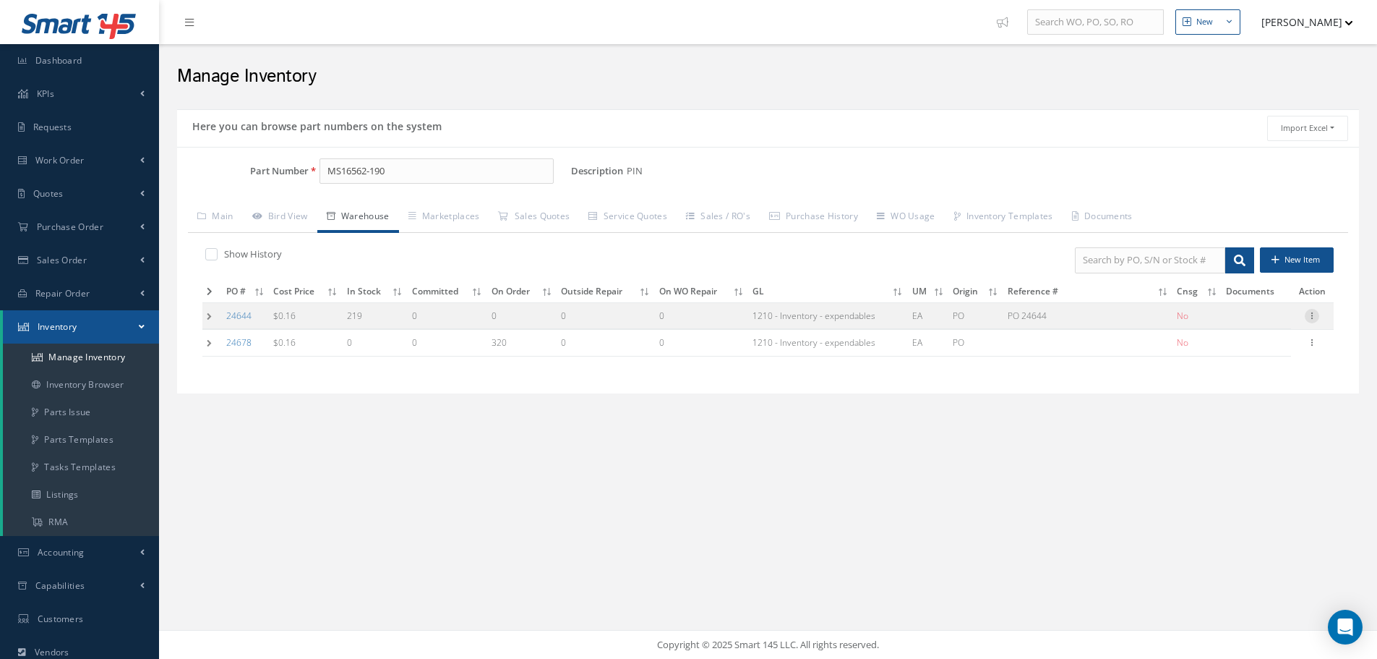
click at [1308, 320] on icon at bounding box center [1312, 315] width 14 height 12
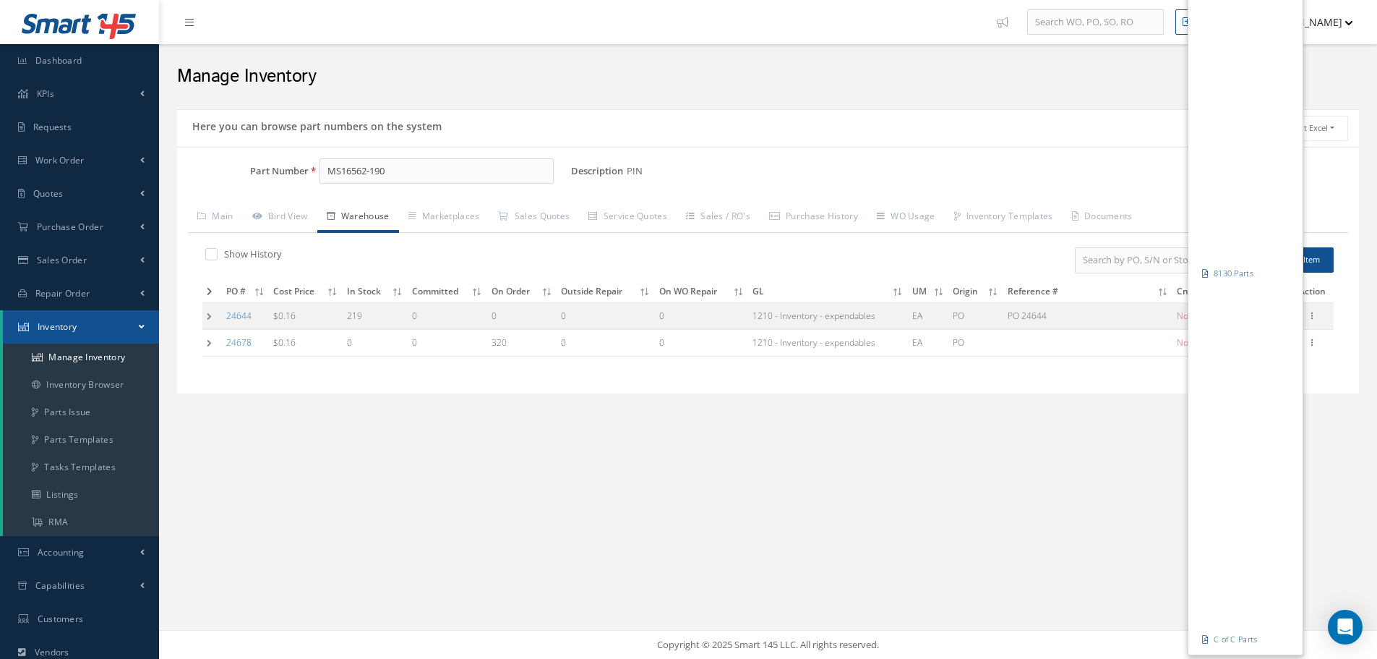
click at [1168, 408] on div "Here you can browse part numbers on the system Import Excel to undefined Column…" at bounding box center [768, 260] width 1204 height 302
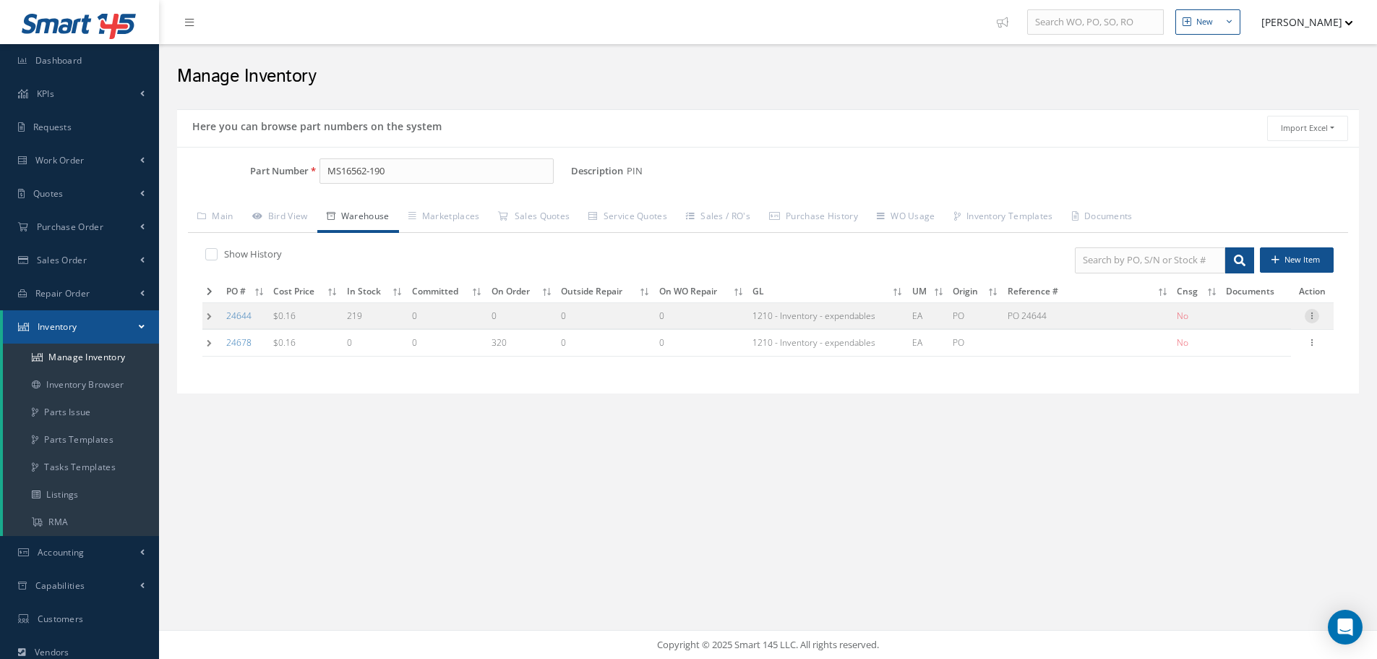
click at [1314, 314] on icon at bounding box center [1312, 315] width 14 height 12
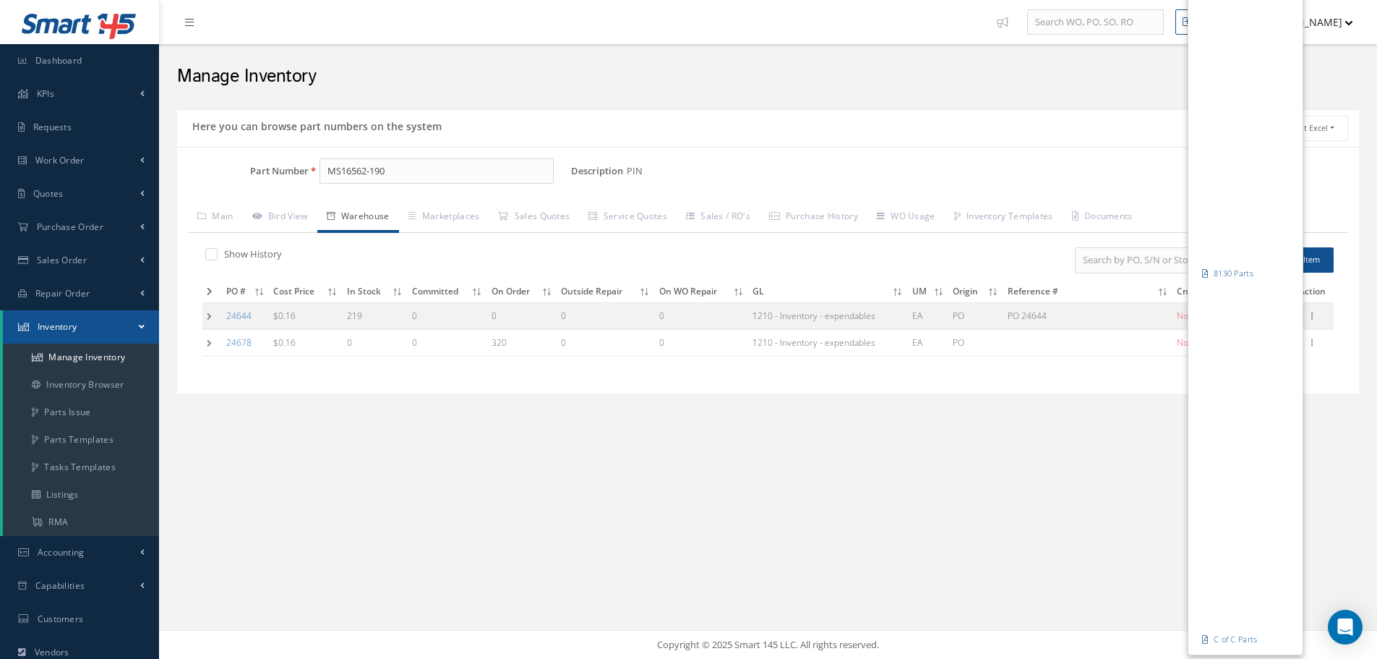
click at [1087, 367] on div "Show History New Item PO # Cost Price In Stock Committed On Order Outside Repai…" at bounding box center [768, 308] width 1160 height 150
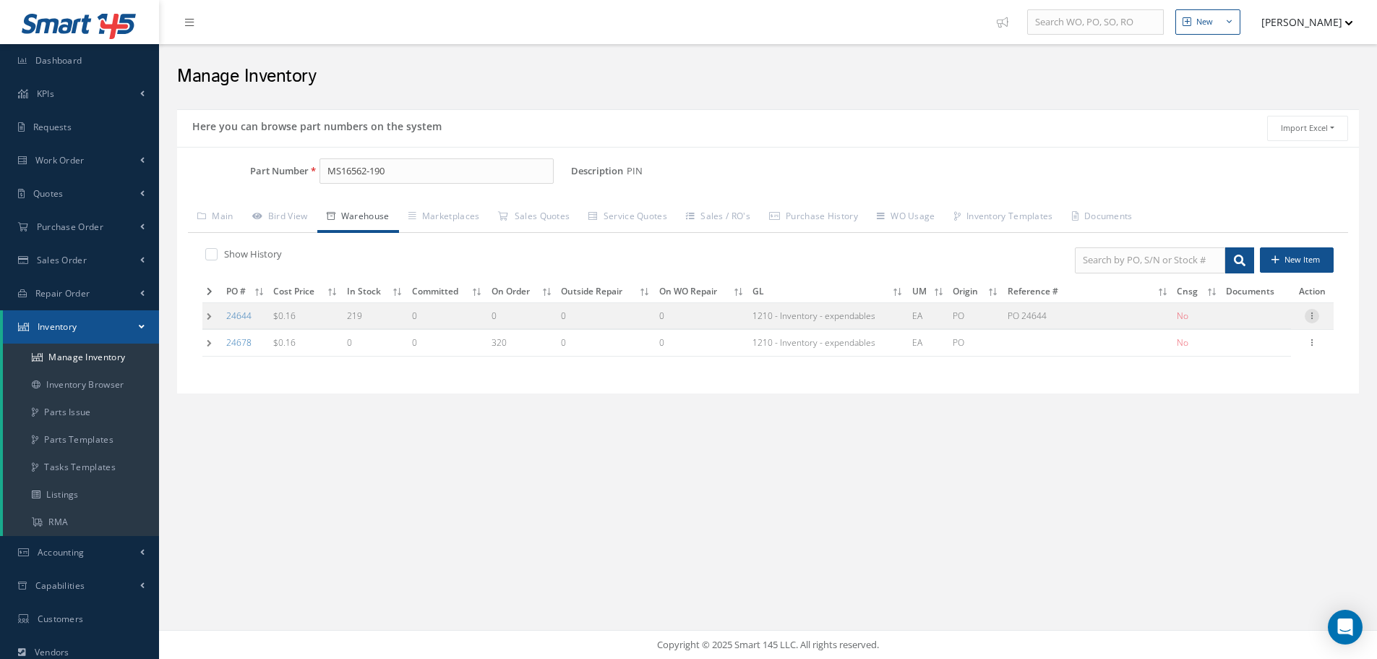
click at [1313, 315] on icon at bounding box center [1312, 315] width 14 height 12
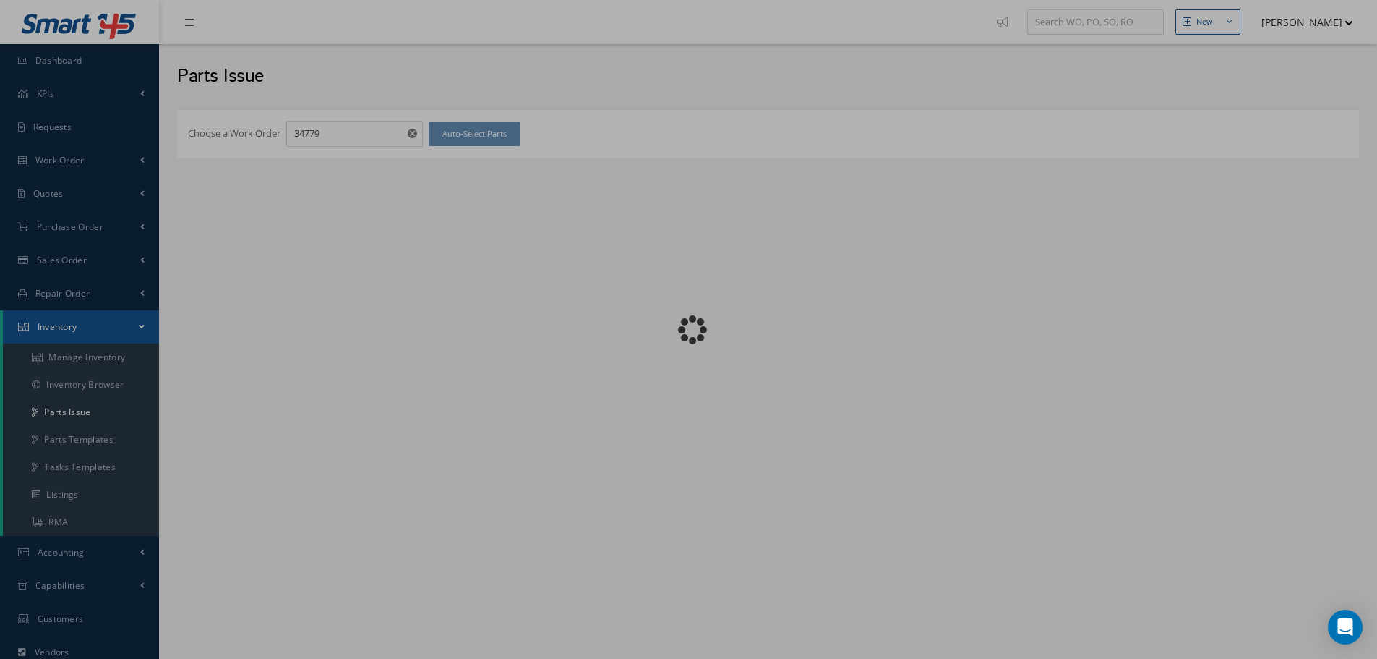
checkbox input "false"
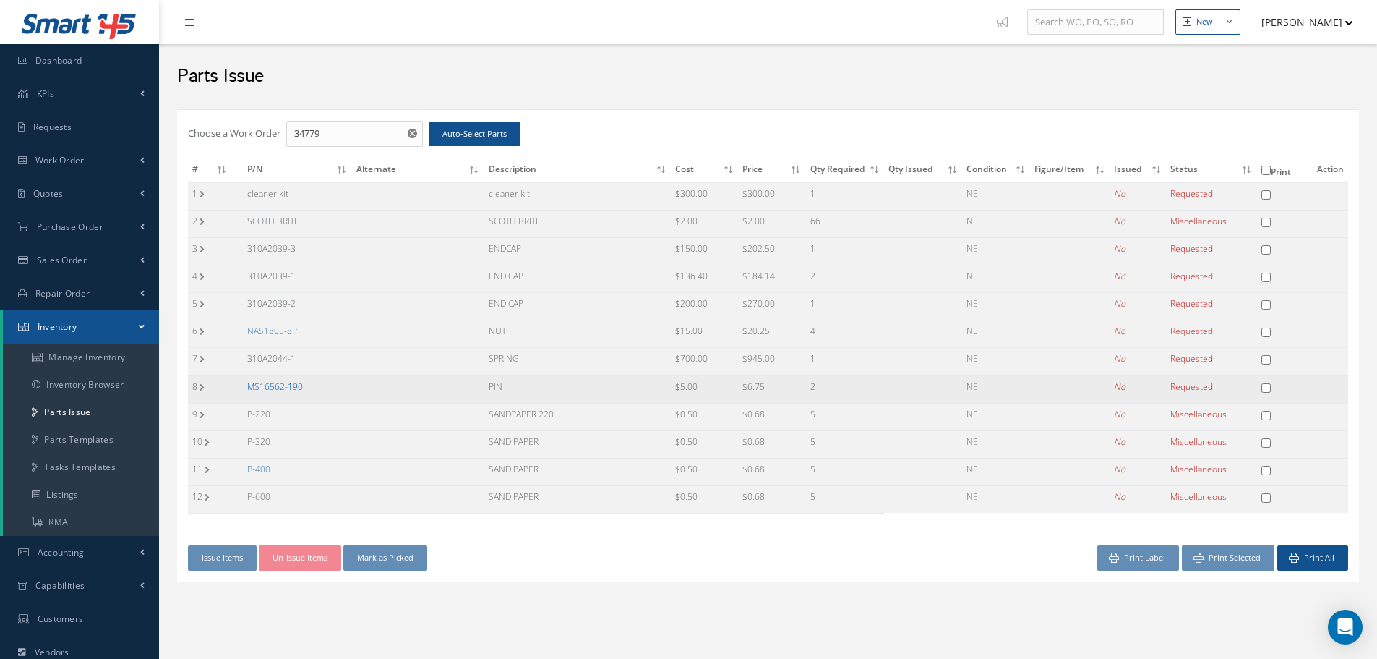
click at [286, 385] on link "MS16562-190" at bounding box center [275, 386] width 56 height 12
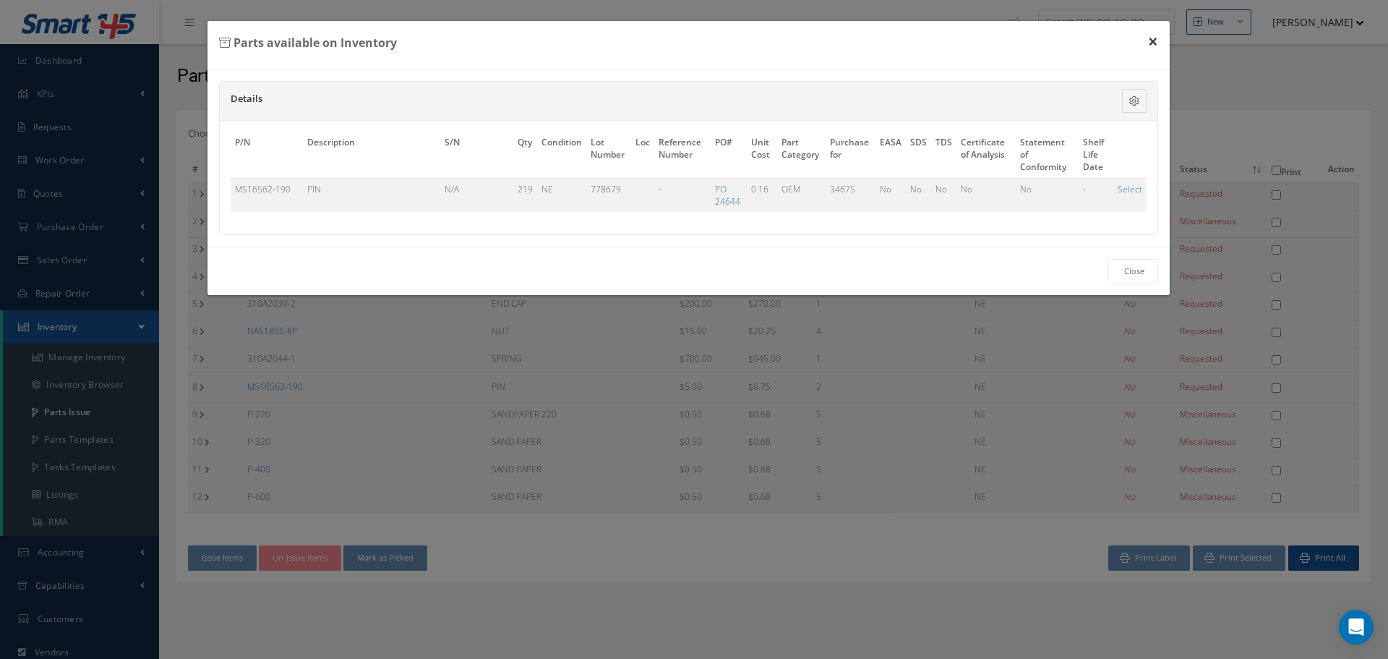
click at [1152, 41] on button "×" at bounding box center [1153, 41] width 33 height 40
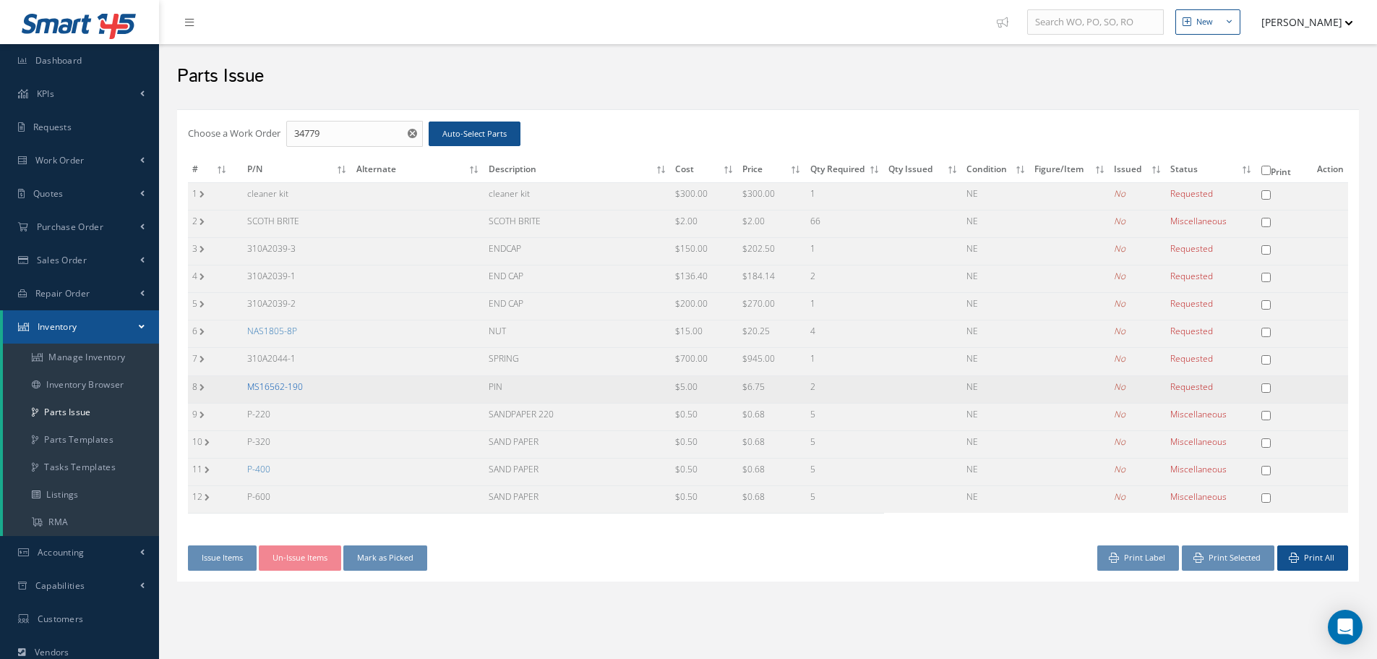
click at [272, 387] on link "MS16562-190" at bounding box center [275, 386] width 56 height 12
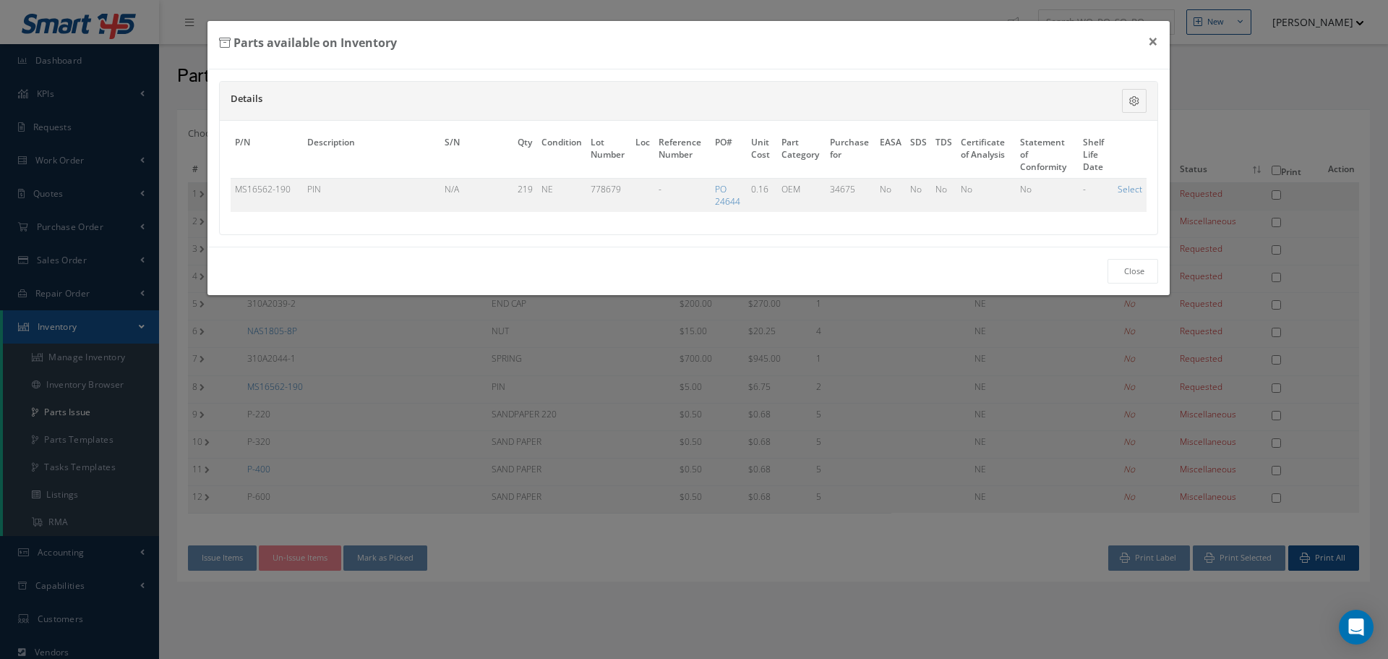
click at [1127, 189] on link "Select" at bounding box center [1130, 189] width 25 height 12
checkbox input "true"
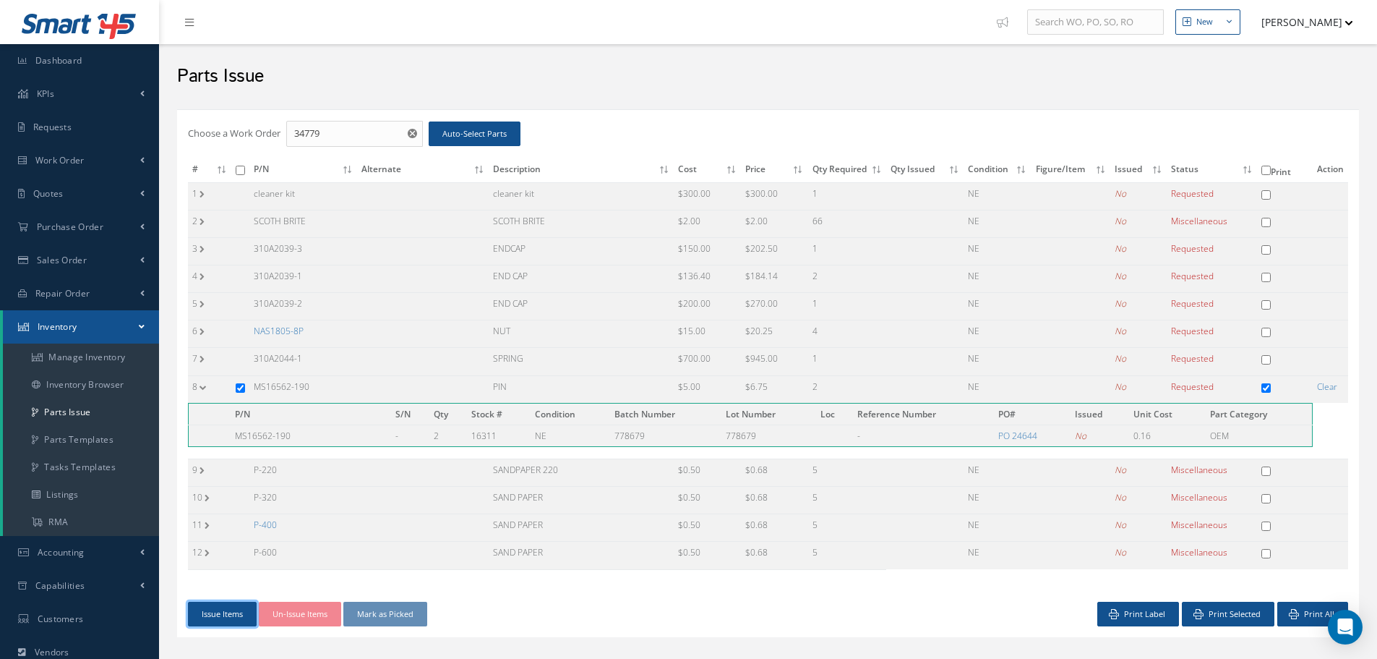
click at [226, 616] on button "Issue Items" at bounding box center [222, 614] width 69 height 25
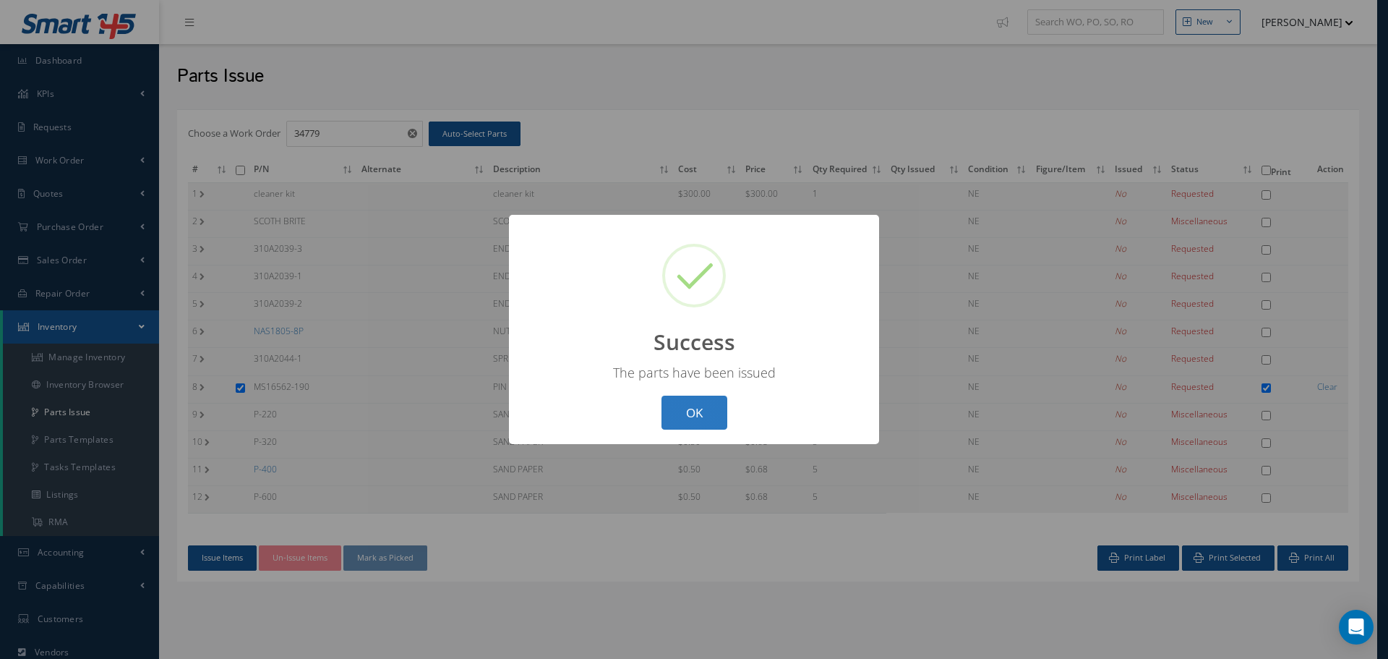
click at [690, 411] on button "OK" at bounding box center [695, 412] width 66 height 34
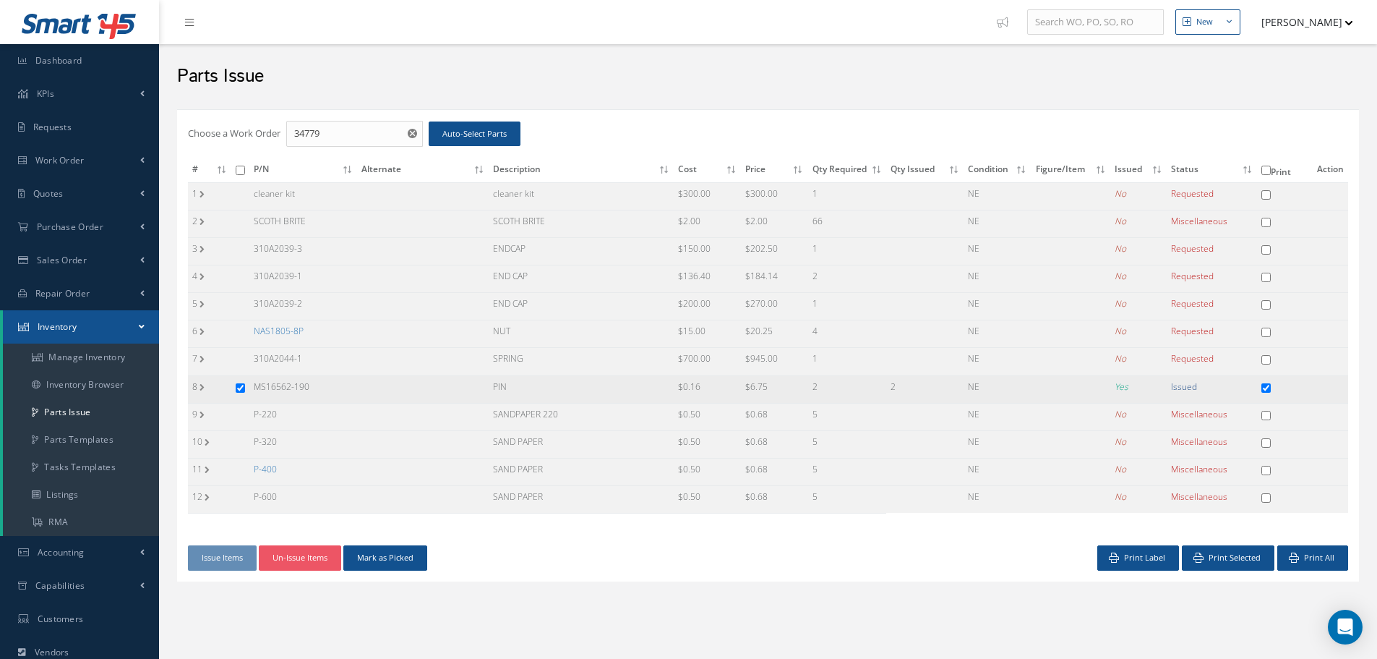
drag, startPoint x: 254, startPoint y: 385, endPoint x: 349, endPoint y: 389, distance: 94.8
click at [349, 389] on td "MS16562-190" at bounding box center [303, 388] width 108 height 27
copy td "MS16562-190"
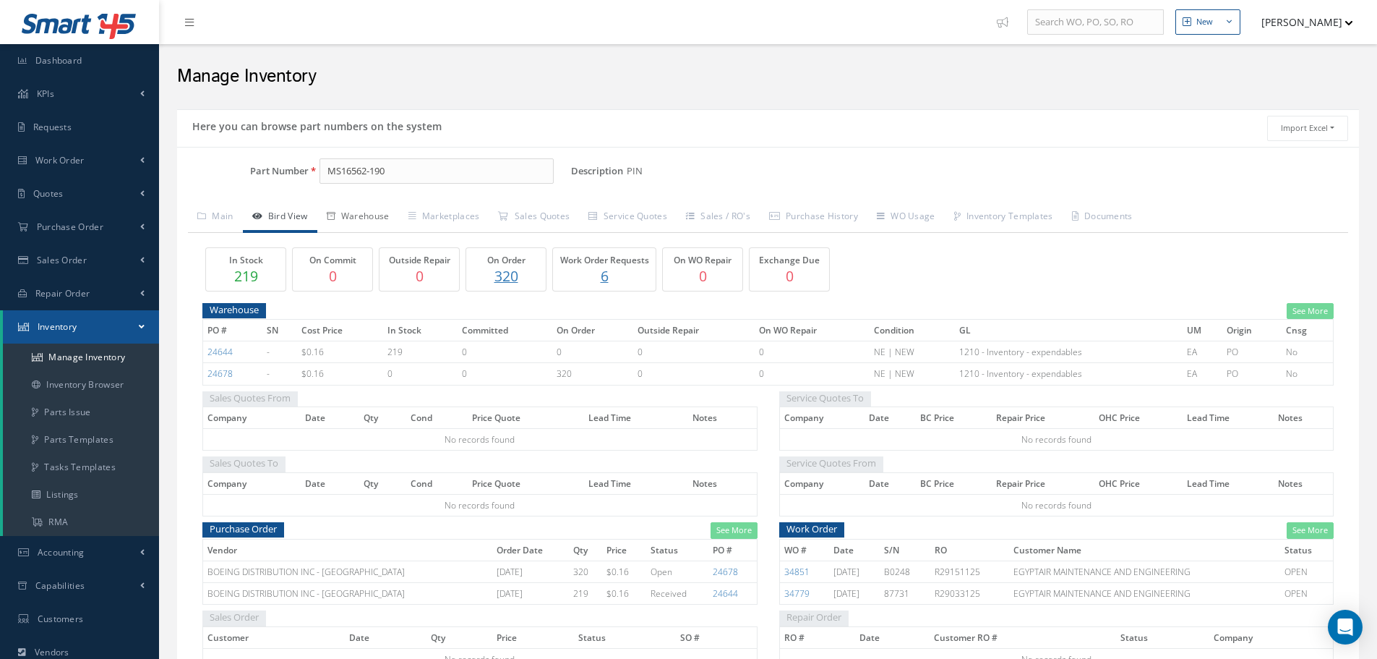
click at [380, 208] on link "Warehouse" at bounding box center [358, 217] width 82 height 30
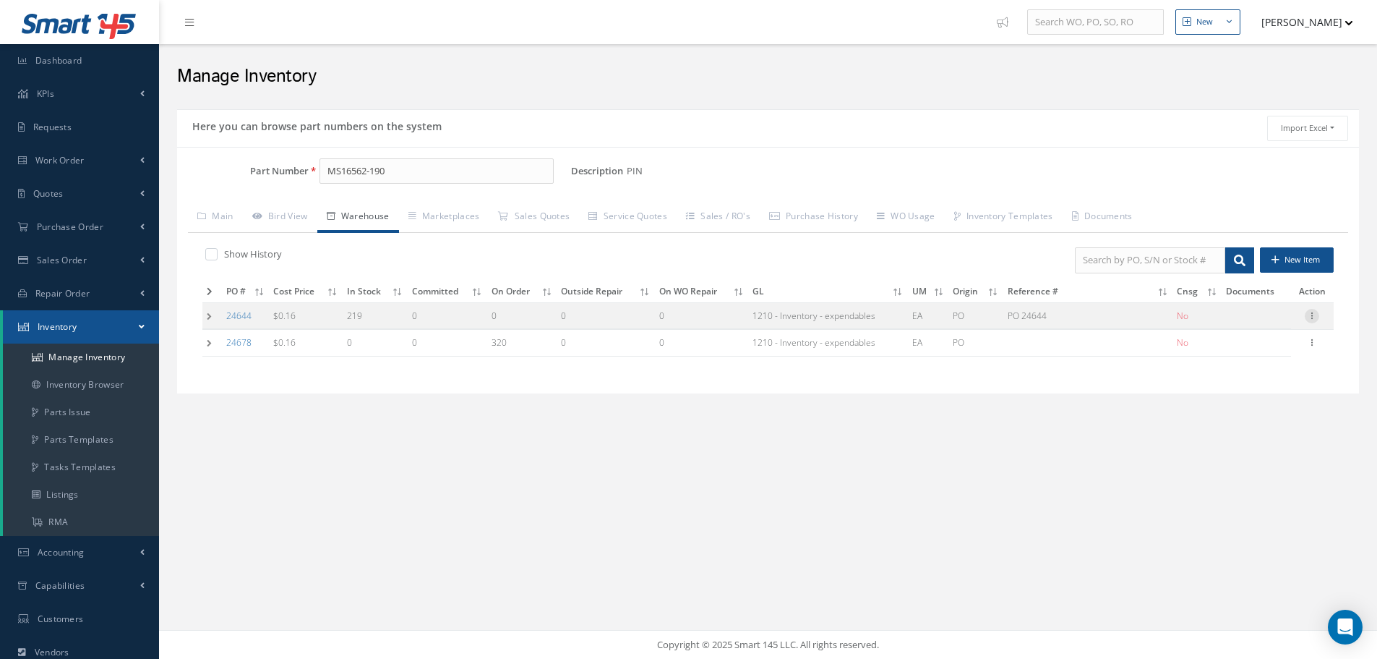
click at [1314, 315] on icon at bounding box center [1312, 315] width 14 height 12
click at [1246, 371] on link "Label" at bounding box center [1246, 373] width 114 height 19
click at [1311, 317] on icon at bounding box center [1312, 315] width 14 height 12
click at [1238, 324] on link "Edit" at bounding box center [1246, 325] width 114 height 19
type input "0.16"
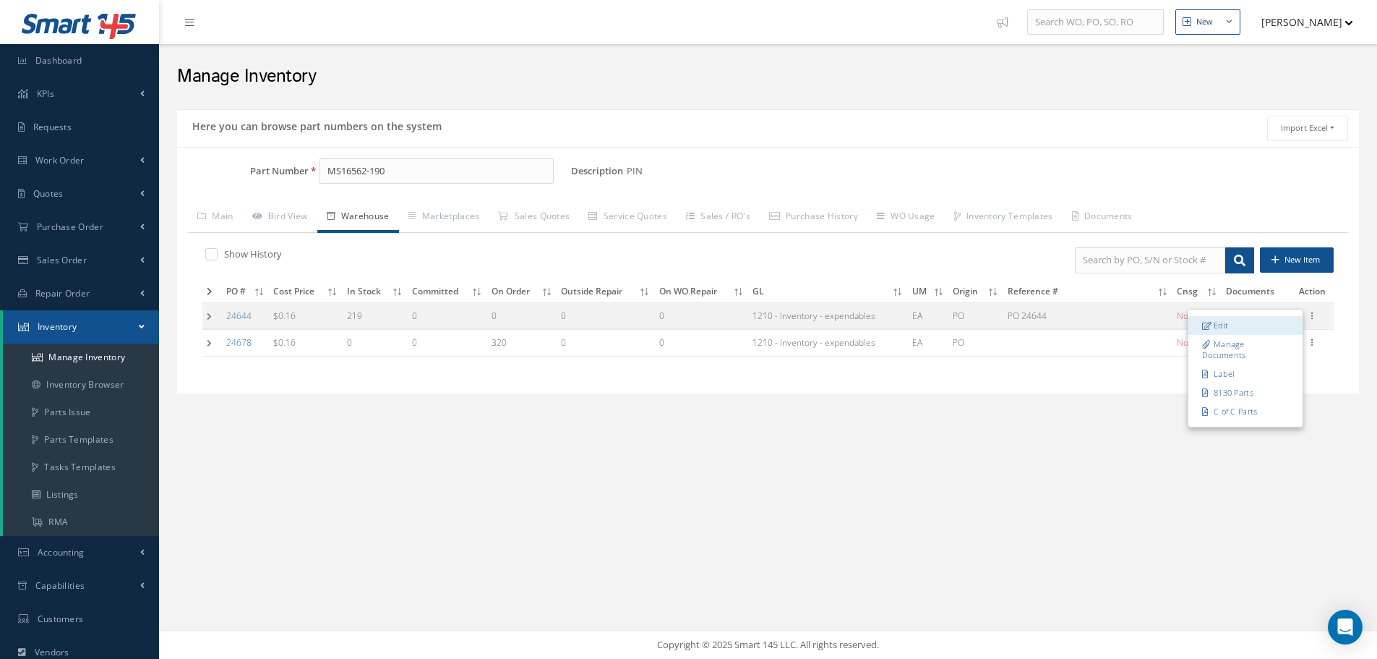
type input "08/18/2025"
type input "PO 24644"
type input "08/18/2025"
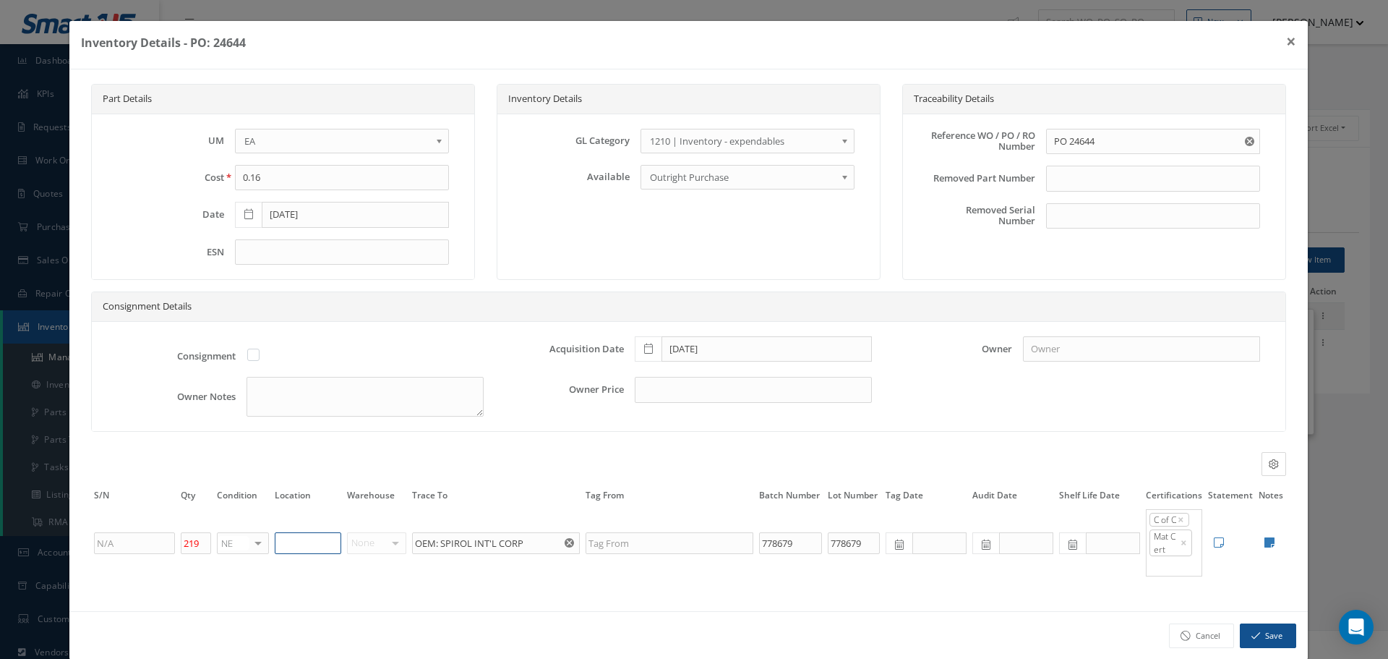
click at [324, 550] on input "text" at bounding box center [308, 543] width 67 height 22
type input "RN8-1-72"
click at [1259, 631] on button "Save" at bounding box center [1268, 635] width 56 height 25
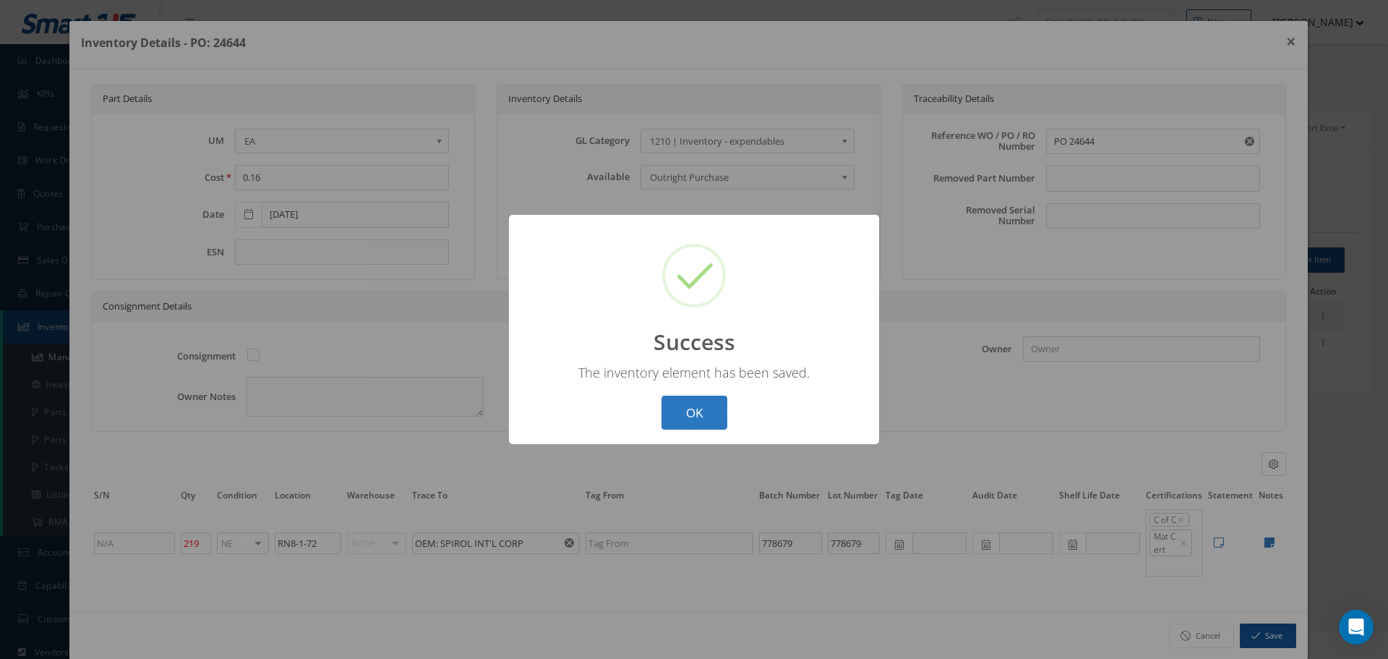
click at [687, 406] on button "OK" at bounding box center [695, 412] width 66 height 34
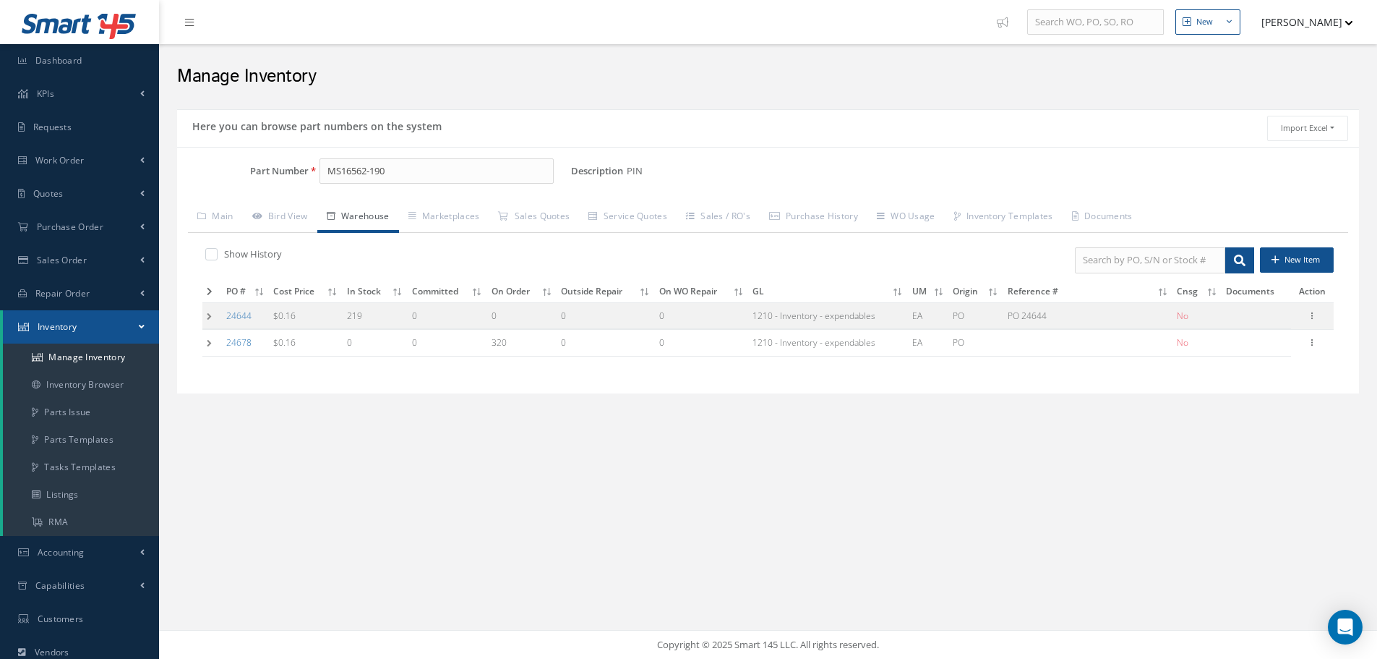
click at [205, 314] on td at bounding box center [212, 315] width 20 height 27
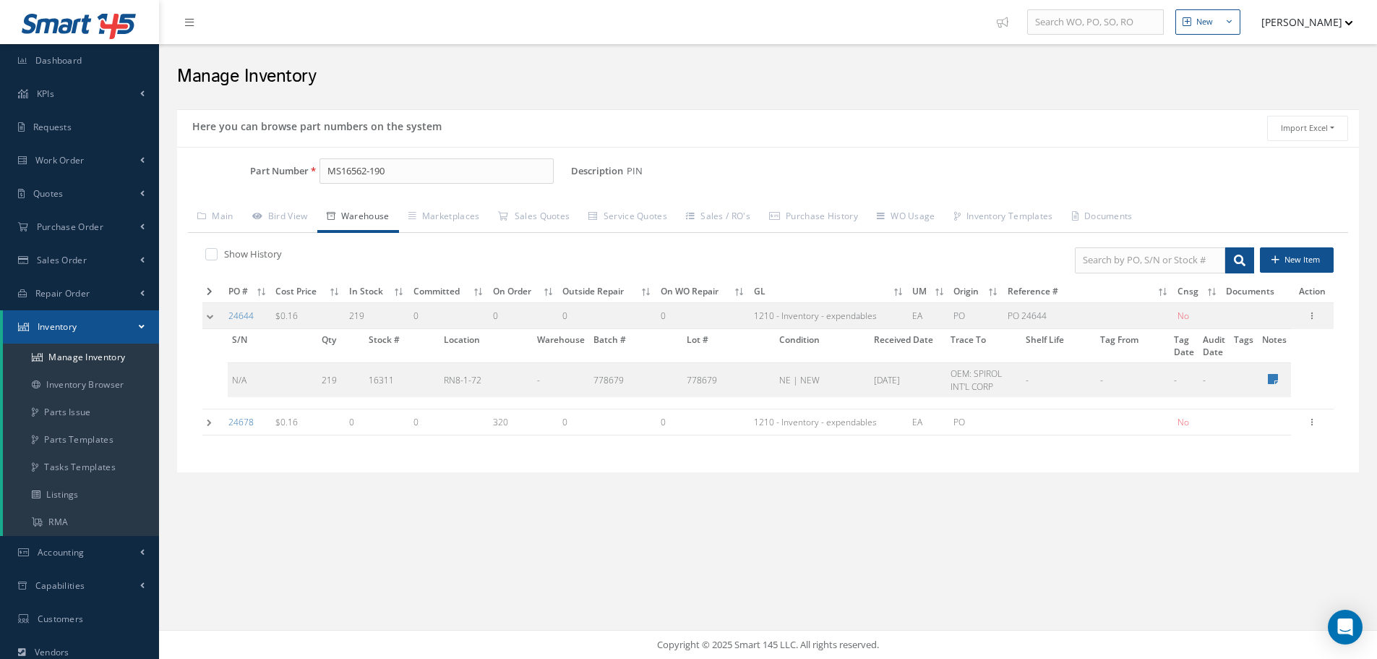
click at [628, 503] on div "Here you can browse part numbers on the system Import Excel to undefined Column…" at bounding box center [768, 310] width 1197 height 417
click at [210, 313] on td at bounding box center [213, 315] width 22 height 27
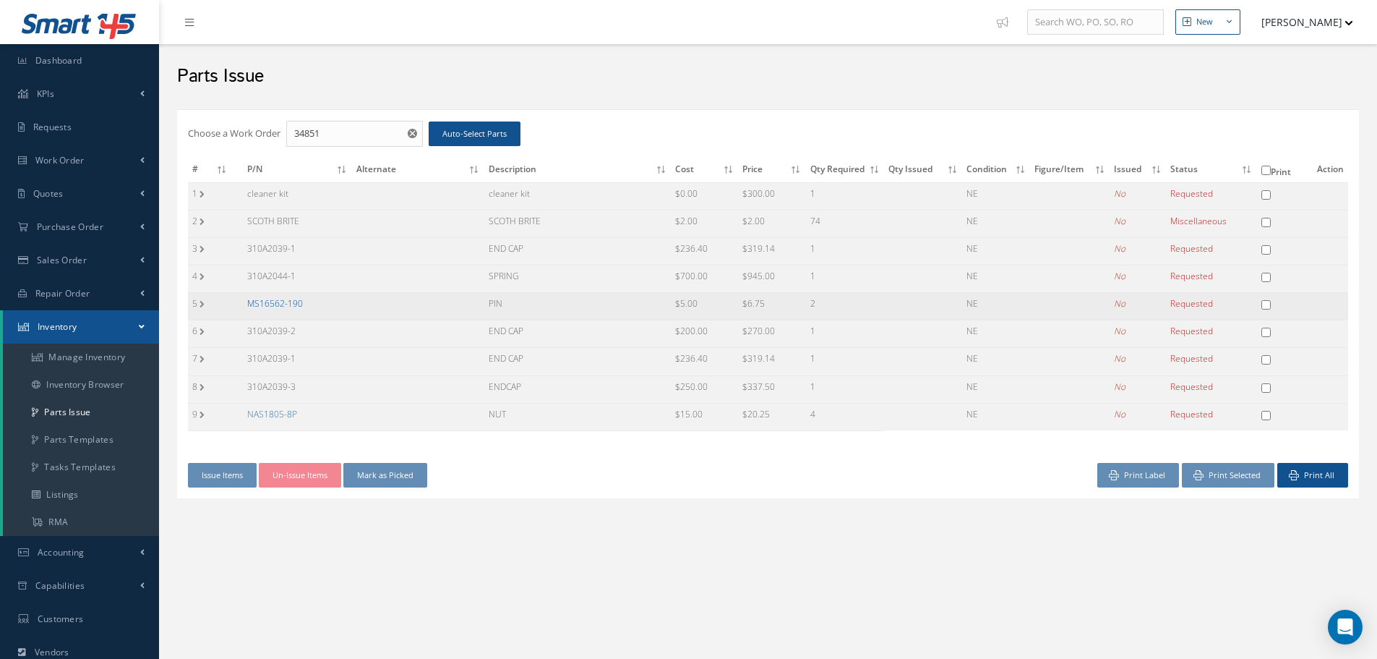
click at [275, 303] on link "MS16562-190" at bounding box center [275, 303] width 56 height 12
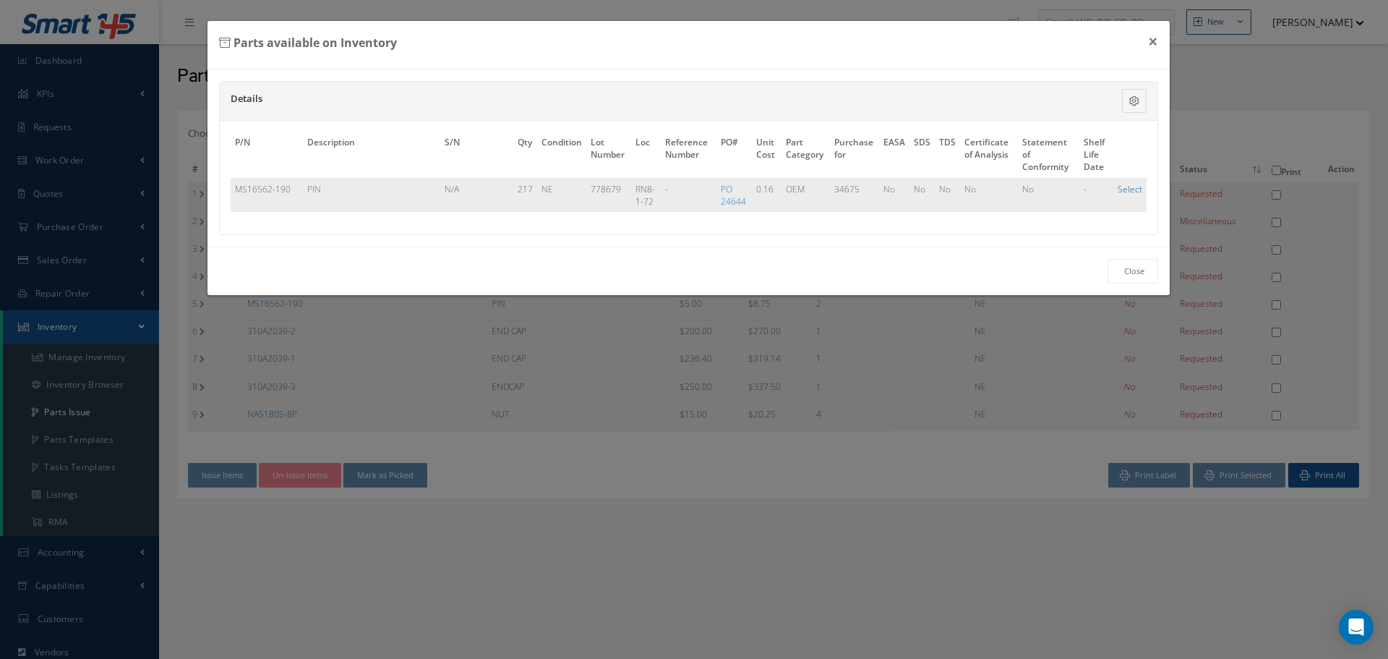
click at [1129, 188] on link "Select" at bounding box center [1130, 189] width 25 height 12
checkbox input "true"
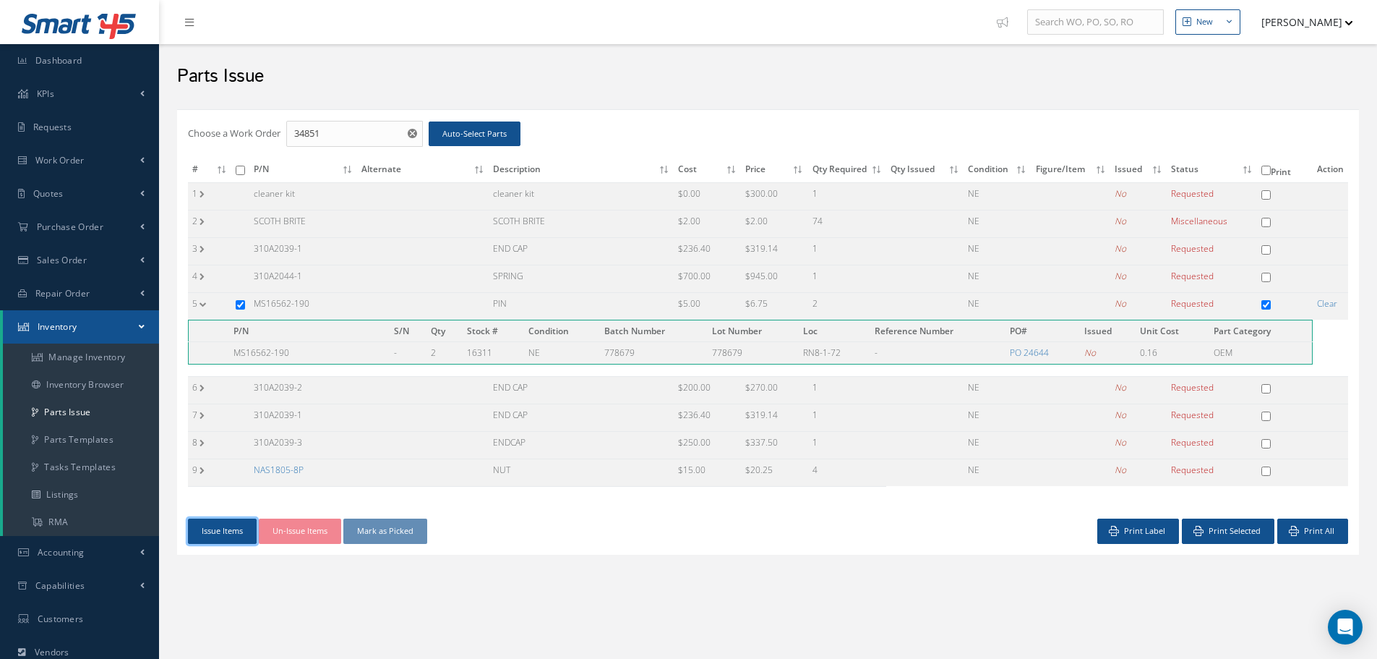
click at [241, 529] on button "Issue Items" at bounding box center [222, 530] width 69 height 25
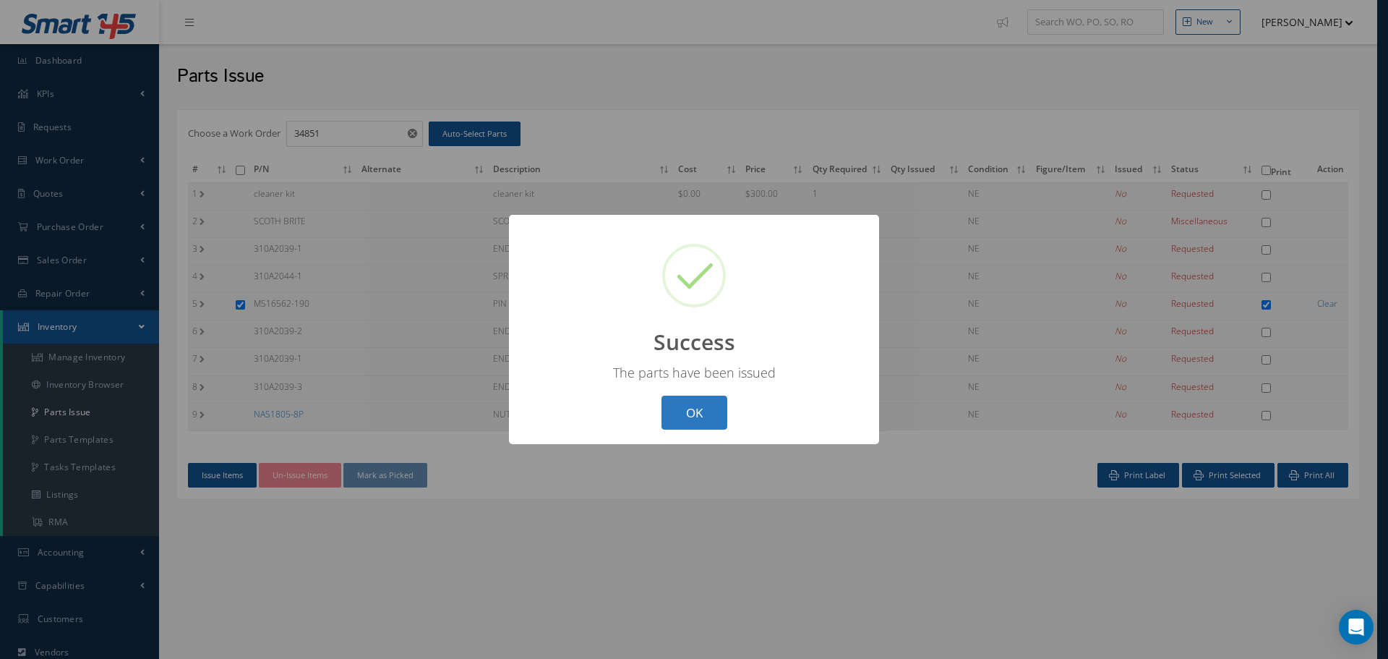
click at [696, 411] on button "OK" at bounding box center [695, 412] width 66 height 34
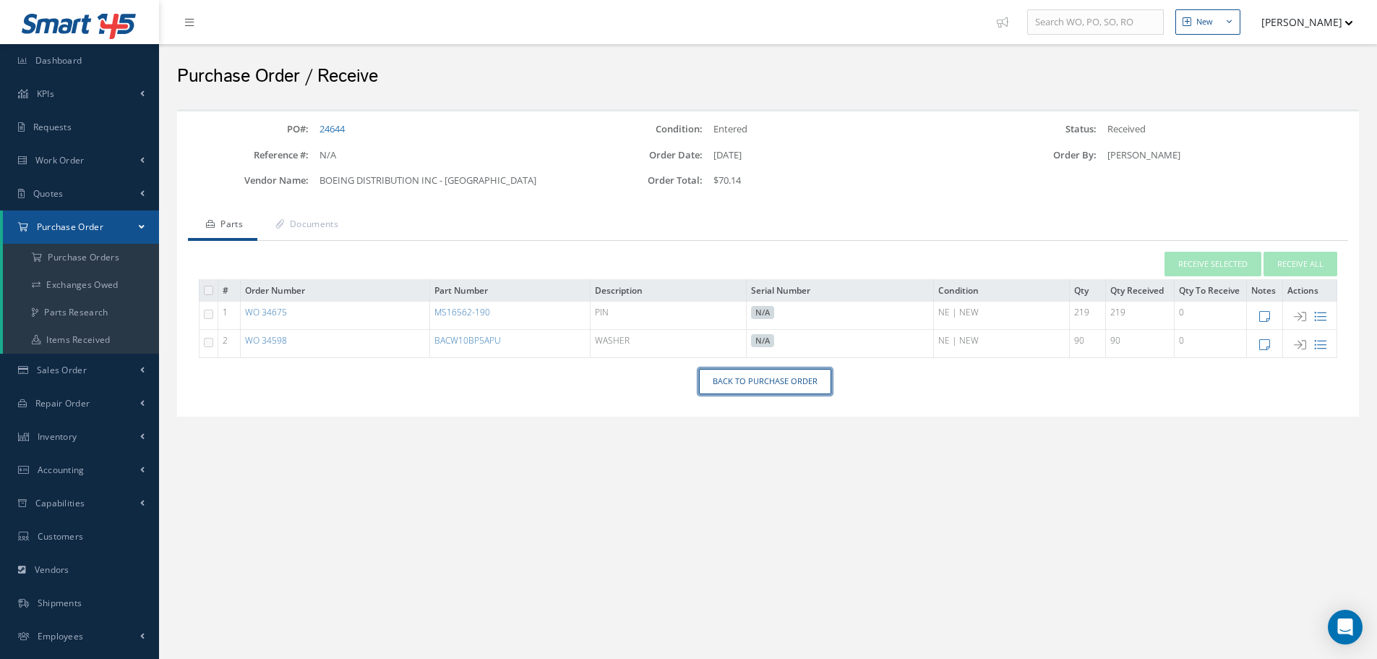
click at [754, 384] on link "Back to Purchase Order" at bounding box center [765, 381] width 132 height 25
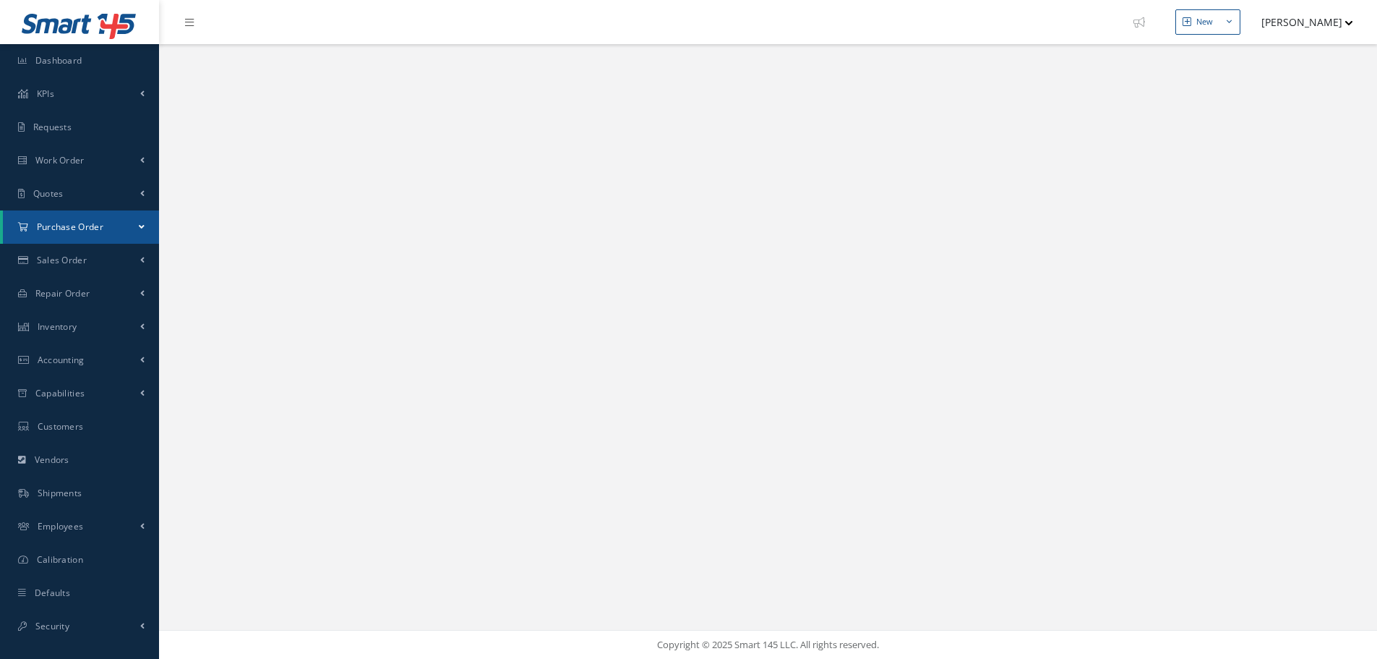
select select "25"
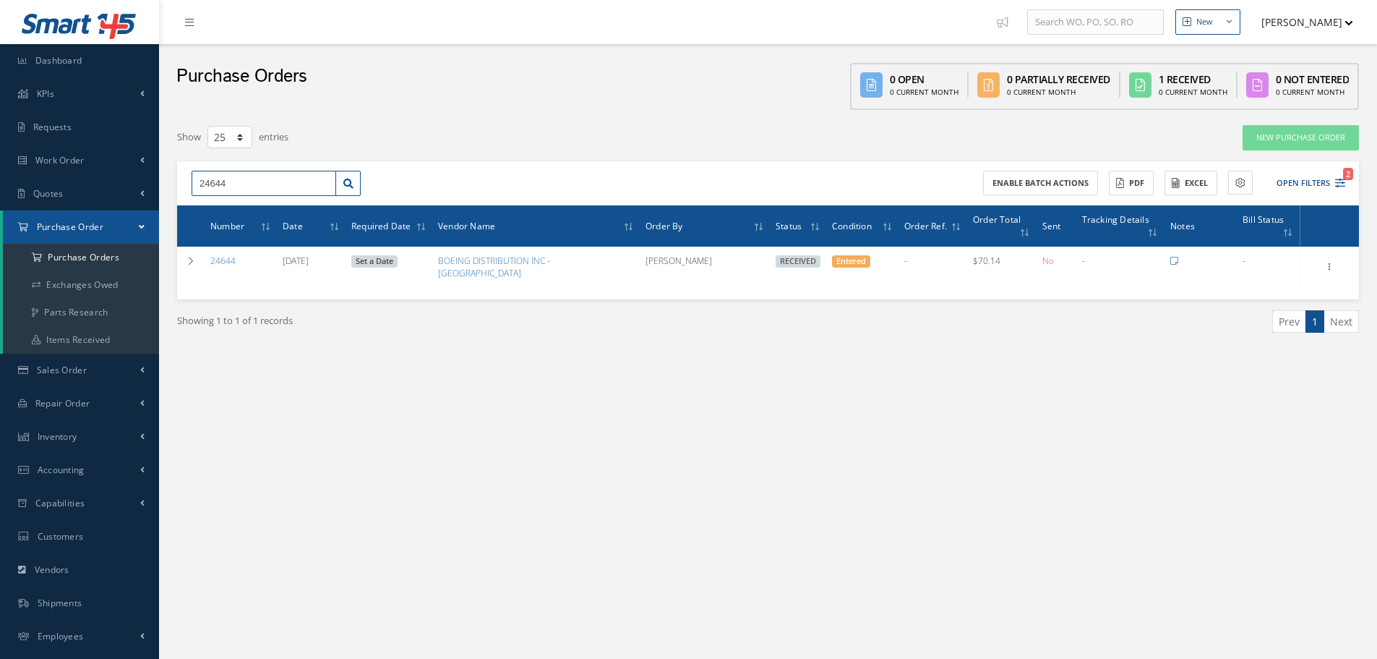
click at [241, 183] on input "24644" at bounding box center [264, 184] width 145 height 26
type input "24701"
click at [202, 205] on span "24701" at bounding box center [212, 209] width 24 height 10
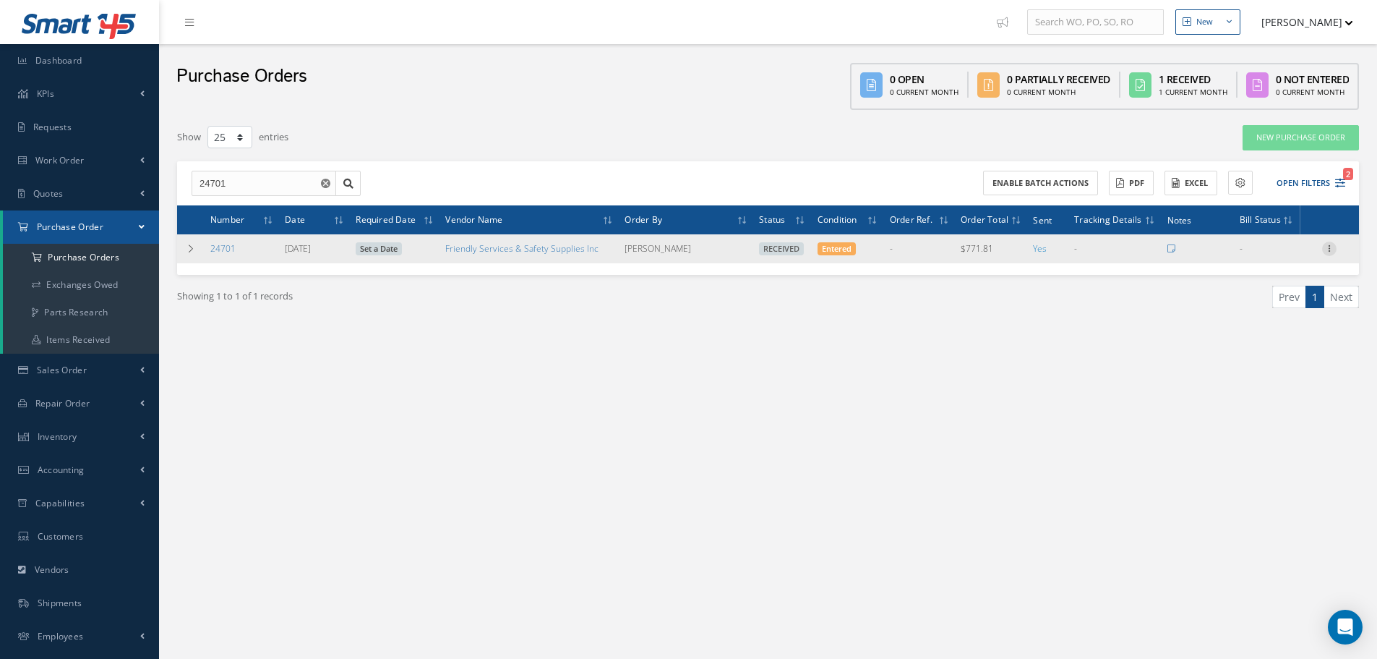
click at [1332, 250] on icon at bounding box center [1329, 247] width 14 height 12
click at [1303, 255] on link "Receiving Details" at bounding box center [1263, 258] width 114 height 19
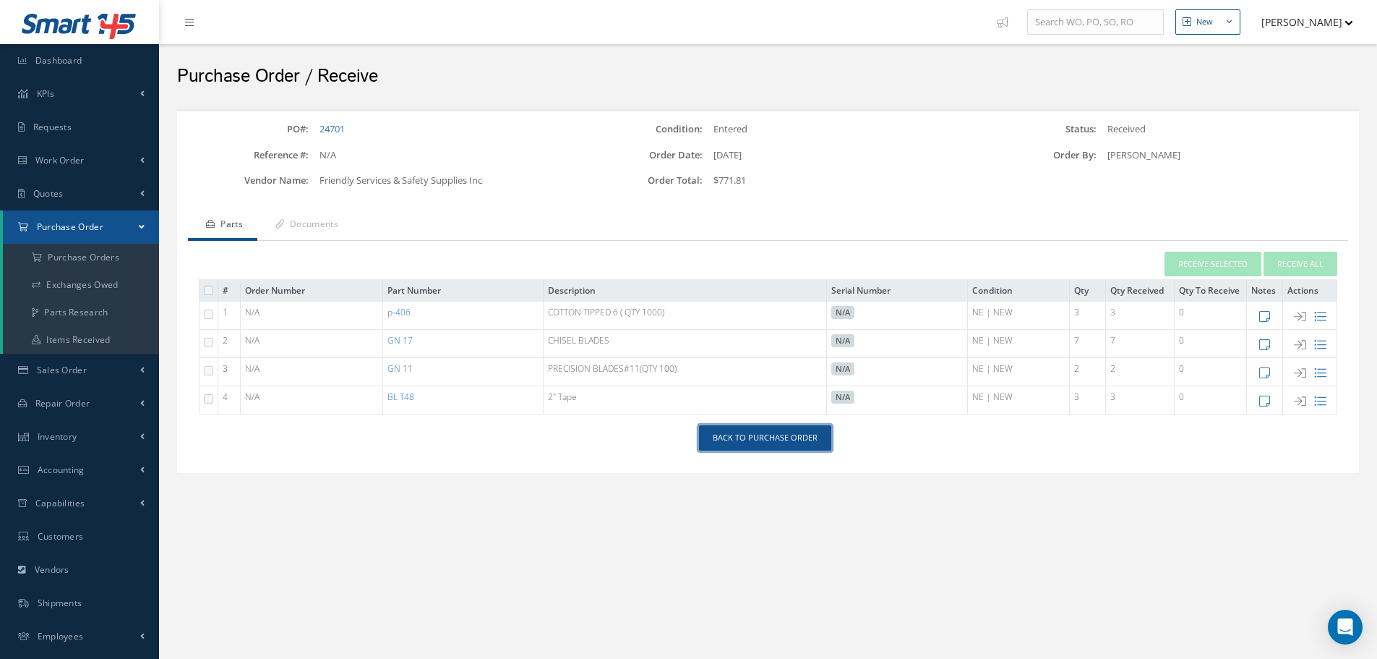
click at [776, 438] on link "Back to Purchase Order" at bounding box center [765, 437] width 132 height 25
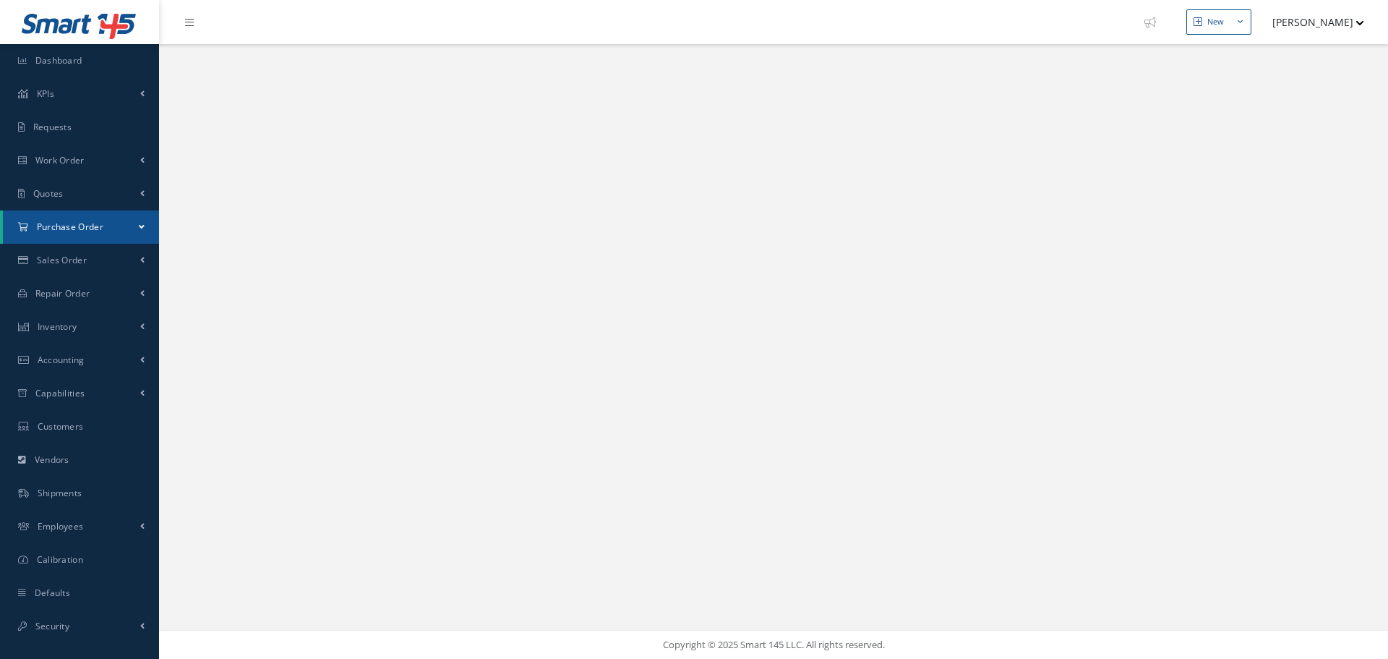
select select "25"
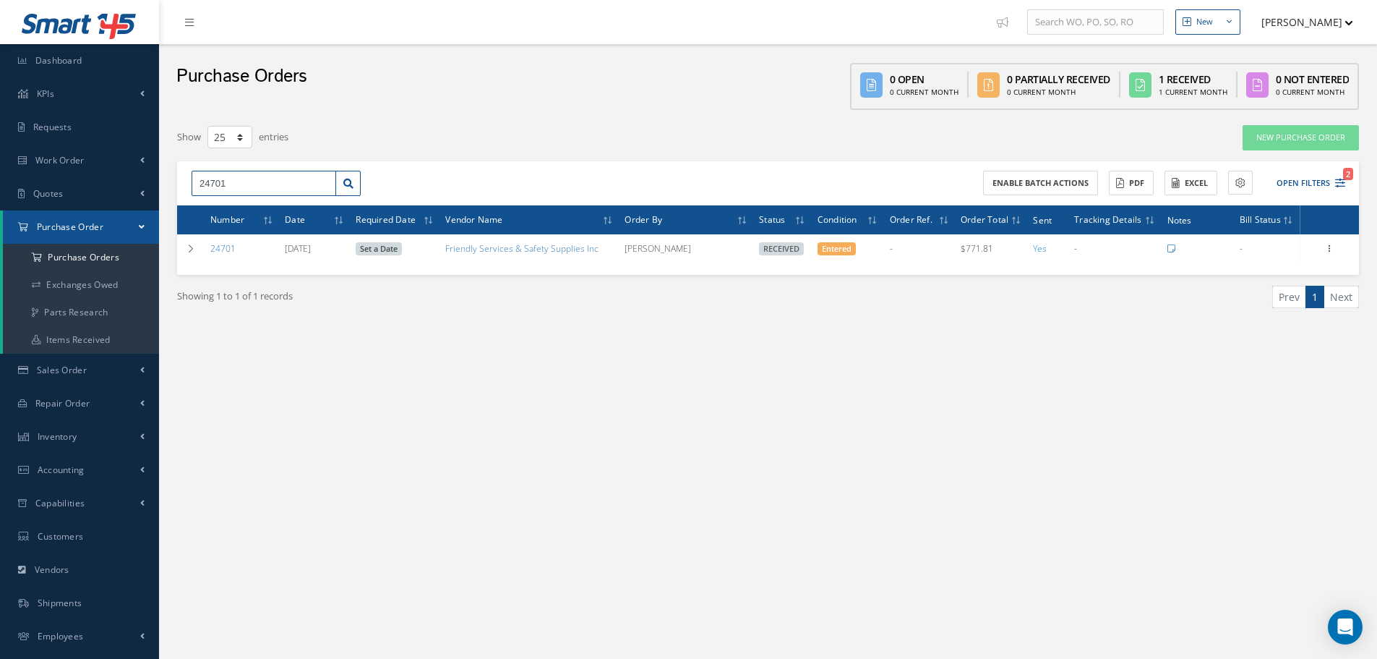
click at [242, 179] on input "24701" at bounding box center [264, 184] width 145 height 26
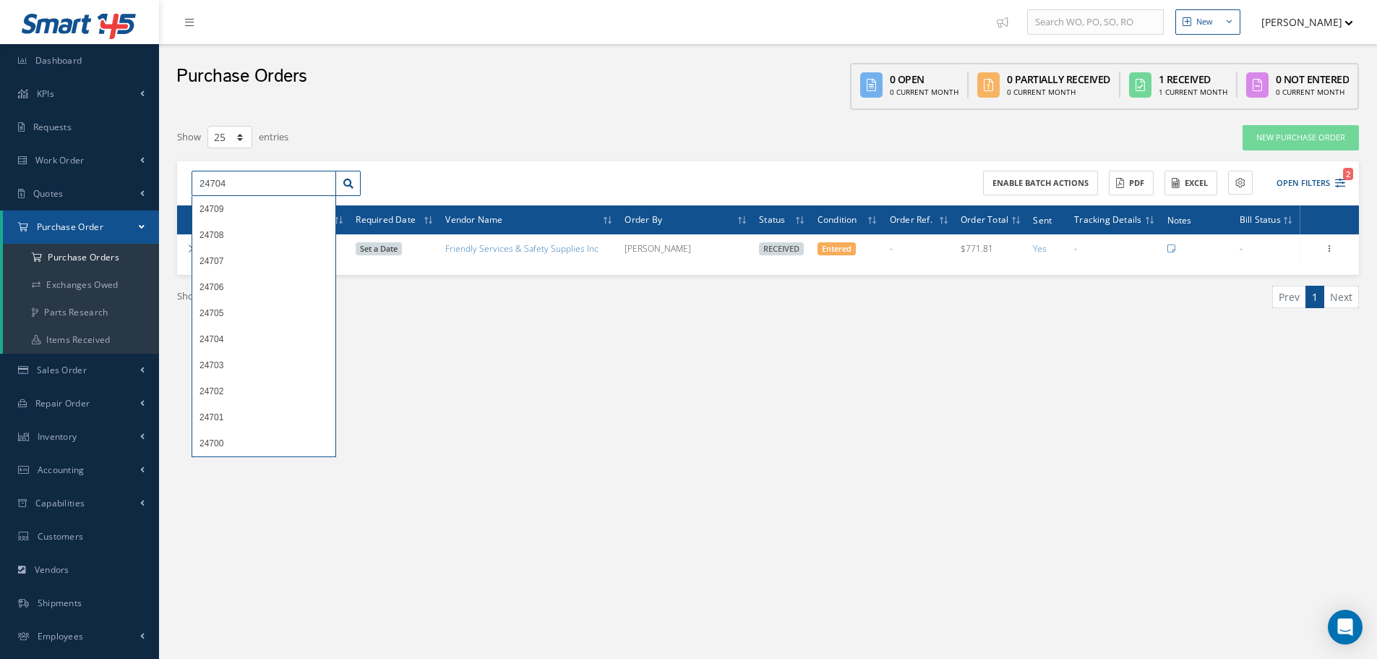
type input "24704"
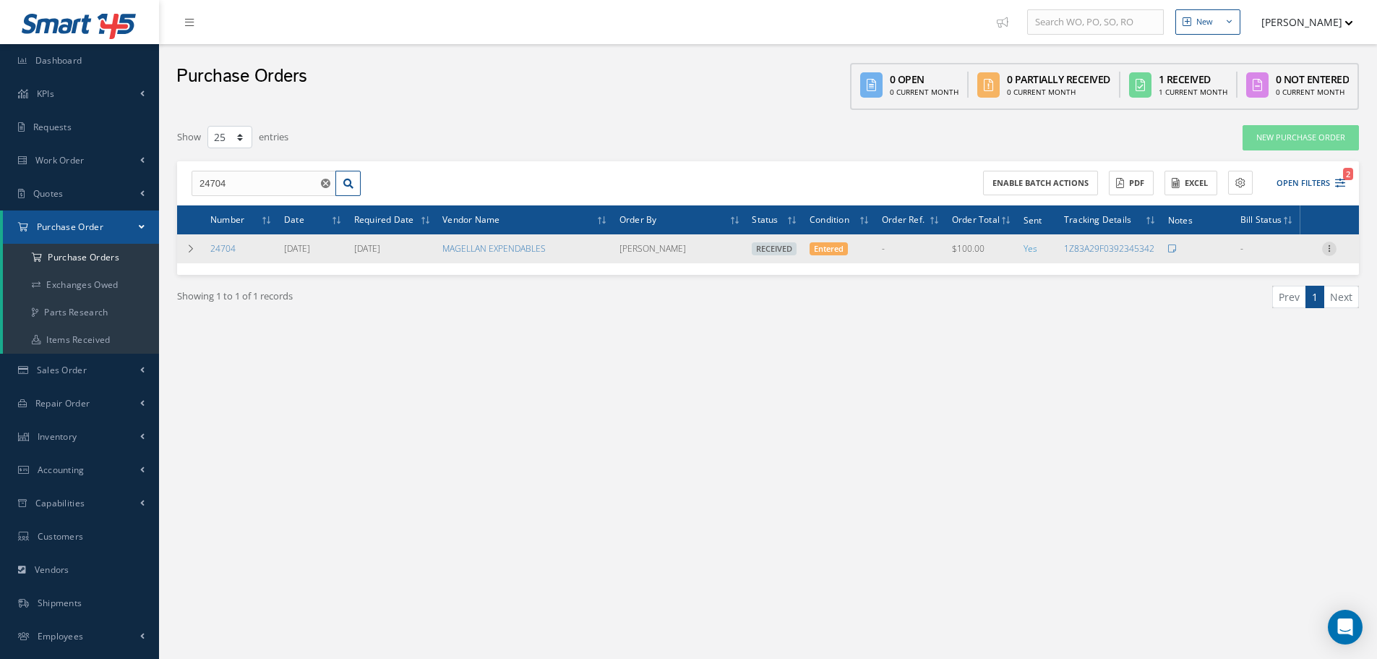
click at [1332, 244] on icon at bounding box center [1329, 247] width 14 height 12
click at [1300, 254] on link "Receiving Details" at bounding box center [1263, 258] width 114 height 19
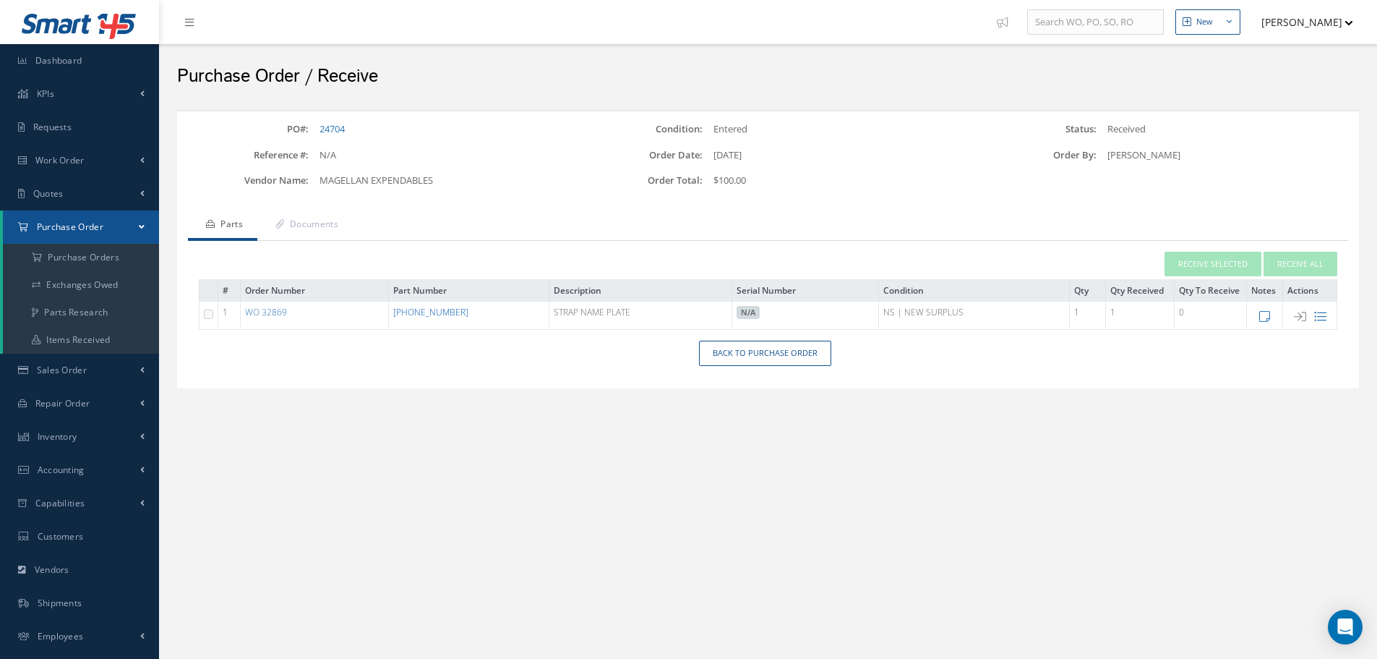
click at [424, 310] on link "[PHONE_NUMBER]" at bounding box center [430, 312] width 75 height 12
click at [754, 351] on link "Back to Purchase Order" at bounding box center [765, 353] width 132 height 25
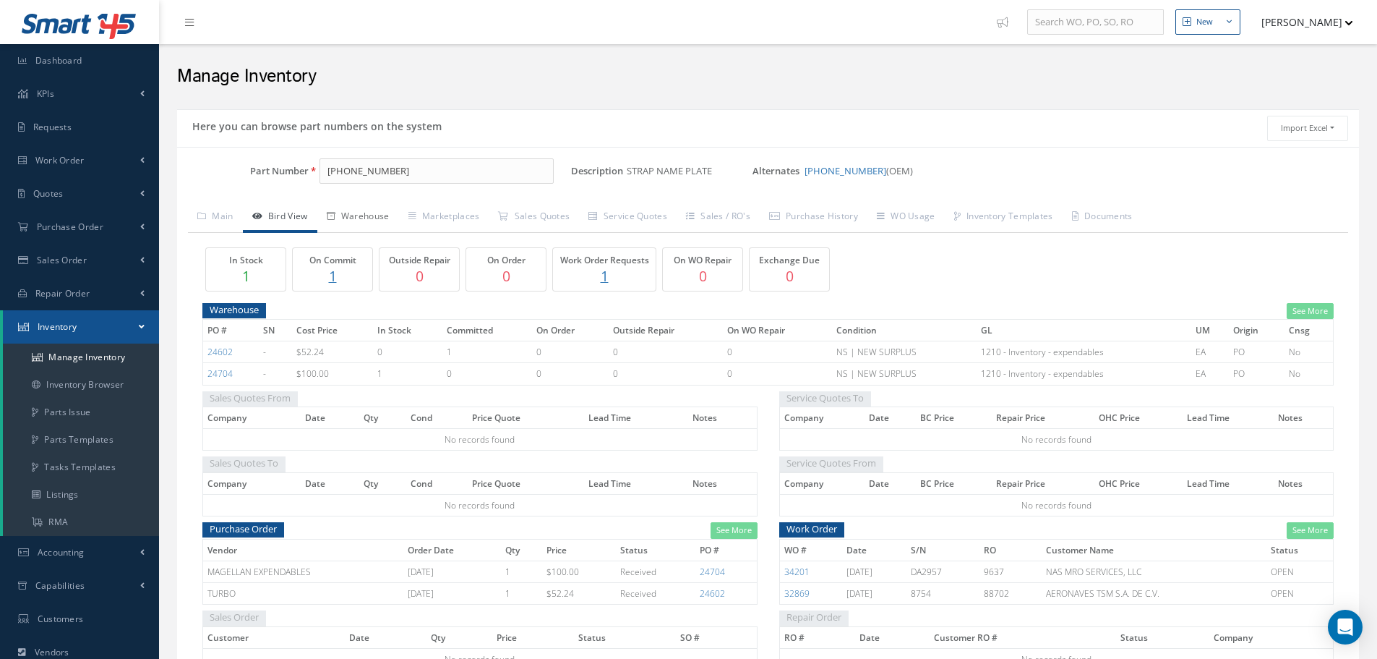
click at [367, 215] on link "Warehouse" at bounding box center [358, 217] width 82 height 30
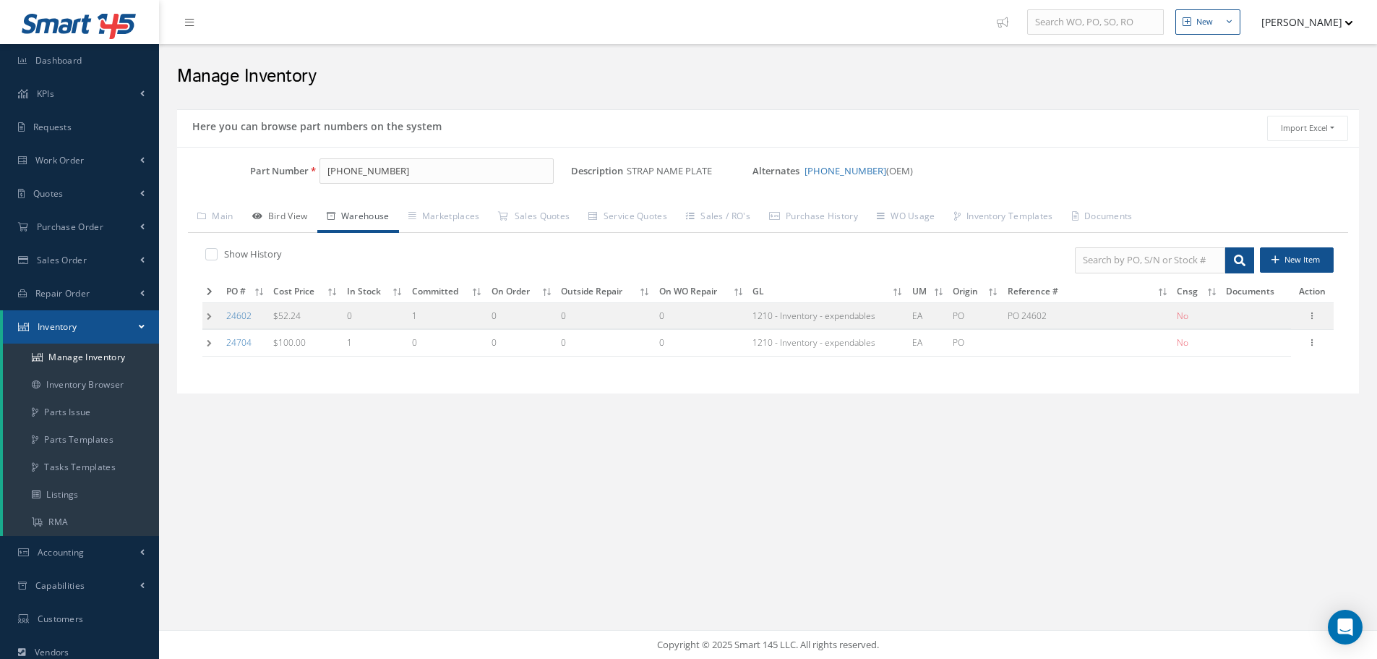
click at [288, 219] on link "Bird View" at bounding box center [280, 217] width 74 height 30
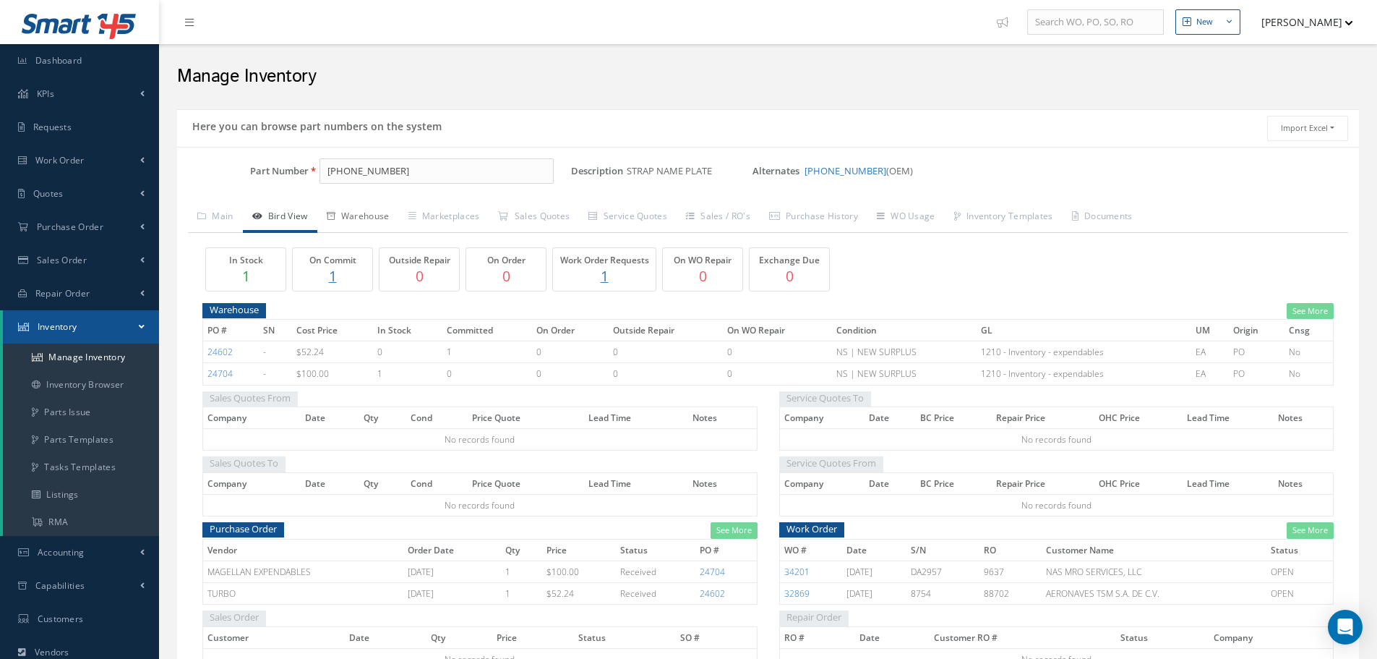
click at [369, 215] on link "Warehouse" at bounding box center [358, 217] width 82 height 30
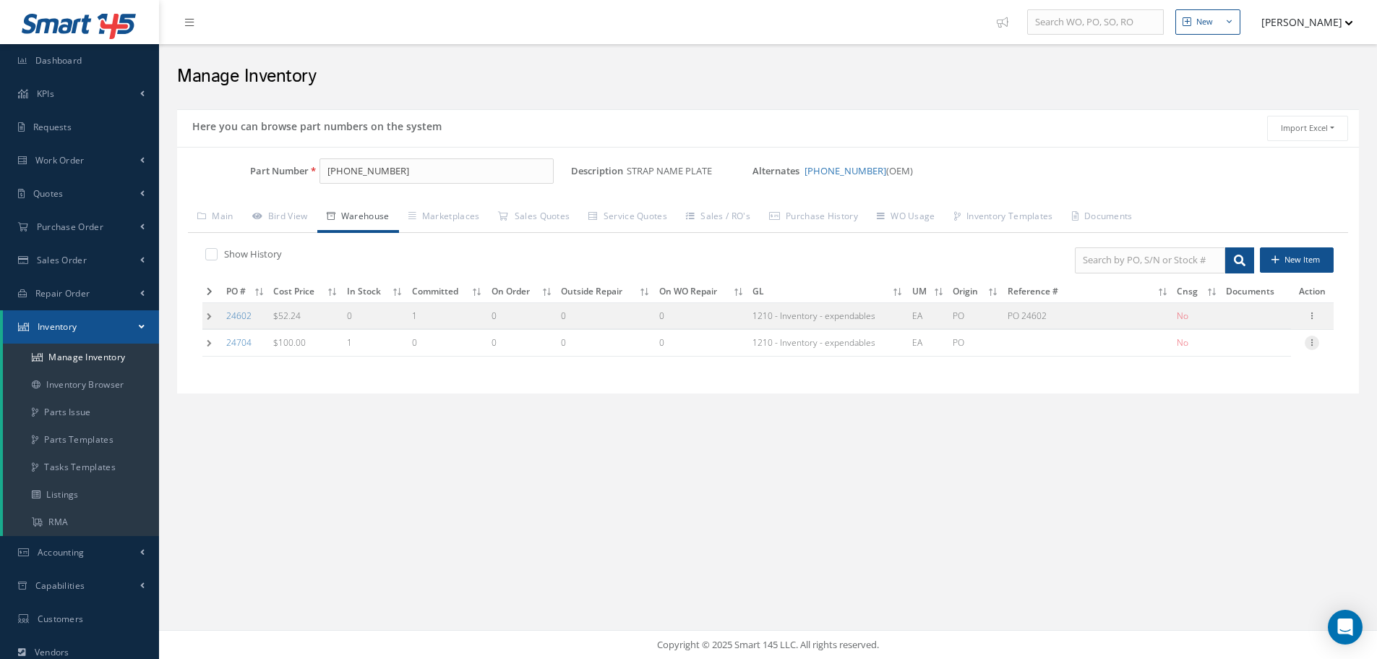
click at [1314, 343] on icon at bounding box center [1312, 341] width 14 height 12
click at [1257, 348] on link "Edit" at bounding box center [1246, 352] width 114 height 19
type input "100.00"
type input "[DATE]"
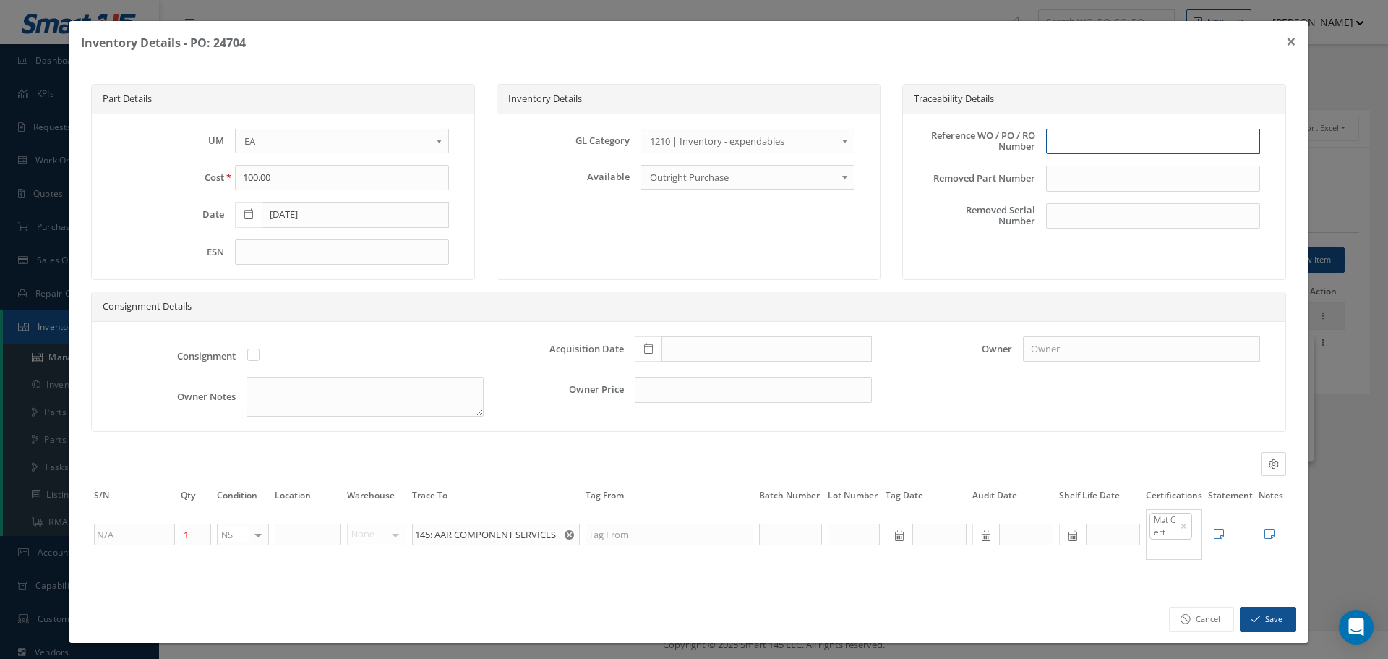
click at [1099, 153] on input "text" at bounding box center [1153, 142] width 214 height 26
type input "PO 24704"
click at [644, 347] on icon at bounding box center [648, 348] width 9 height 10
click at [685, 259] on td "19" at bounding box center [684, 262] width 22 height 22
type input "[DATE]"
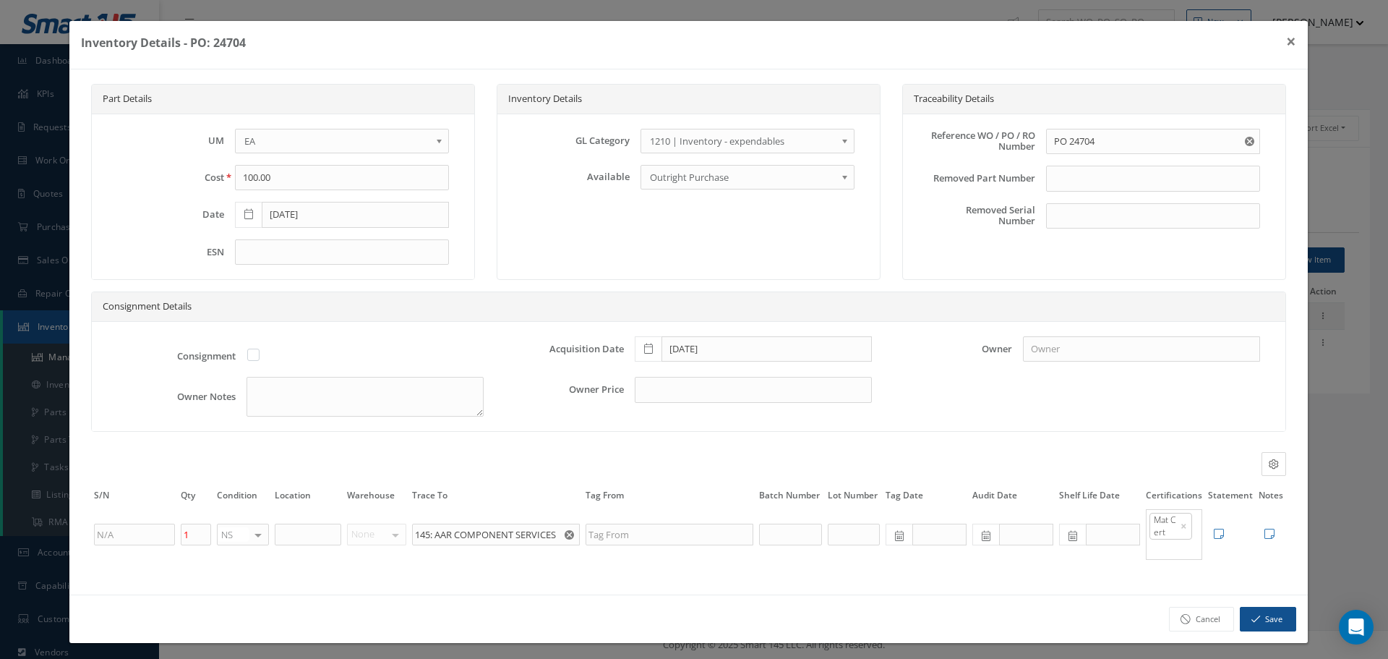
click at [1265, 529] on icon at bounding box center [1270, 534] width 10 height 12
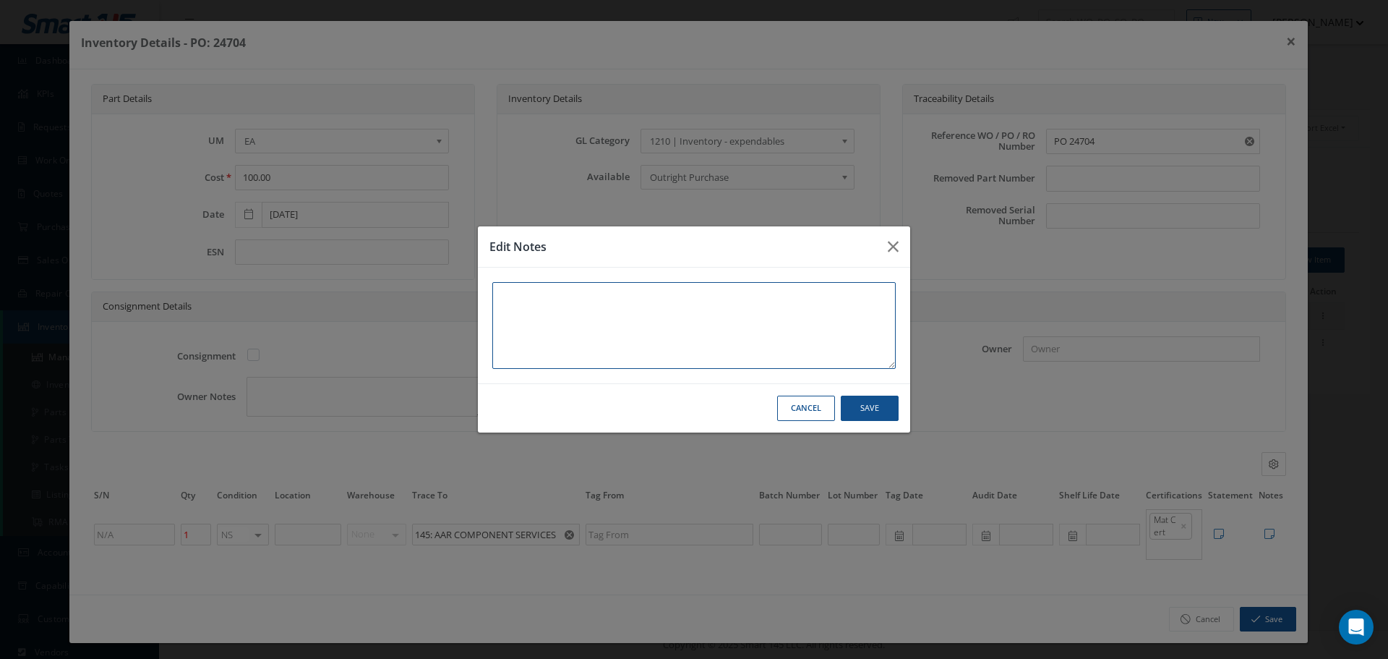
click at [517, 303] on textarea at bounding box center [693, 325] width 403 height 87
paste textarea "*"
type textarea "*"
type textarea "**"
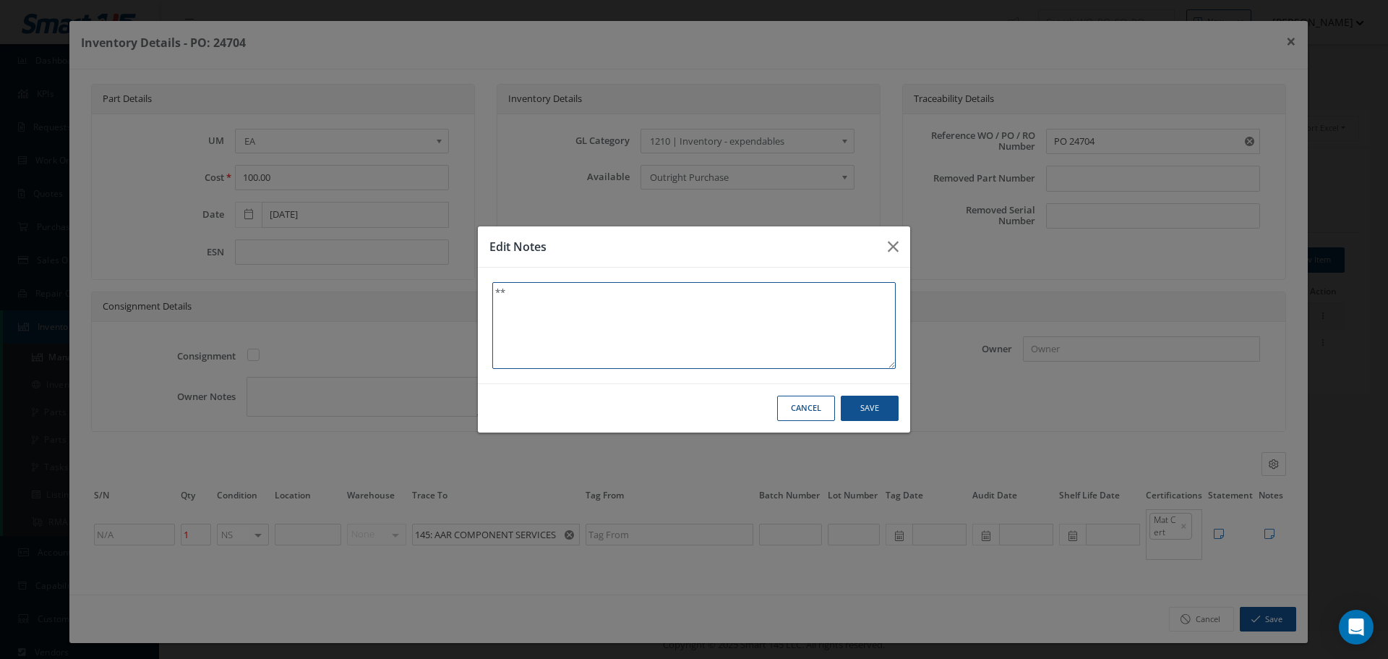
type textarea "**"
type textarea "** R"
type textarea "** RE"
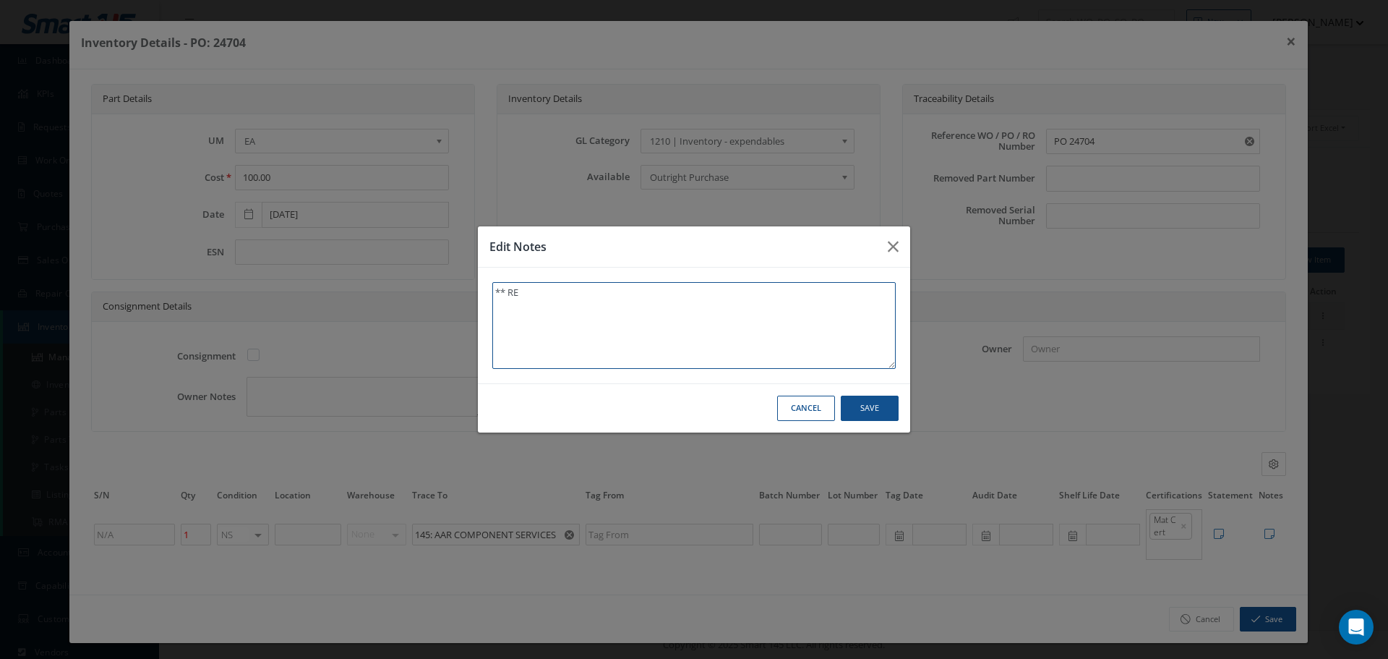
type textarea "** REC"
type textarea "** RECE"
type textarea "** RECEI"
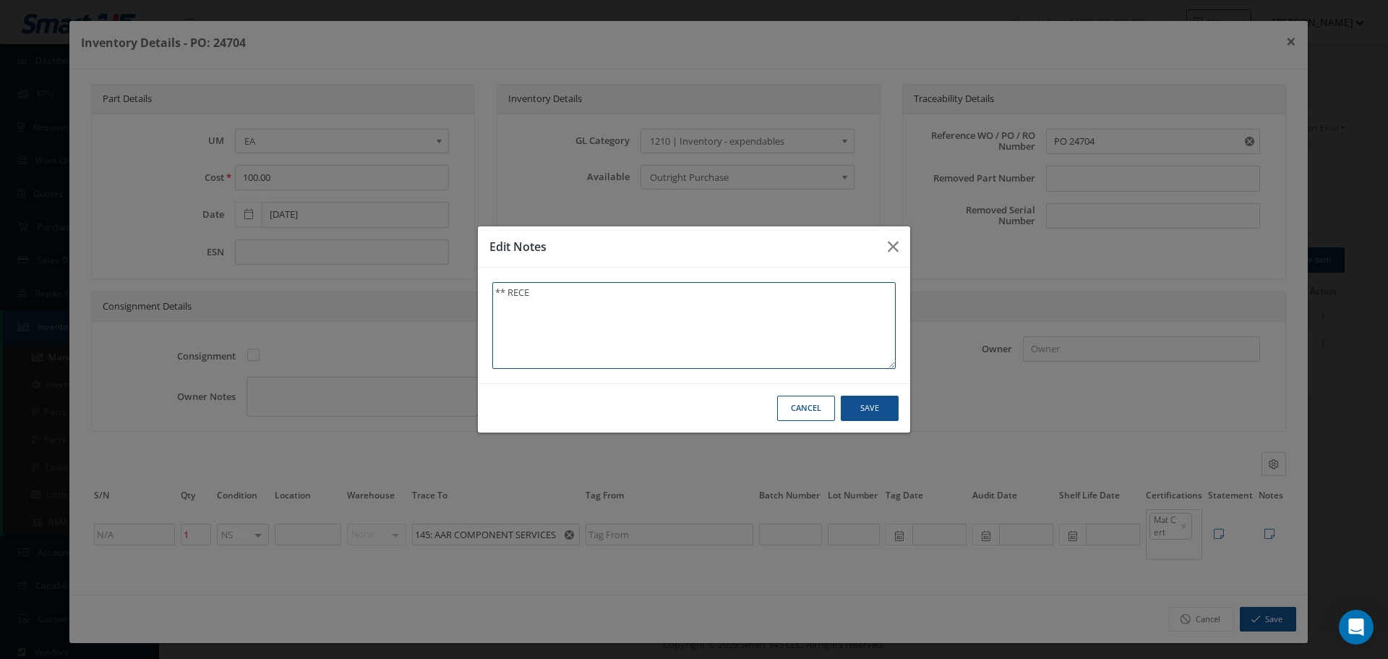
type textarea "** RECEI"
type textarea "** RECEIV"
type textarea "** RECEIVE"
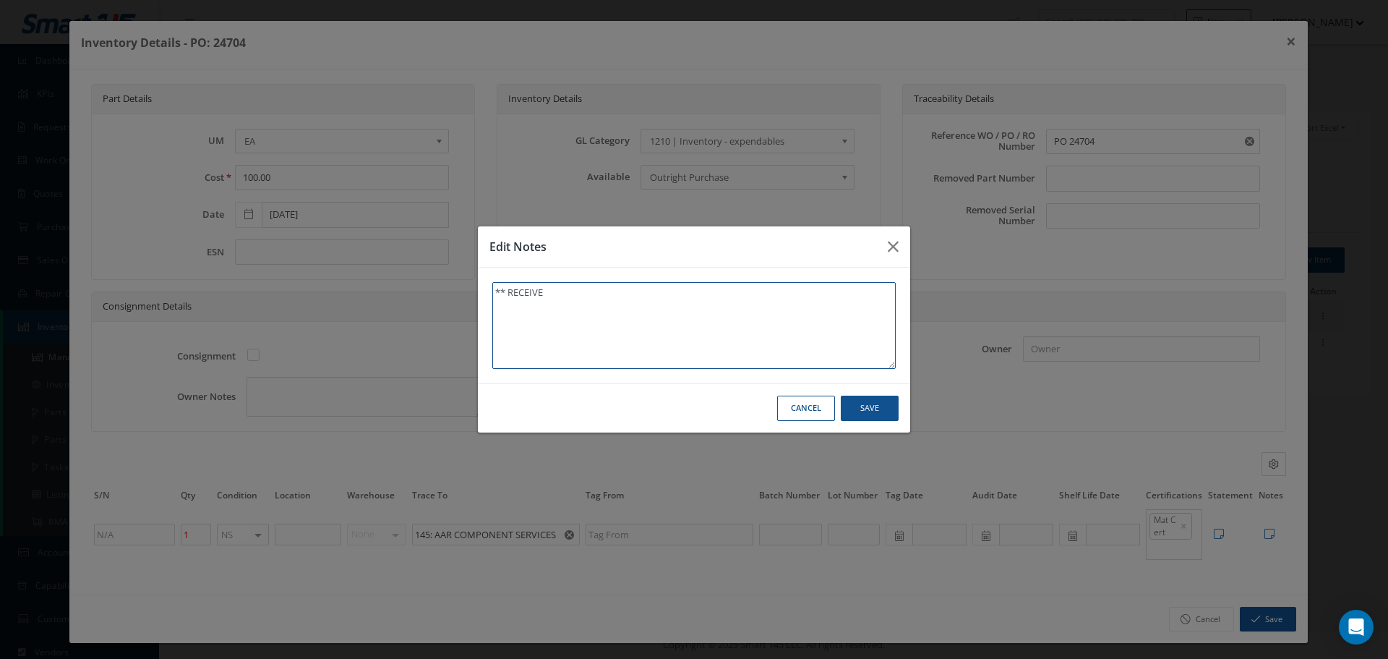
type textarea "** RECEIVED"
type textarea "** RECEIVED S"
type textarea "** RECEIVED ST"
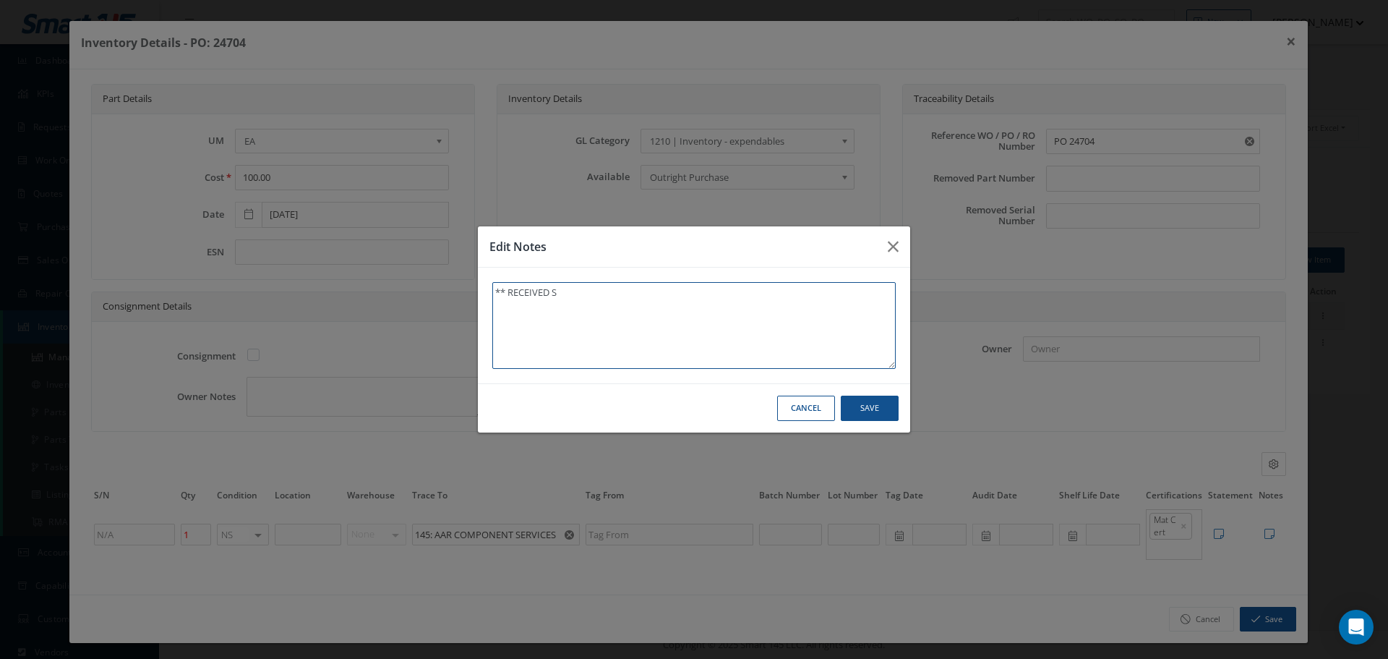
type textarea "** RECEIVED ST"
type textarea "** RECEIVED STO"
type textarea "** RECEIVED STOC"
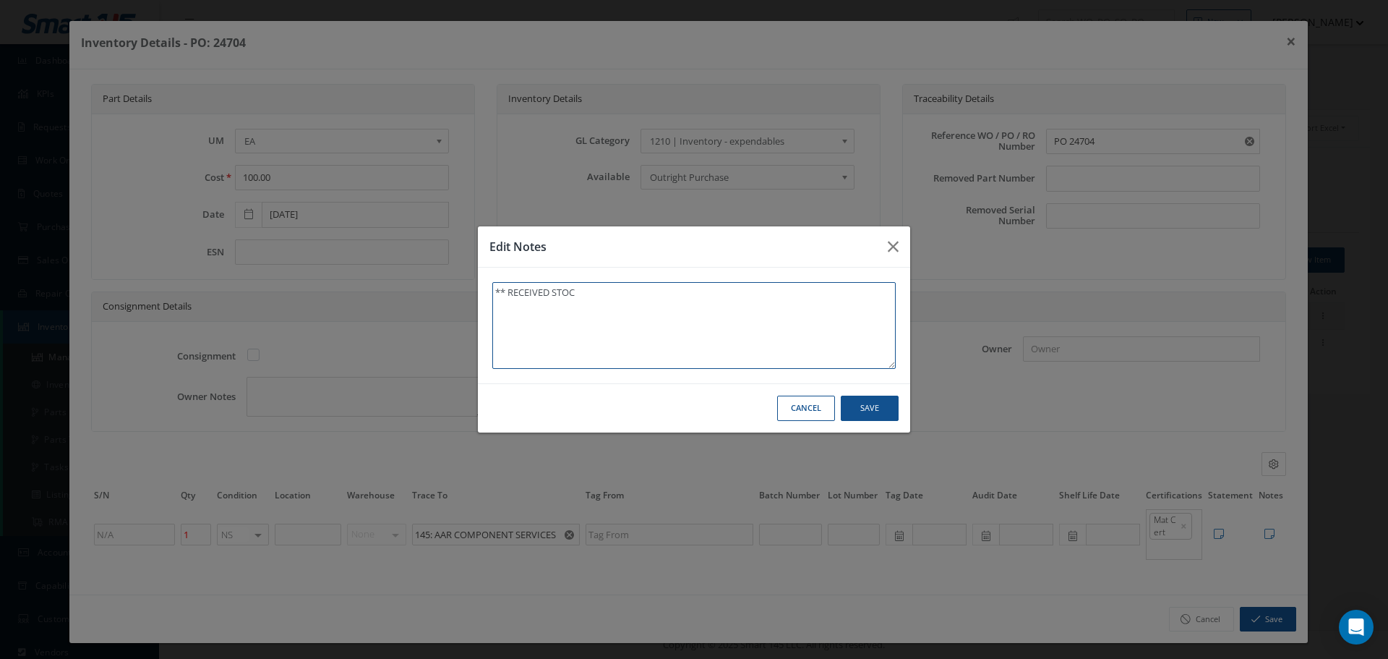
type textarea "** RECEIVED STOCK"
type textarea "** RECEIVED STOCK 0"
type textarea "** RECEIVED STOCK 08"
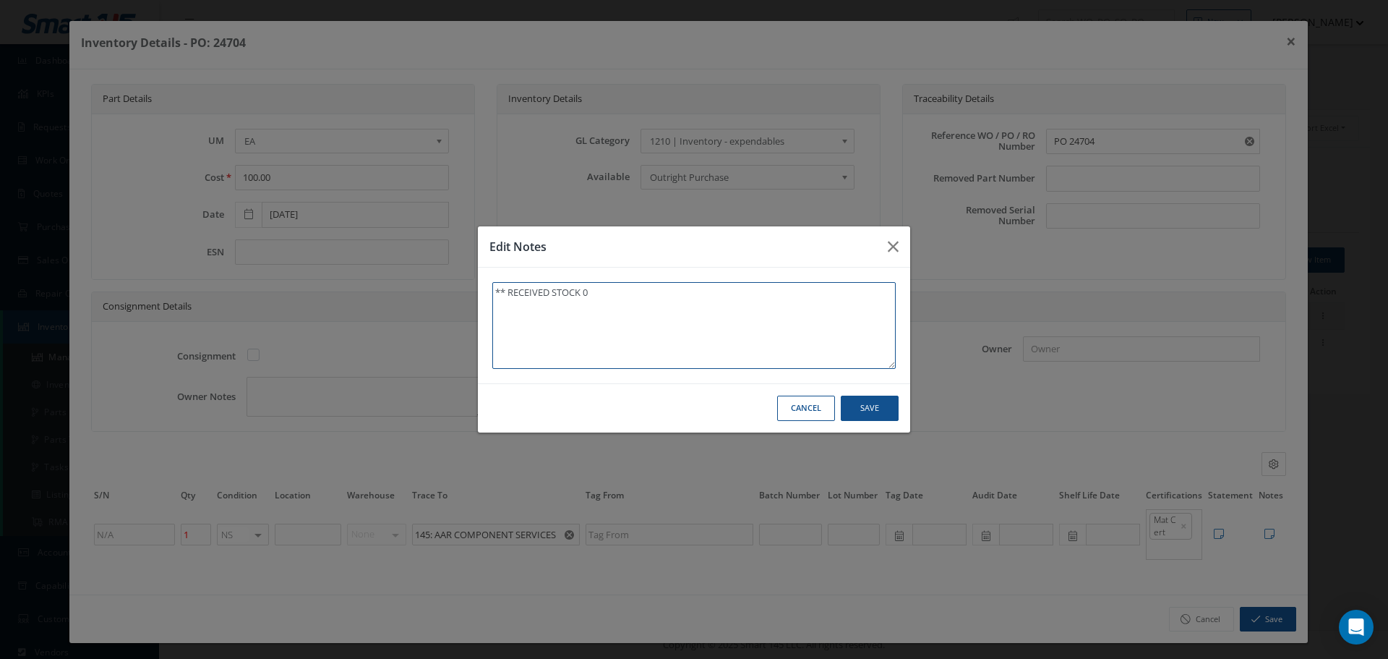
type textarea "** RECEIVED STOCK 08"
type textarea "** RECEIVED STOCK 08/"
type textarea "** RECEIVED STOCK 08/1"
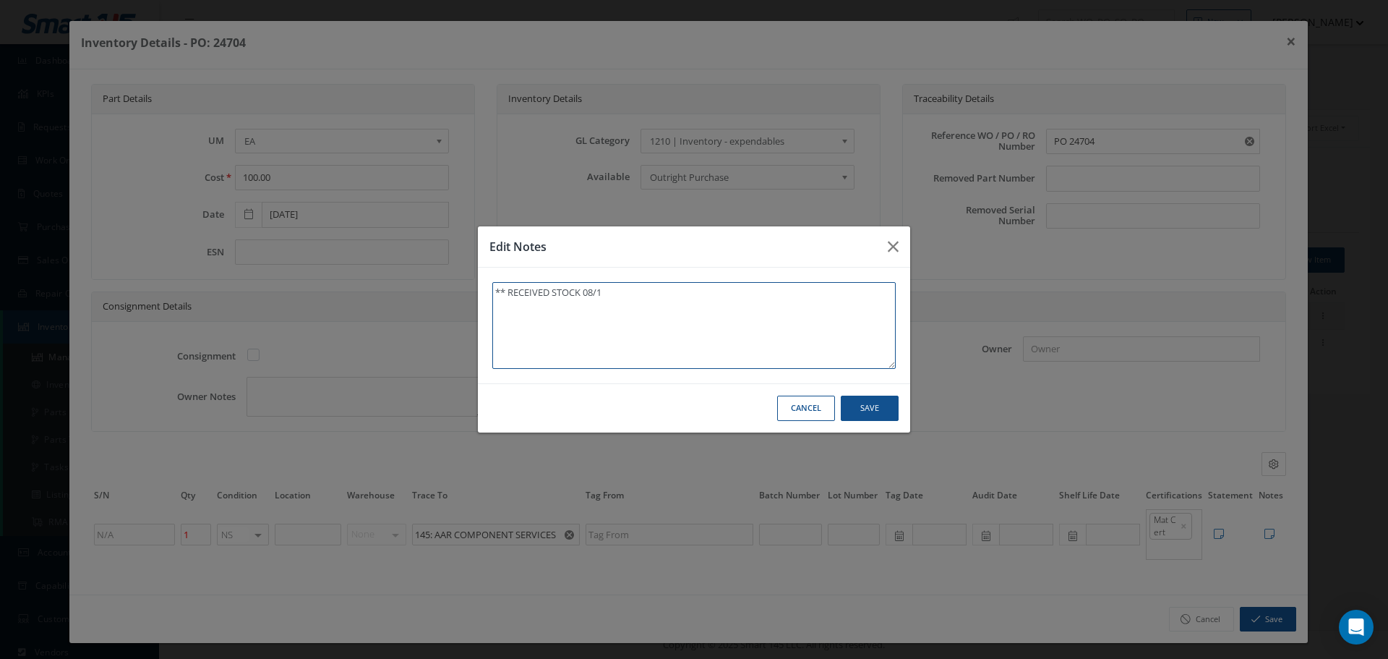
type textarea "** RECEIVED STOCK 08/19"
type textarea "** RECEIVED STOCK 08/19/"
type textarea "** RECEIVED STOCK 08/19/2"
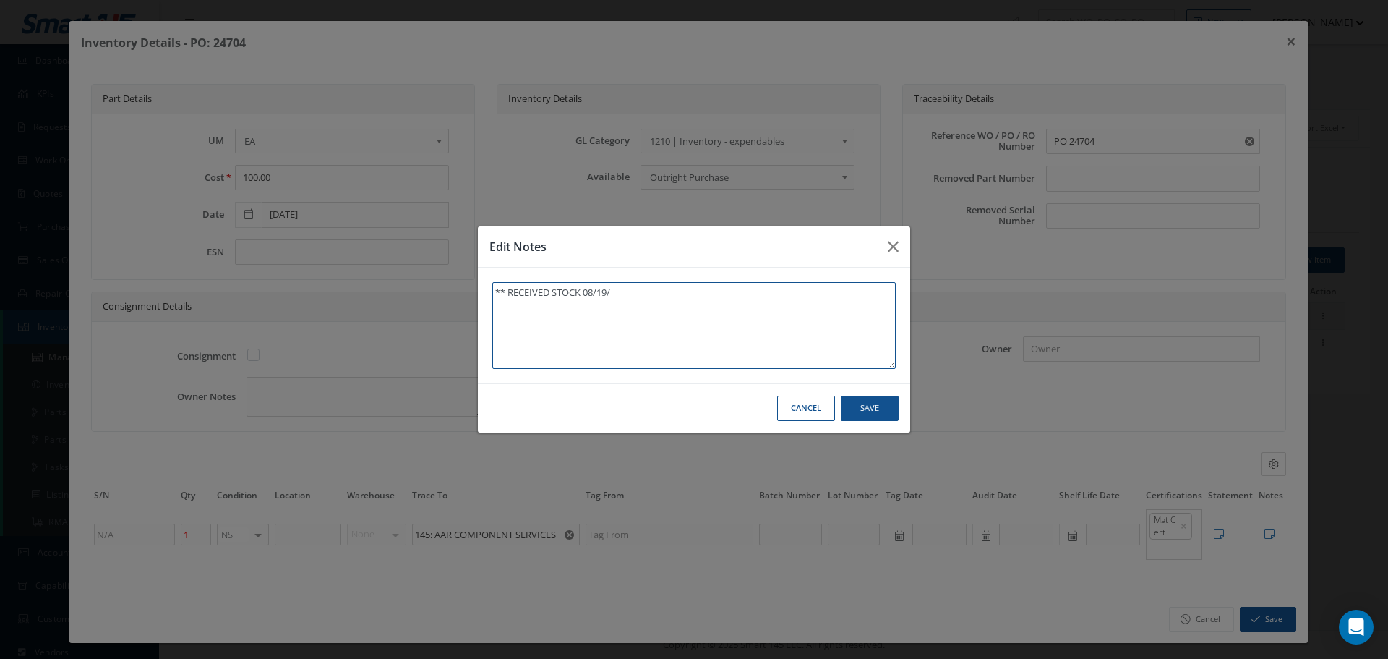
type textarea "** RECEIVED STOCK 08/19/2"
type textarea "** RECEIVED STOCK 08/19/20"
type textarea "** RECEIVED STOCK 08/19/202"
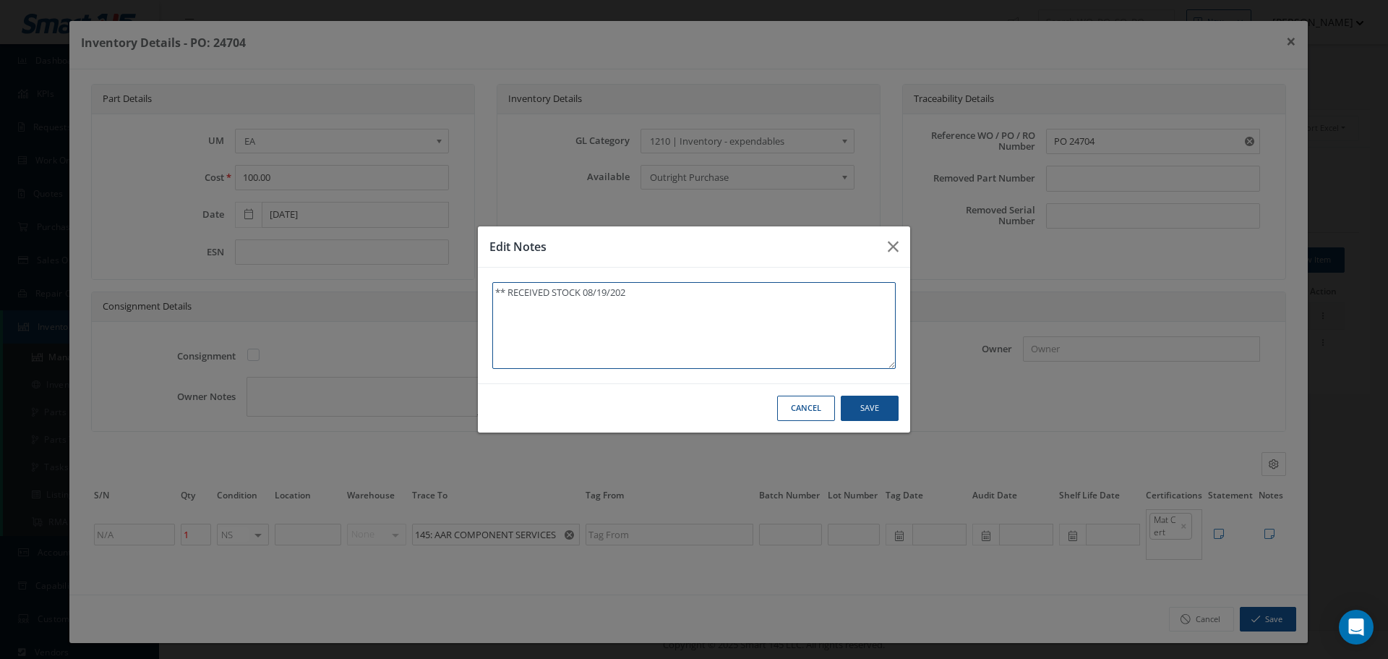
type textarea "** RECEIVED STOCK 08/19/2025"
type textarea "** RECEIVED STOCK 08/19/2025."
click at [0, 0] on button "Save" at bounding box center [0, 0] width 0 height 0
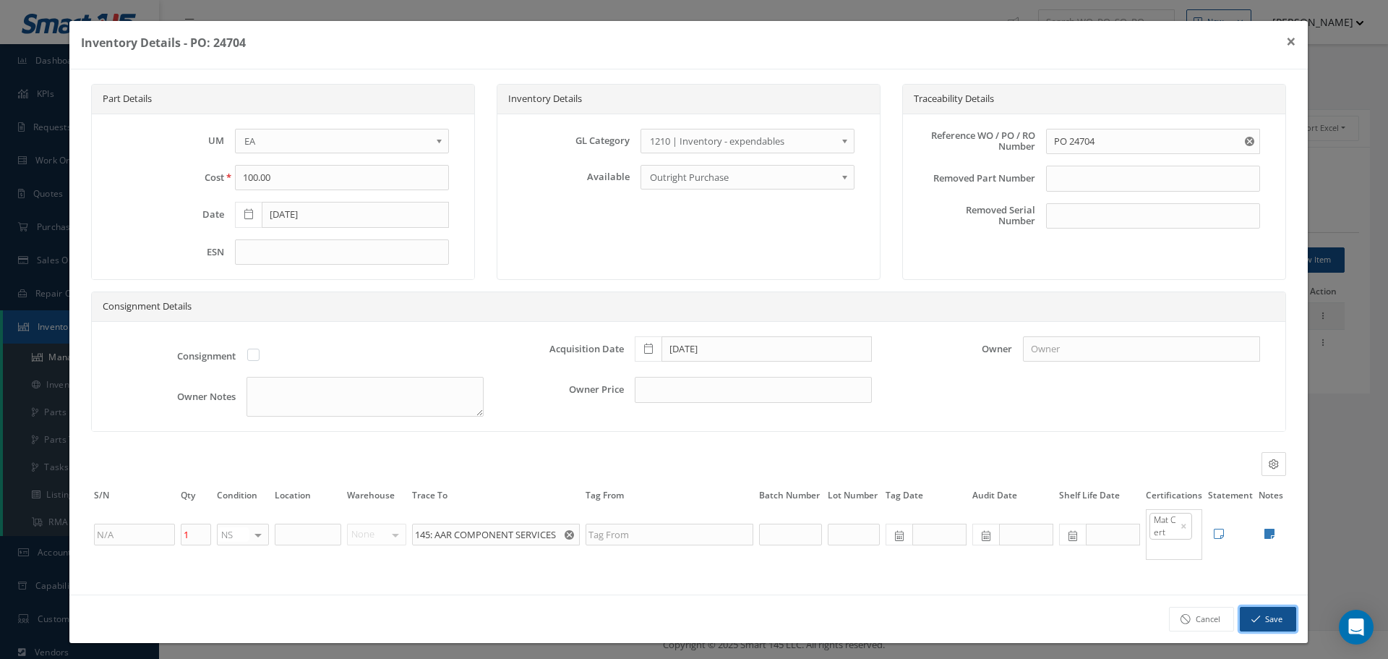
click at [1251, 617] on button "Save" at bounding box center [1268, 619] width 56 height 25
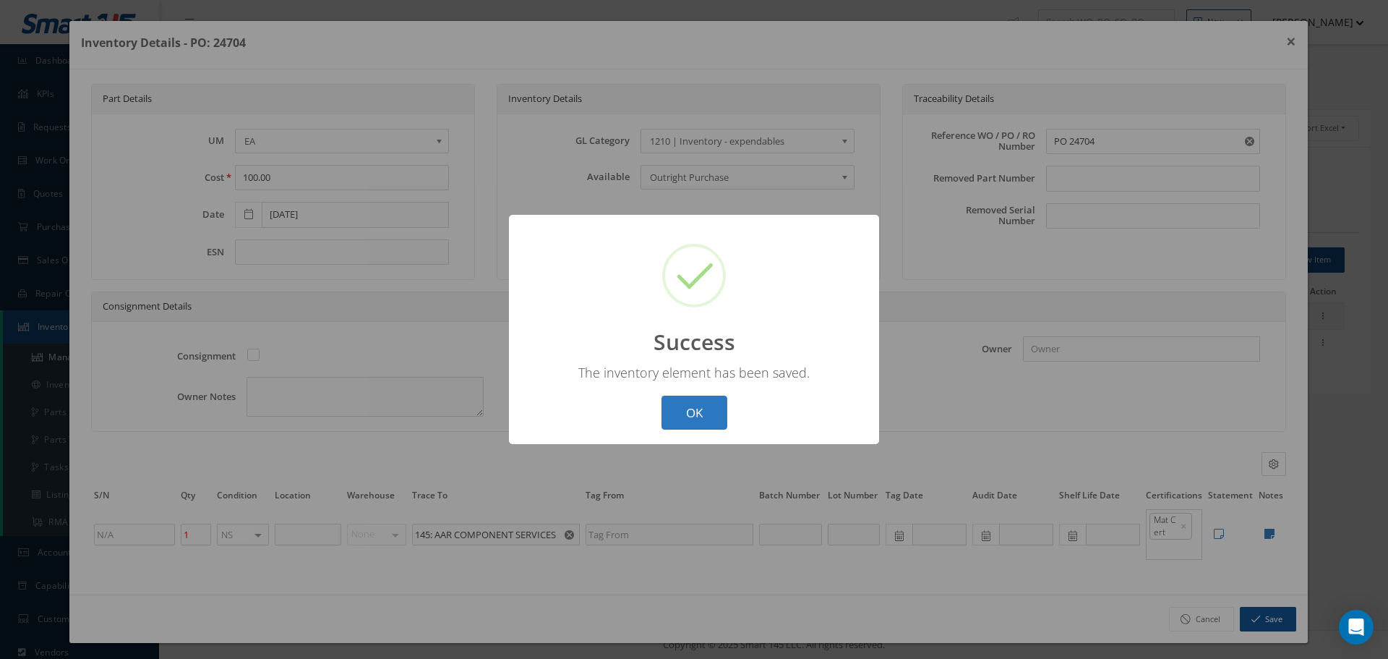
click at [701, 406] on button "OK" at bounding box center [695, 412] width 66 height 34
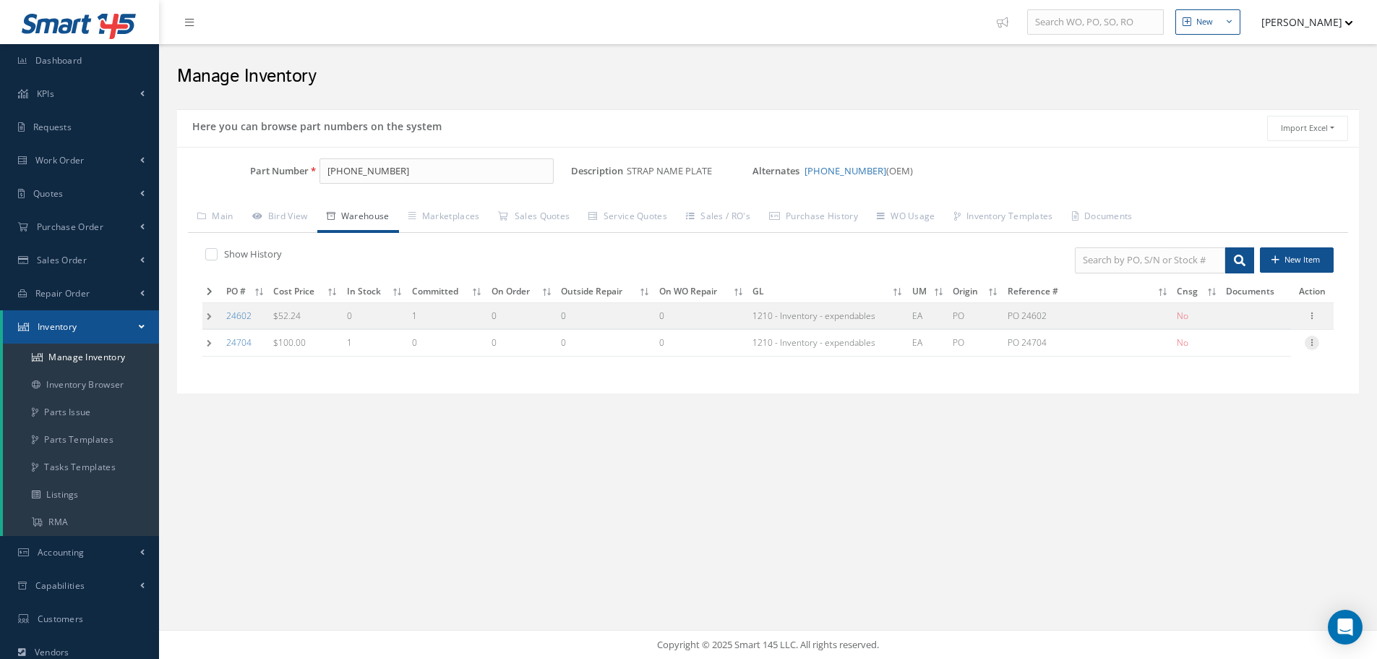
click at [1315, 341] on icon at bounding box center [1312, 341] width 14 height 12
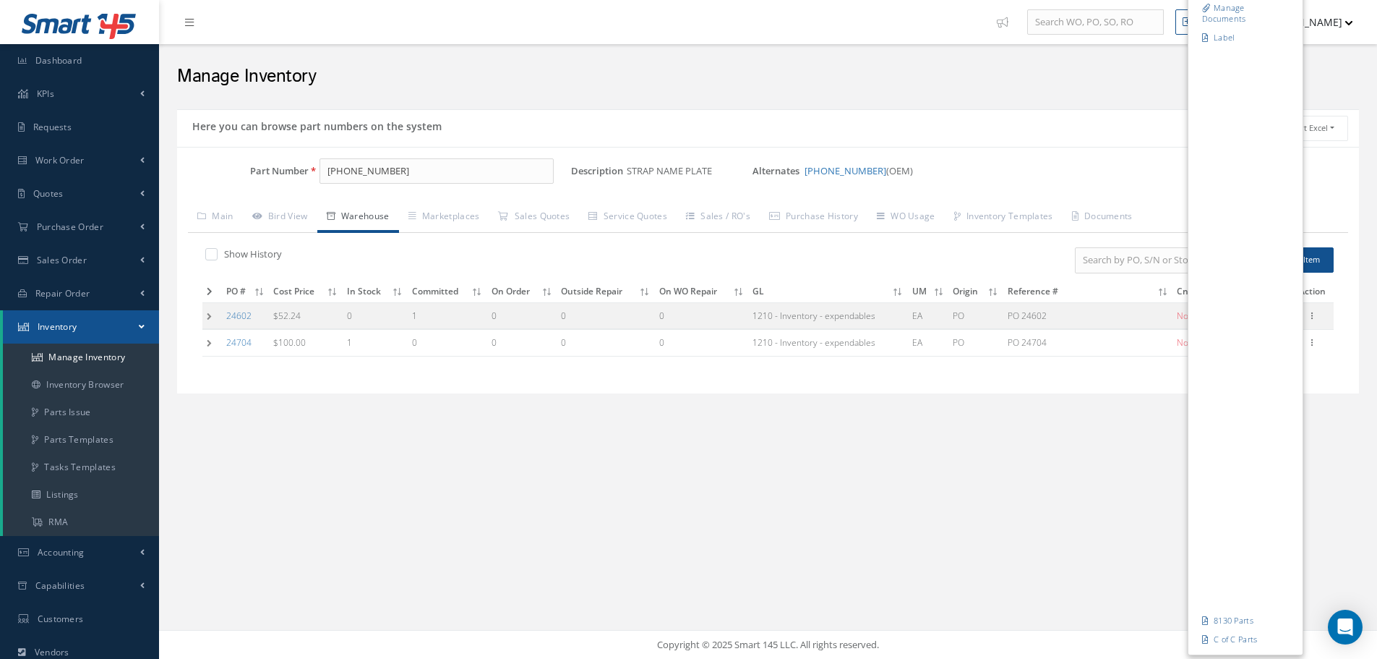
drag, startPoint x: 921, startPoint y: 406, endPoint x: 500, endPoint y: 354, distance: 424.6
click at [920, 406] on div "Here you can browse part numbers on the system Import Excel to undefined Column…" at bounding box center [768, 260] width 1204 height 302
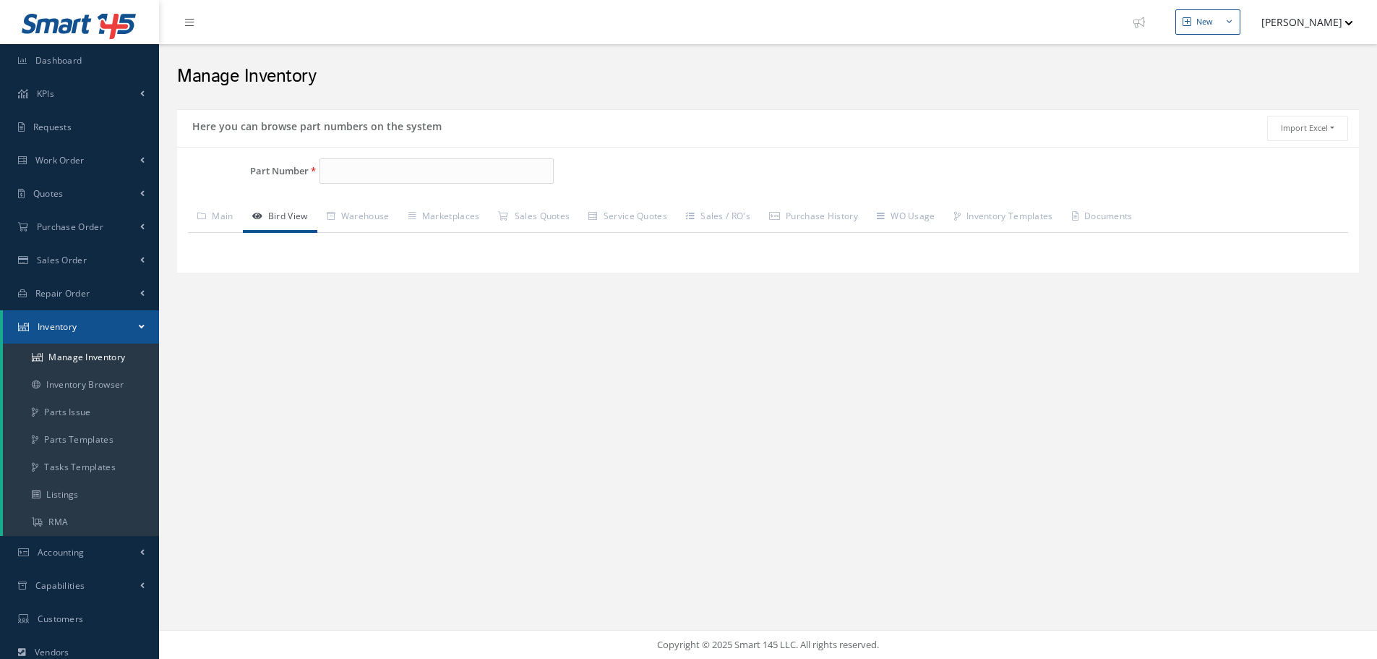
type input "[PHONE_NUMBER]"
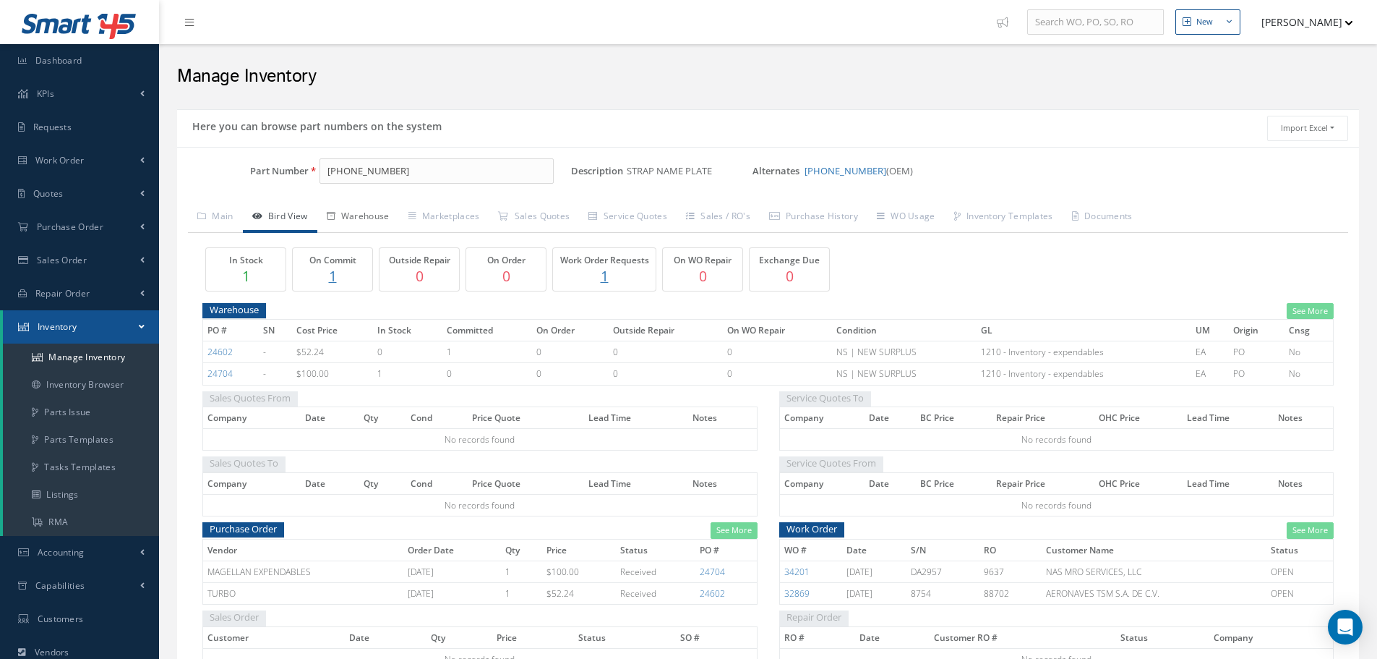
click at [369, 211] on link "Warehouse" at bounding box center [358, 217] width 82 height 30
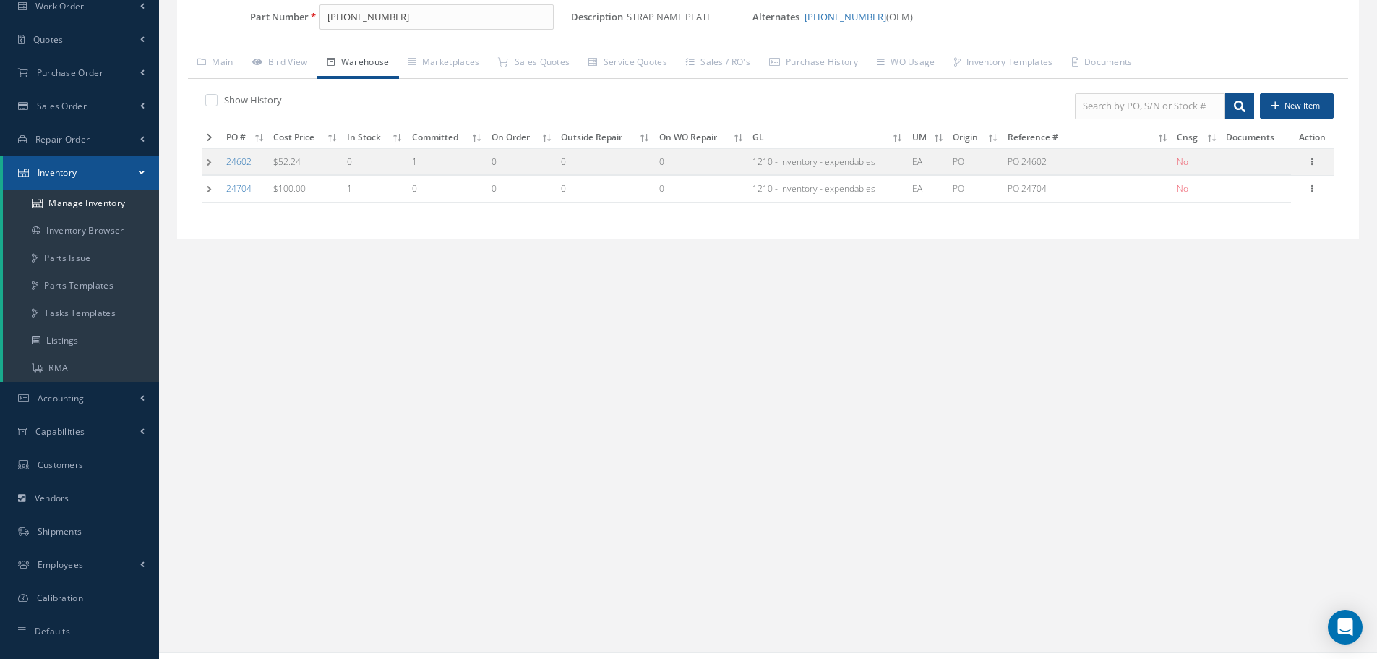
scroll to position [176, 0]
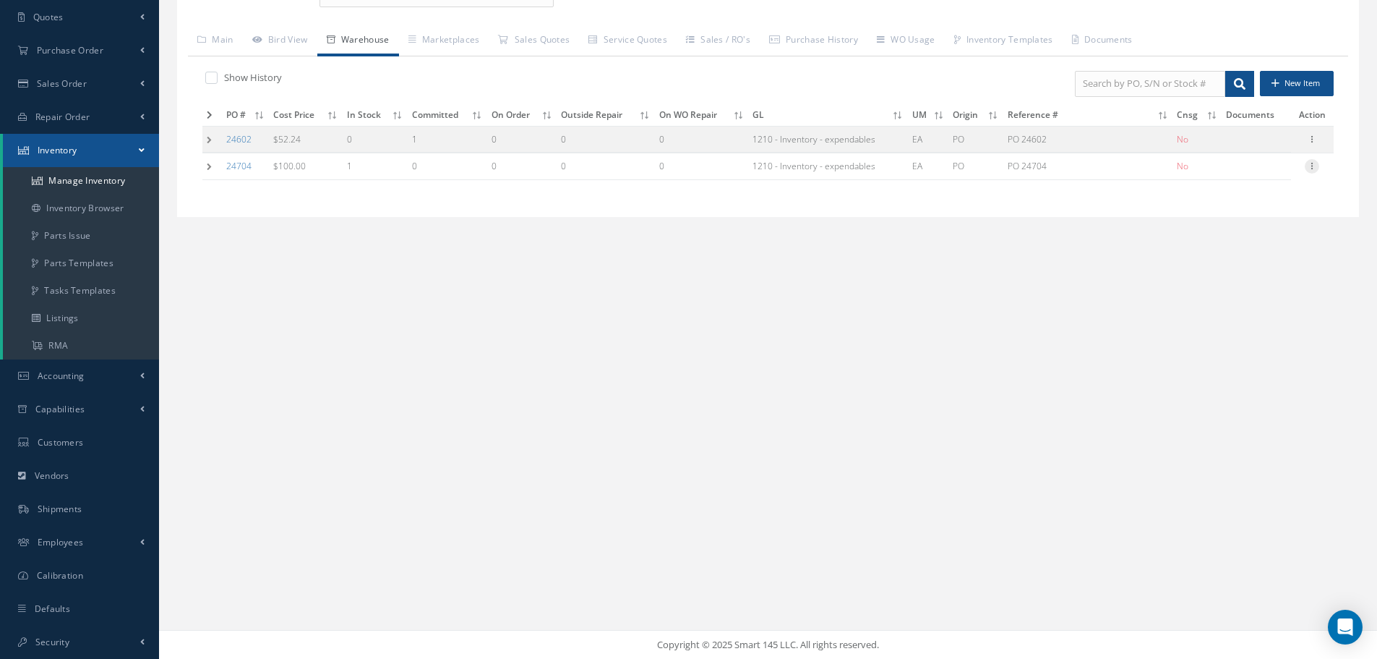
click at [1317, 167] on icon at bounding box center [1312, 165] width 14 height 12
click at [1237, 223] on link "Label" at bounding box center [1246, 224] width 114 height 19
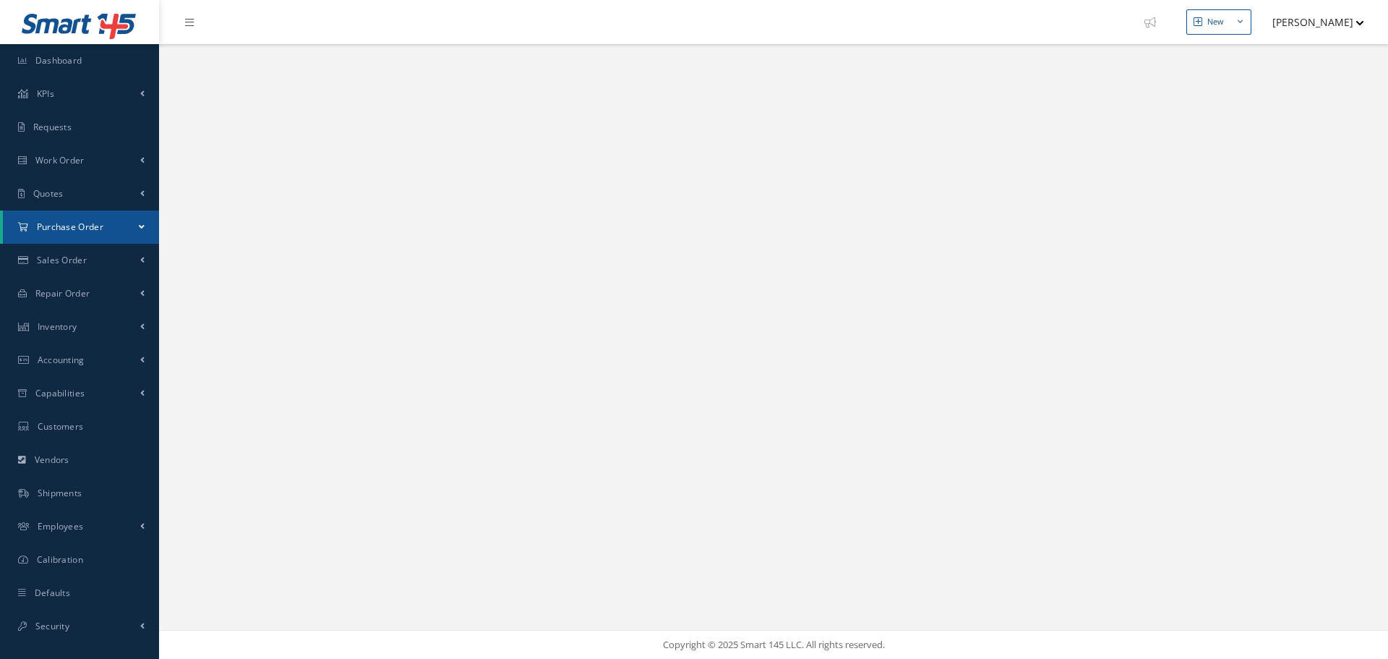
select select "25"
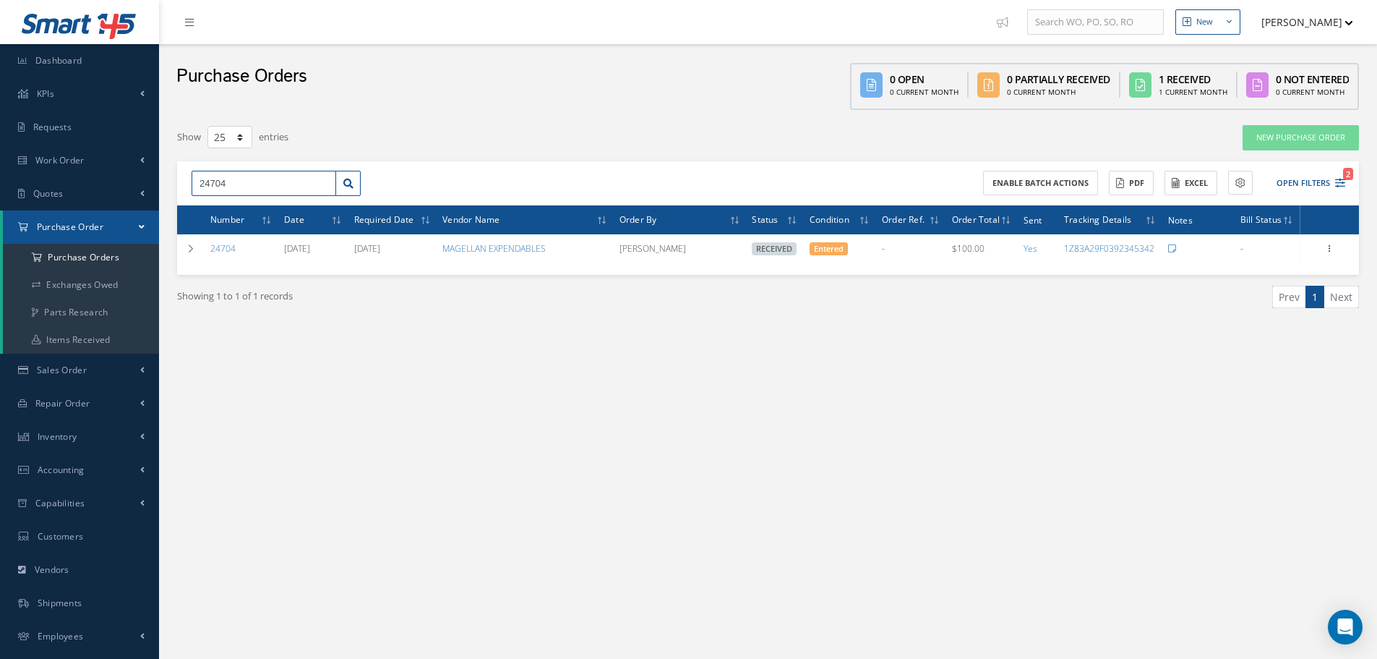
click at [240, 187] on input "24704" at bounding box center [264, 184] width 145 height 26
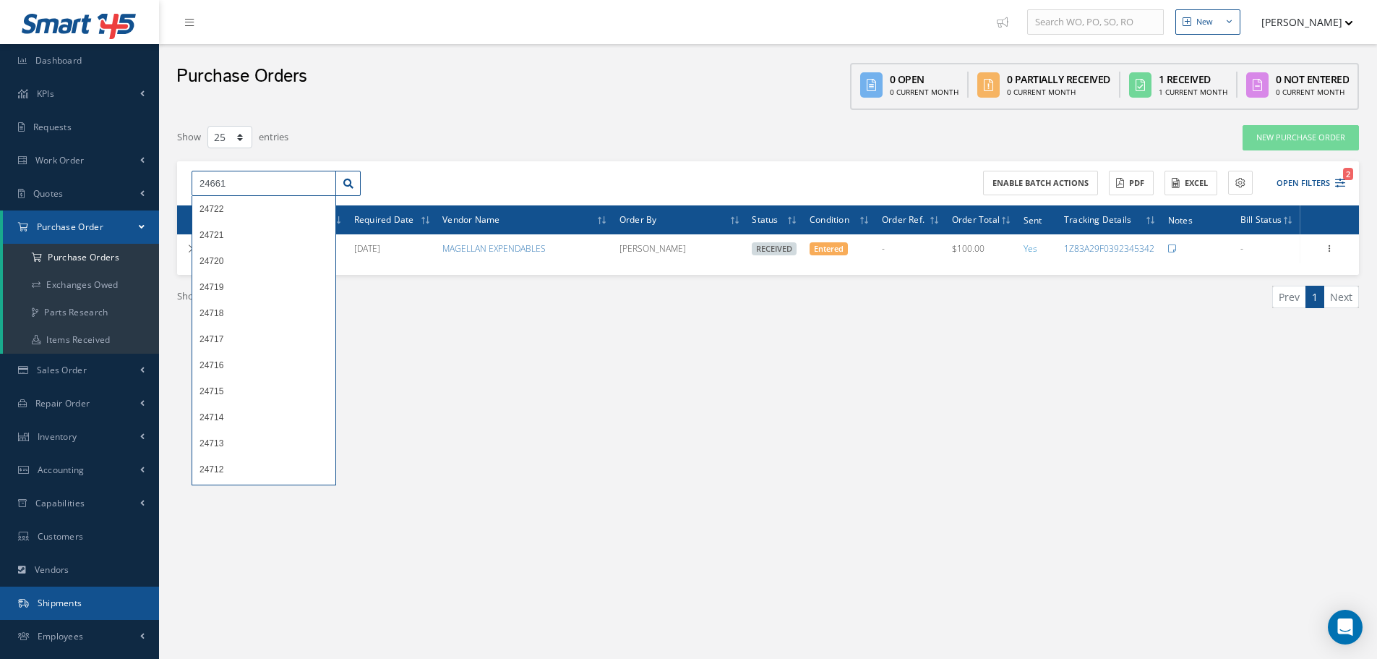
type input "24661"
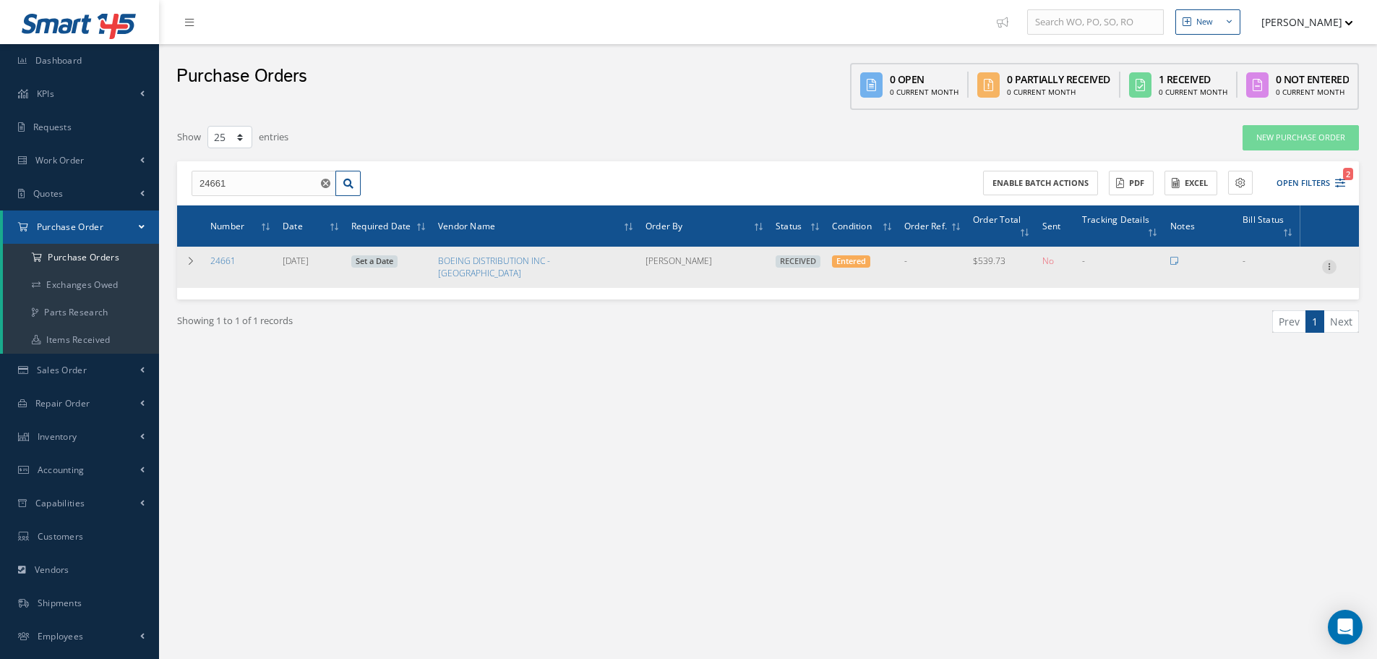
click at [1330, 260] on icon at bounding box center [1329, 266] width 14 height 12
click at [1286, 267] on link "Receiving Details" at bounding box center [1263, 276] width 114 height 19
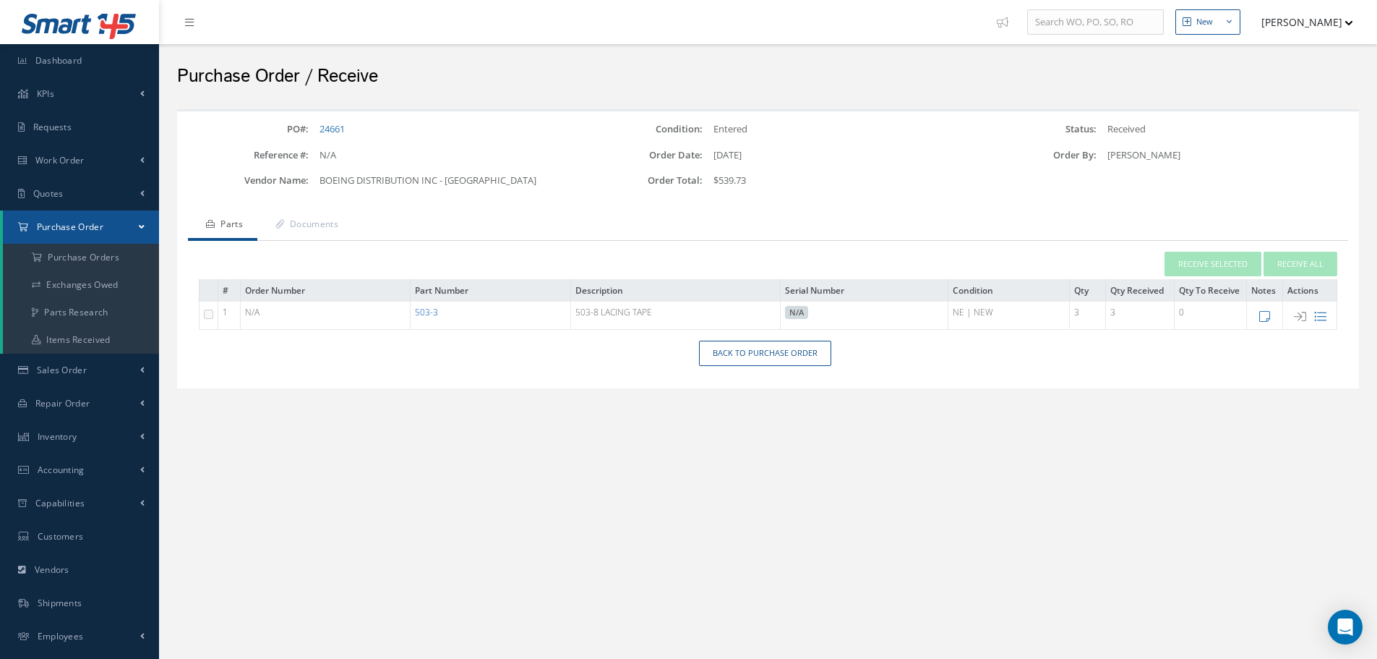
click at [432, 312] on link "503-3" at bounding box center [426, 312] width 23 height 12
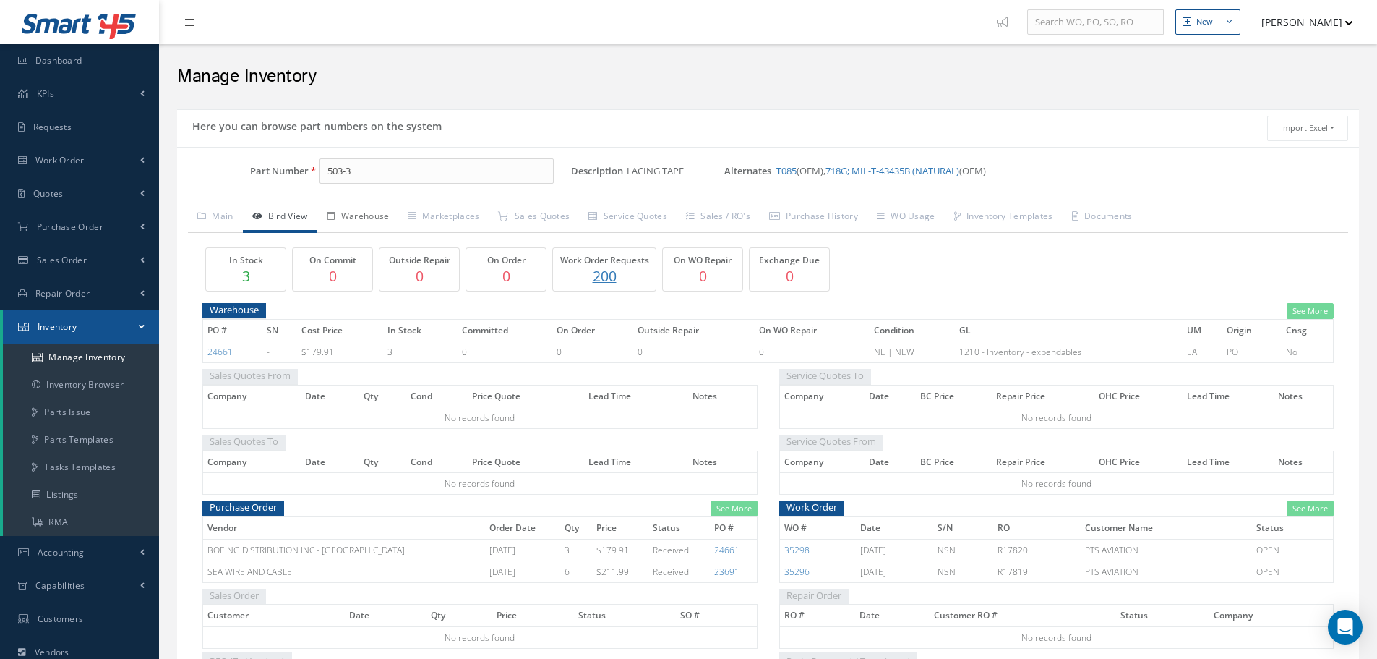
click at [375, 218] on link "Warehouse" at bounding box center [358, 217] width 82 height 30
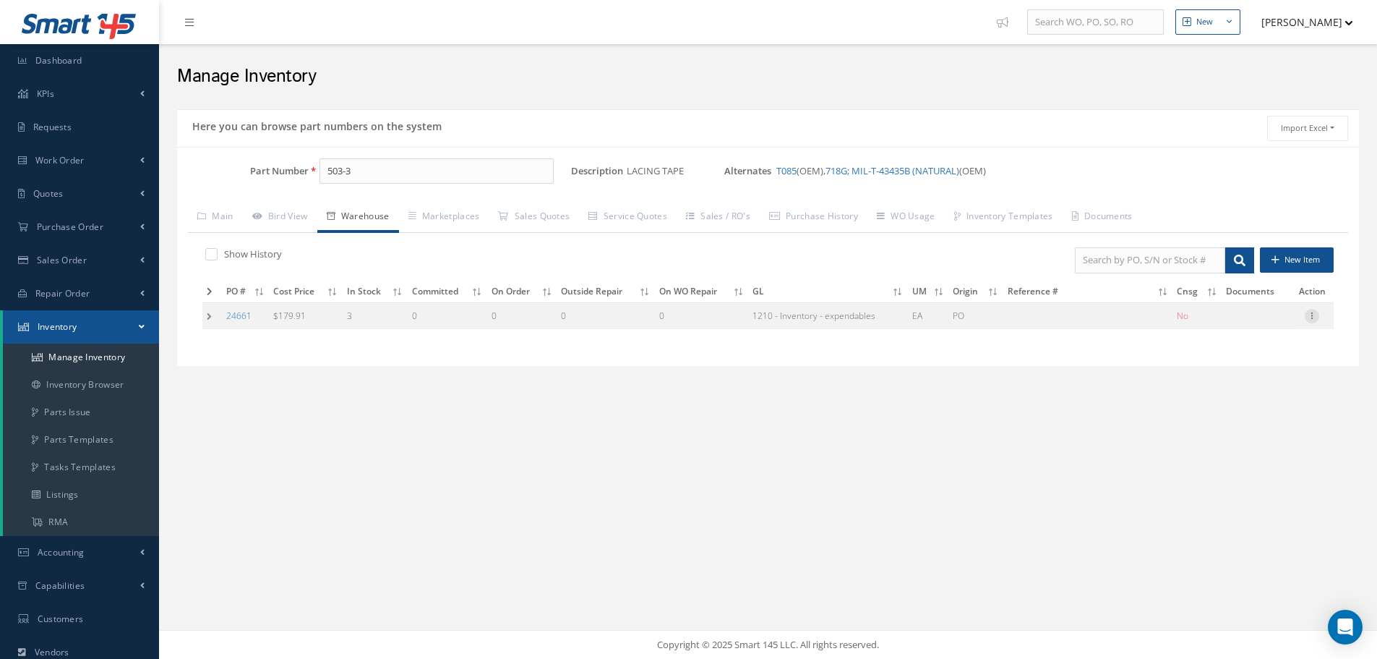
click at [1315, 316] on icon at bounding box center [1312, 315] width 14 height 12
click at [1262, 324] on link "Edit" at bounding box center [1246, 325] width 114 height 19
type input "179.91"
type input "[DATE]"
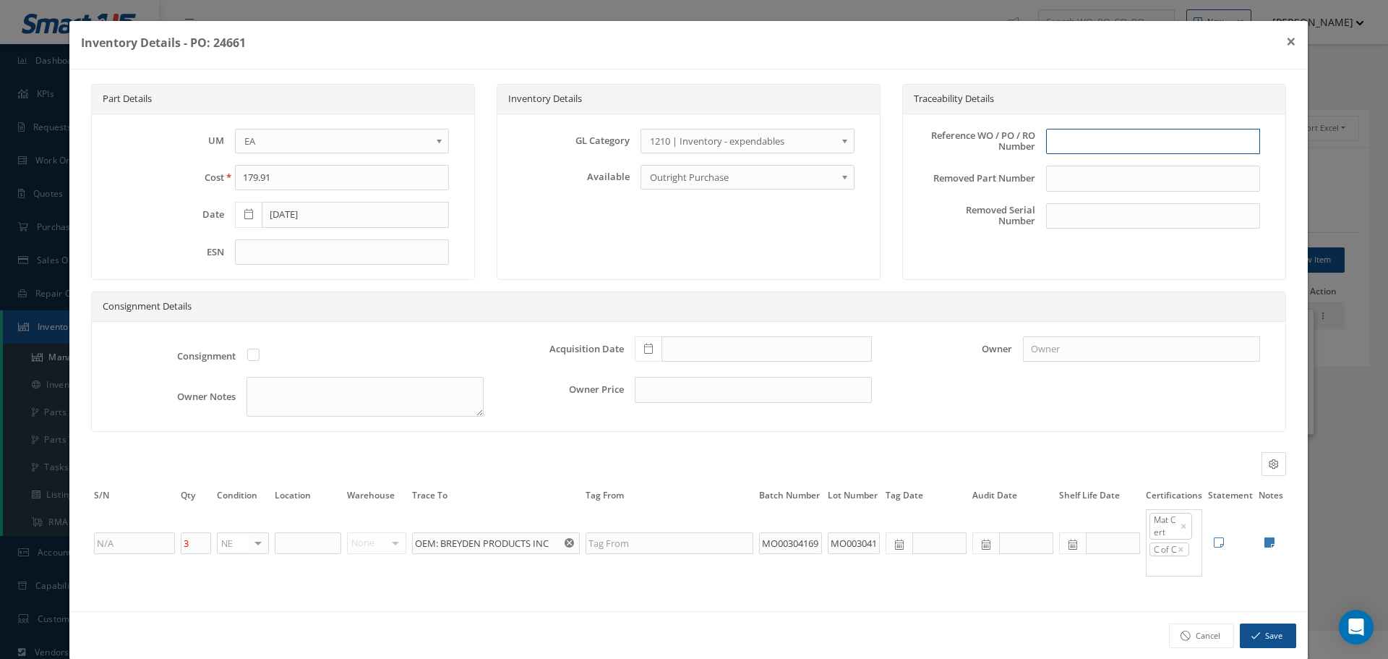
click at [1076, 140] on input "text" at bounding box center [1153, 142] width 214 height 26
type input "PO 24661"
click at [644, 343] on icon at bounding box center [648, 348] width 9 height 10
click at [689, 257] on td "19" at bounding box center [684, 262] width 22 height 22
click at [646, 350] on icon at bounding box center [648, 348] width 9 height 10
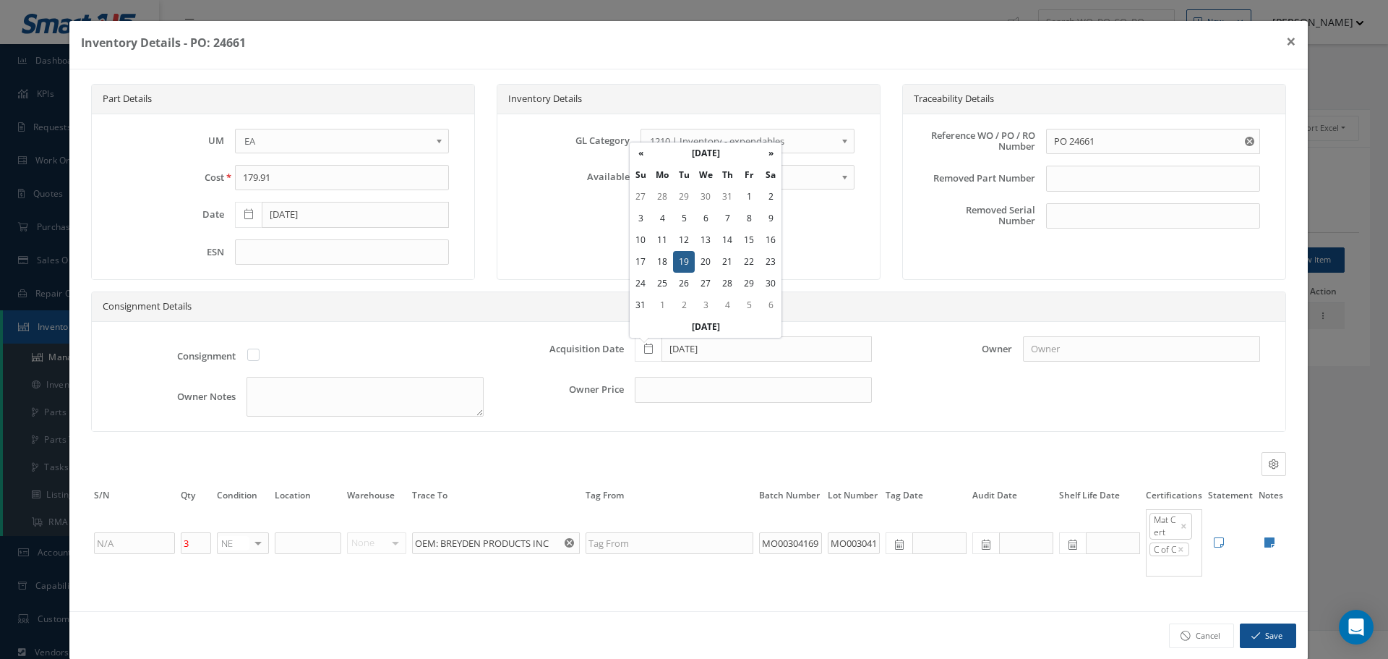
click at [663, 256] on td "18" at bounding box center [662, 262] width 22 height 22
type input "[DATE]"
click at [1265, 541] on icon at bounding box center [1270, 542] width 10 height 12
type textarea "BOEING MATERIAL CERT OEM C OF Can CNTL No. 2025DM5YKL CAGE CODE: 0WFC7"
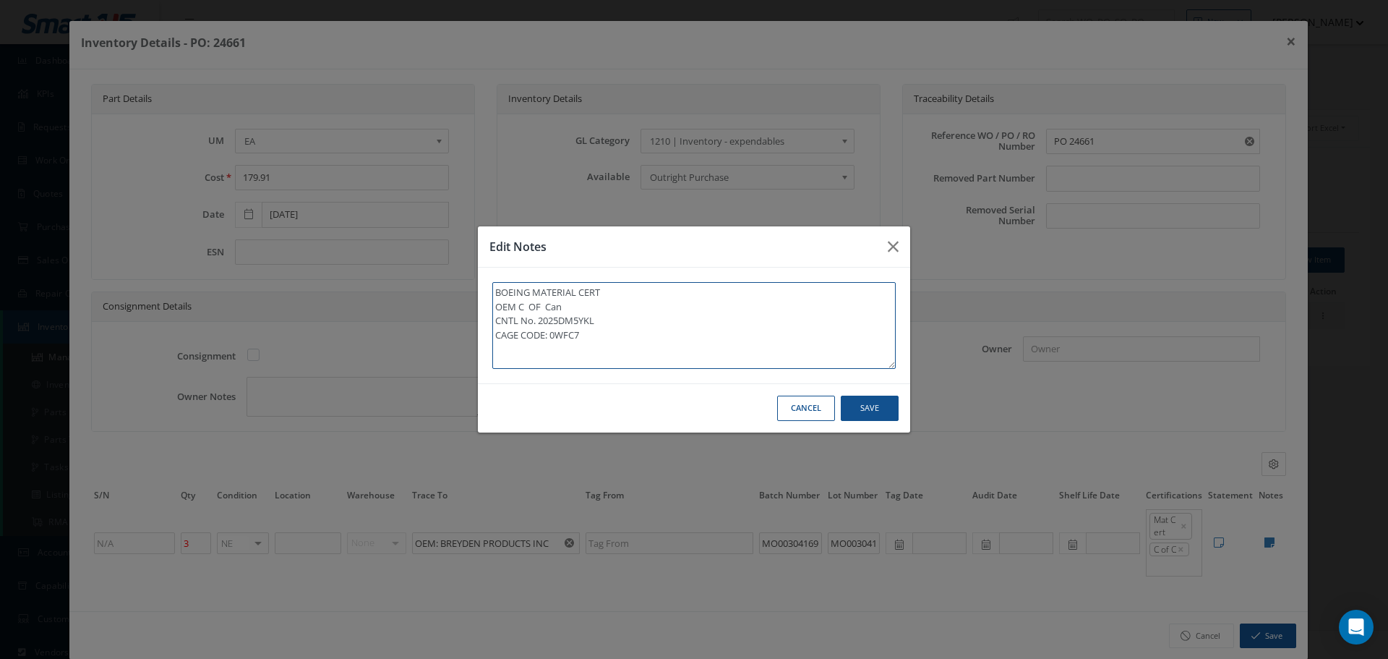
click at [607, 343] on textarea "BOEING MATERIAL CERT OEM C OF Can CNTL No. 2025DM5YKL CAGE CODE: 0WFC7" at bounding box center [693, 325] width 403 height 87
type textarea "BOEING MATERIAL CERT OEM C OF Can CNTL No. 2025DM5YKL CAGE CODE: 0WFC7"
type textarea "BOEING MATERIAL CERT OEM C OF Can CNTL No. 2025DM5YKL CAGE CODE: 0WFC7 *"
type textarea "BOEING MATERIAL CERT OEM C OF Can CNTL No. 2025DM5YKL CAGE CODE: 0WFC7 **"
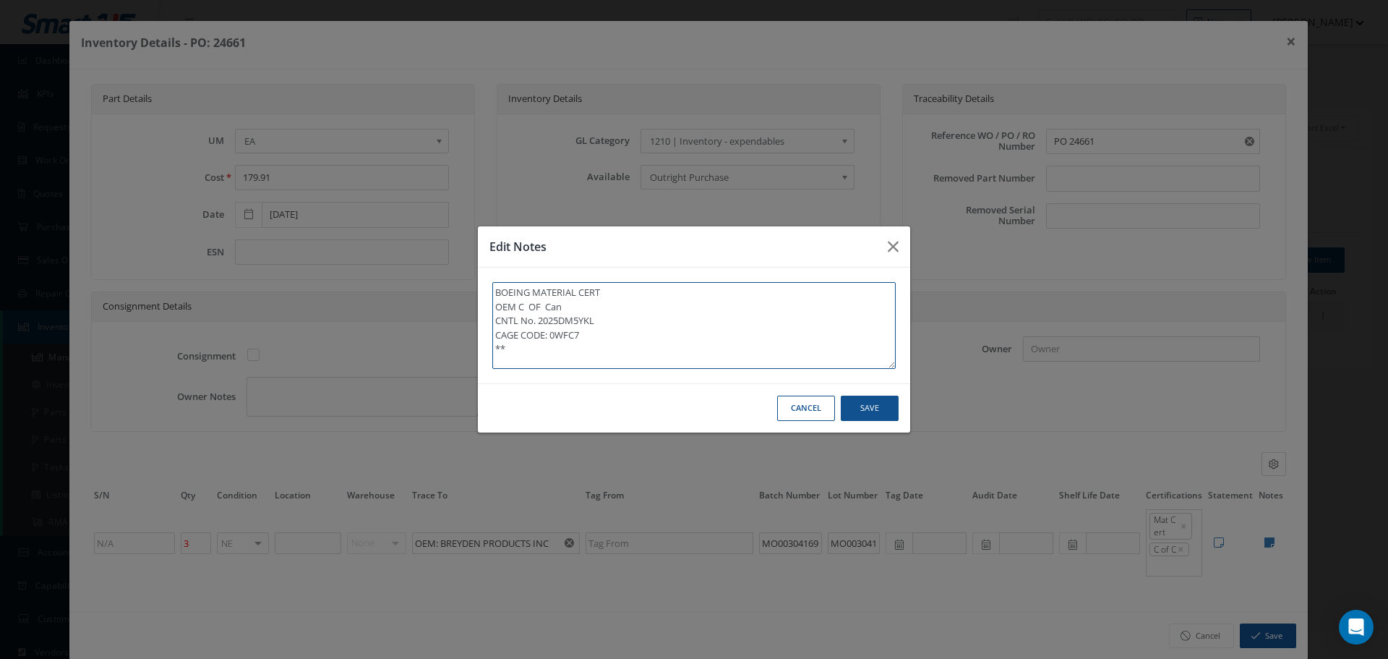
type textarea "BOEING MATERIAL CERT OEM C OF Can CNTL No. 2025DM5YKL CAGE CODE: 0WFC7 **"
type textarea "BOEING MATERIAL CERT OEM C OF Can CNTL No. 2025DM5YKL CAGE CODE: 0WFC7 ** R"
type textarea "BOEING MATERIAL CERT OEM C OF Can CNTL No. 2025DM5YKL CAGE CODE: 0WFC7 ** RE"
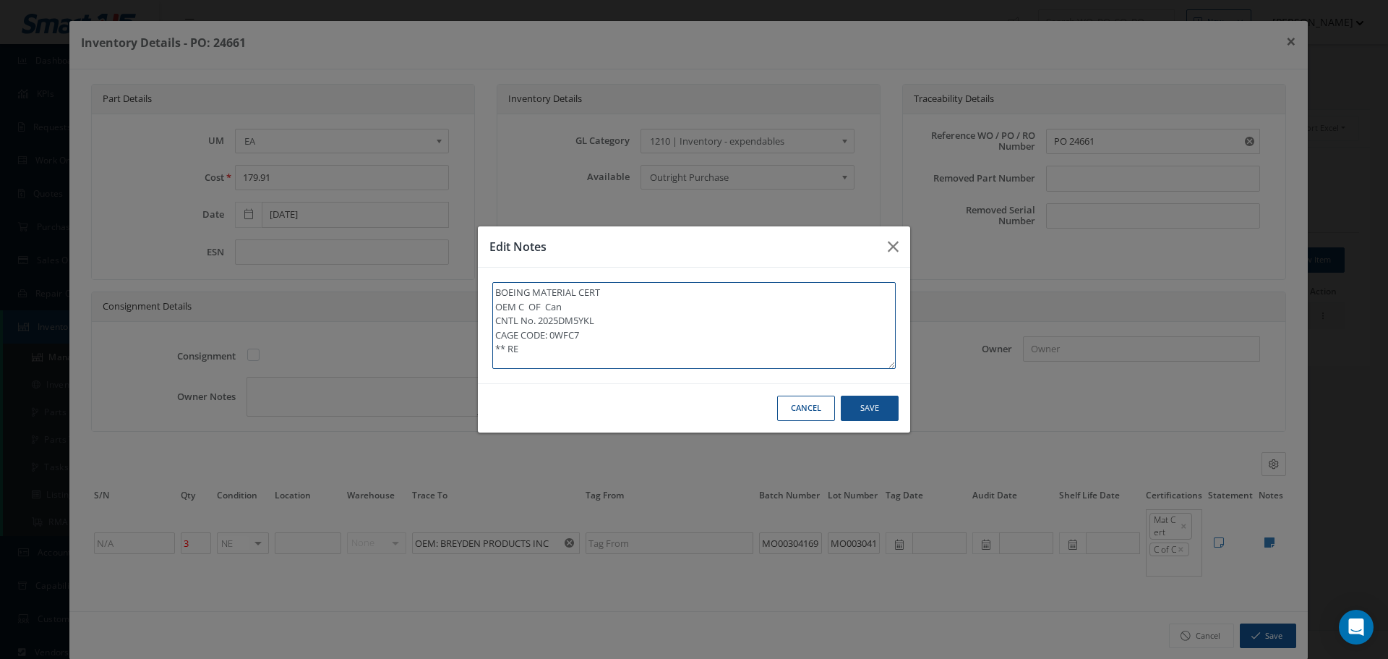
type textarea "BOEING MATERIAL CERT OEM C OF Can CNTL No. 2025DM5YKL CAGE CODE: 0WFC7 ** REC"
type textarea "BOEING MATERIAL CERT OEM C OF Can CNTL No. 2025DM5YKL CAGE CODE: 0WFC7 ** RECE"
type textarea "BOEING MATERIAL CERT OEM C OF Can CNTL No. 2025DM5YKL CAGE CODE: 0WFC7 ** RECEI"
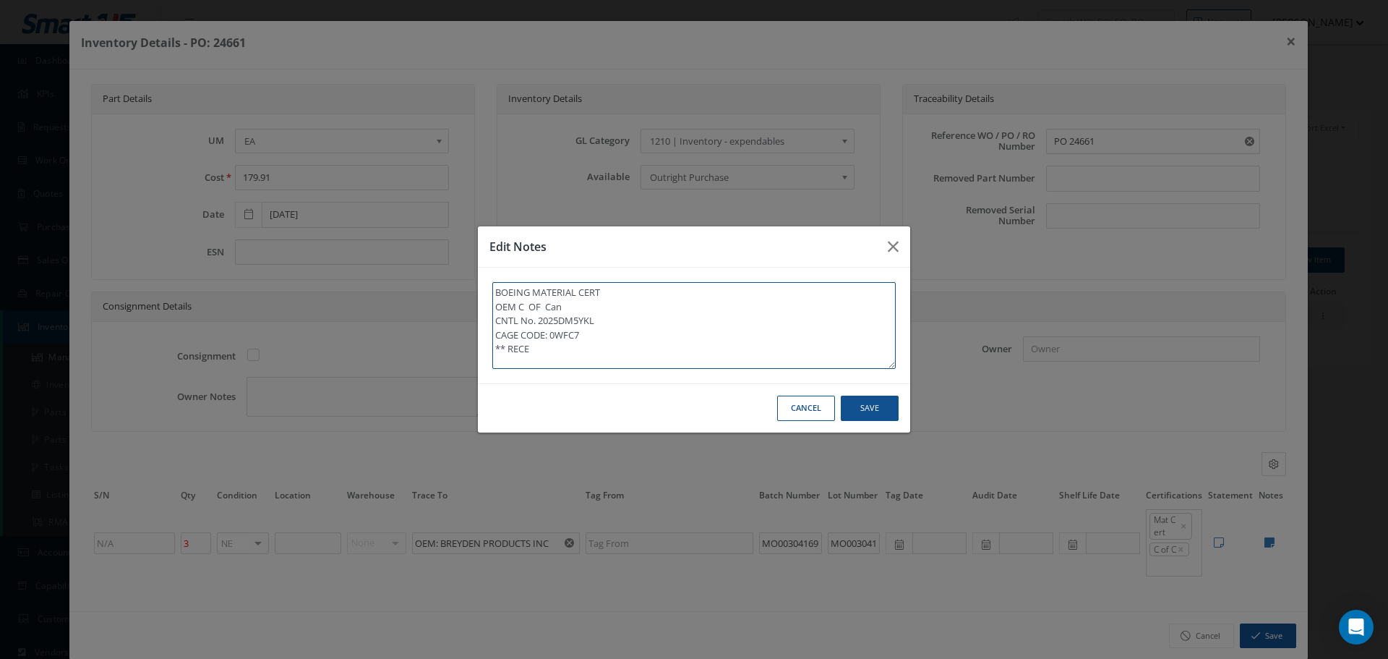
type textarea "BOEING MATERIAL CERT OEM C OF Can CNTL No. 2025DM5YKL CAGE CODE: 0WFC7 ** RECEI"
type textarea "BOEING MATERIAL CERT OEM C OF Can CNTL No. 2025DM5YKL CAGE CODE: 0WFC7 ** RECEIV"
type textarea "BOEING MATERIAL CERT OEM C OF Can CNTL No. 2025DM5YKL CAGE CODE: 0WFC7 ** RECEI…"
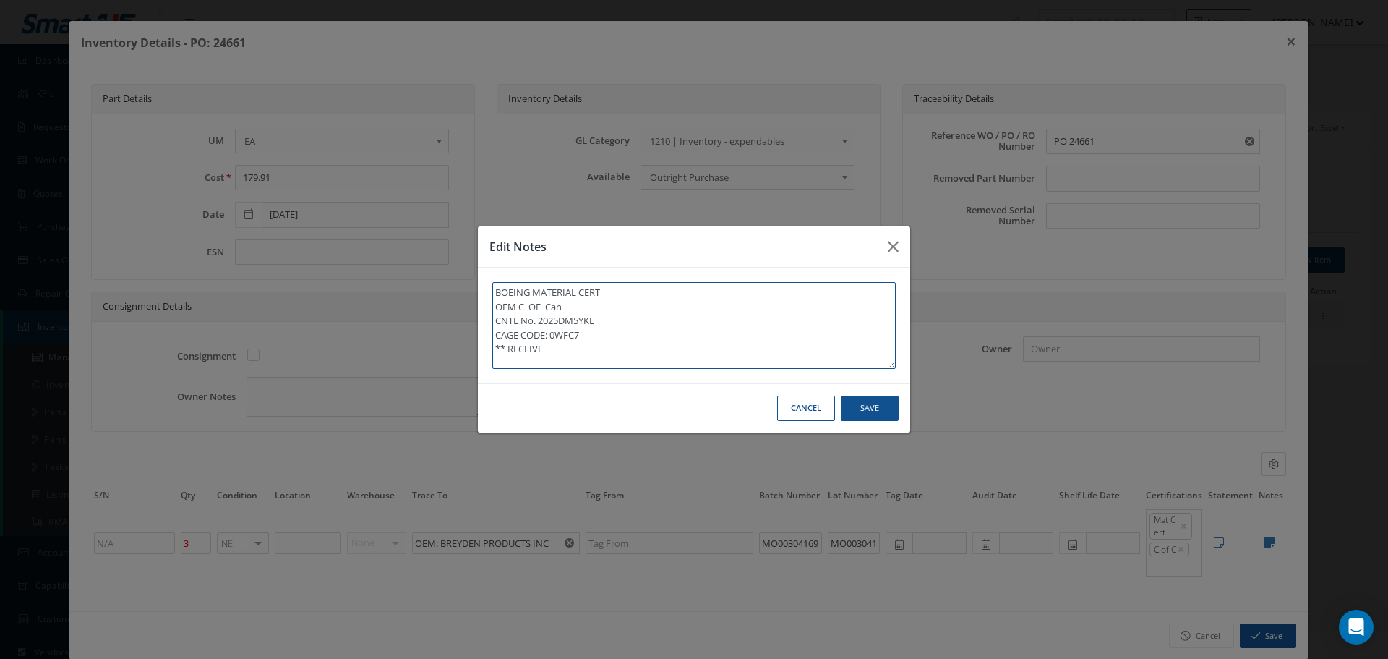
type textarea "BOEING MATERIAL CERT OEM C OF Can CNTL No. 2025DM5YKL CAGE CODE: 0WFC7 ** RECEI…"
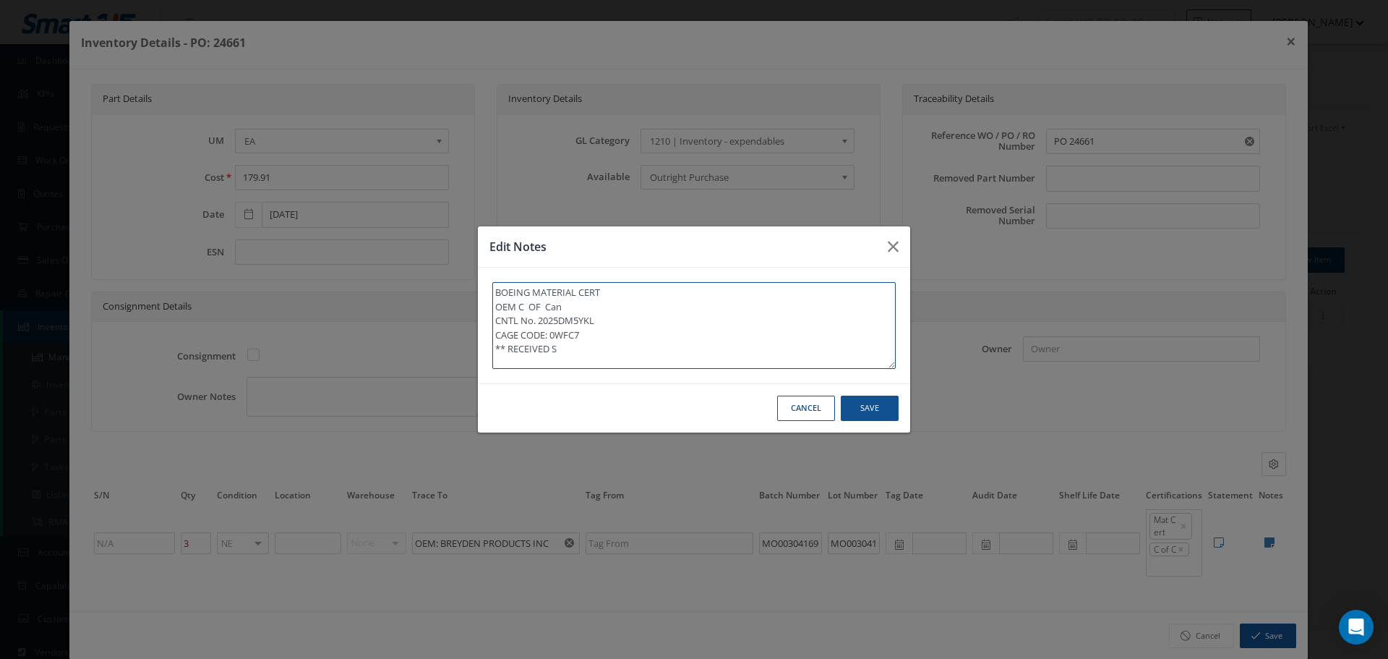
type textarea "BOEING MATERIAL CERT OEM C OF Can CNTL No. 2025DM5YKL CAGE CODE: 0WFC7 ** RECEI…"
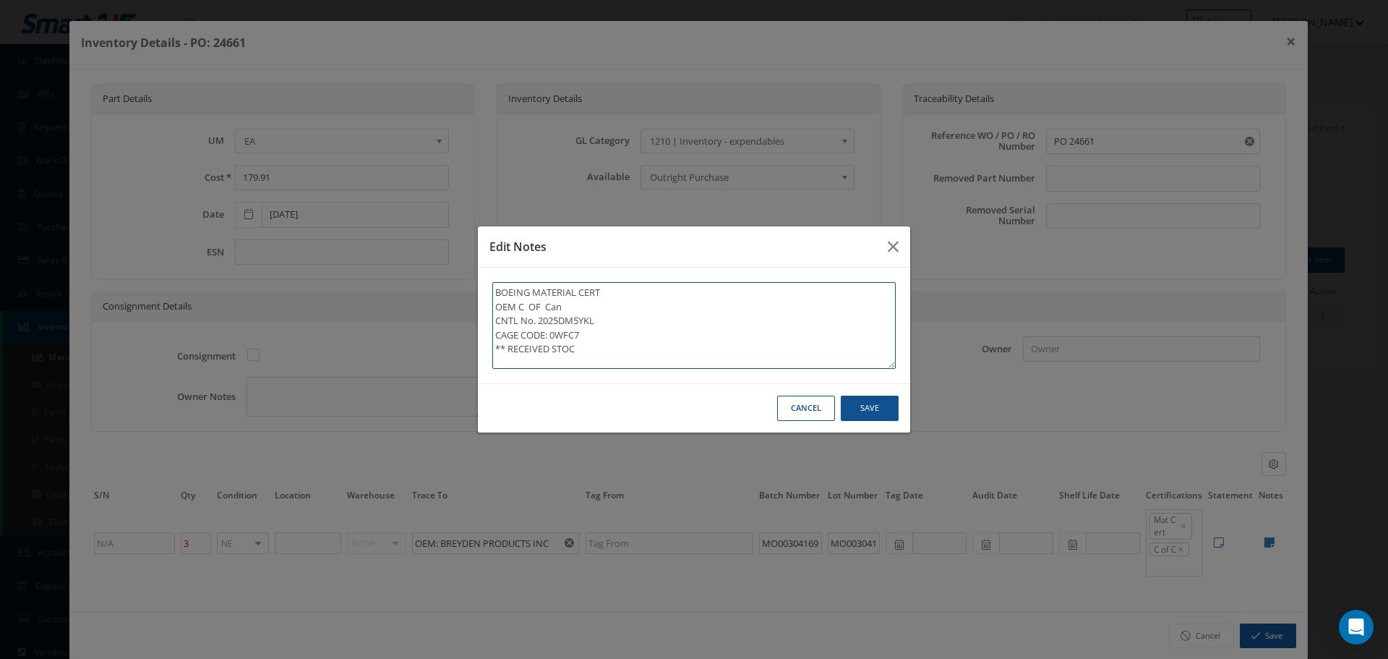
type textarea "BOEING MATERIAL CERT OEM C OF Can CNTL No. 2025DM5YKL CAGE CODE: 0WFC7 ** RECEI…"
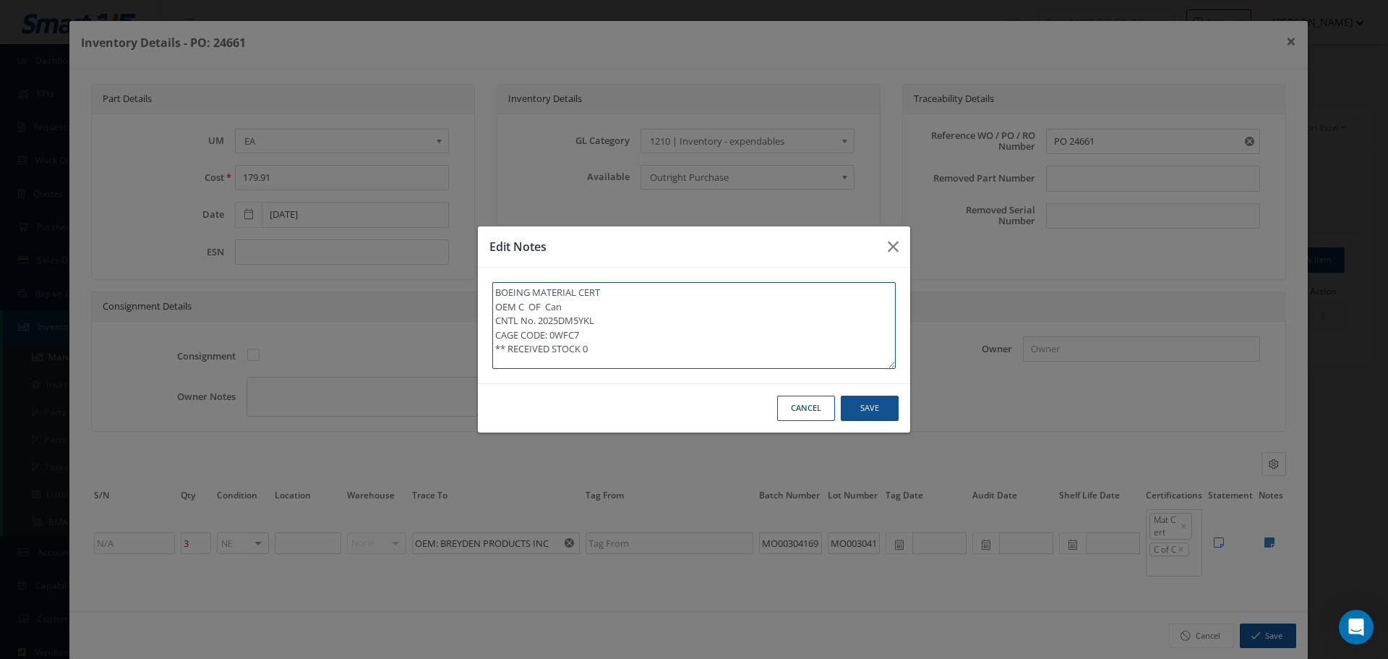
type textarea "BOEING MATERIAL CERT OEM C OF Can CNTL No. 2025DM5YKL CAGE CODE: 0WFC7 ** RECEI…"
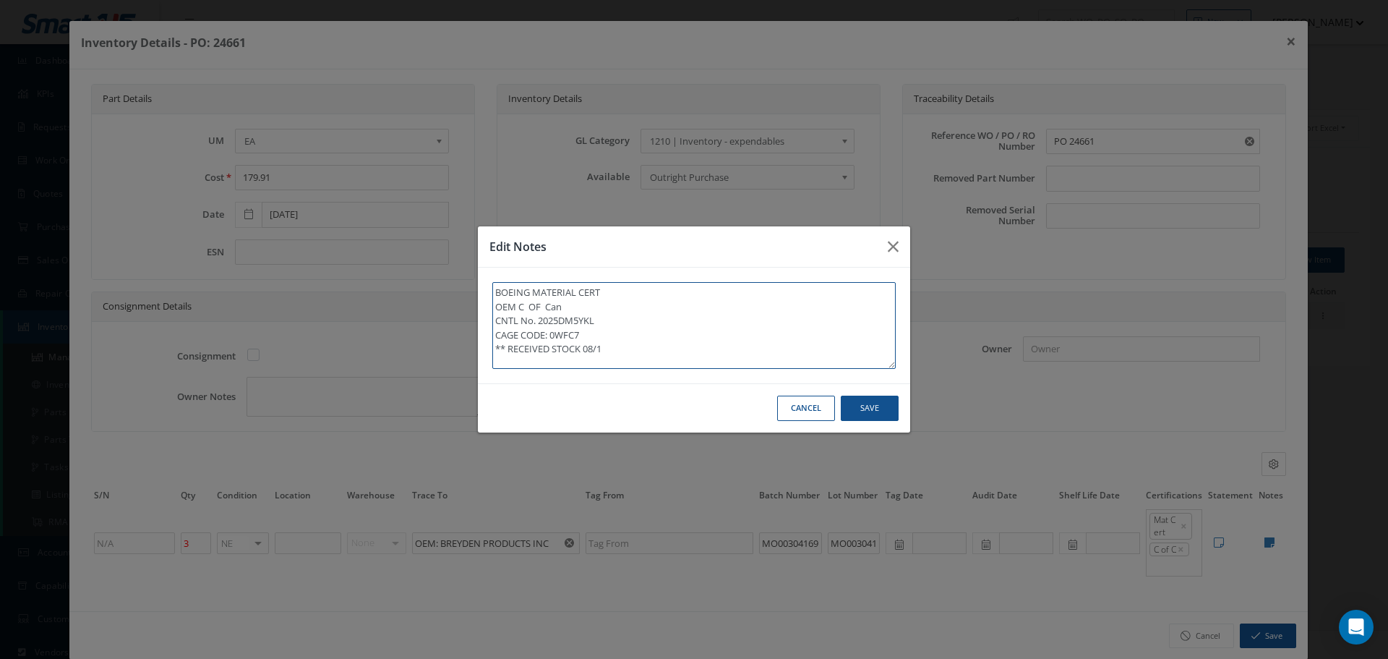
type textarea "BOEING MATERIAL CERT OEM C OF Can CNTL No. 2025DM5YKL CAGE CODE: 0WFC7 ** RECEI…"
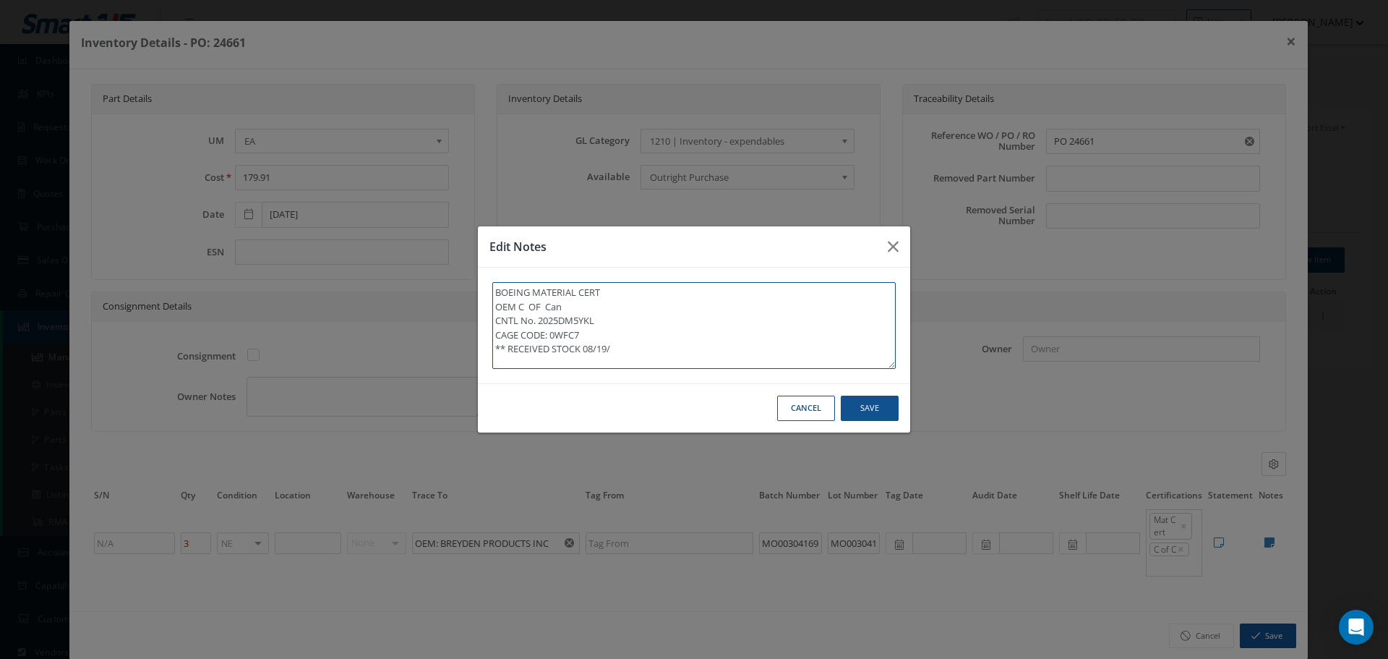
type textarea "BOEING MATERIAL CERT OEM C OF Can CNTL No. 2025DM5YKL CAGE CODE: 0WFC7 ** RECEI…"
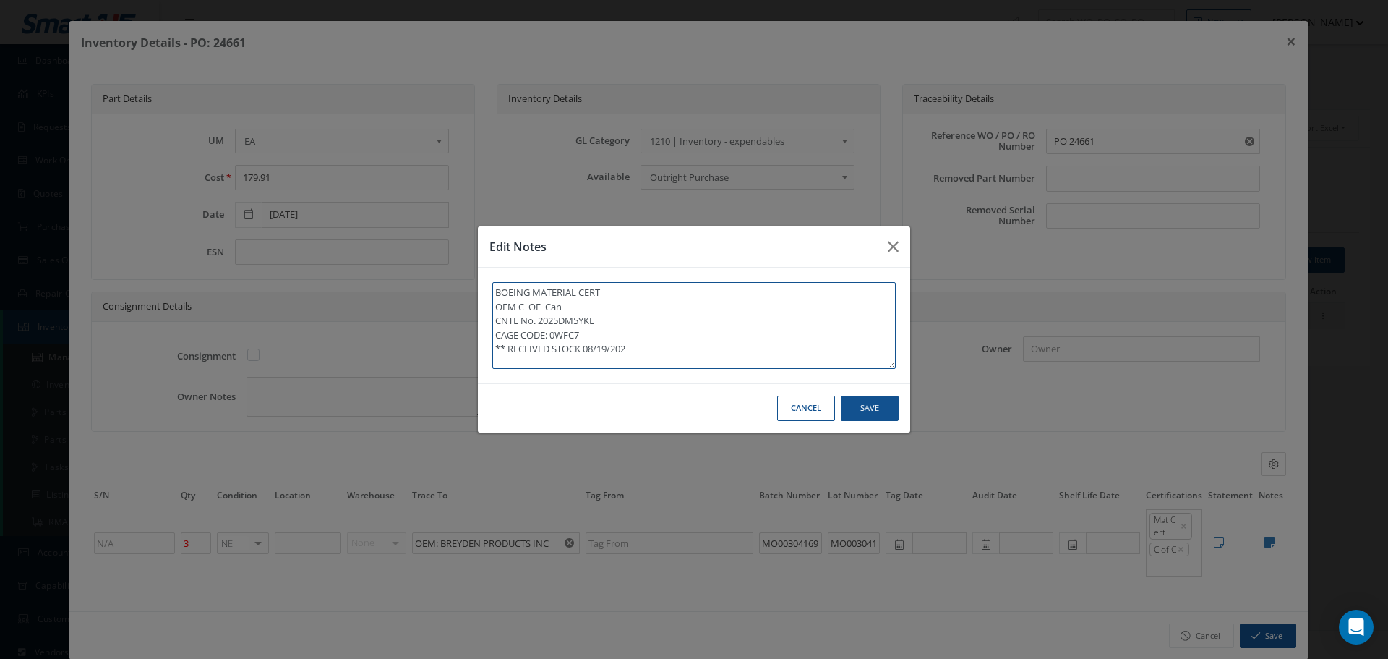
type textarea "BOEING MATERIAL CERT OEM C OF Can CNTL No. 2025DM5YKL CAGE CODE: 0WFC7 ** RECEI…"
click at [0, 0] on button "Save" at bounding box center [0, 0] width 0 height 0
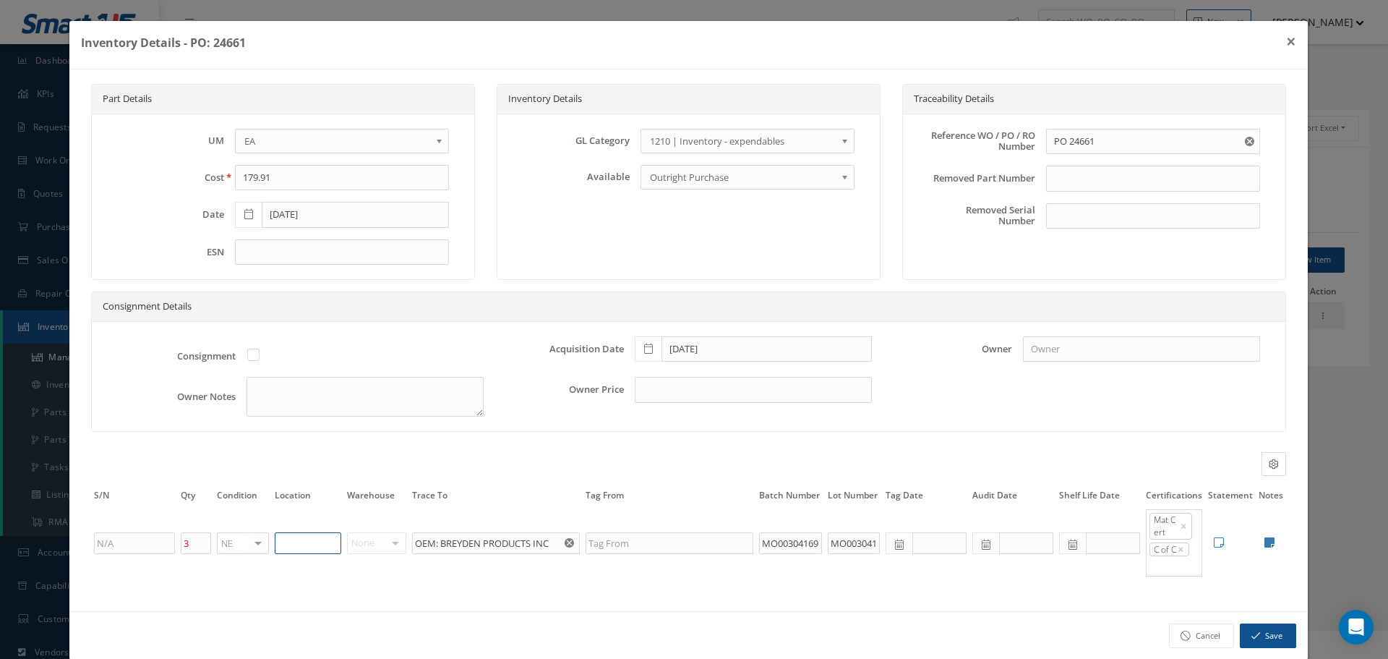
click at [296, 547] on input "text" at bounding box center [308, 543] width 67 height 22
type input "NB-30-1"
click at [1259, 635] on button "Save" at bounding box center [1268, 635] width 56 height 25
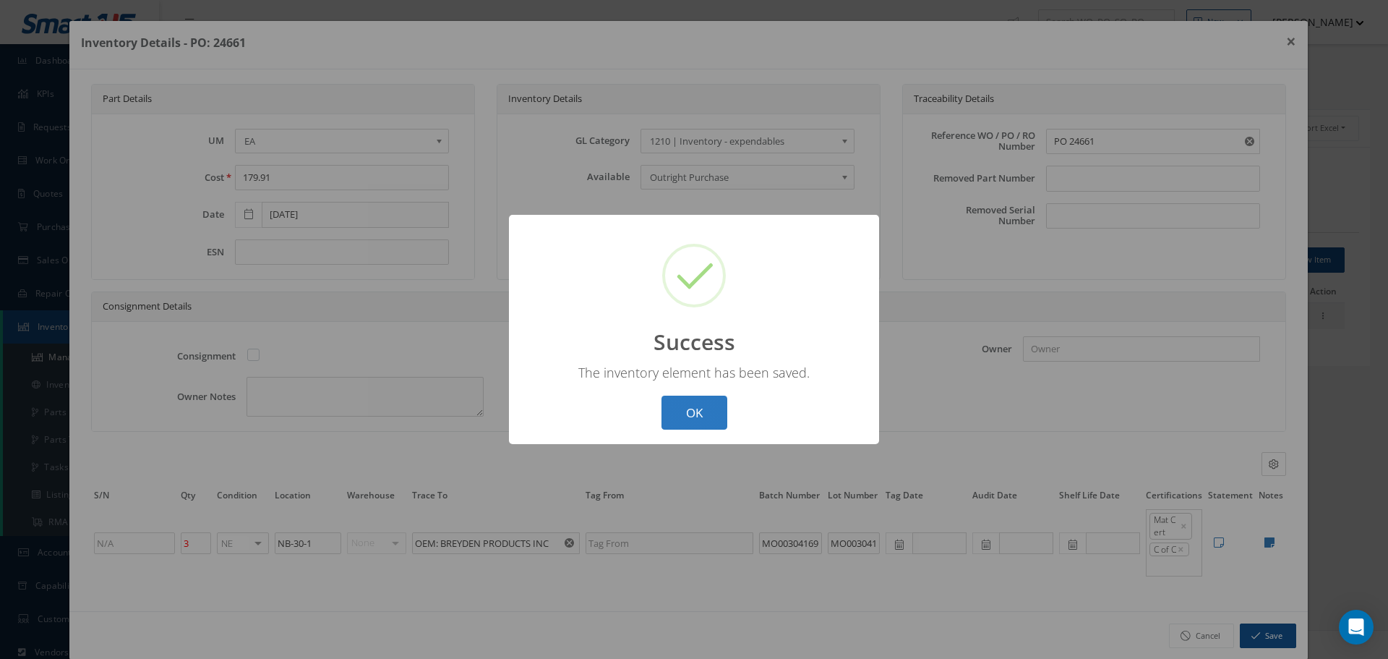
click at [690, 401] on button "OK" at bounding box center [695, 412] width 66 height 34
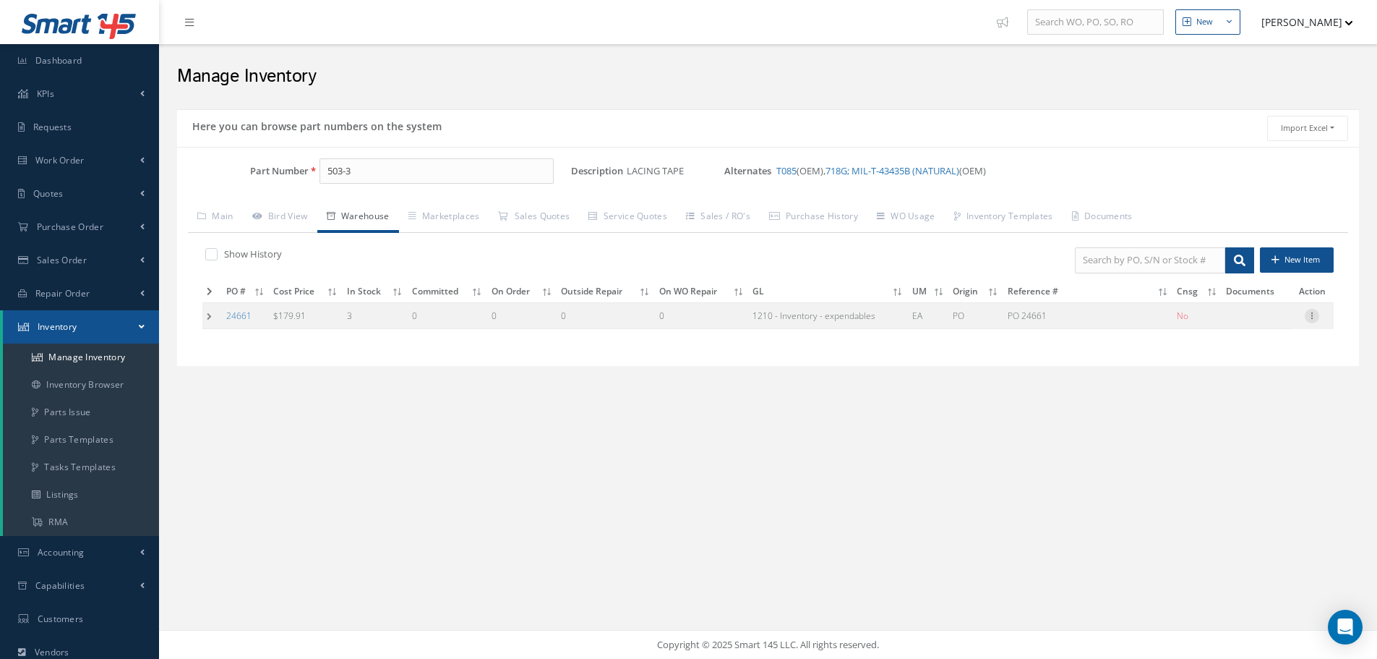
click at [1315, 317] on icon at bounding box center [1312, 315] width 14 height 12
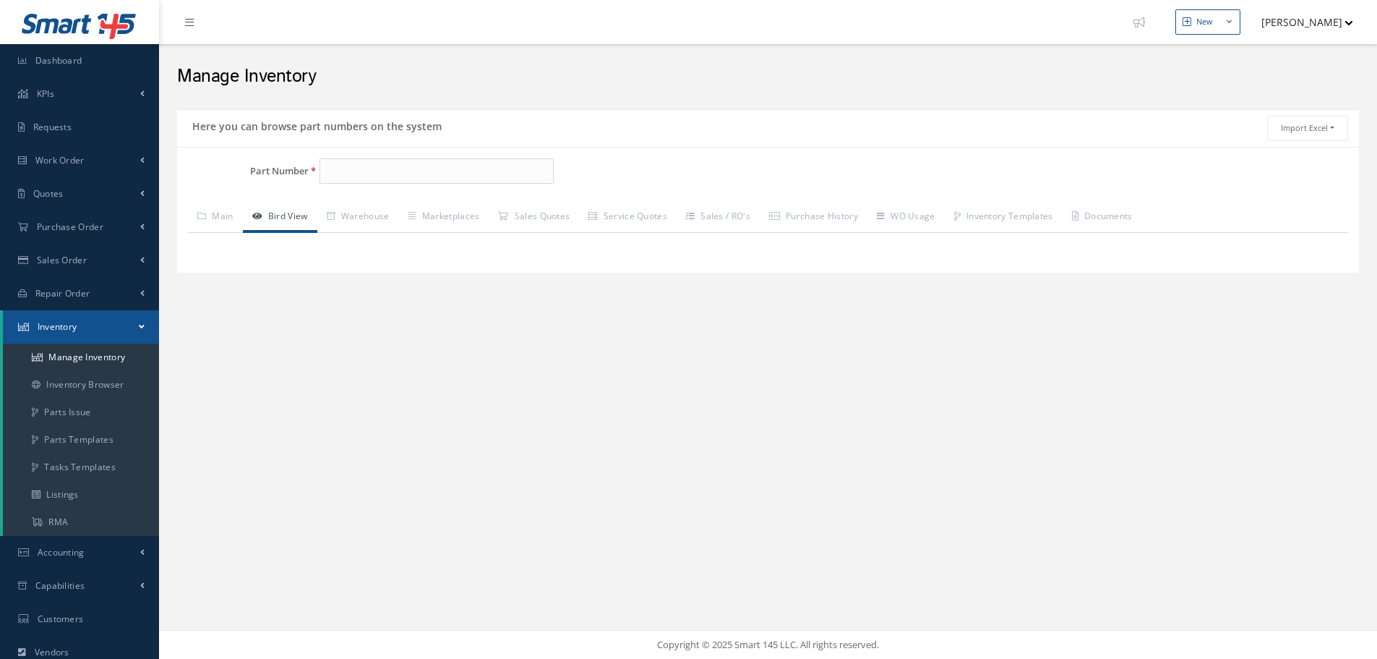
type input "503-3"
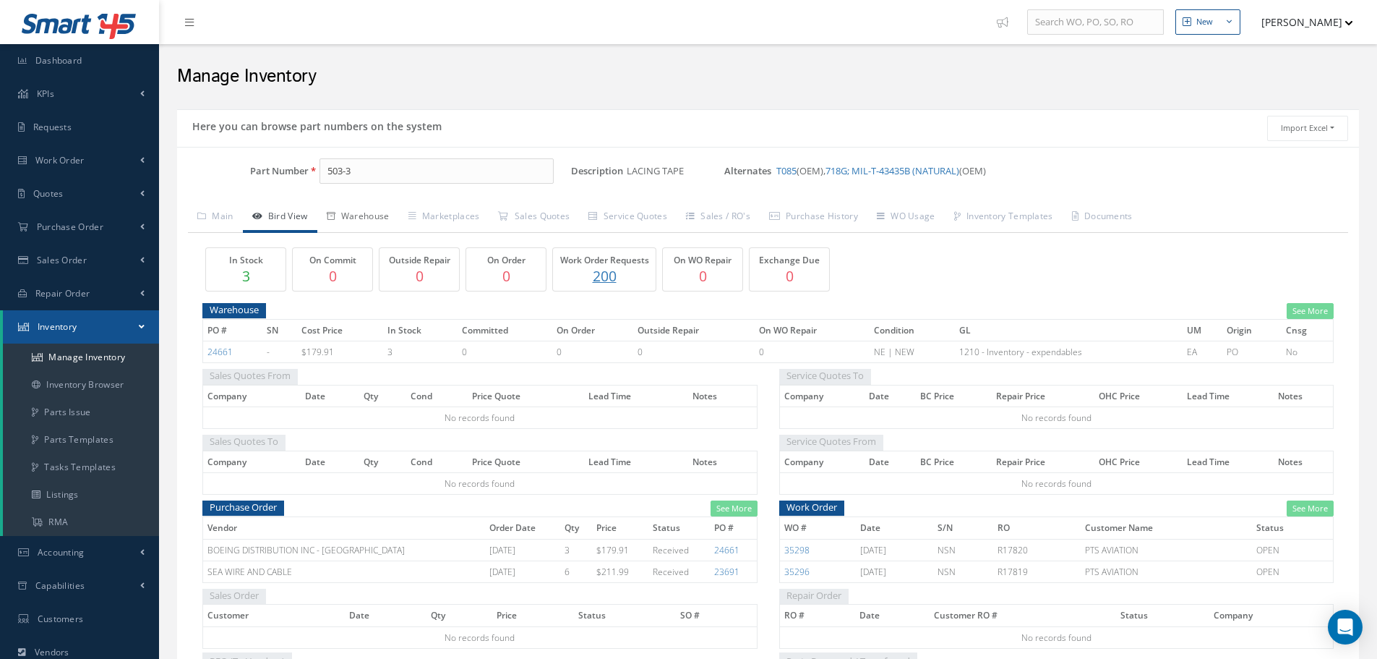
click at [372, 210] on link "Warehouse" at bounding box center [358, 217] width 82 height 30
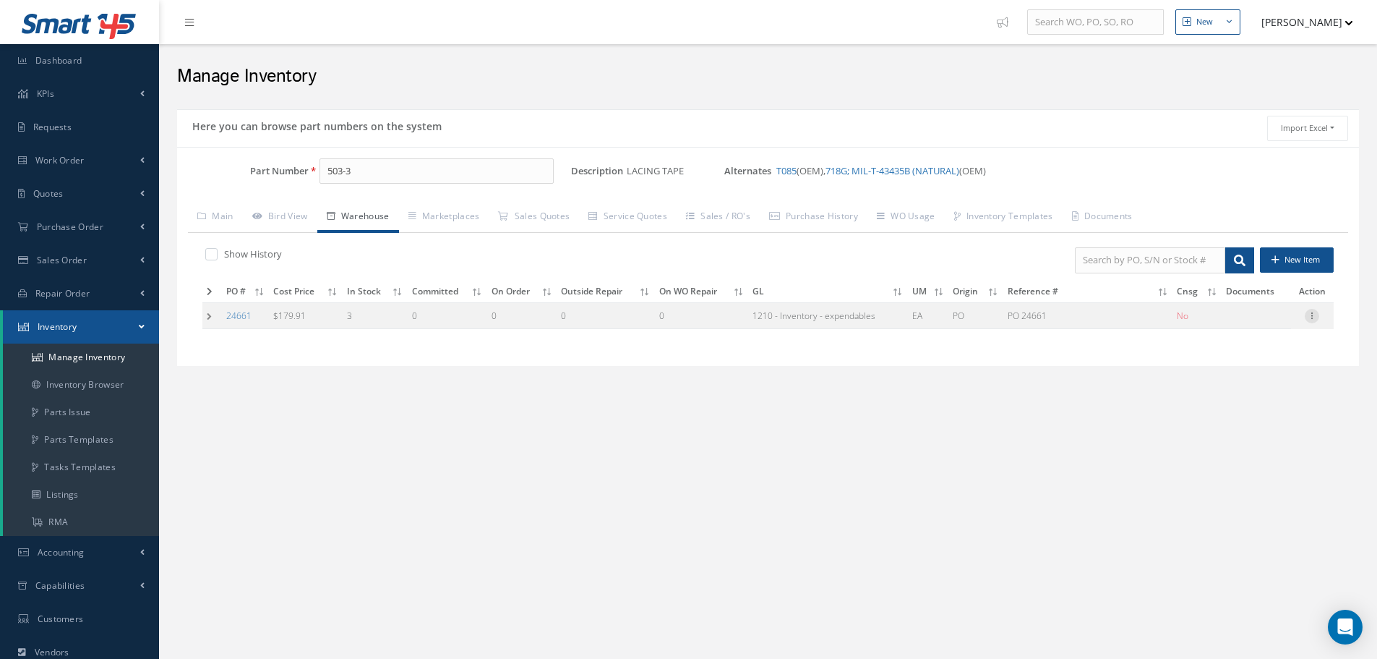
click at [1315, 316] on icon at bounding box center [1312, 315] width 14 height 12
click at [1230, 372] on link "Label" at bounding box center [1246, 373] width 114 height 19
